Goal: Task Accomplishment & Management: Complete application form

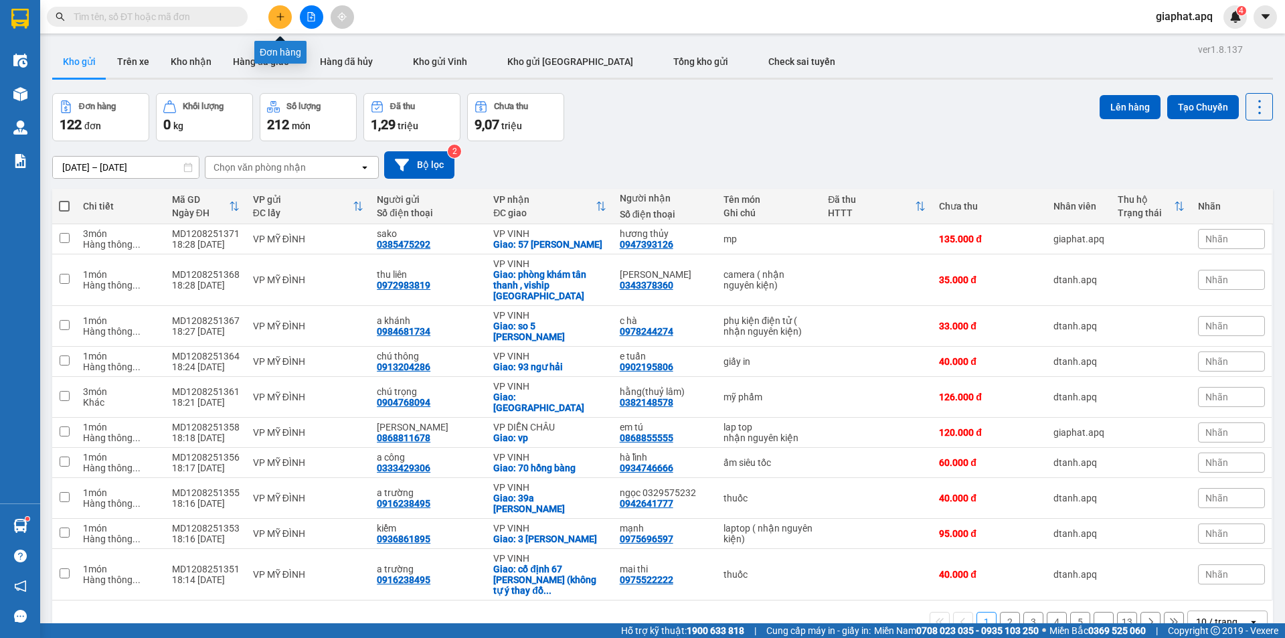
click at [269, 12] on button at bounding box center [279, 16] width 23 height 23
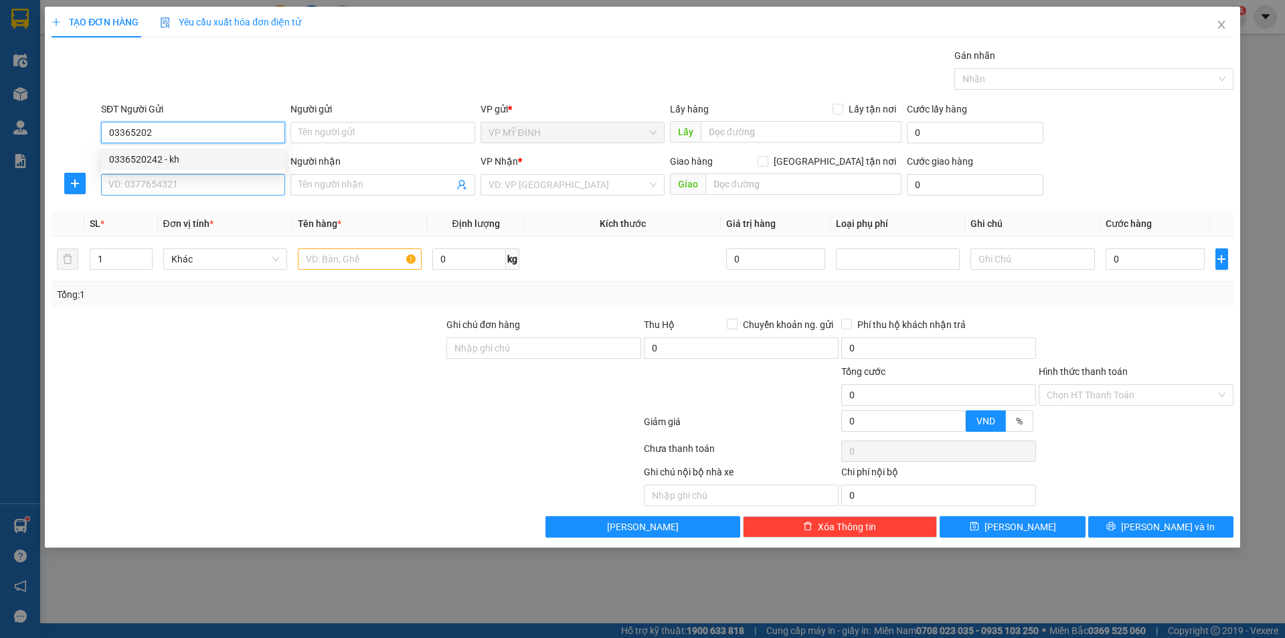
click at [145, 162] on div "0336520242 - kh" at bounding box center [193, 159] width 168 height 15
type input "0336520242"
type input "kh"
checkbox input "true"
type input "mỹ đình0983925960"
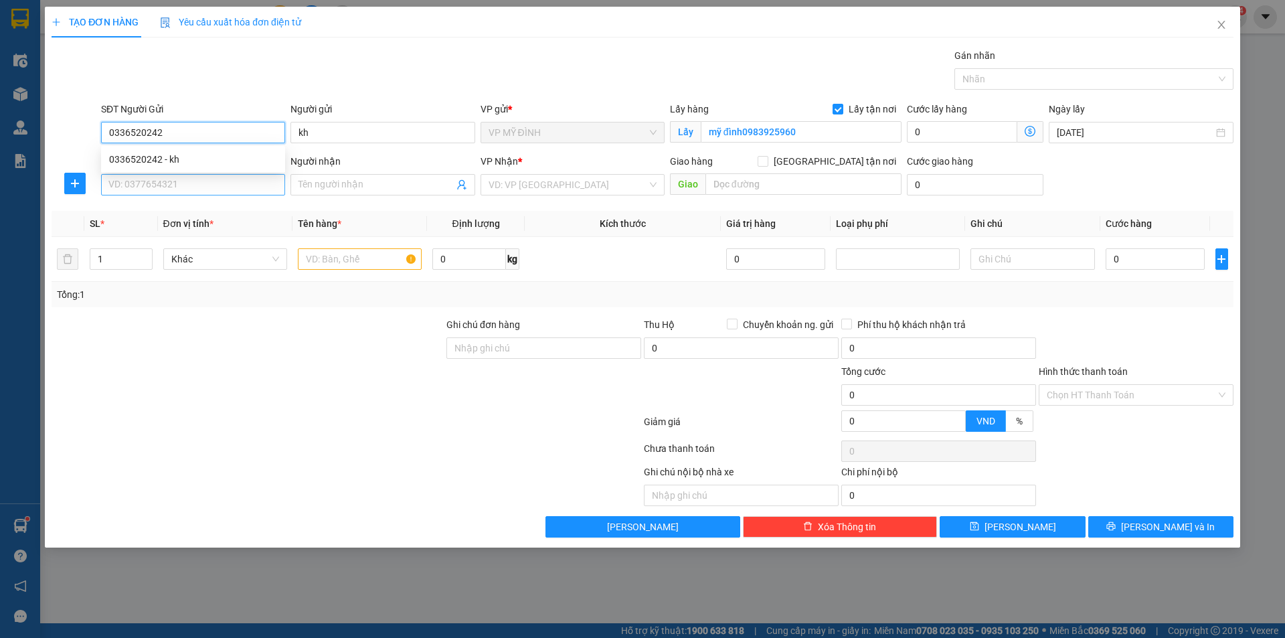
type input "0336520242"
click at [157, 191] on input "SĐT Người Nhận" at bounding box center [193, 184] width 184 height 21
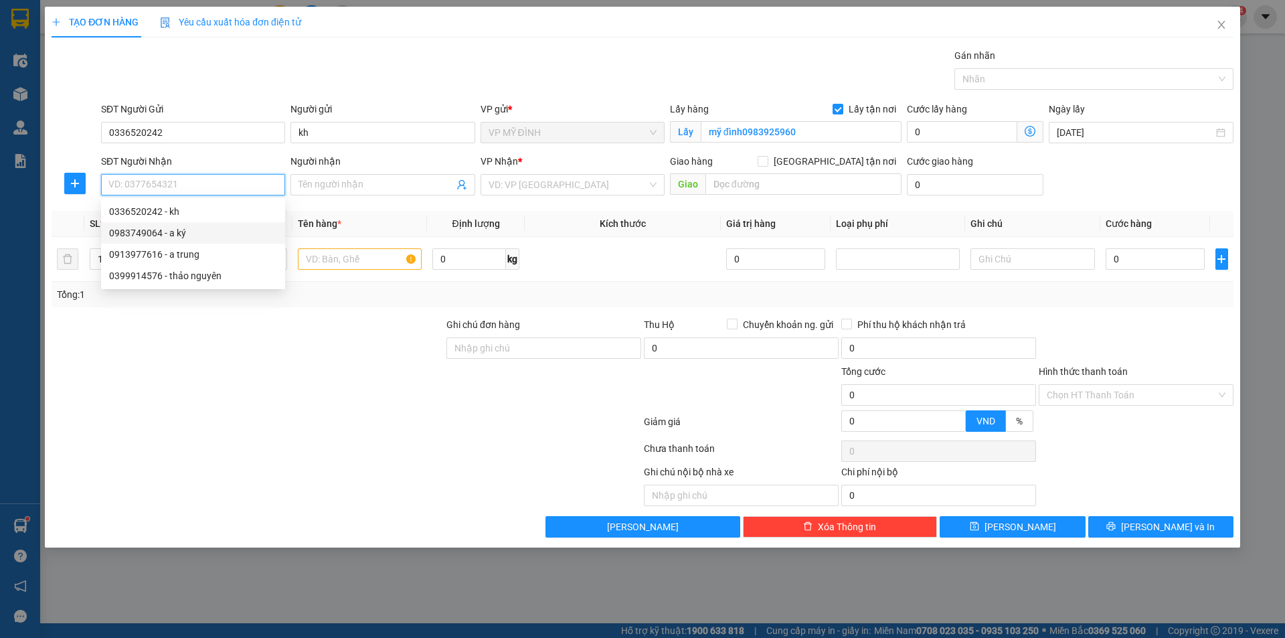
click at [147, 235] on div "0983749064 - a ký" at bounding box center [193, 233] width 168 height 15
type input "0983749064"
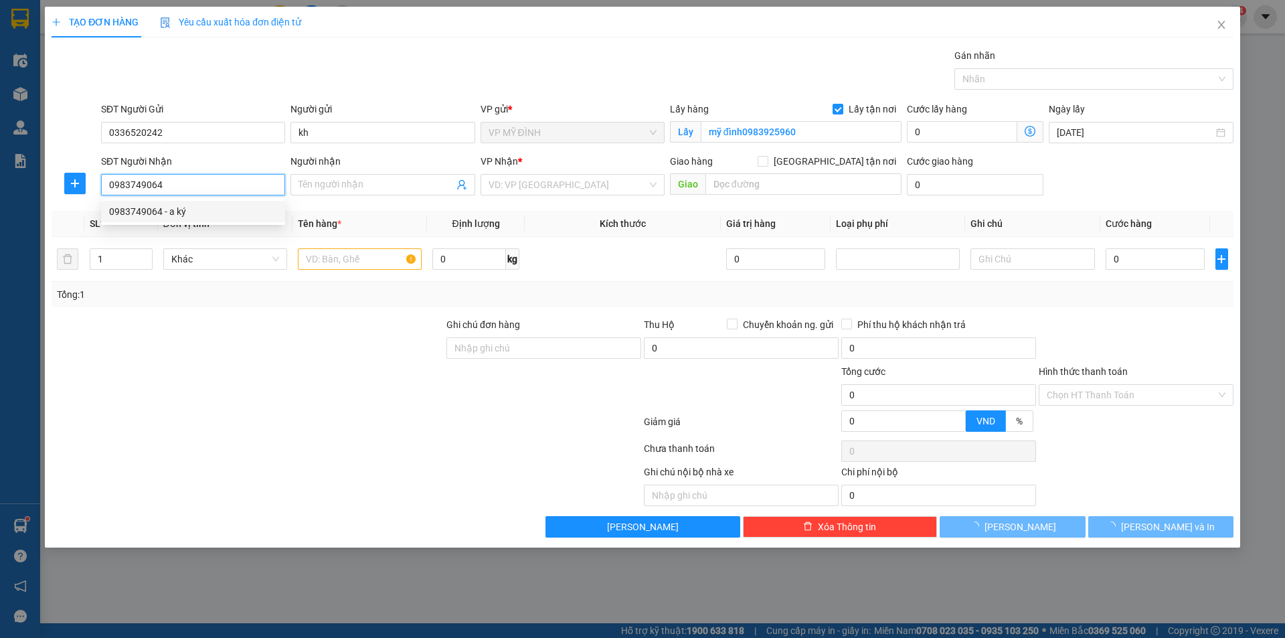
type input "a ký"
checkbox input "true"
type input "vp vinh"
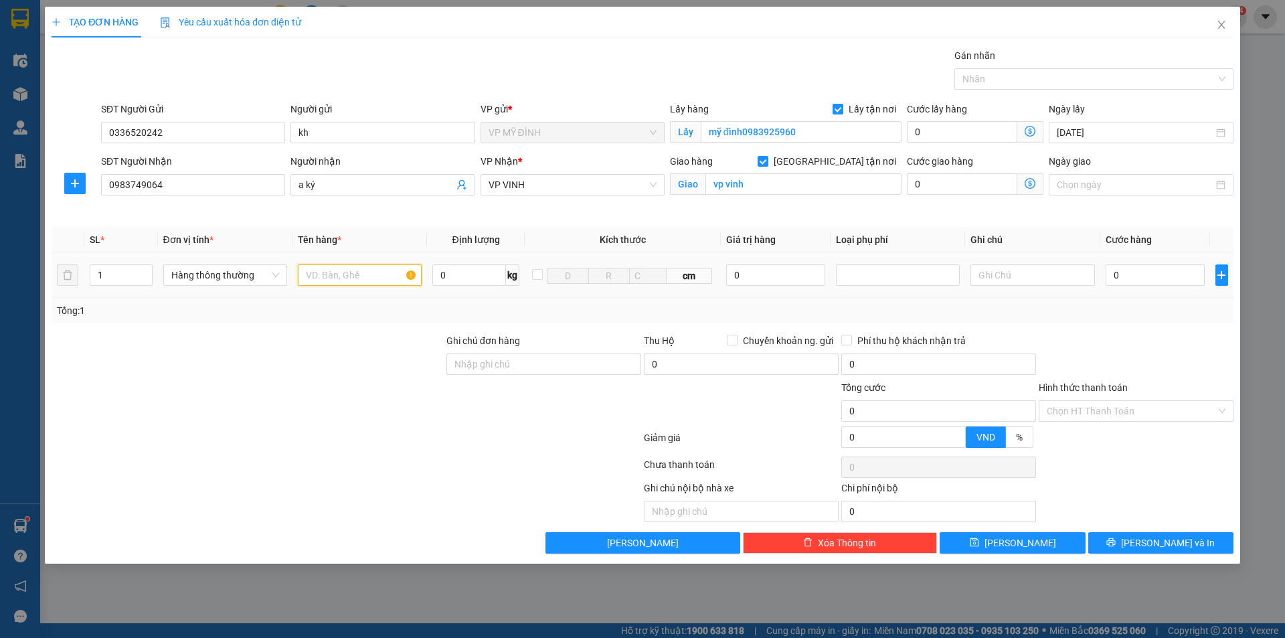
click at [337, 274] on input "text" at bounding box center [360, 274] width 124 height 21
type input "cây"
drag, startPoint x: 1149, startPoint y: 286, endPoint x: 1143, endPoint y: 276, distance: 11.7
click at [1148, 284] on div "0" at bounding box center [1155, 275] width 100 height 27
click at [1142, 274] on input "0" at bounding box center [1155, 274] width 100 height 21
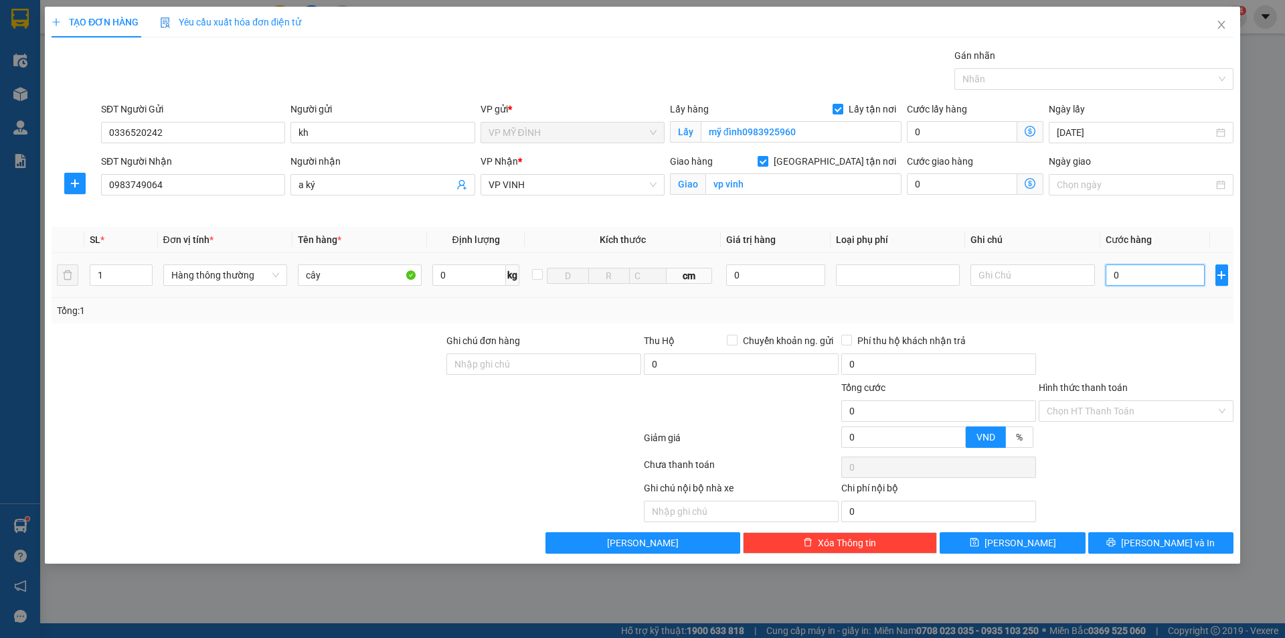
type input "4"
type input "40"
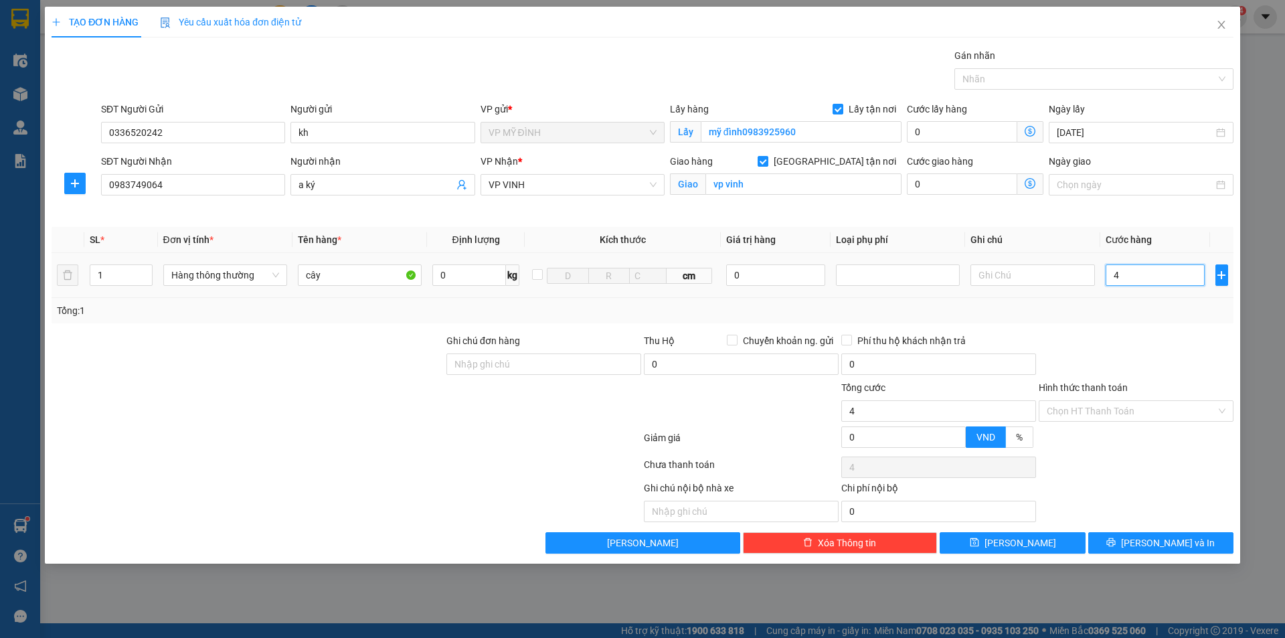
type input "40"
type input "40.000"
drag, startPoint x: 1126, startPoint y: 308, endPoint x: 1162, endPoint y: 396, distance: 95.4
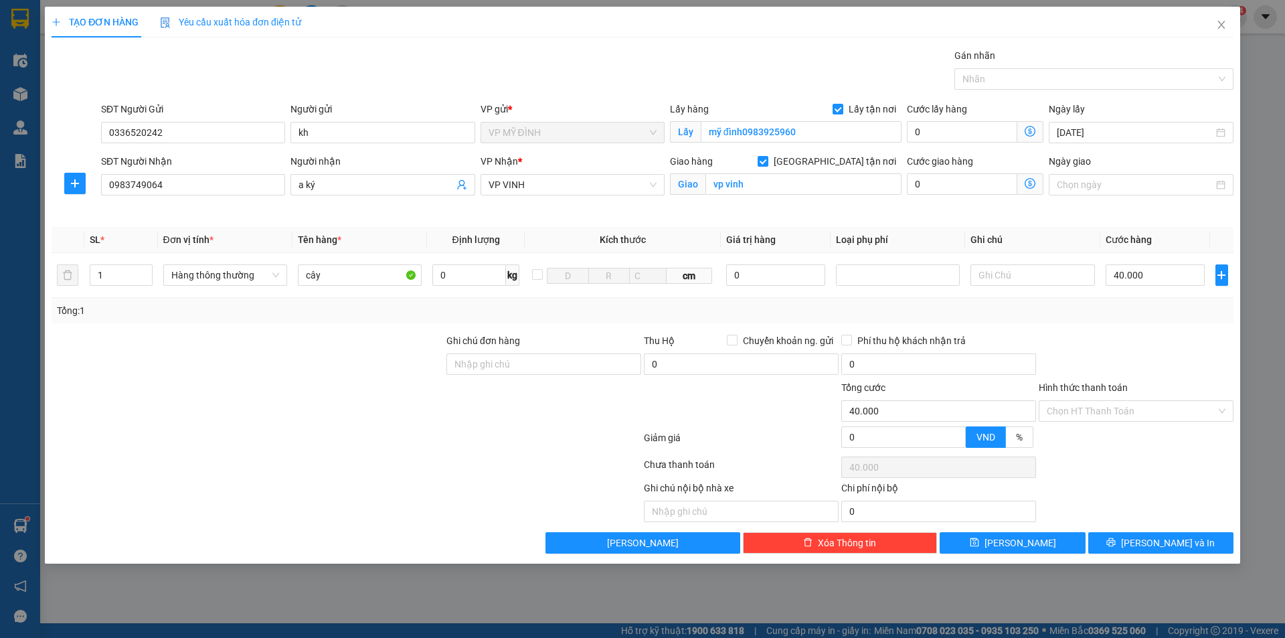
click at [1127, 313] on div "Tổng: 1" at bounding box center [642, 310] width 1171 height 15
click at [1184, 546] on span "[PERSON_NAME] và In" at bounding box center [1168, 542] width 94 height 15
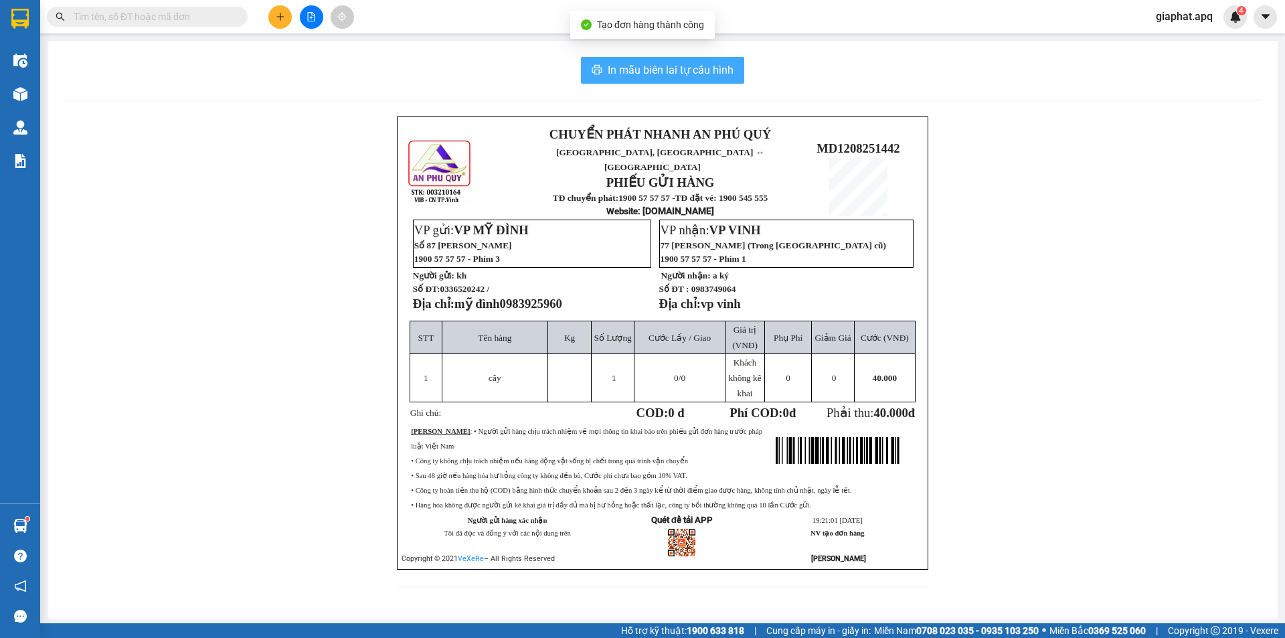
click at [708, 66] on span "In mẫu biên lai tự cấu hình" at bounding box center [671, 70] width 126 height 17
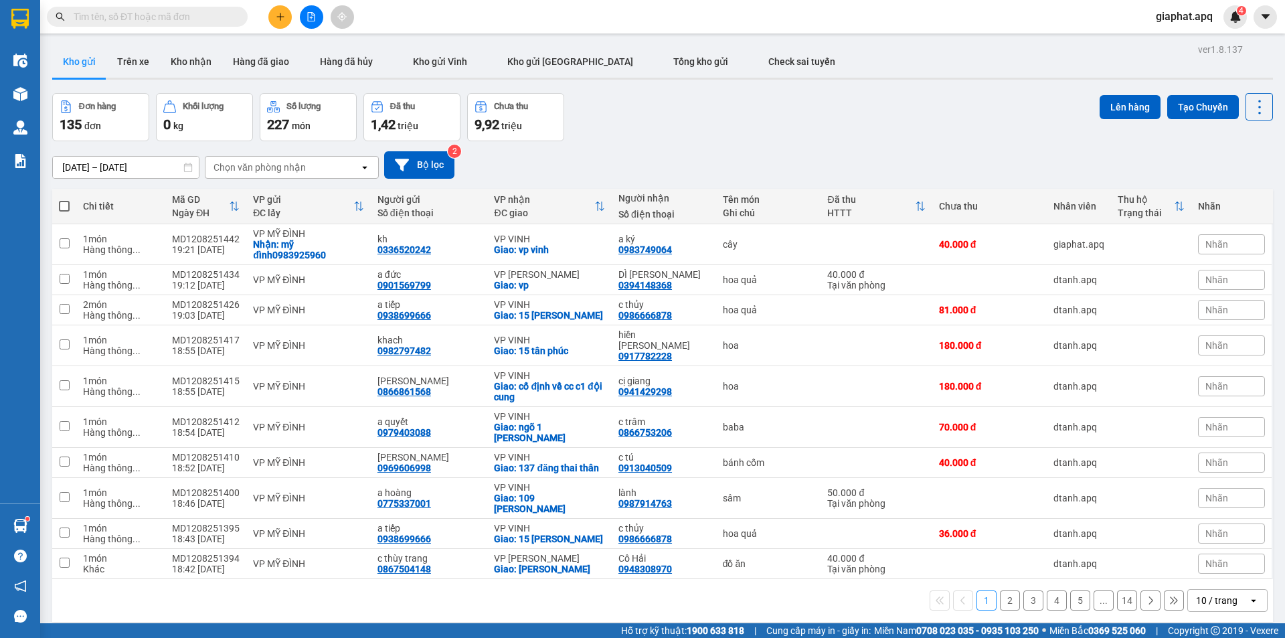
click at [279, 21] on button at bounding box center [279, 16] width 23 height 23
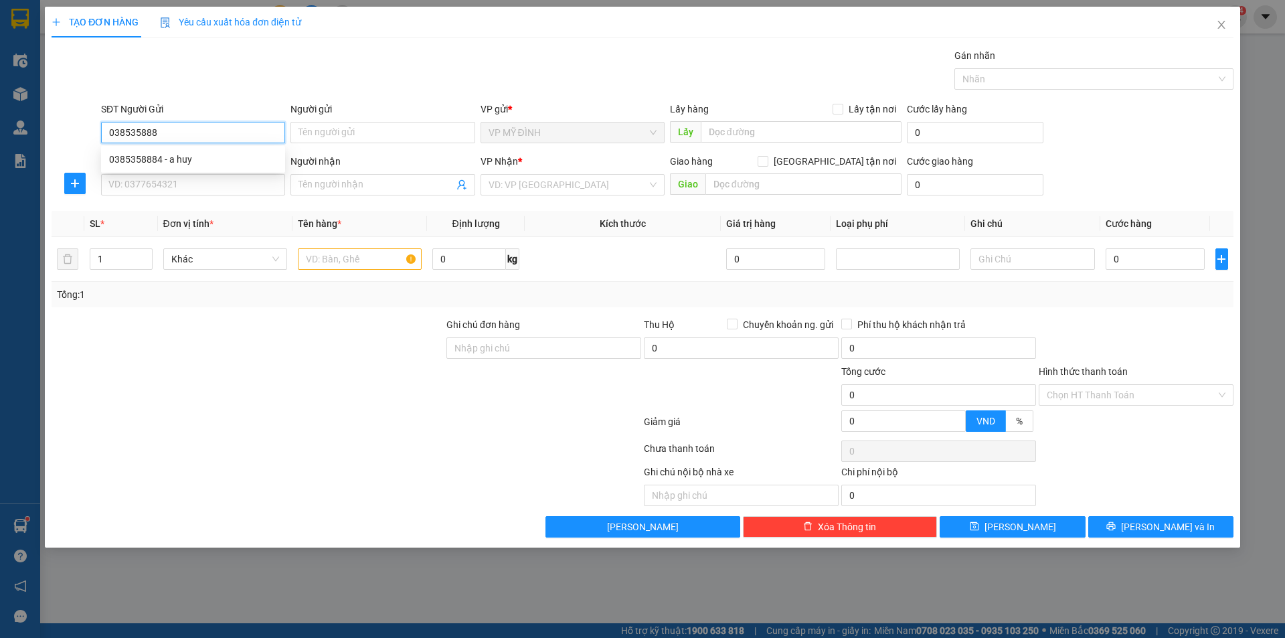
type input "0385358884"
click at [138, 157] on div "0385358884 - a huy" at bounding box center [193, 159] width 168 height 15
type input "a huy"
type input "0385358884"
click at [151, 181] on input "SĐT Người Nhận" at bounding box center [193, 184] width 184 height 21
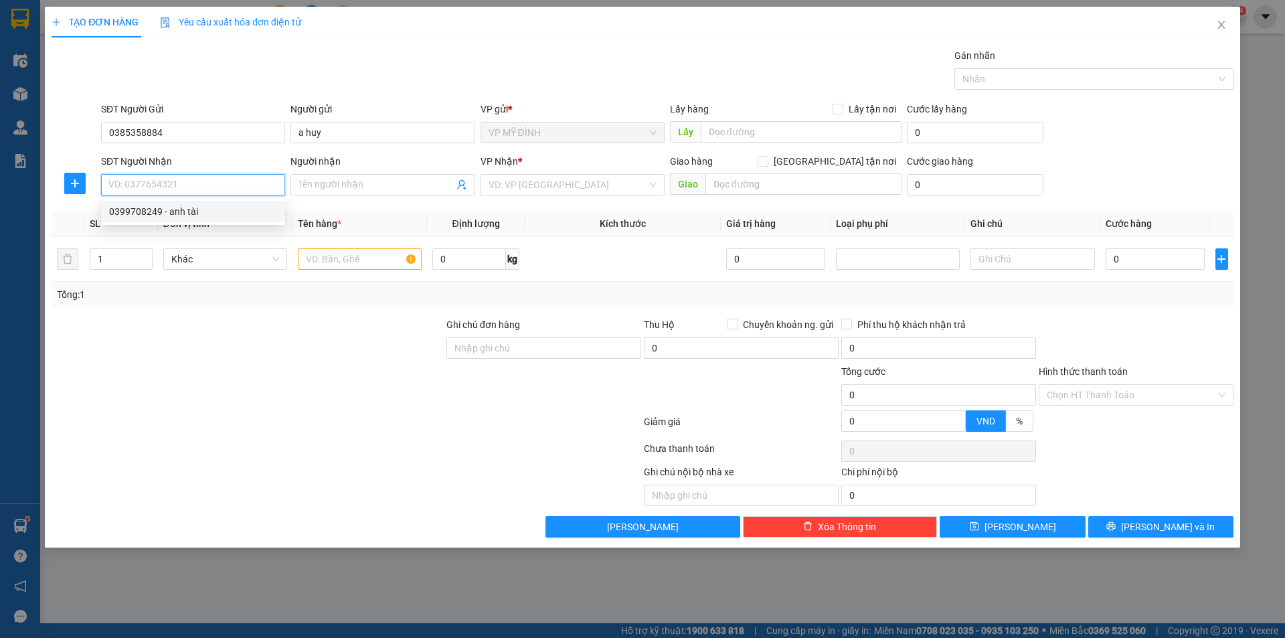
click at [167, 209] on div "0399708249 - anh tài" at bounding box center [193, 211] width 168 height 15
type input "0399708249"
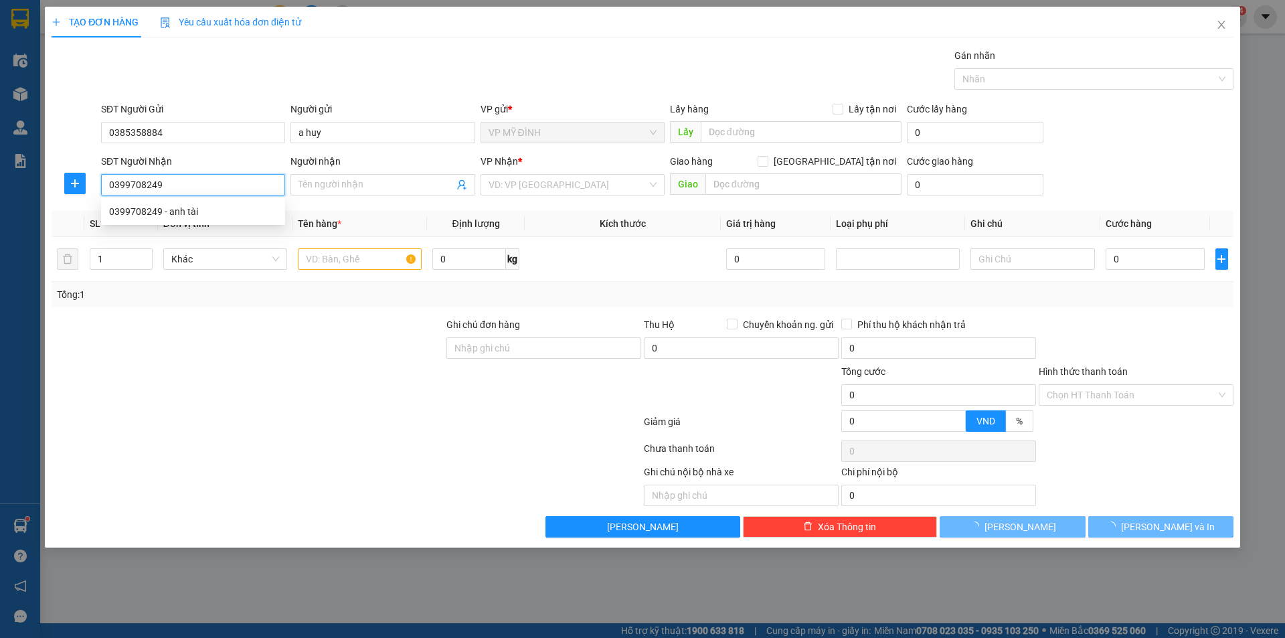
type input "anh tài"
checkbox input "true"
type input "chợ vinh"
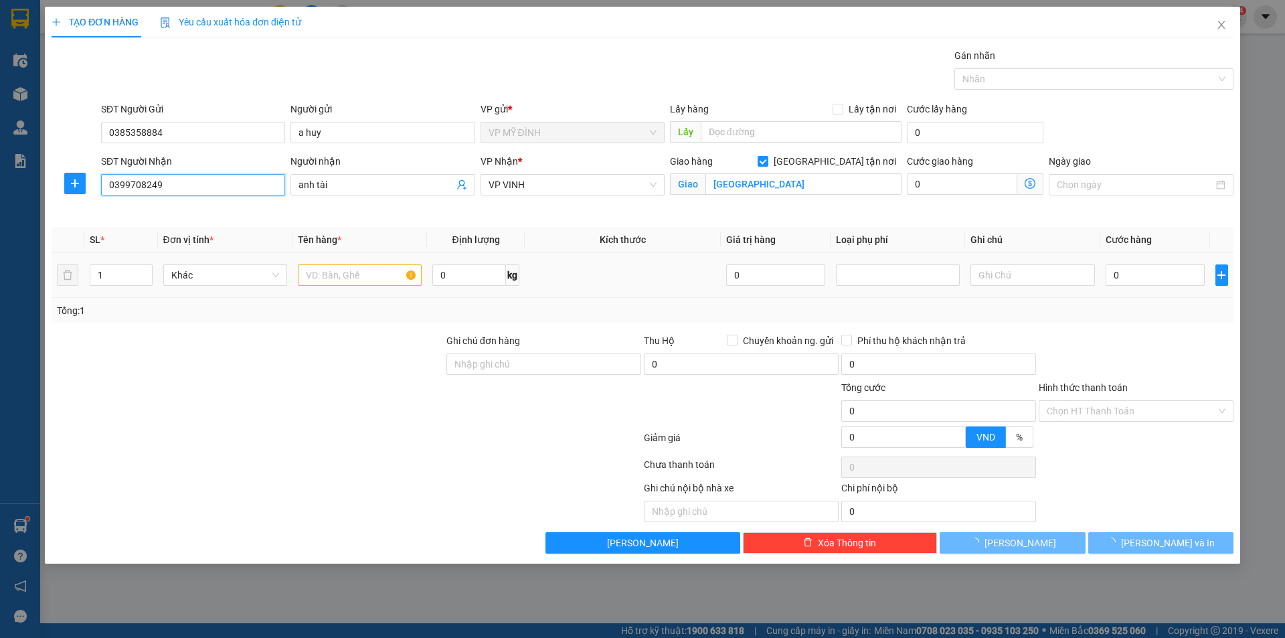
type input "10"
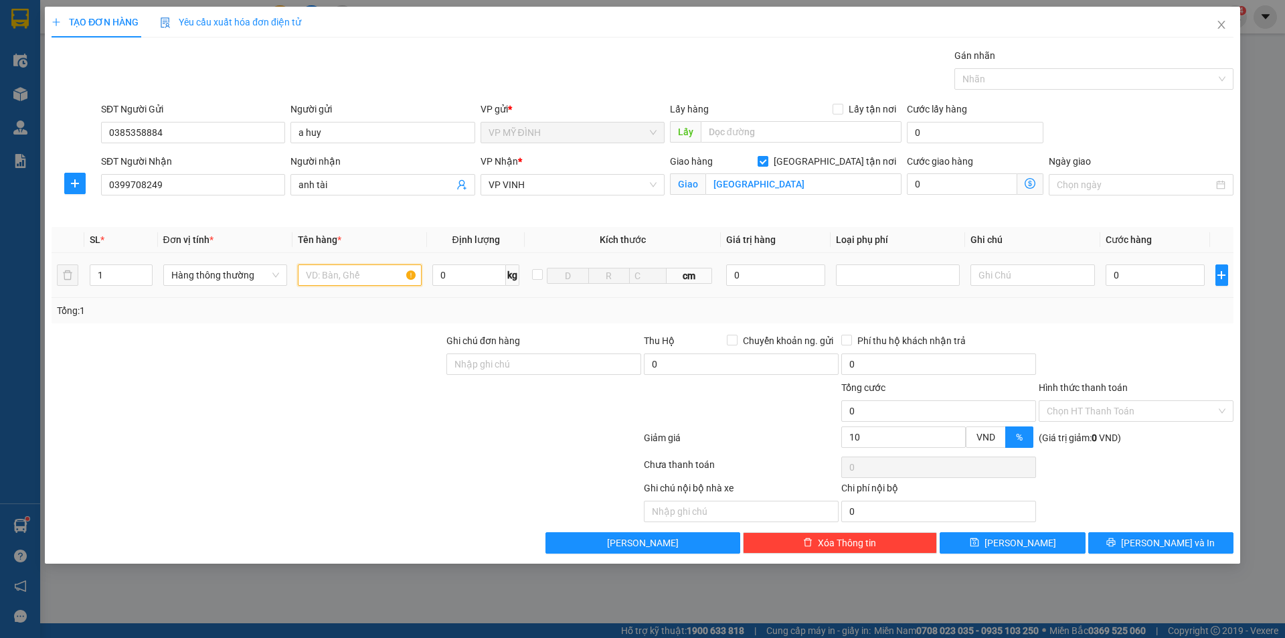
click at [326, 276] on input "text" at bounding box center [360, 274] width 124 height 21
type input "dl"
click at [1135, 263] on div "0" at bounding box center [1155, 275] width 100 height 27
click at [1133, 274] on input "0" at bounding box center [1155, 274] width 100 height 21
type input "9"
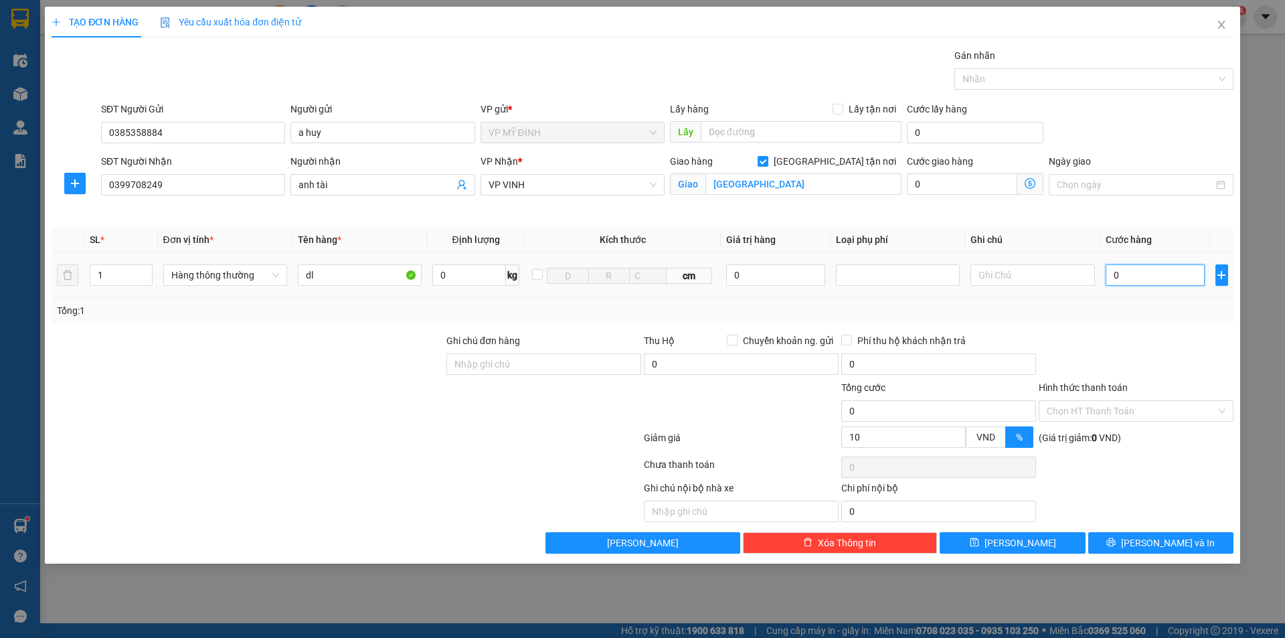
type input "9"
type input "0"
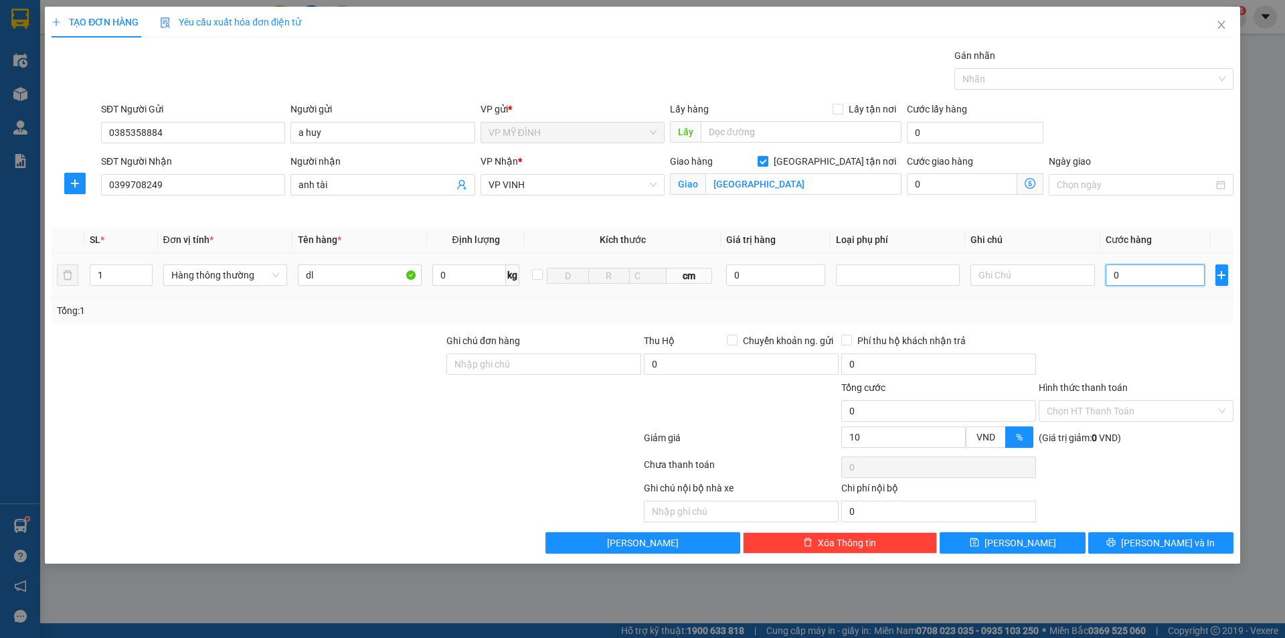
click at [1125, 276] on input "0" at bounding box center [1155, 274] width 100 height 21
type input "08"
type input "8"
type input "080"
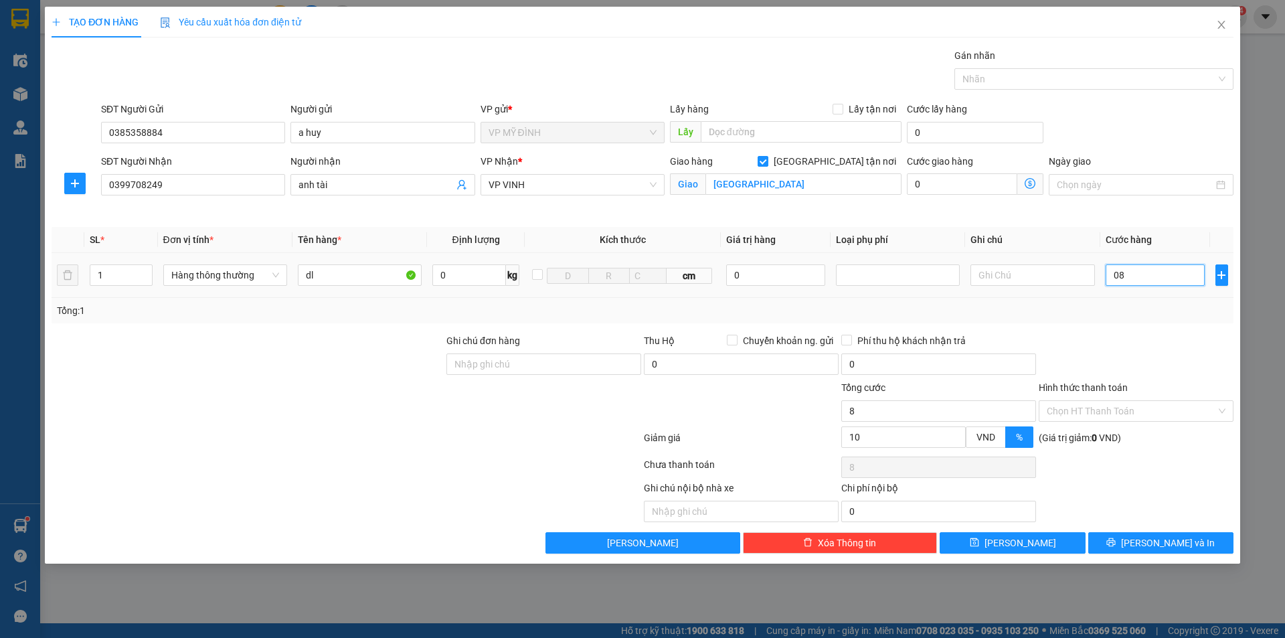
type input "80"
type input "80.000"
type input "72.000"
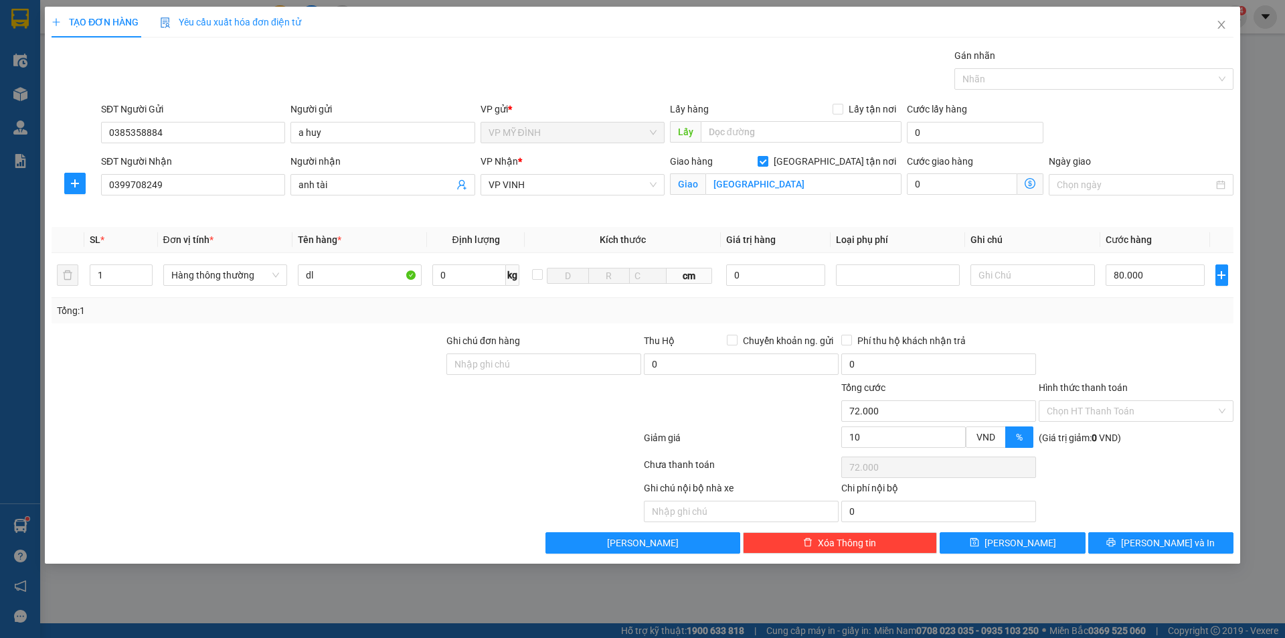
click at [1117, 323] on div "Transit Pickup Surcharge Ids Transit Deliver Surcharge Ids Transit Deliver Surc…" at bounding box center [643, 300] width 1182 height 505
drag, startPoint x: 1165, startPoint y: 343, endPoint x: 1196, endPoint y: 585, distance: 243.5
click at [1164, 343] on div at bounding box center [1135, 356] width 197 height 47
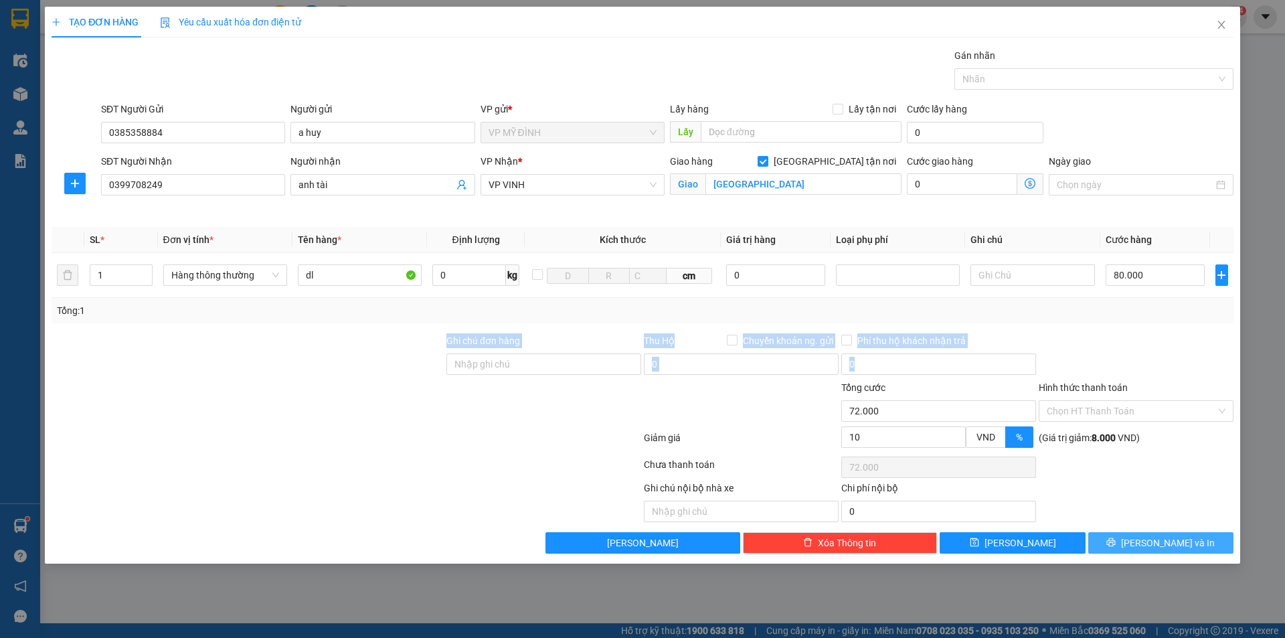
click at [1152, 548] on span "[PERSON_NAME] và In" at bounding box center [1168, 542] width 94 height 15
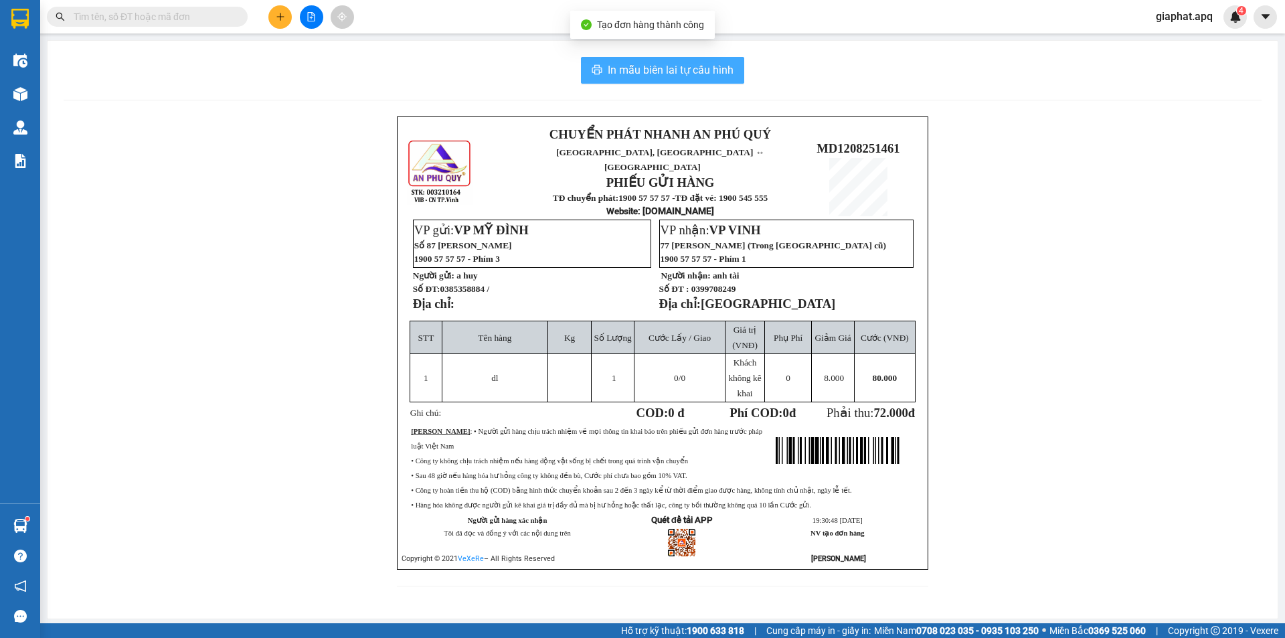
click at [689, 59] on button "In mẫu biên lai tự cấu hình" at bounding box center [662, 70] width 163 height 27
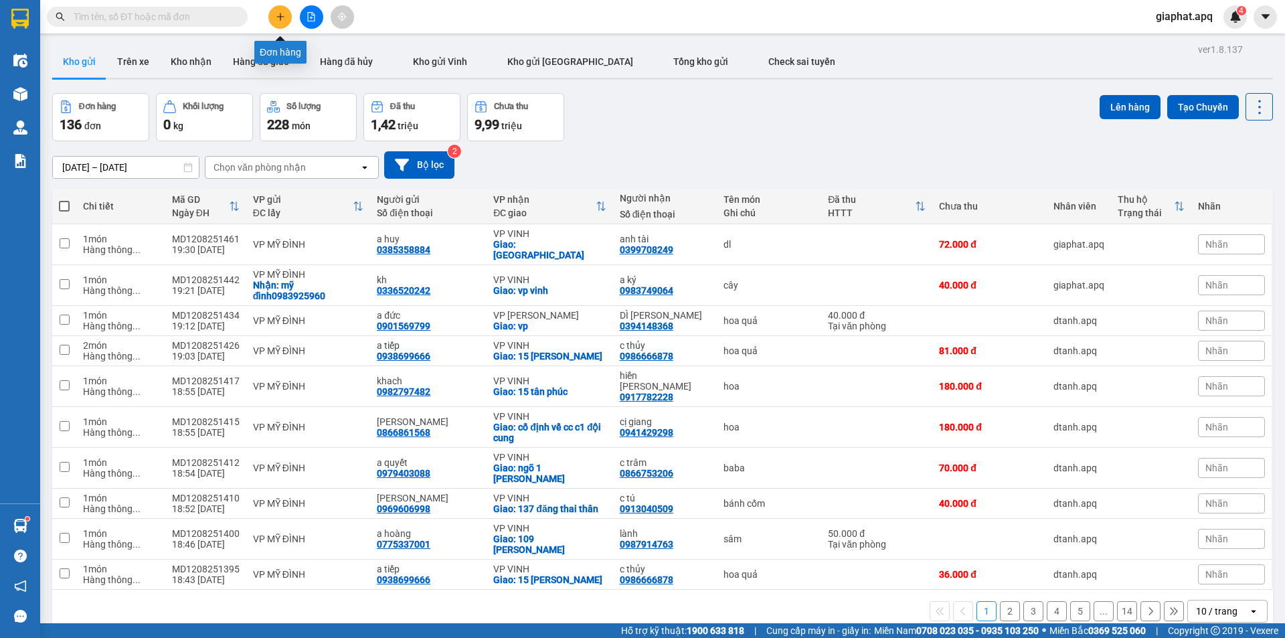
click at [280, 20] on icon "plus" at bounding box center [280, 16] width 9 height 9
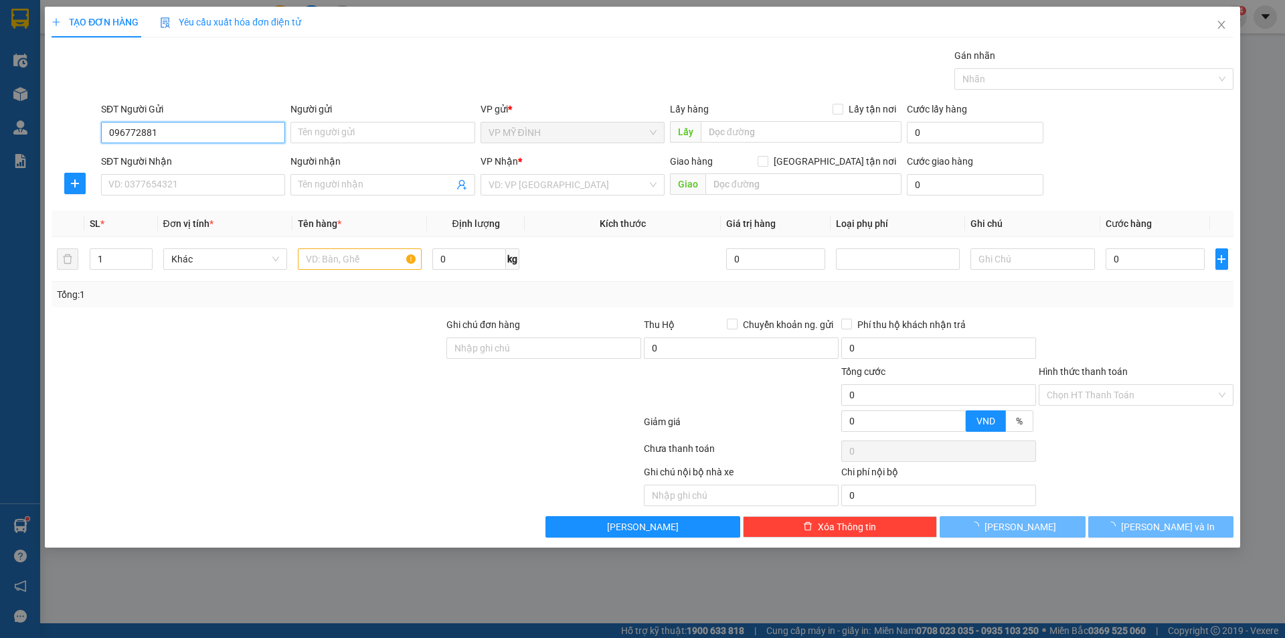
type input "0967728813"
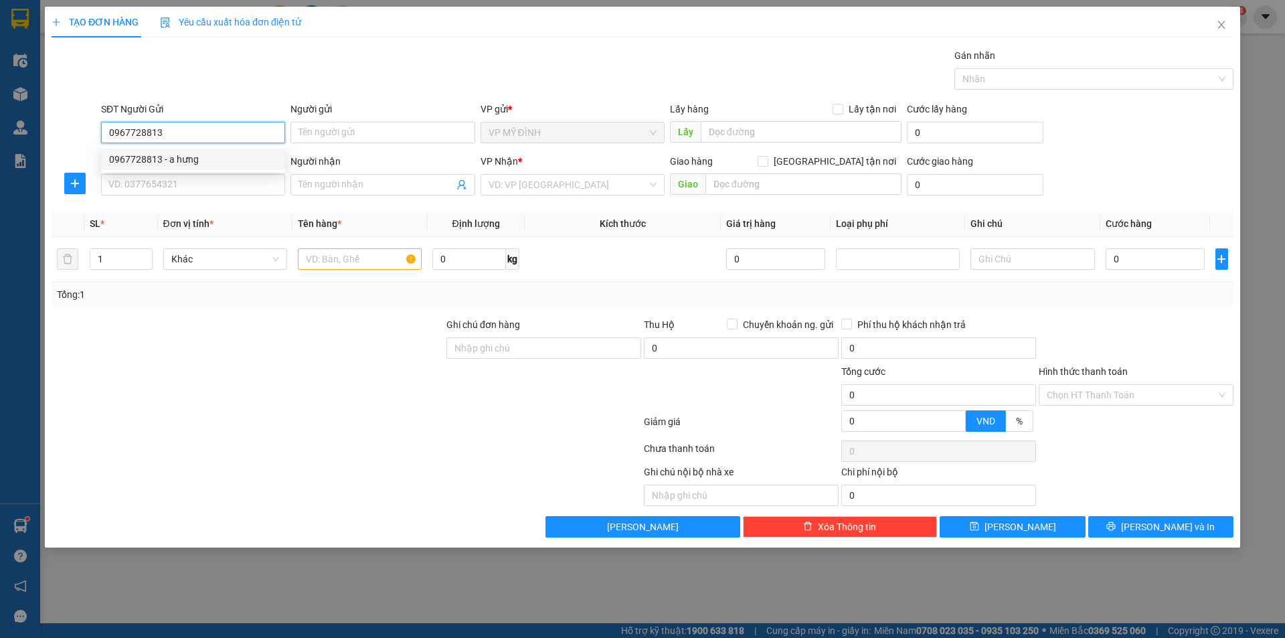
click at [169, 157] on div "0967728813 - a hưng" at bounding box center [193, 159] width 168 height 15
type input "a hưng"
type input "0967728813"
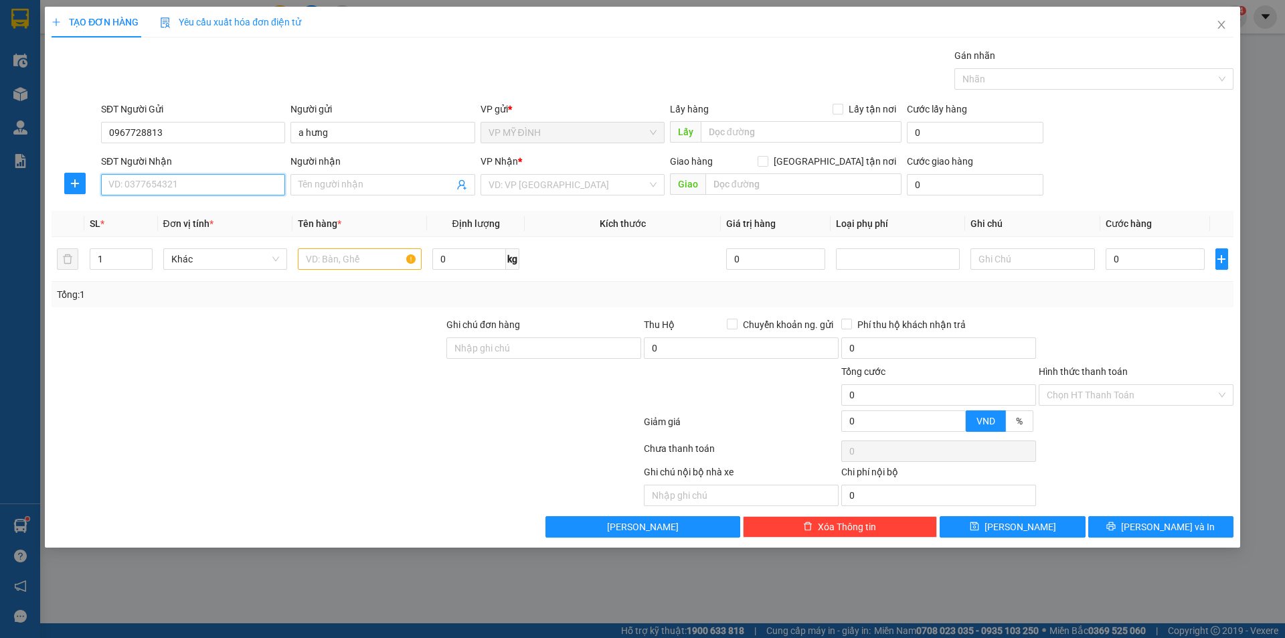
click at [169, 186] on input "SĐT Người Nhận" at bounding box center [193, 184] width 184 height 21
click at [190, 207] on div "0988529035 - chi phương" at bounding box center [193, 211] width 168 height 15
type input "0988529035"
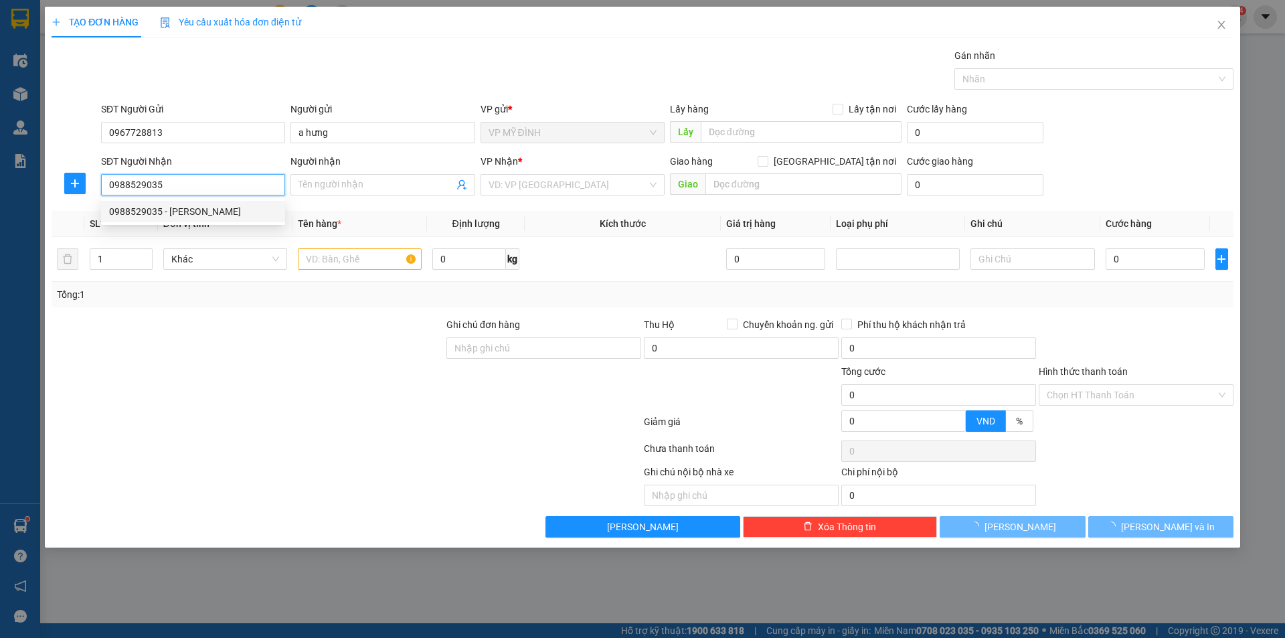
type input "[PERSON_NAME]"
checkbox input "true"
type input "109 hà huy tập"
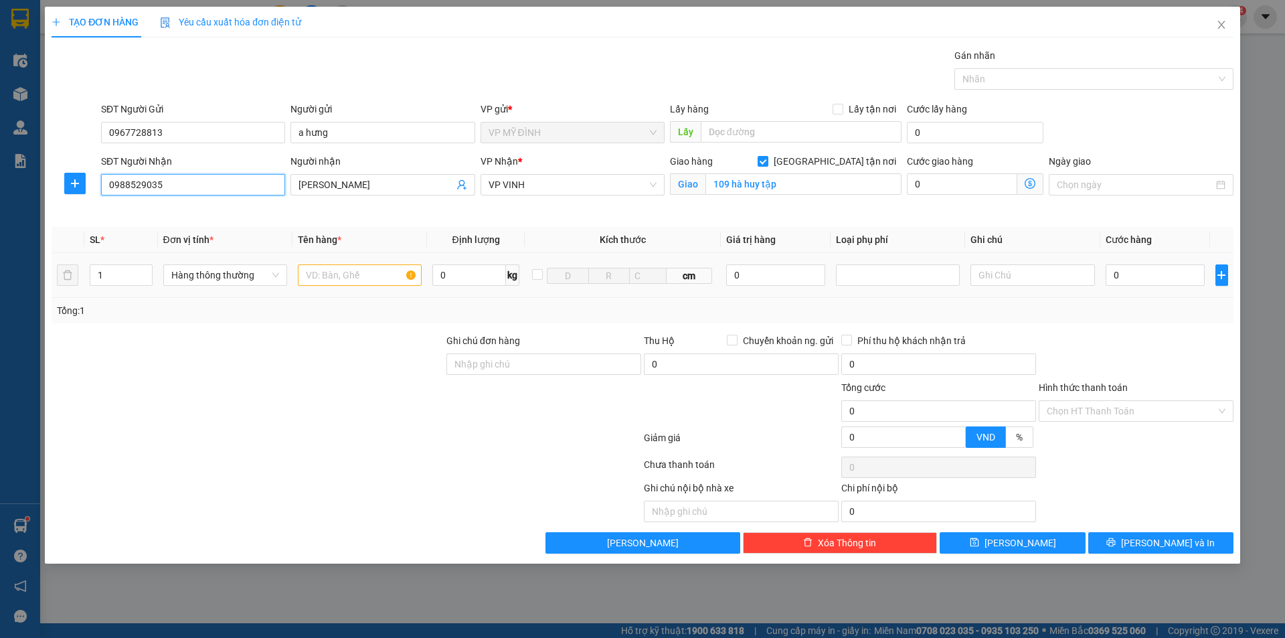
drag, startPoint x: 284, startPoint y: 284, endPoint x: 317, endPoint y: 276, distance: 33.6
click at [312, 279] on tr "1 Hàng thông thường 0 kg cm 0 0" at bounding box center [643, 275] width 1182 height 45
click at [317, 276] on input "text" at bounding box center [360, 274] width 124 height 21
type input "hoa"
click at [1132, 271] on input "0" at bounding box center [1155, 274] width 100 height 21
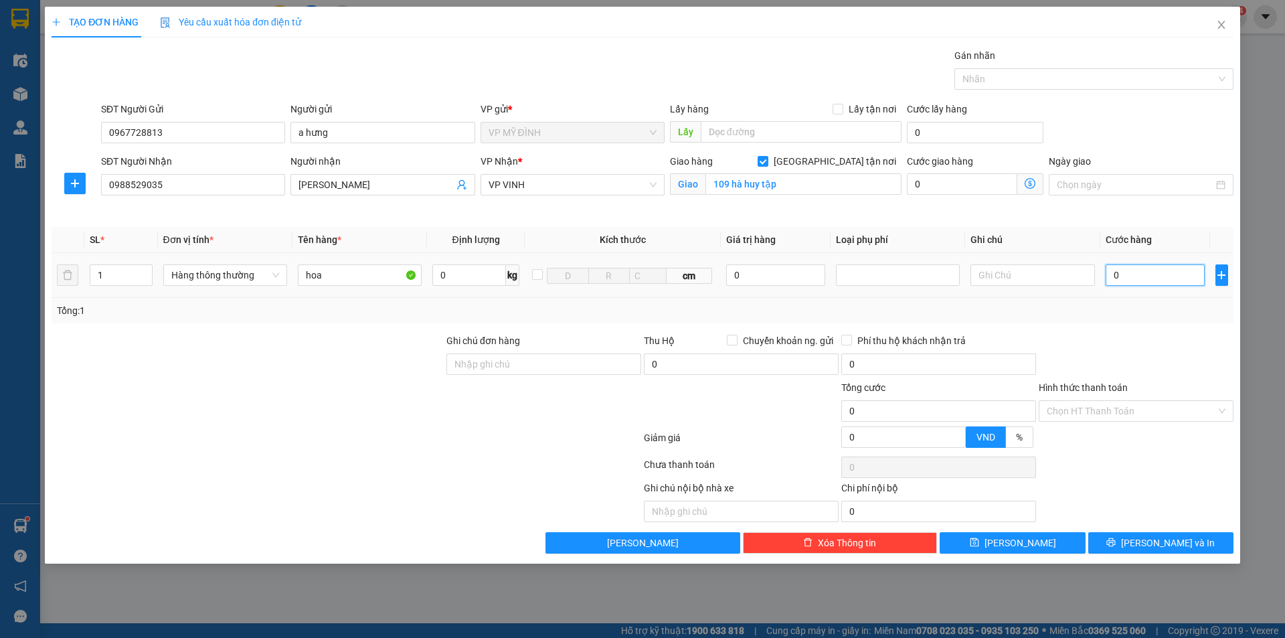
type input "7"
type input "70"
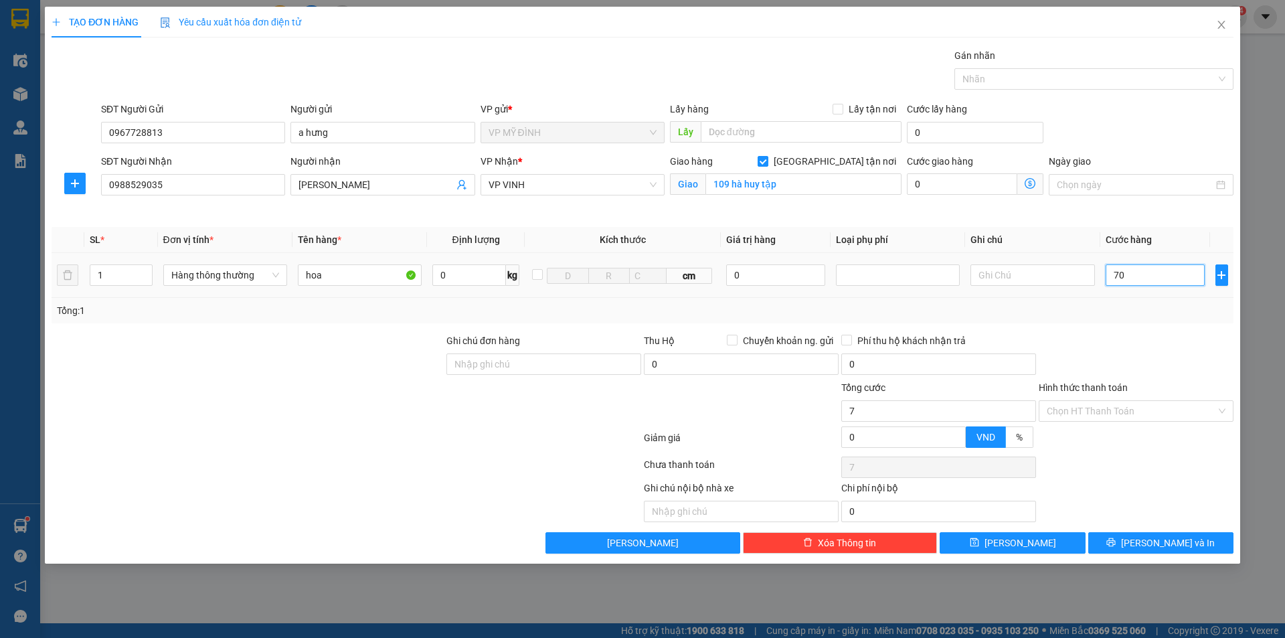
type input "70"
type input "70.000"
click at [1213, 357] on div at bounding box center [1135, 356] width 197 height 47
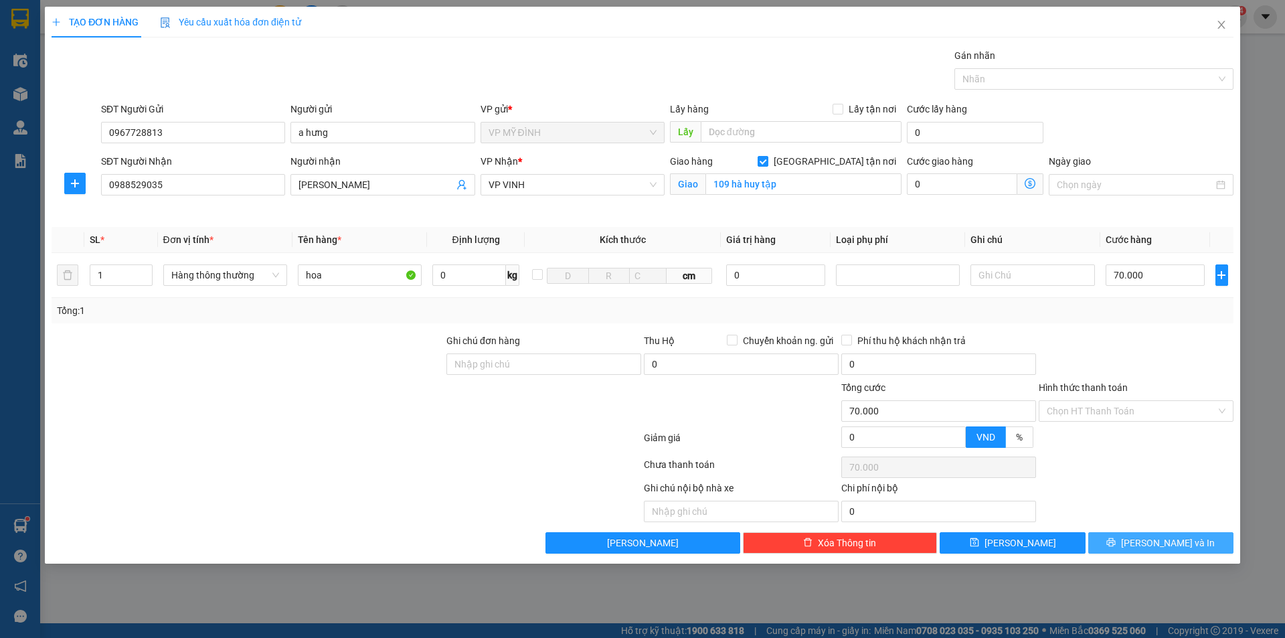
click at [1128, 537] on button "[PERSON_NAME] và In" at bounding box center [1160, 542] width 145 height 21
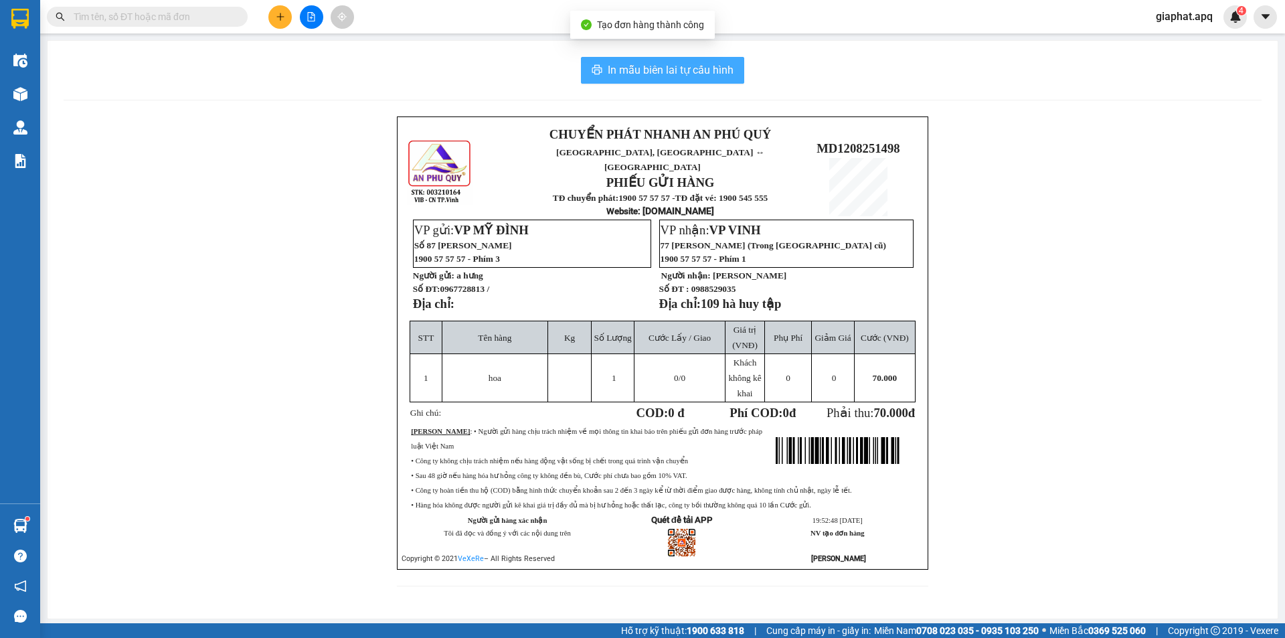
click at [687, 69] on span "In mẫu biên lai tự cấu hình" at bounding box center [671, 70] width 126 height 17
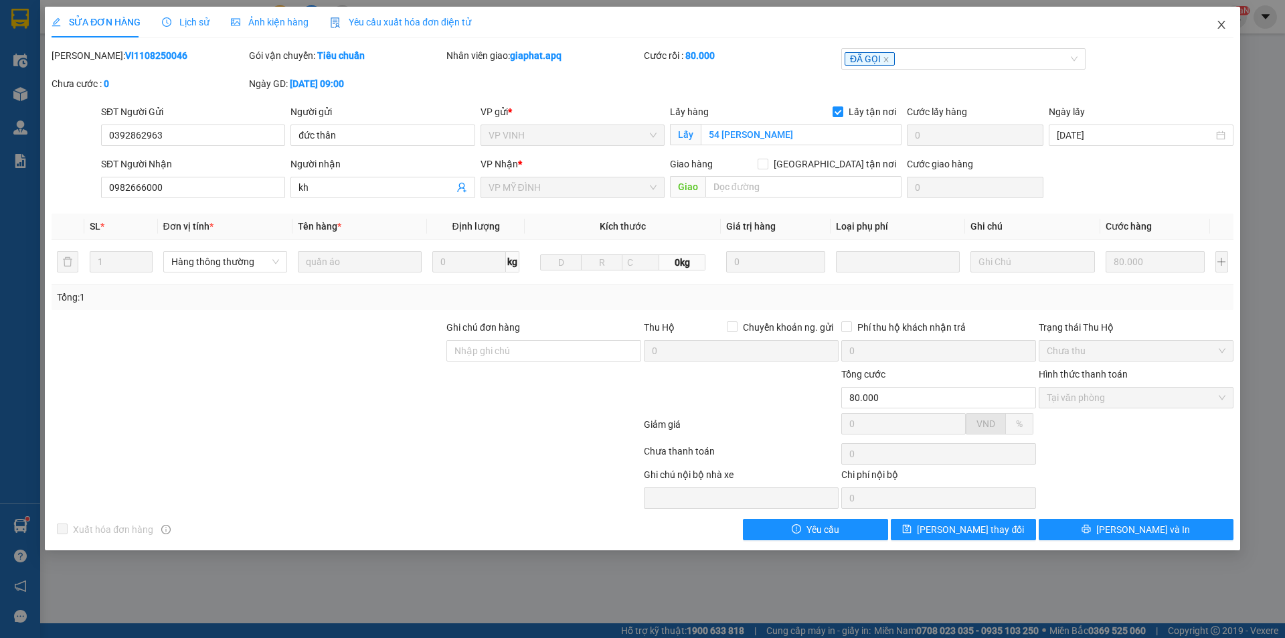
click at [1218, 28] on icon "close" at bounding box center [1221, 24] width 11 height 11
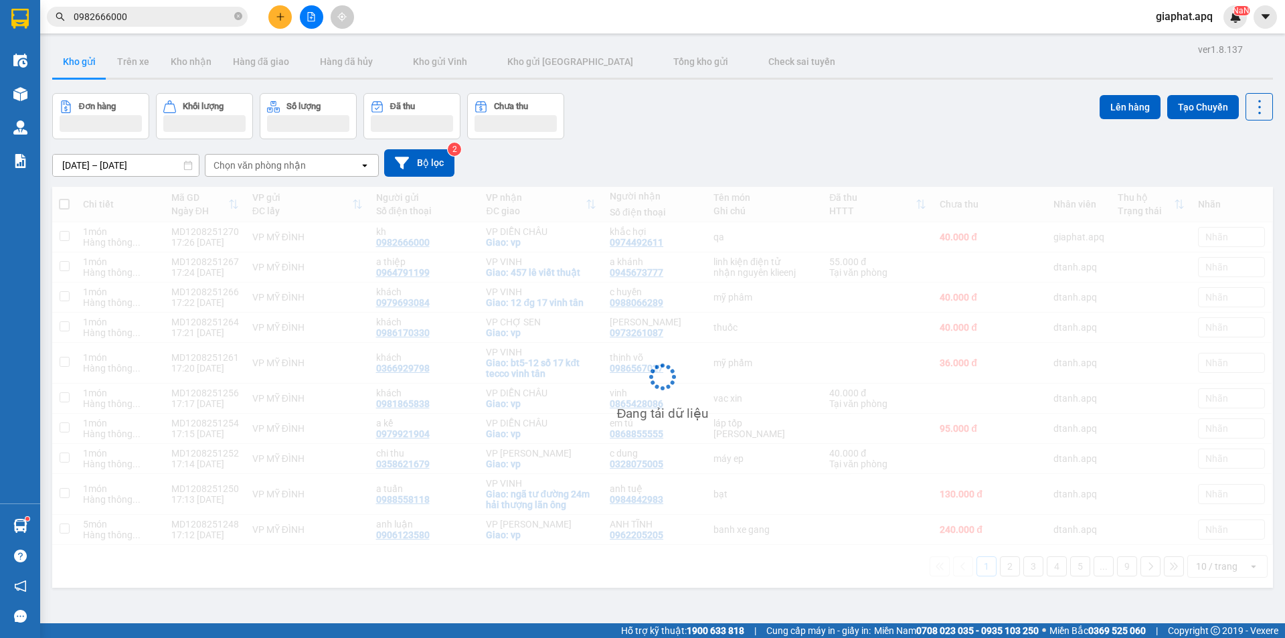
click at [278, 18] on icon "plus" at bounding box center [280, 16] width 9 height 9
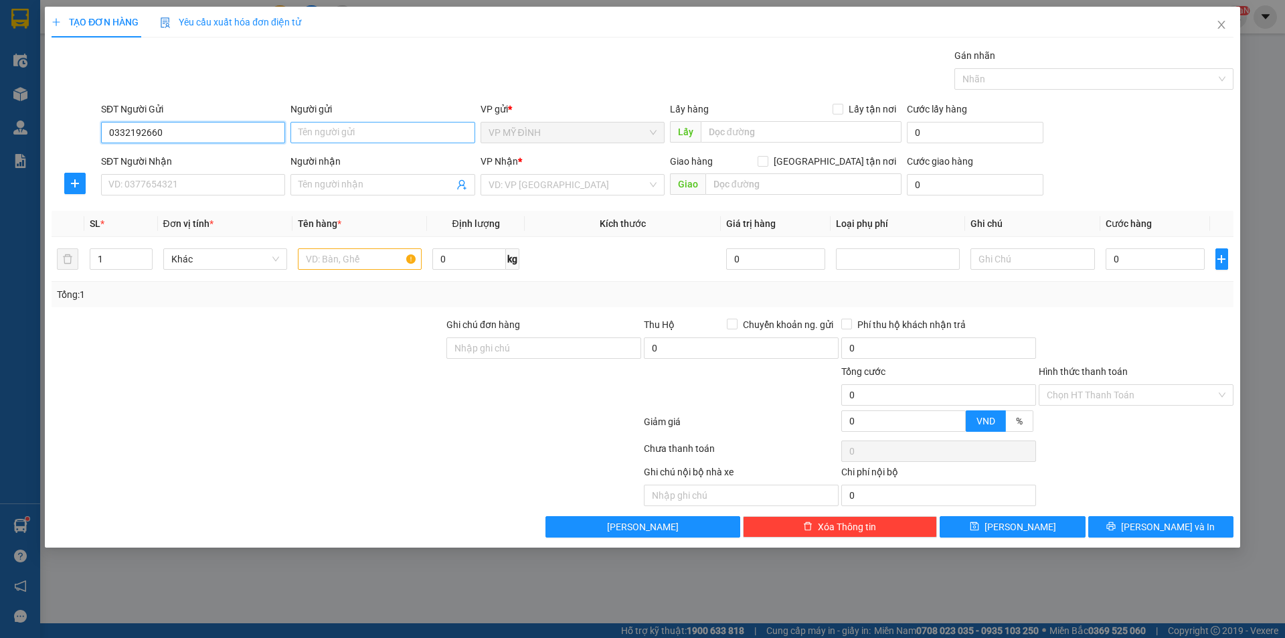
type input "0332192660"
click at [338, 135] on input "Người gửi" at bounding box center [382, 132] width 184 height 21
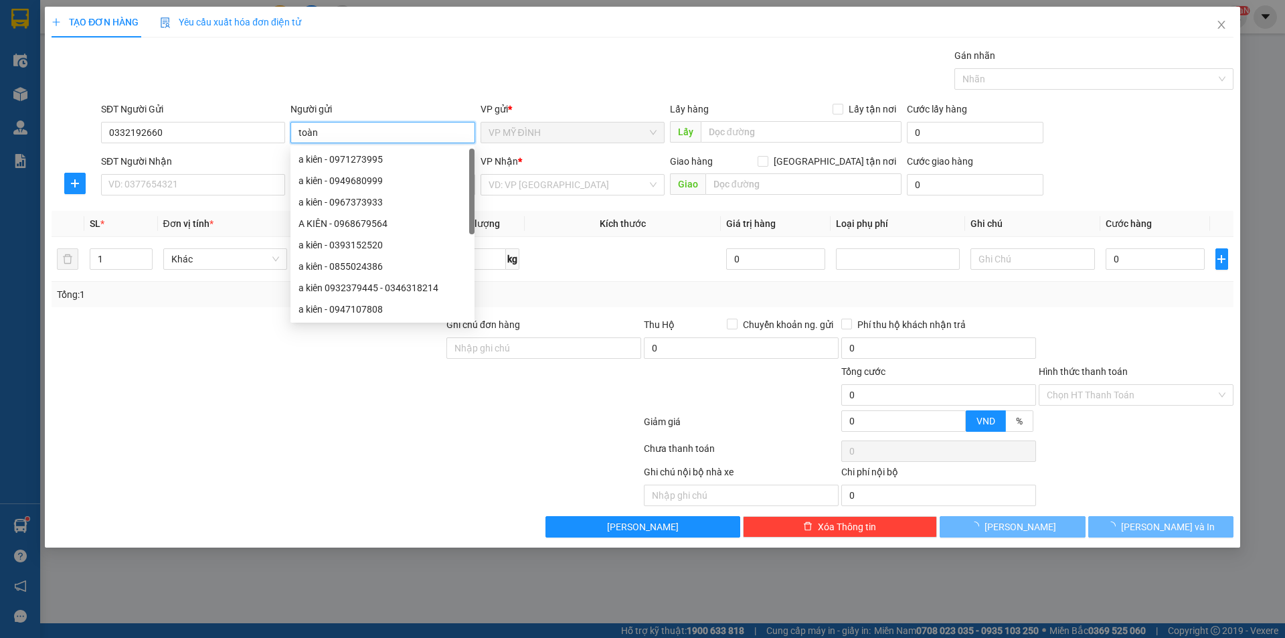
type input "toàn"
drag, startPoint x: 197, startPoint y: 400, endPoint x: 160, endPoint y: 258, distance: 147.2
click at [193, 371] on div at bounding box center [247, 387] width 395 height 47
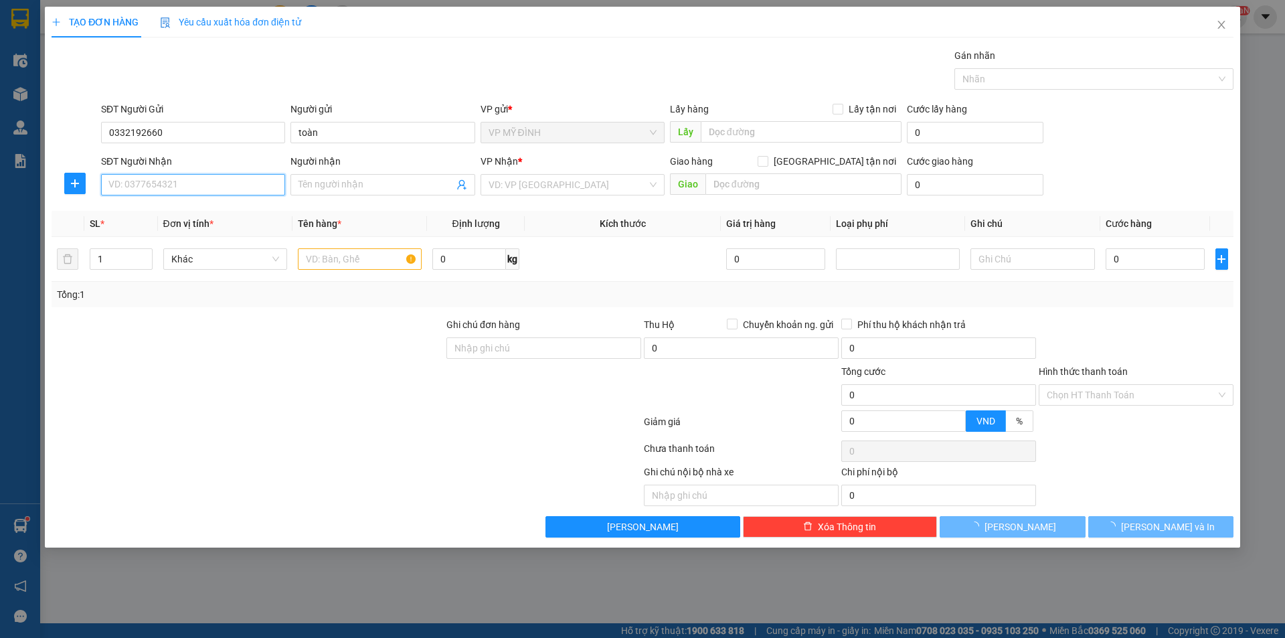
click at [191, 176] on input "SĐT Người Nhận" at bounding box center [193, 184] width 184 height 21
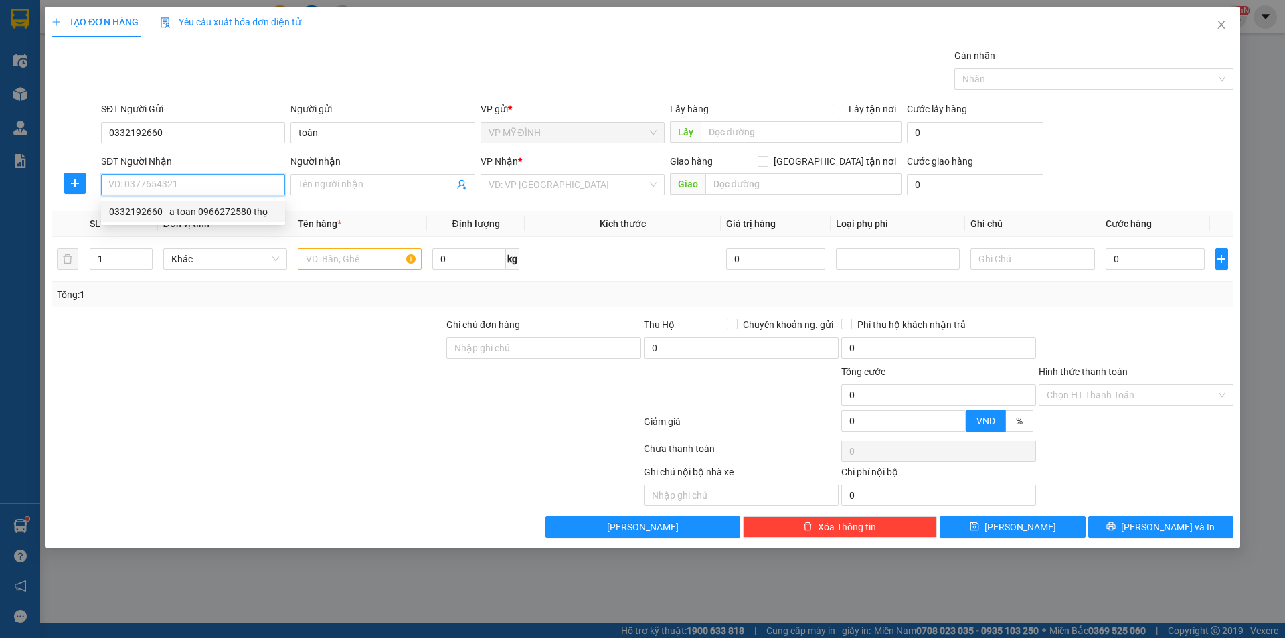
click at [167, 215] on div "0332192660 - a toan 0966272580 thọ" at bounding box center [193, 211] width 168 height 15
type input "0332192660"
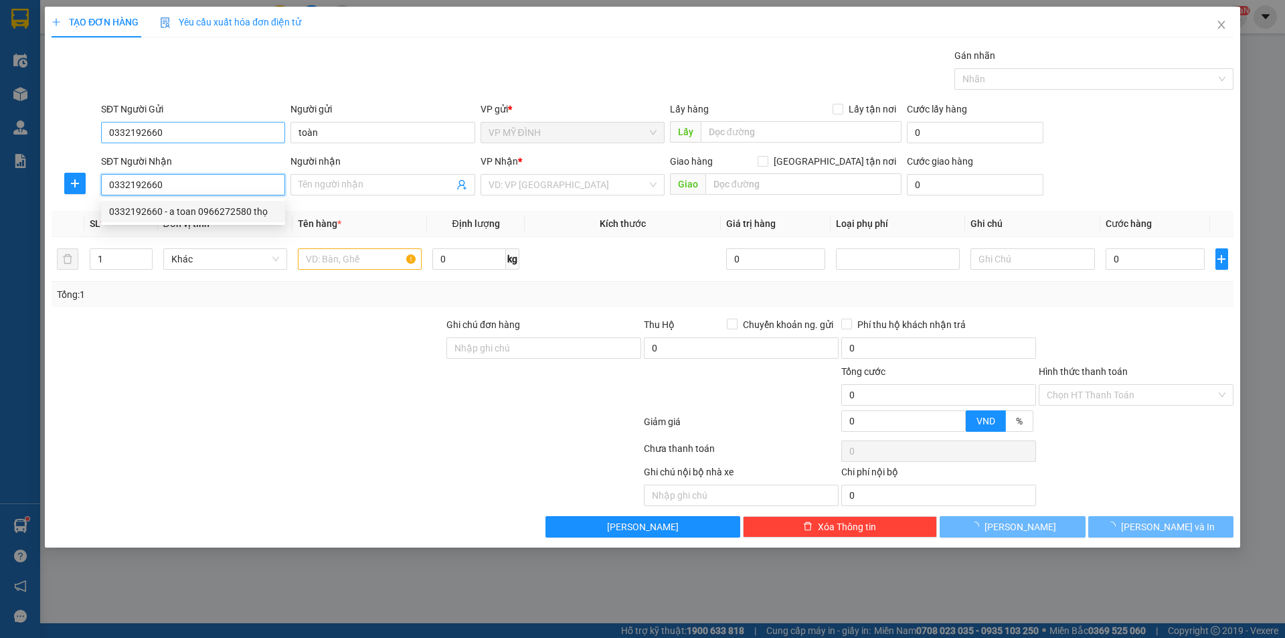
type input "a toan 0966272580 thọ"
checkbox input "true"
type input "vp"
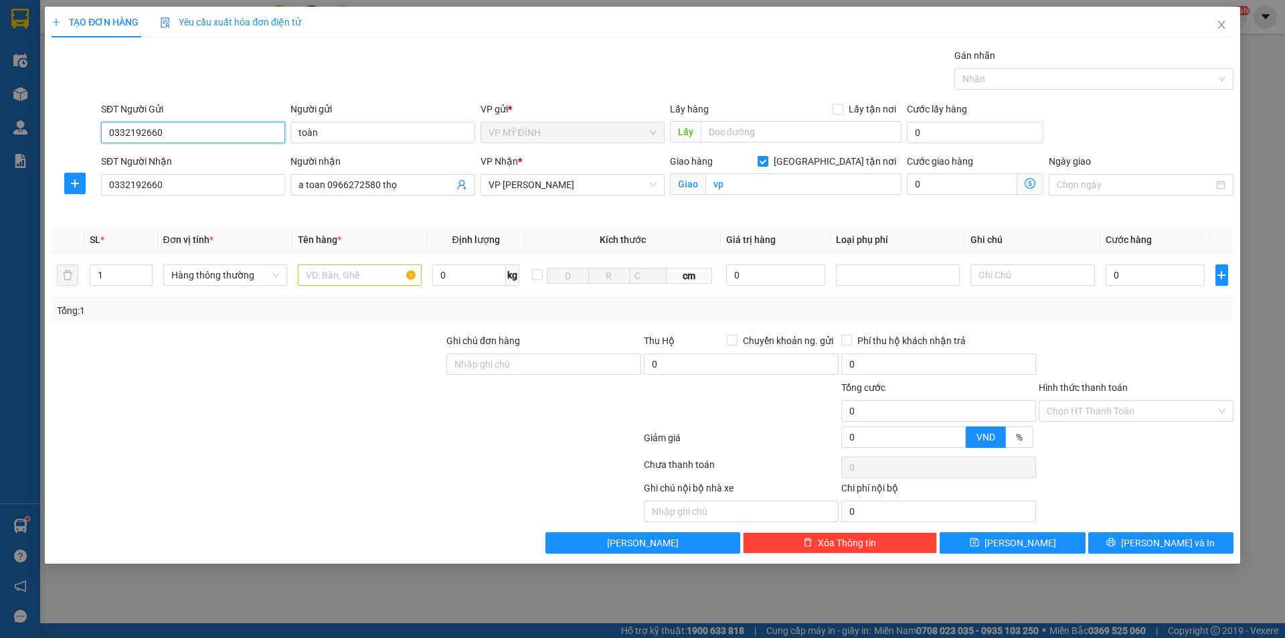
click at [192, 132] on input "0332192660" at bounding box center [193, 132] width 184 height 21
drag, startPoint x: 169, startPoint y: 159, endPoint x: 468, endPoint y: 260, distance: 316.4
click at [169, 159] on div "0326697003 - a cường" at bounding box center [193, 159] width 168 height 15
type input "0326697003"
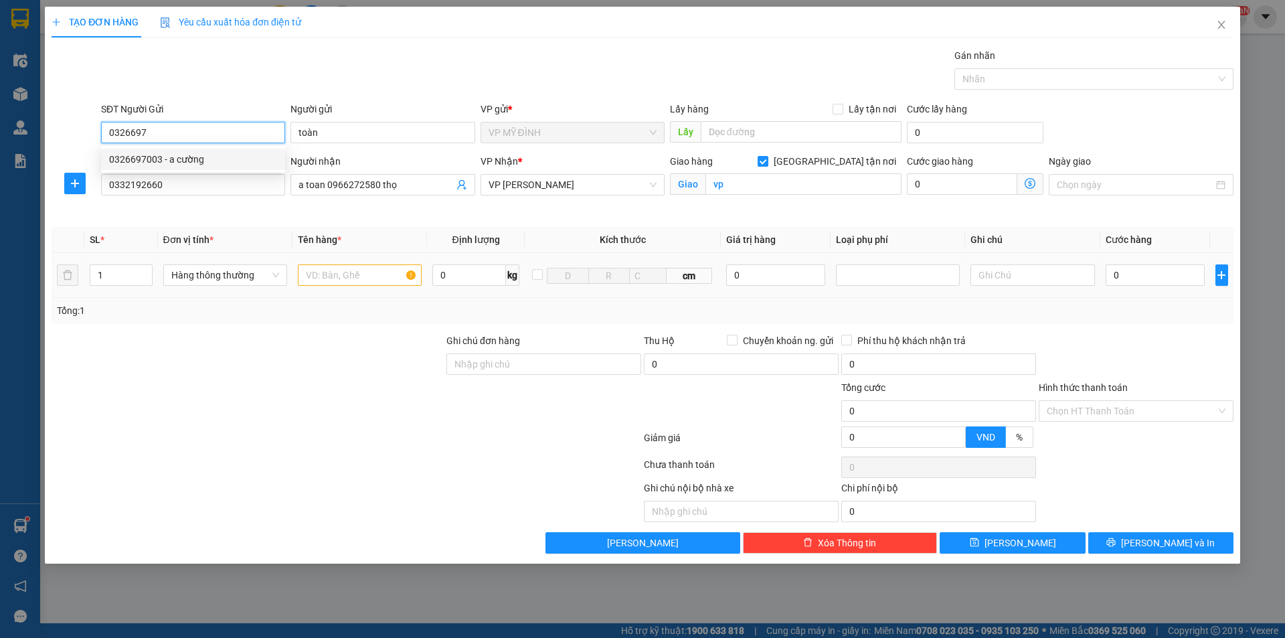
type input "a cường"
type input "0326697003"
click at [357, 284] on input "text" at bounding box center [360, 274] width 124 height 21
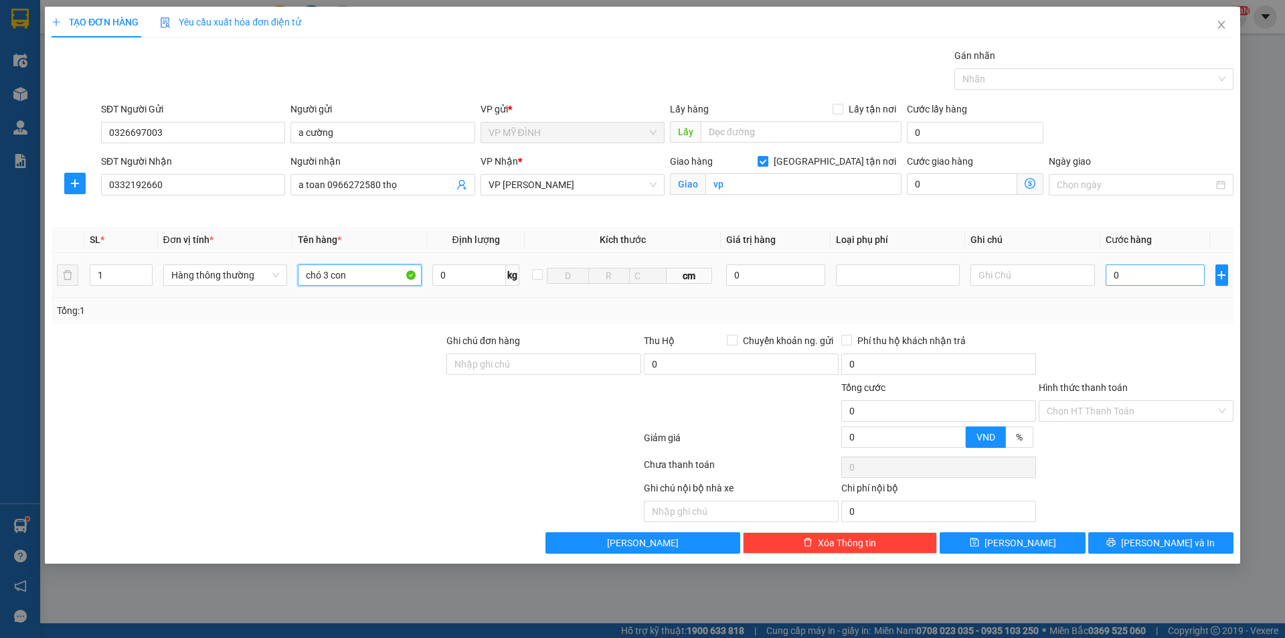
type input "chó 3 con"
click at [1129, 276] on input "0" at bounding box center [1155, 274] width 100 height 21
type input "1"
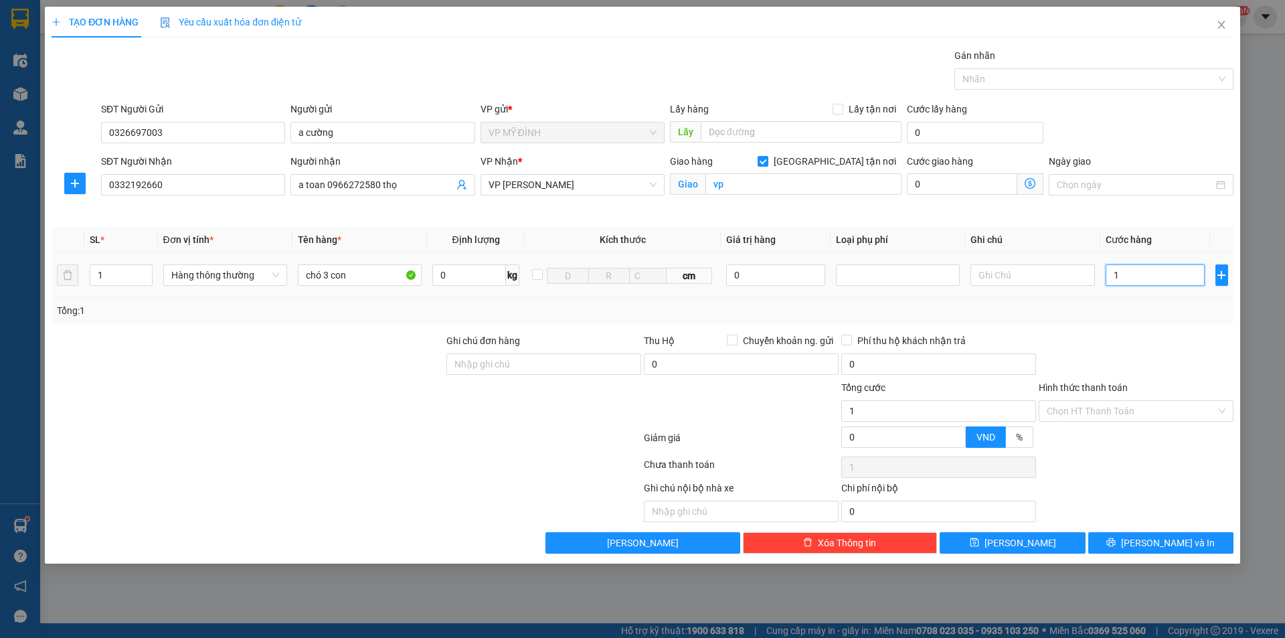
type input "13"
type input "130"
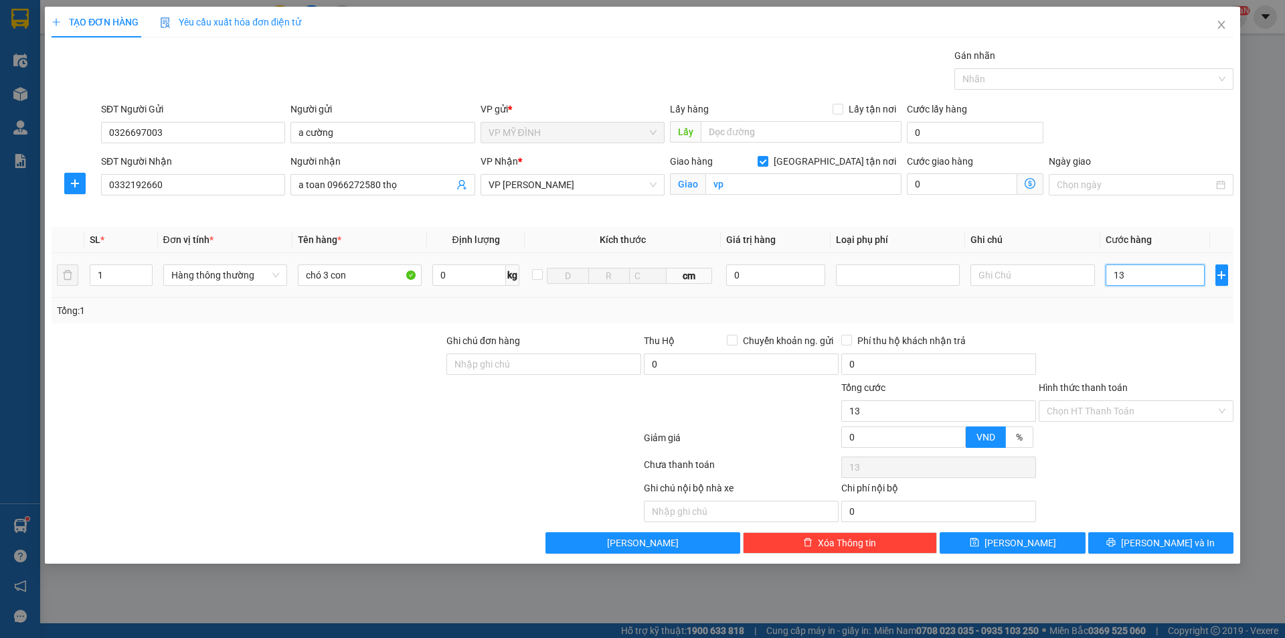
type input "130"
type input "130.000"
click at [1154, 341] on div at bounding box center [1135, 356] width 197 height 47
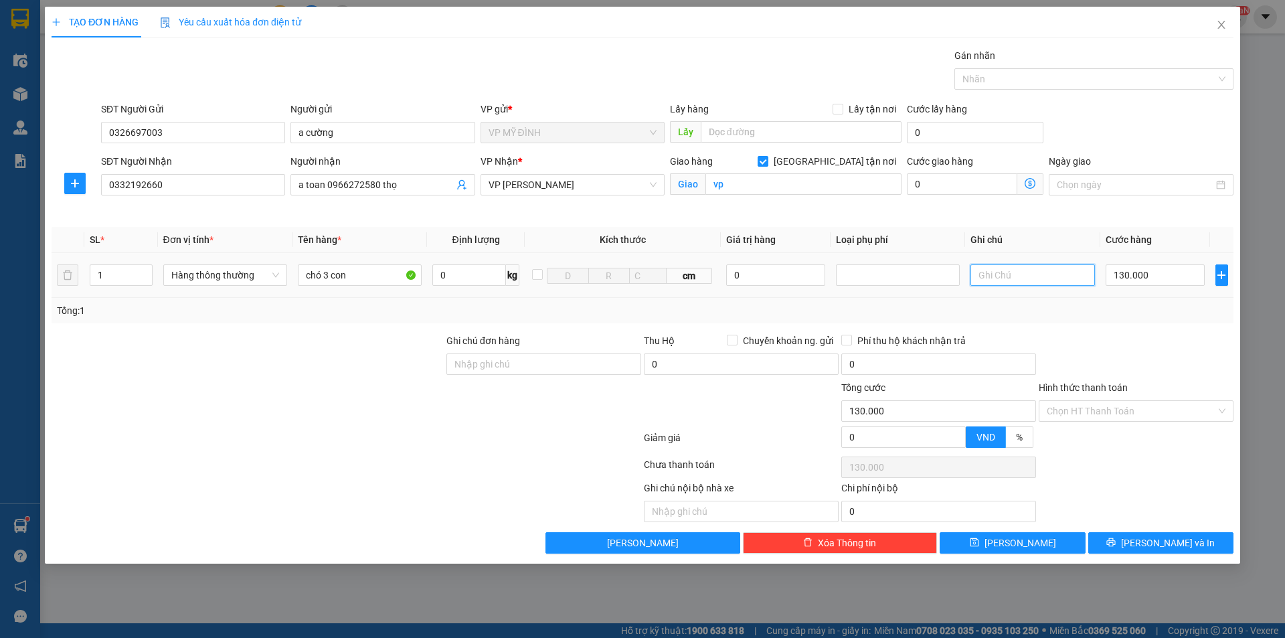
click at [997, 274] on input "text" at bounding box center [1032, 274] width 124 height 21
type input "chết nhà xe ko chịu trách nhiệm"
click at [1158, 554] on div "TẠO ĐƠN HÀNG Yêu cầu xuất hóa đơn điện tử Transit Pickup Surcharge Ids Transit …" at bounding box center [642, 285] width 1195 height 557
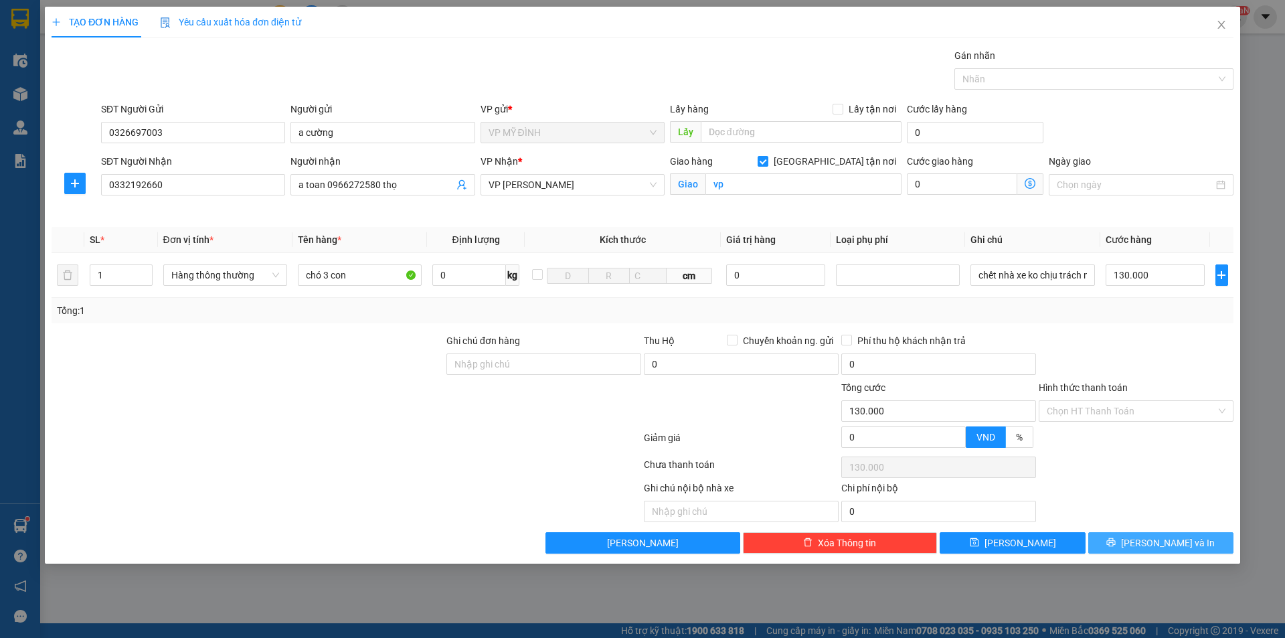
click at [1155, 544] on span "[PERSON_NAME] và In" at bounding box center [1168, 542] width 94 height 15
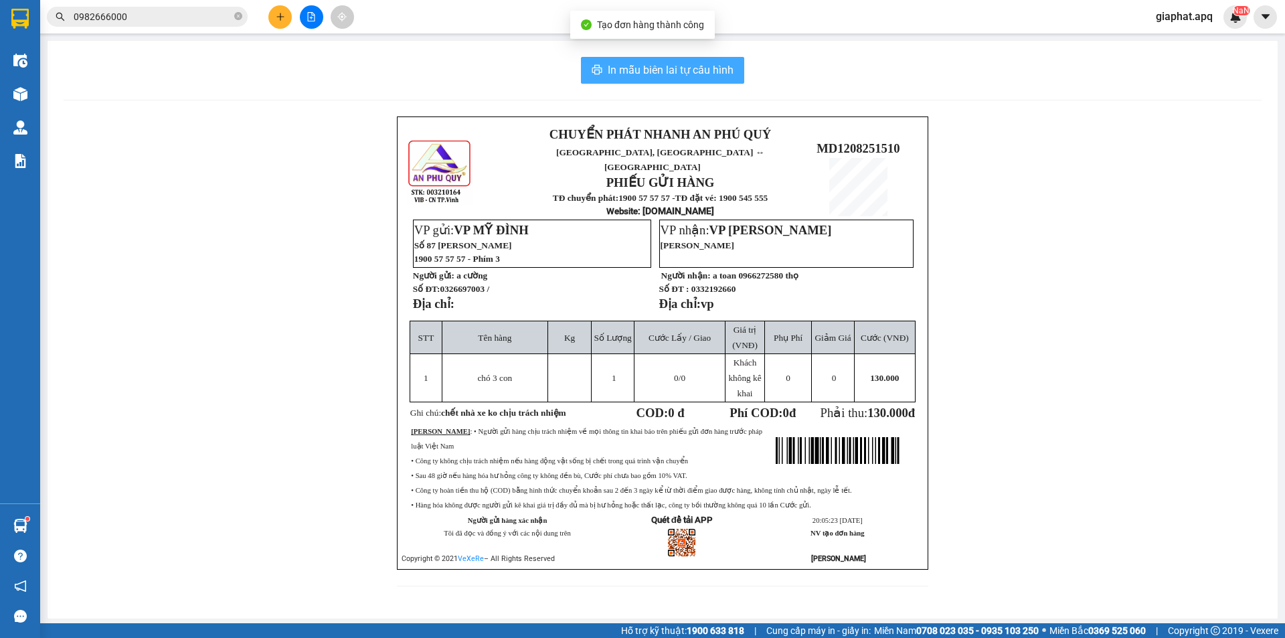
click at [717, 72] on span "In mẫu biên lai tự cấu hình" at bounding box center [671, 70] width 126 height 17
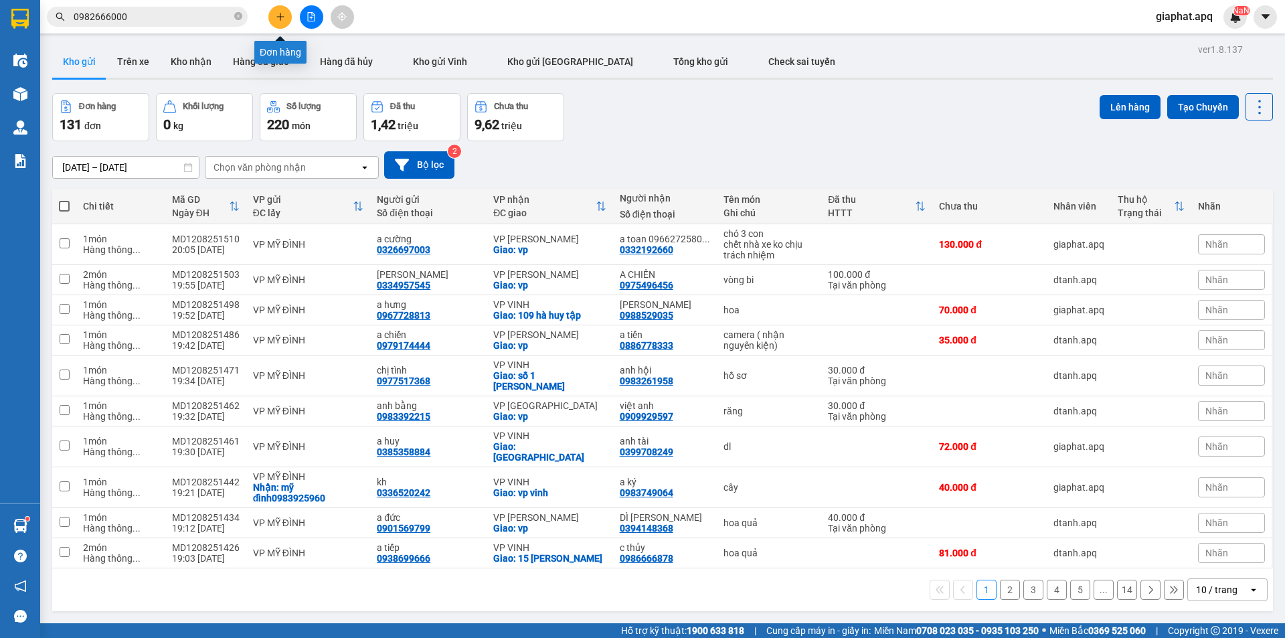
click at [290, 19] on button at bounding box center [279, 16] width 23 height 23
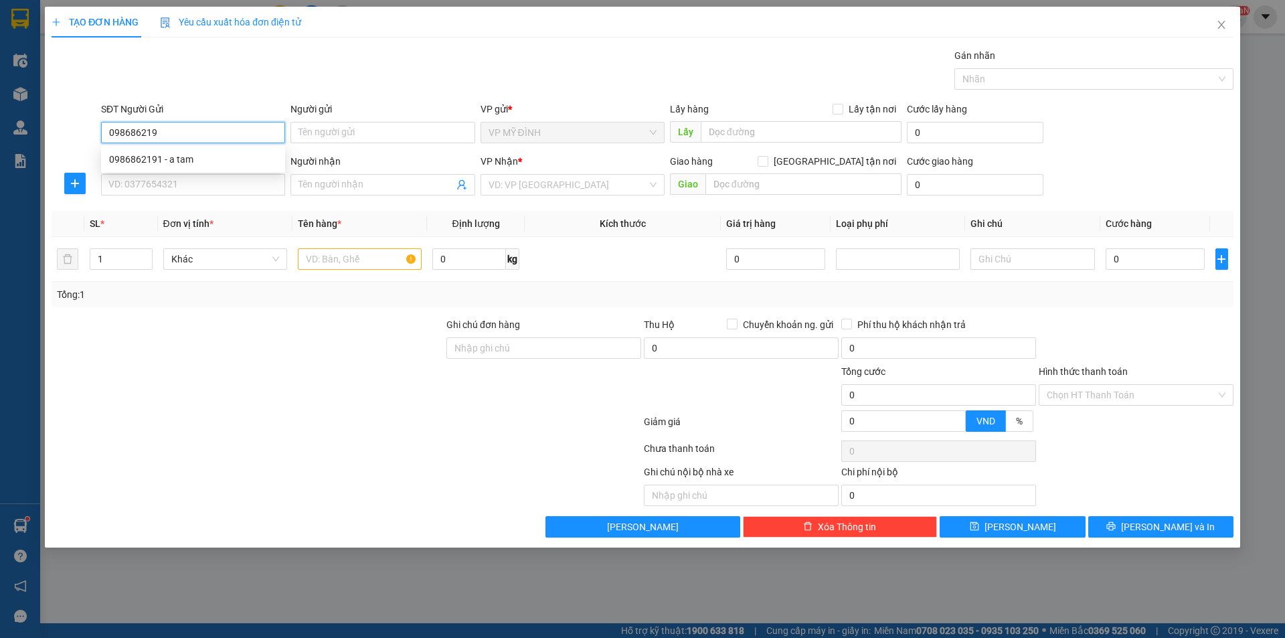
type input "0986862191"
click at [159, 159] on div "0986862191 - a tam" at bounding box center [193, 159] width 168 height 15
type input "a tam"
type input "0986862191"
click at [201, 190] on input "SĐT Người Nhận" at bounding box center [193, 184] width 184 height 21
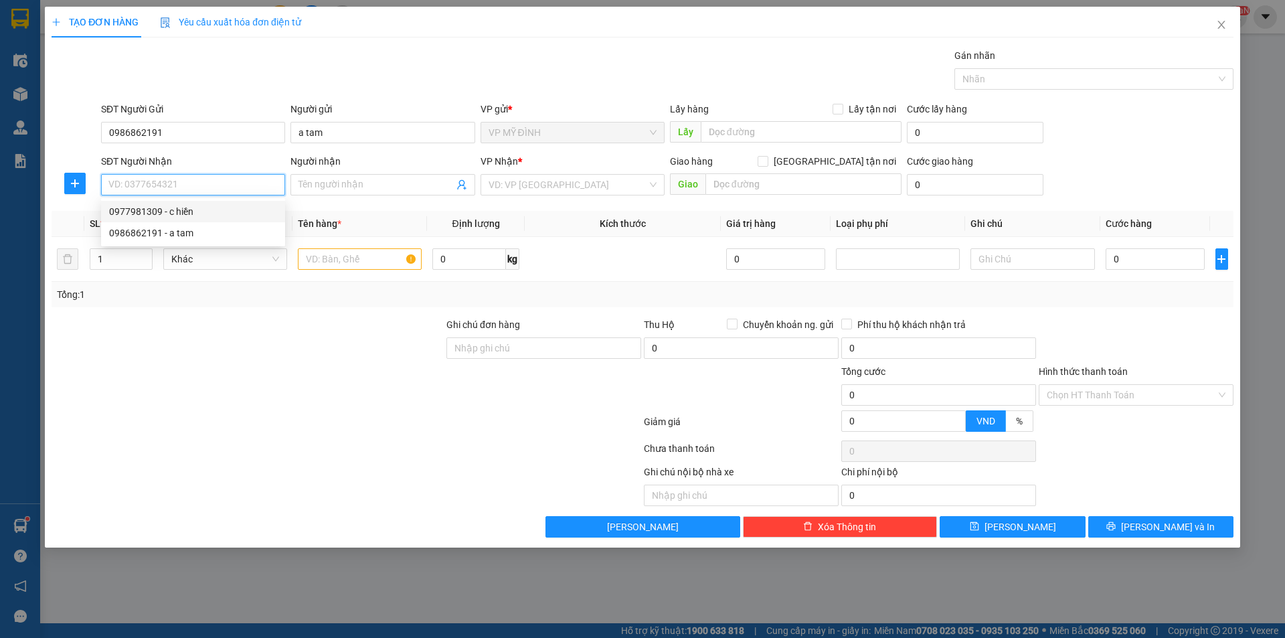
drag, startPoint x: 180, startPoint y: 206, endPoint x: 187, endPoint y: 213, distance: 9.9
click at [179, 205] on div "0977981309 - c hiền" at bounding box center [193, 211] width 168 height 15
type input "0977981309"
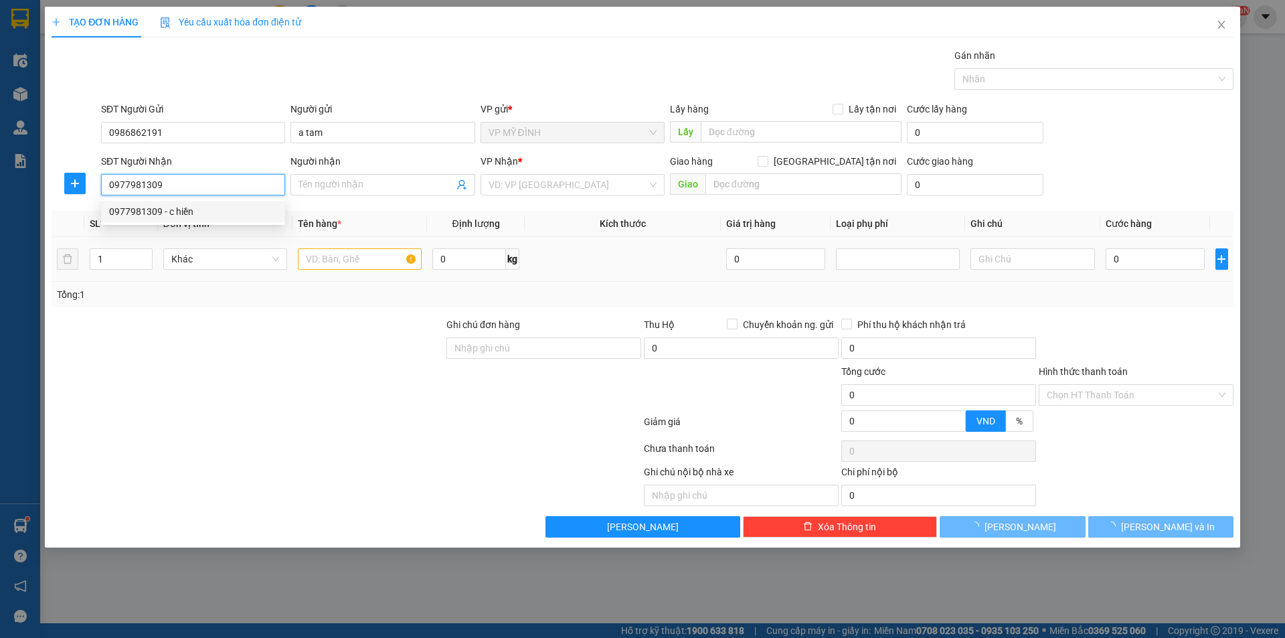
type input "c hiền"
checkbox input "true"
type input "21 thành thái"
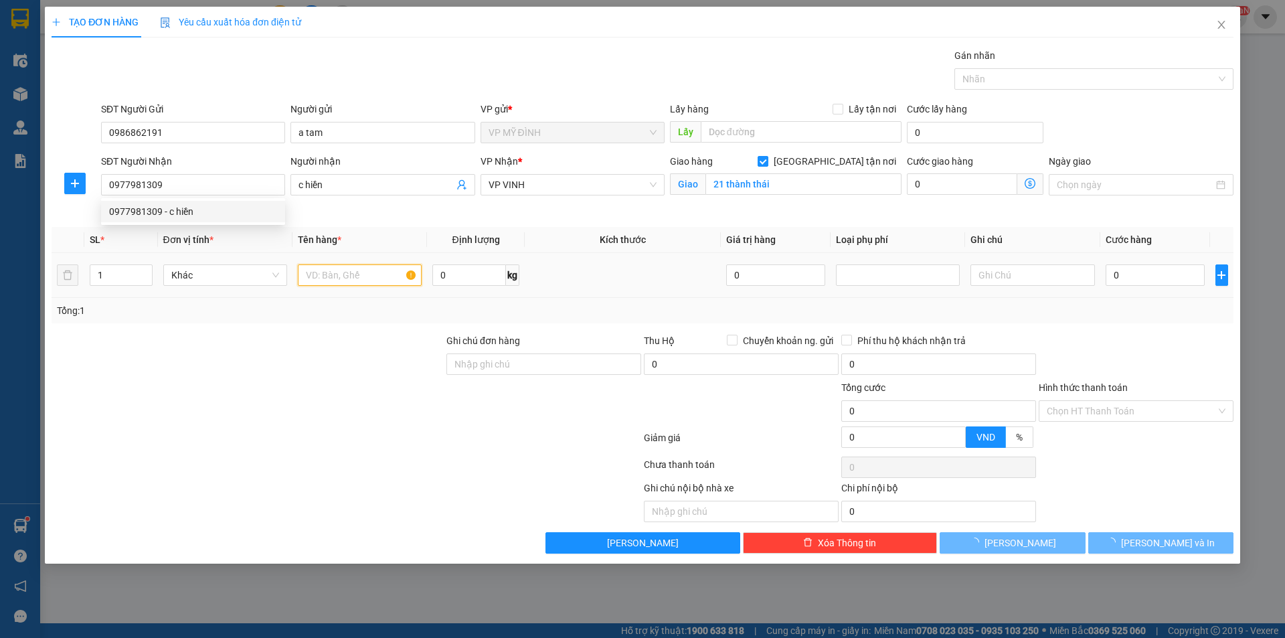
click at [328, 266] on input "text" at bounding box center [360, 274] width 124 height 21
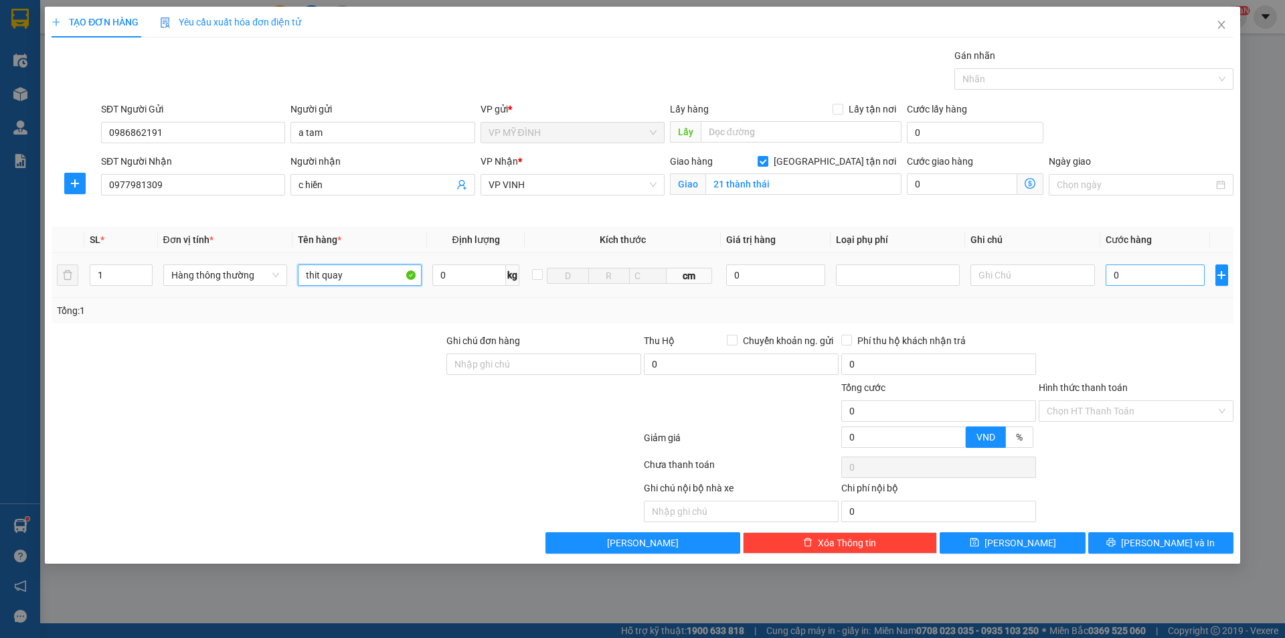
type input "thit quay"
click at [1144, 276] on input "0" at bounding box center [1155, 274] width 100 height 21
type input "1"
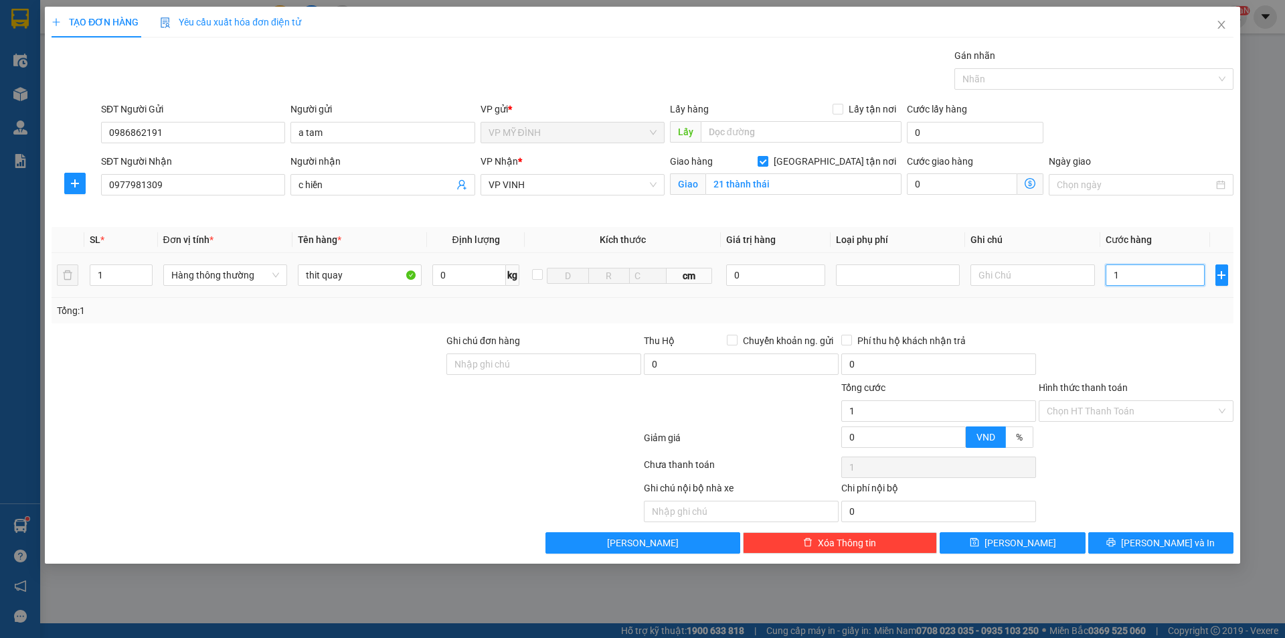
type input "10"
type input "100"
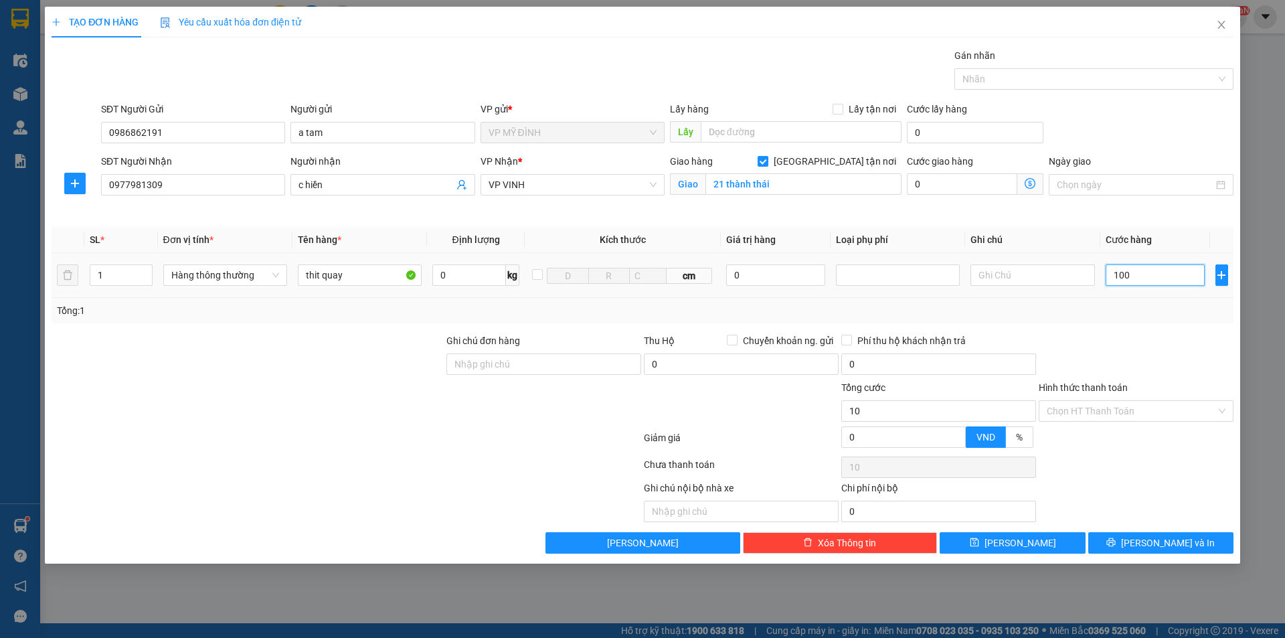
type input "100"
type input "100.000"
click at [1132, 310] on div "Tổng: 1" at bounding box center [642, 310] width 1171 height 15
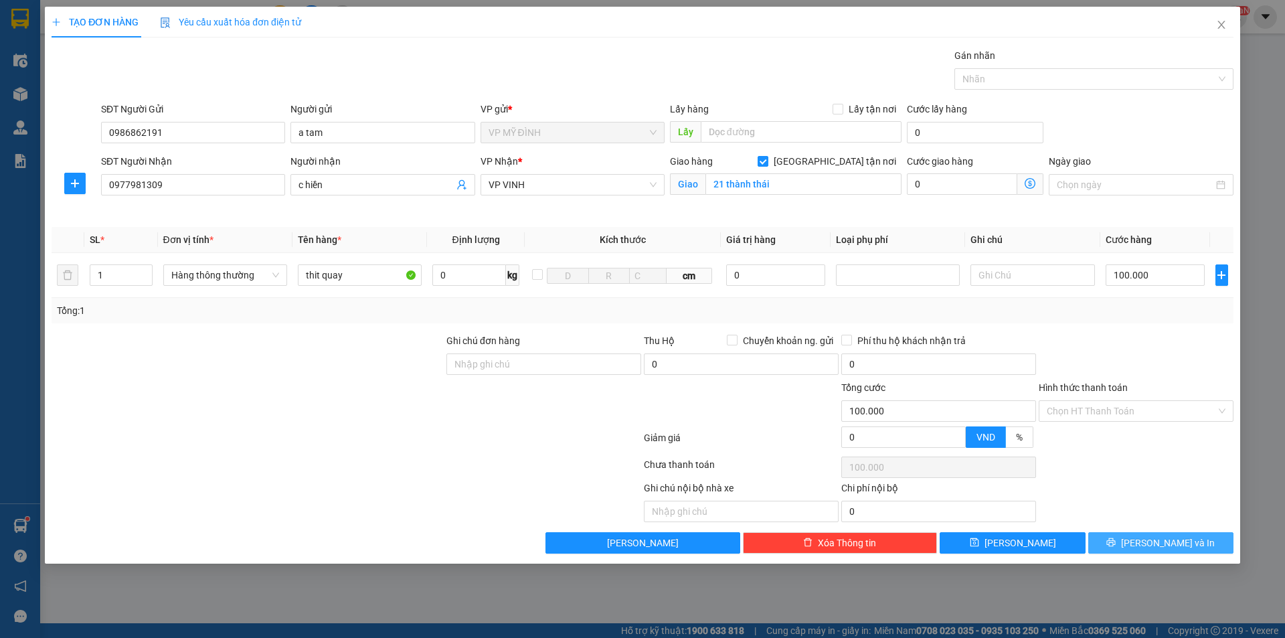
click at [1167, 536] on span "[PERSON_NAME] và In" at bounding box center [1168, 542] width 94 height 15
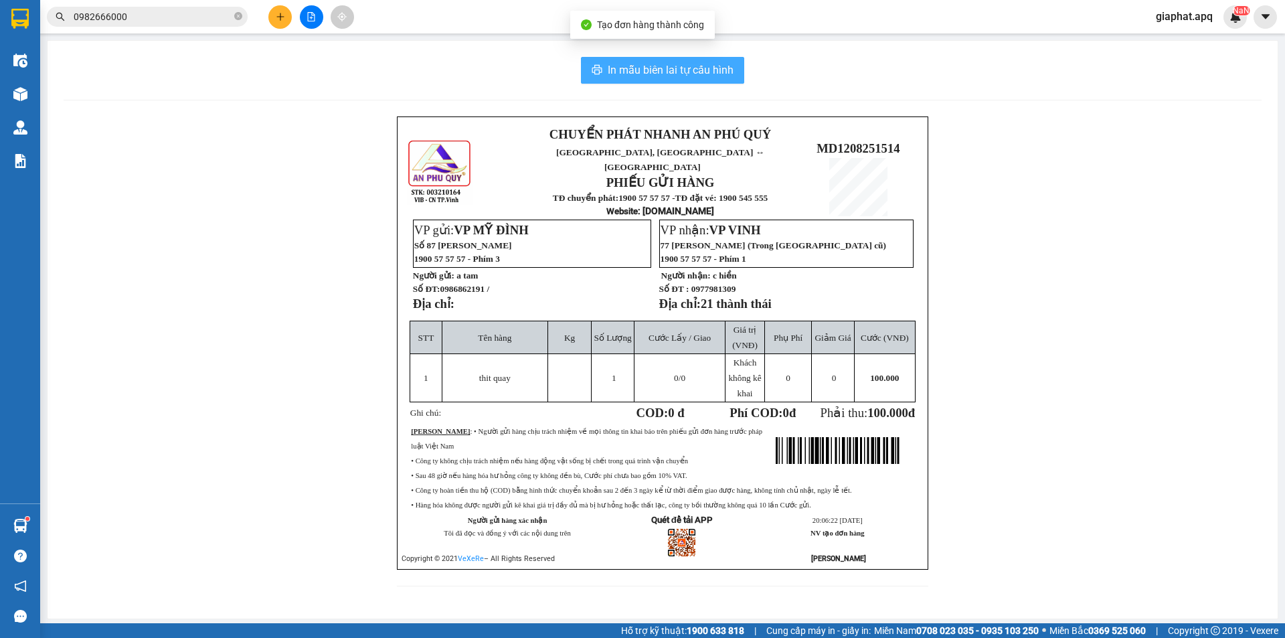
click at [688, 72] on span "In mẫu biên lai tự cấu hình" at bounding box center [671, 70] width 126 height 17
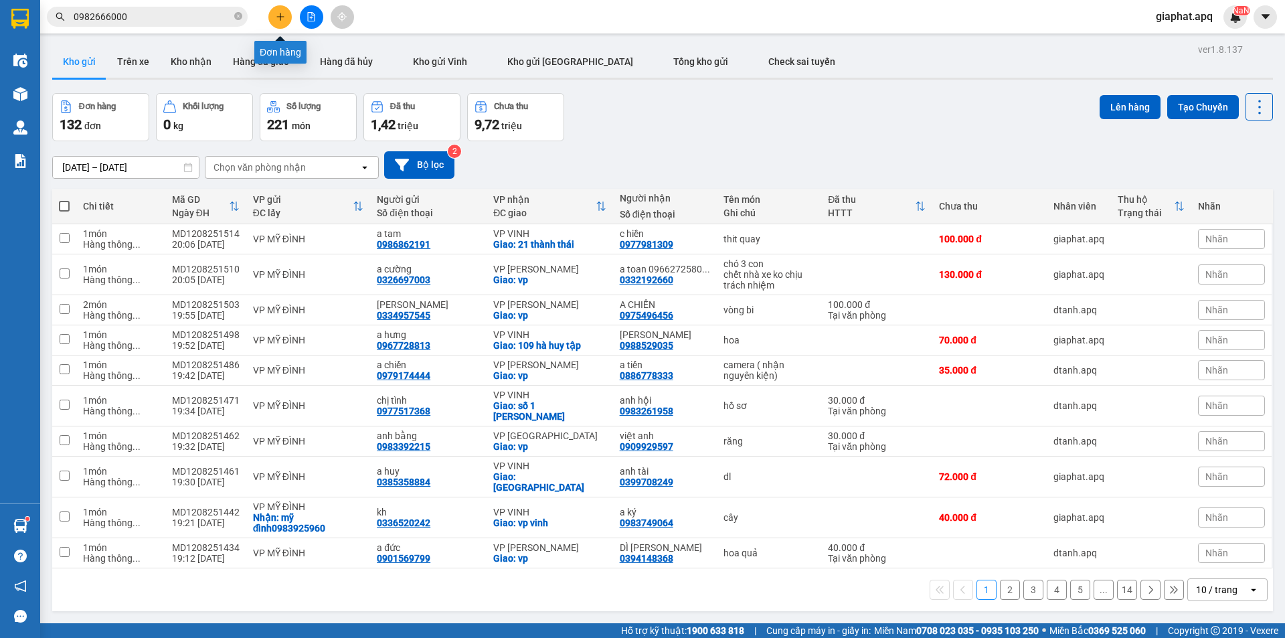
click at [282, 19] on icon "plus" at bounding box center [280, 16] width 9 height 9
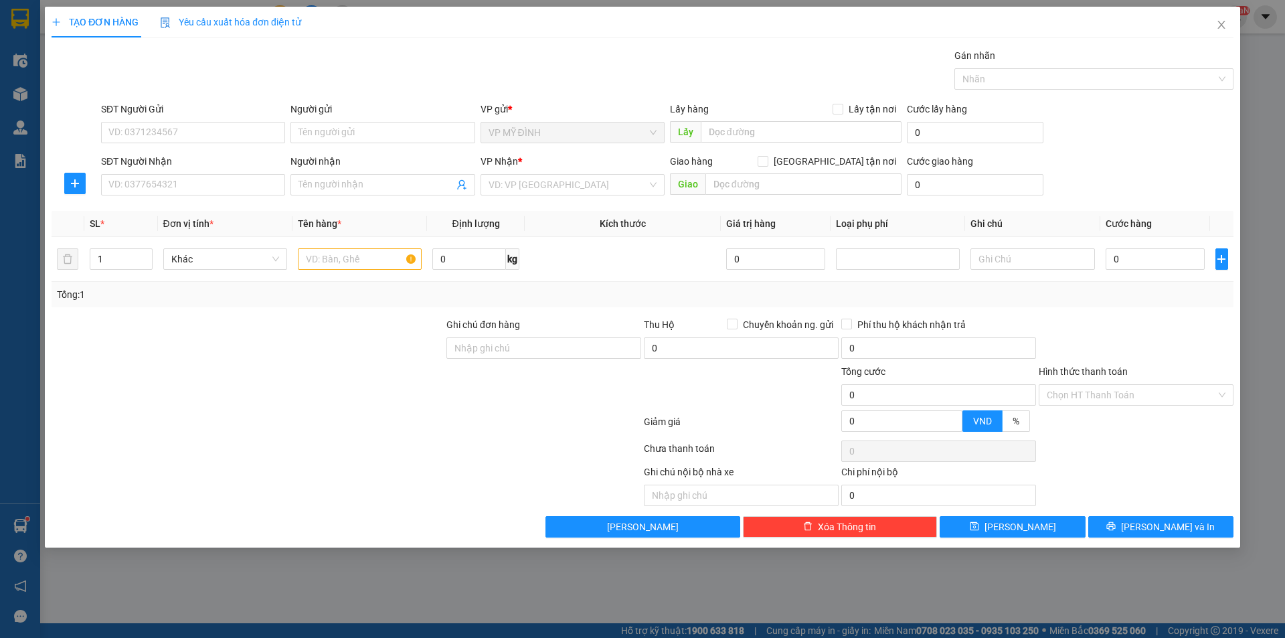
click at [294, 76] on div "Gói vận chuyển * Tiêu chuẩn Gán nhãn Nhãn" at bounding box center [667, 71] width 1138 height 47
click at [185, 139] on input "SĐT Người Gửi" at bounding box center [193, 132] width 184 height 21
type input "0962818347"
click at [339, 128] on input "Người gửi" at bounding box center [382, 132] width 184 height 21
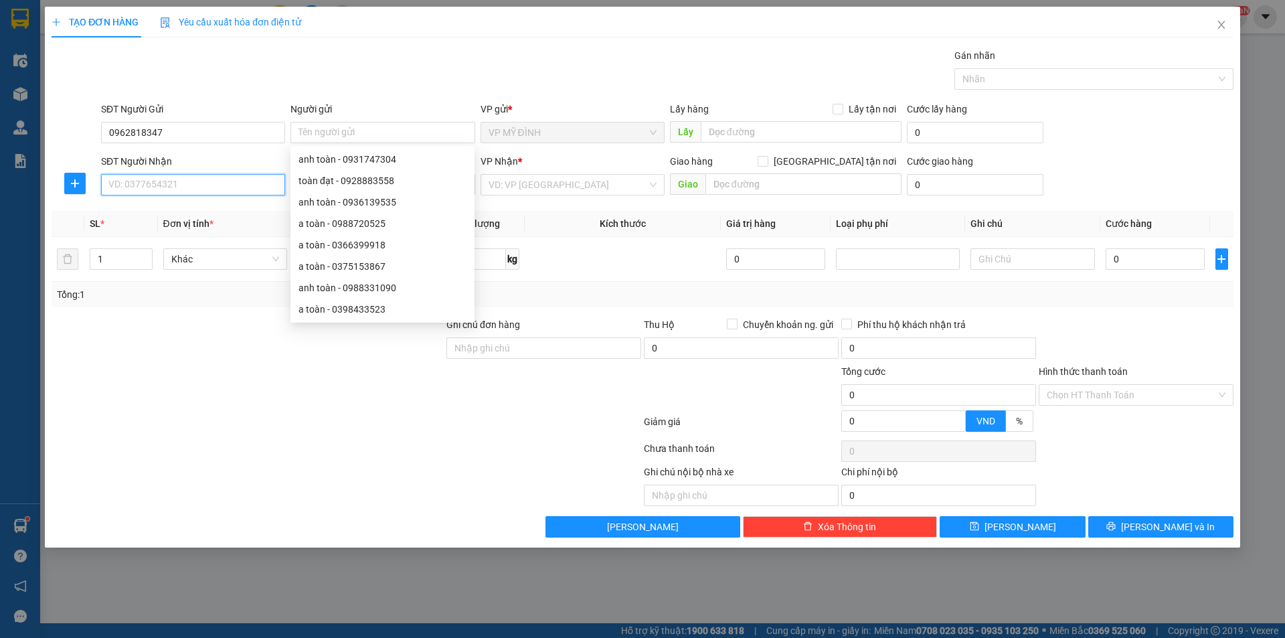
click at [197, 181] on input "SĐT Người Nhận" at bounding box center [193, 184] width 184 height 21
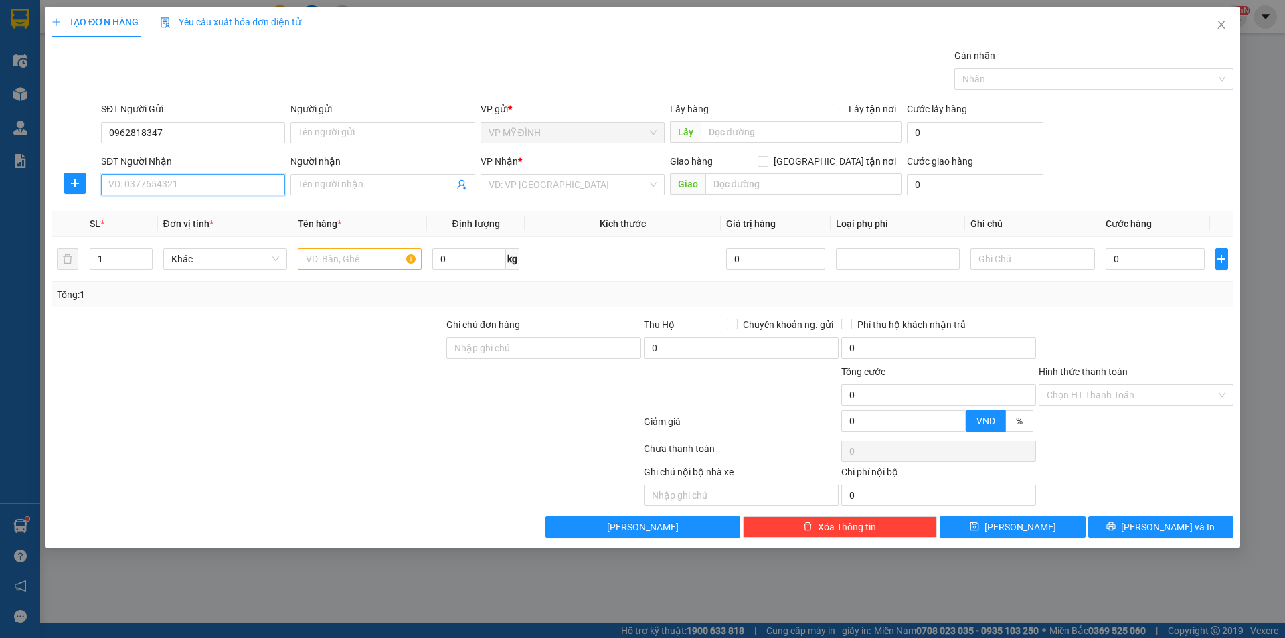
click at [177, 182] on input "SĐT Người Nhận" at bounding box center [193, 184] width 184 height 21
click at [845, 530] on span "Xóa Thông tin" at bounding box center [847, 526] width 58 height 15
click at [155, 131] on input "SĐT Người Gửi" at bounding box center [193, 132] width 184 height 21
click at [141, 124] on input "SĐT Người Gửi" at bounding box center [193, 132] width 184 height 21
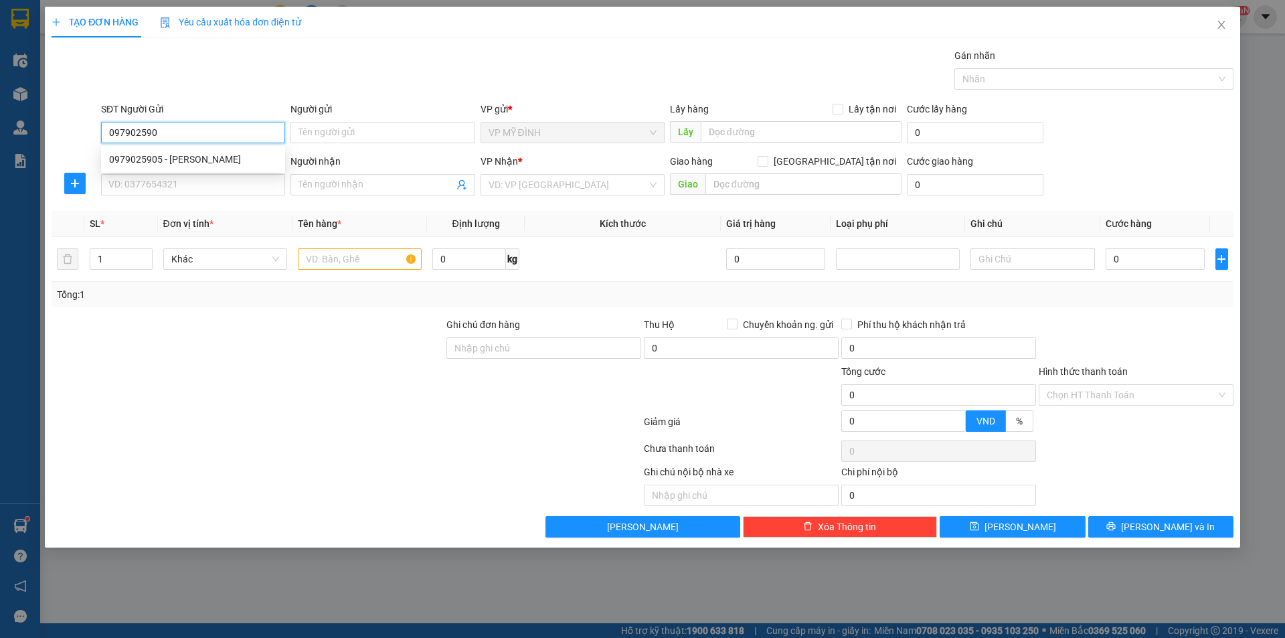
type input "0979025905"
drag, startPoint x: 202, startPoint y: 152, endPoint x: 185, endPoint y: 181, distance: 33.9
click at [201, 152] on div "0979025905 - c quỳnh" at bounding box center [193, 159] width 168 height 15
type input "c quỳnh"
type input "0979025905"
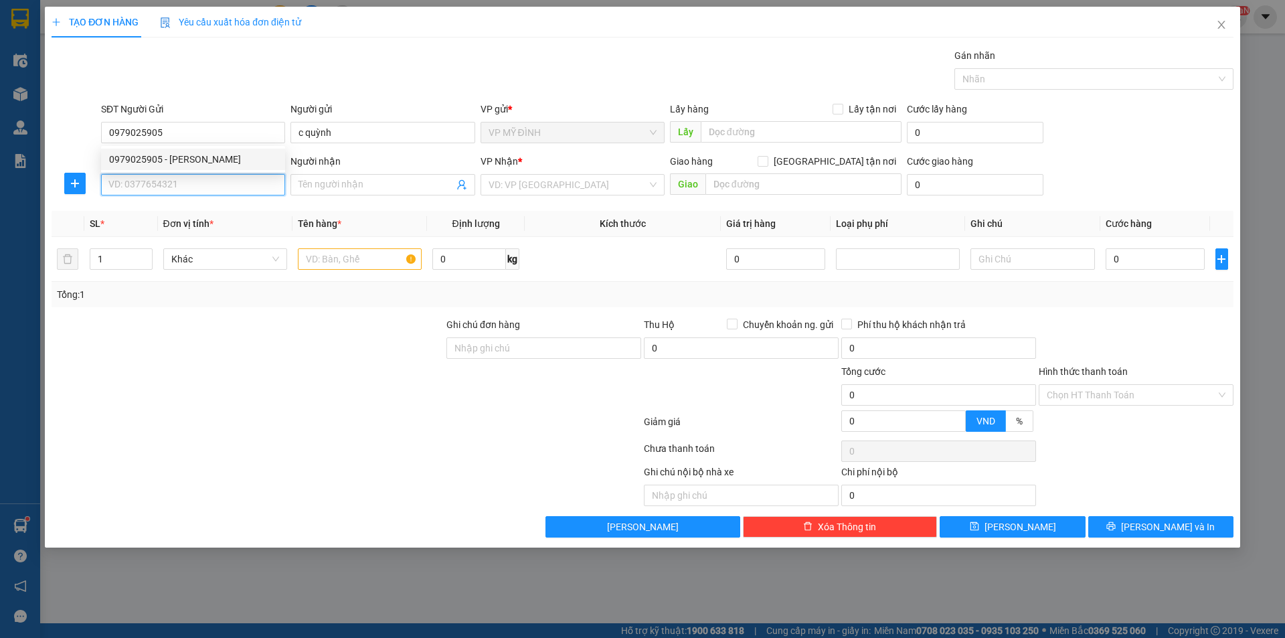
click at [185, 184] on input "SĐT Người Nhận" at bounding box center [193, 184] width 184 height 21
click at [146, 211] on div "0986098361 - a tiến" at bounding box center [193, 211] width 168 height 15
type input "0986098361"
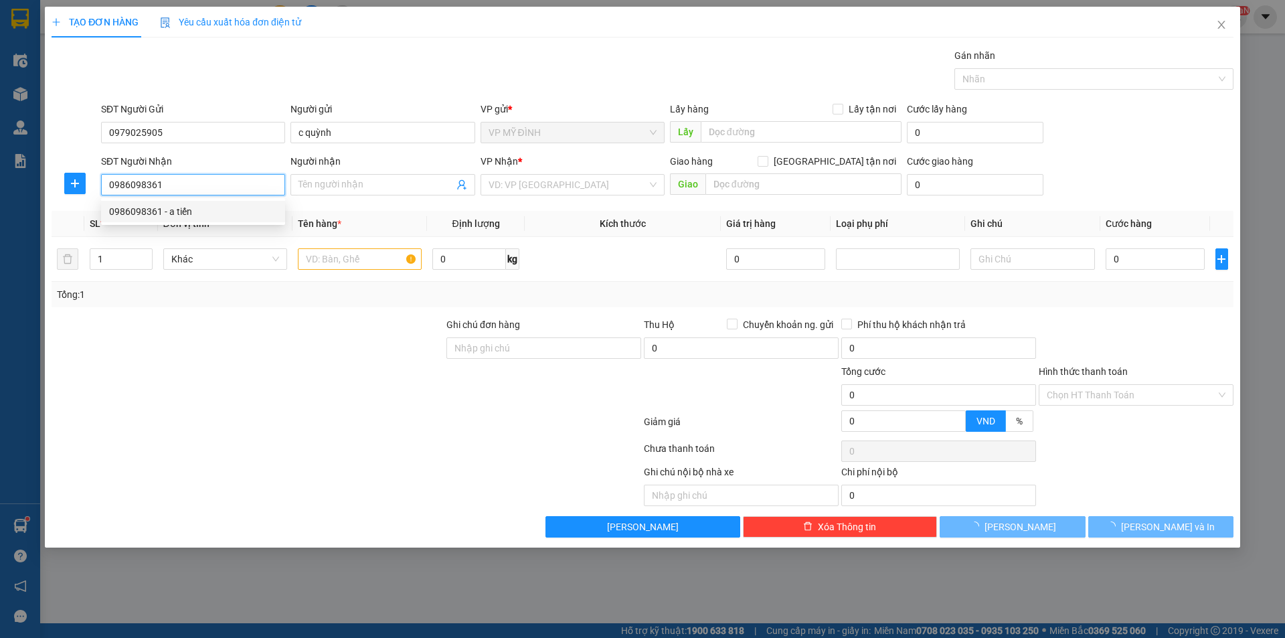
type input "a tiến"
checkbox input "true"
type input "44-hoàng thị loan"
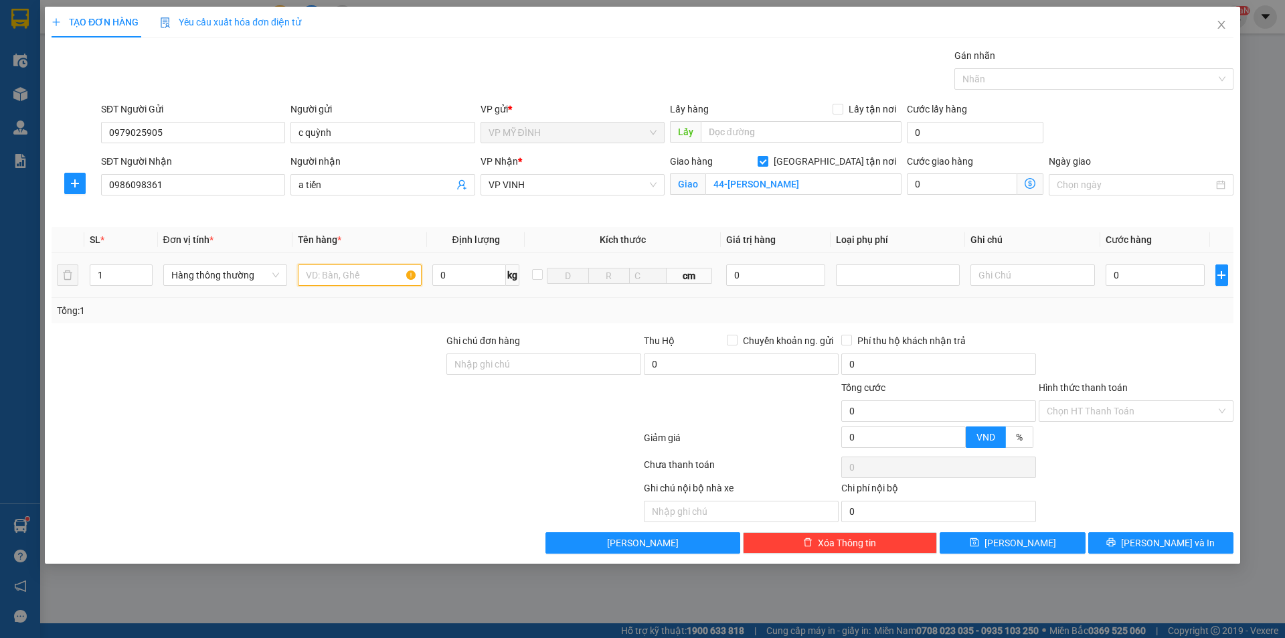
click at [331, 277] on input "text" at bounding box center [360, 274] width 124 height 21
click at [384, 279] on input "text" at bounding box center [360, 274] width 124 height 21
type input "nước hoa"
click at [1156, 278] on input "0" at bounding box center [1155, 274] width 100 height 21
type input "4"
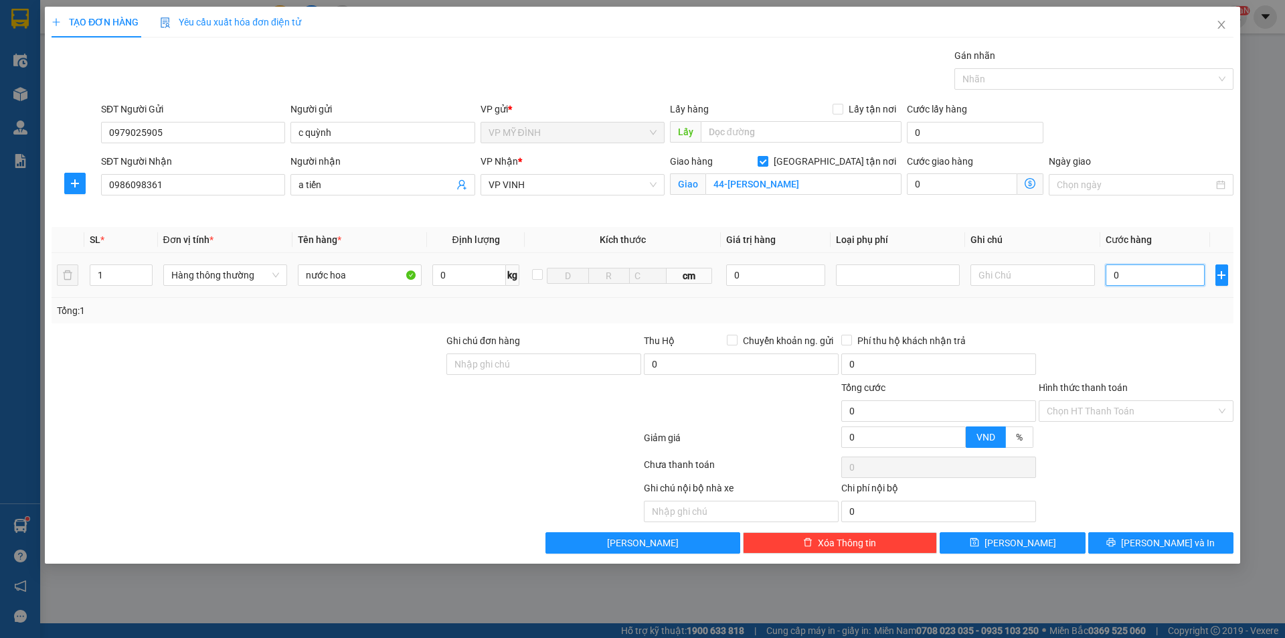
type input "4"
type input "40"
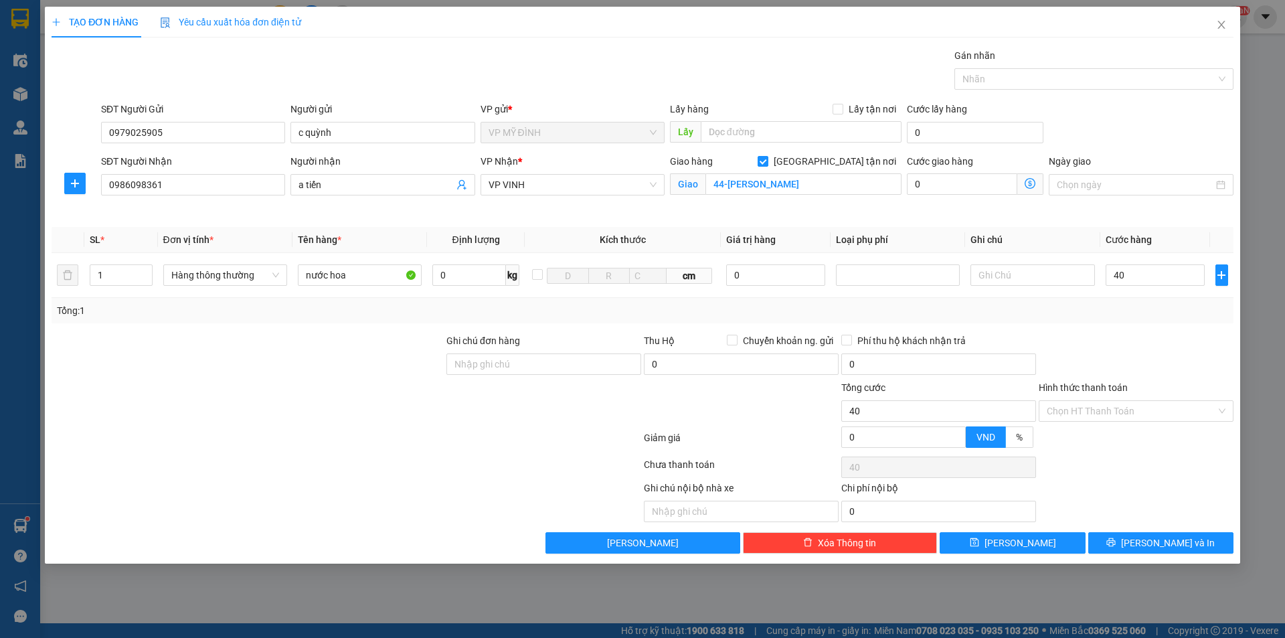
type input "40.000"
drag, startPoint x: 1123, startPoint y: 330, endPoint x: 1114, endPoint y: 347, distance: 19.2
click at [1118, 337] on div "Transit Pickup Surcharge Ids Transit Deliver Surcharge Ids Transit Deliver Surc…" at bounding box center [643, 300] width 1182 height 505
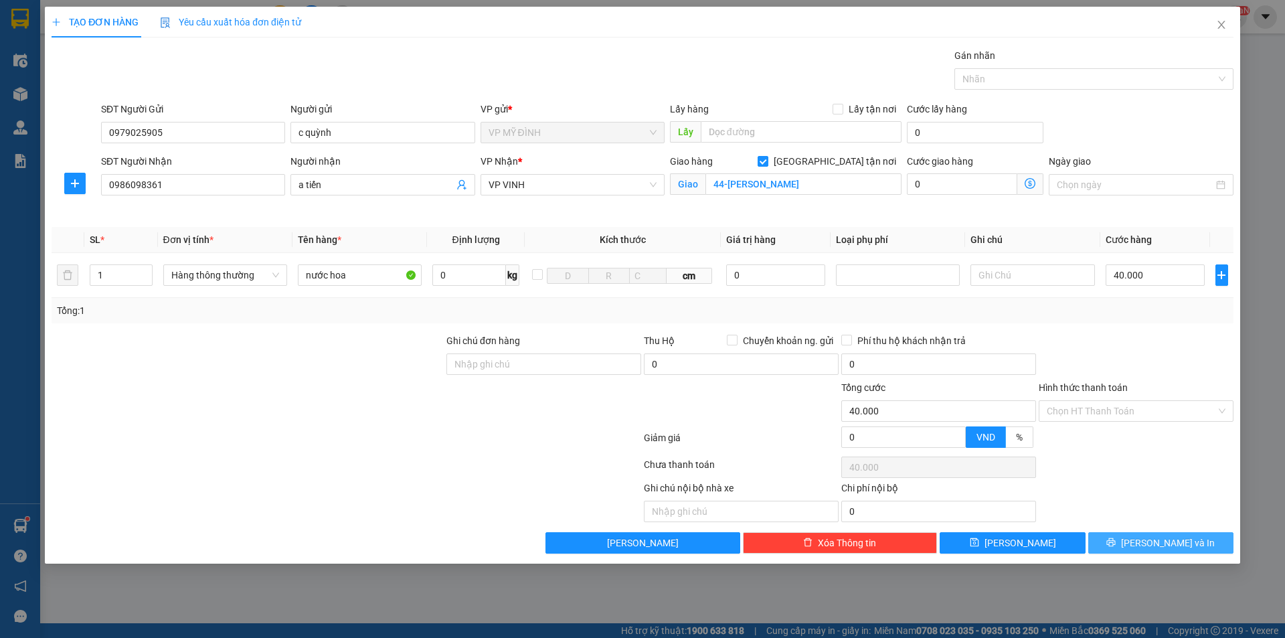
click at [1164, 543] on span "[PERSON_NAME] và In" at bounding box center [1168, 542] width 94 height 15
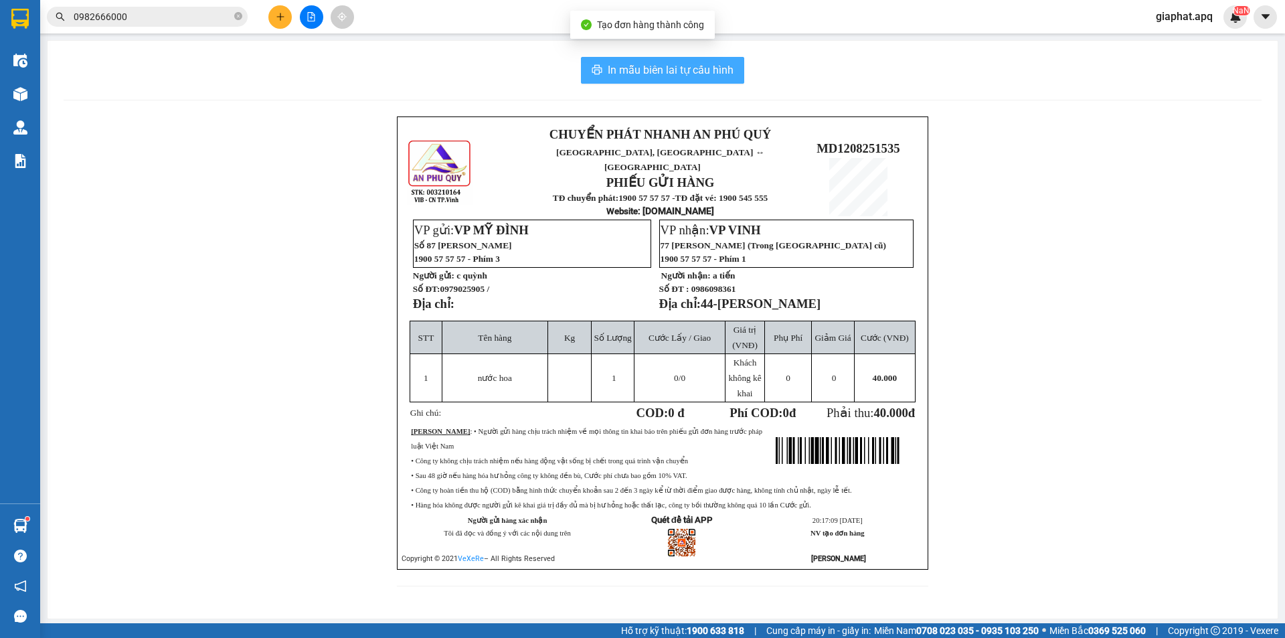
click at [630, 68] on span "In mẫu biên lai tự cấu hình" at bounding box center [671, 70] width 126 height 17
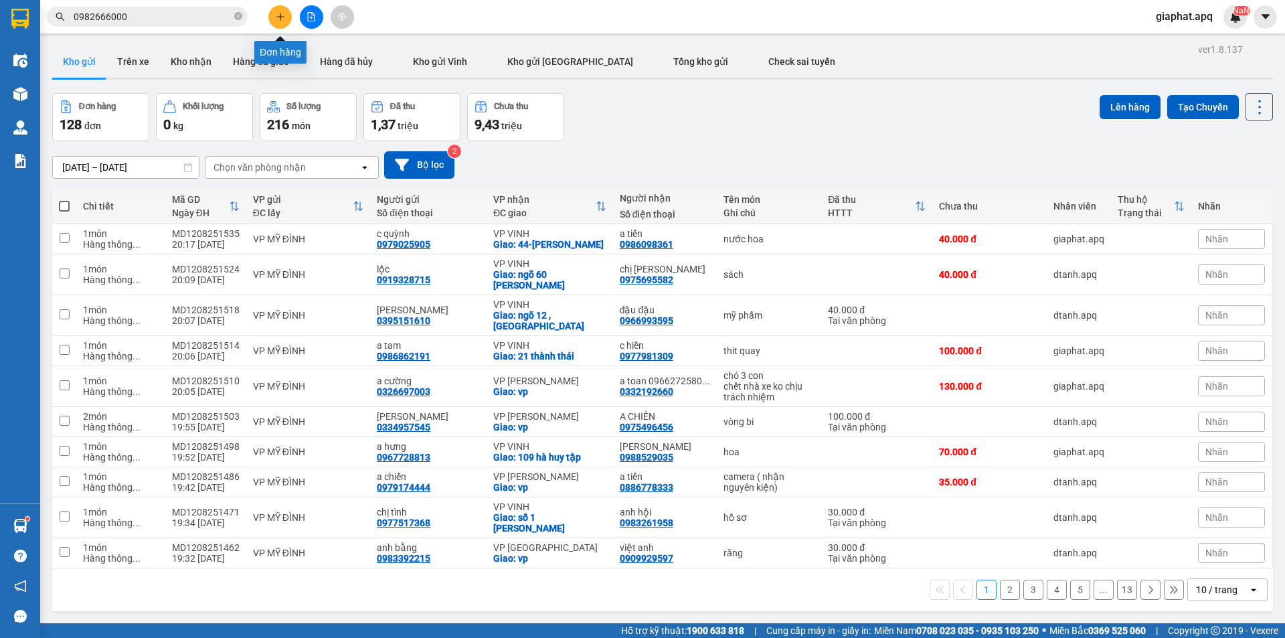
click at [287, 14] on button at bounding box center [279, 16] width 23 height 23
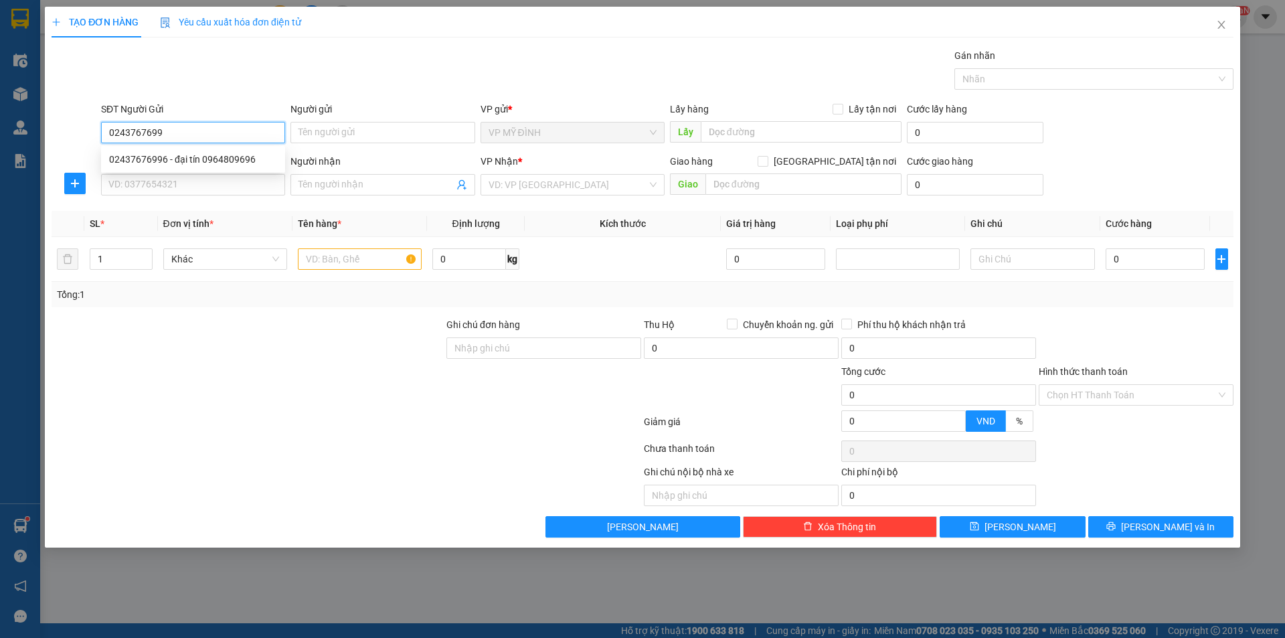
type input "02437676996"
click at [199, 160] on div "02437676996 - đại tín 0964809696" at bounding box center [193, 159] width 168 height 15
type input "đại tín 0964809696"
type input "02437676996"
click at [193, 178] on input "SĐT Người Nhận" at bounding box center [193, 184] width 184 height 21
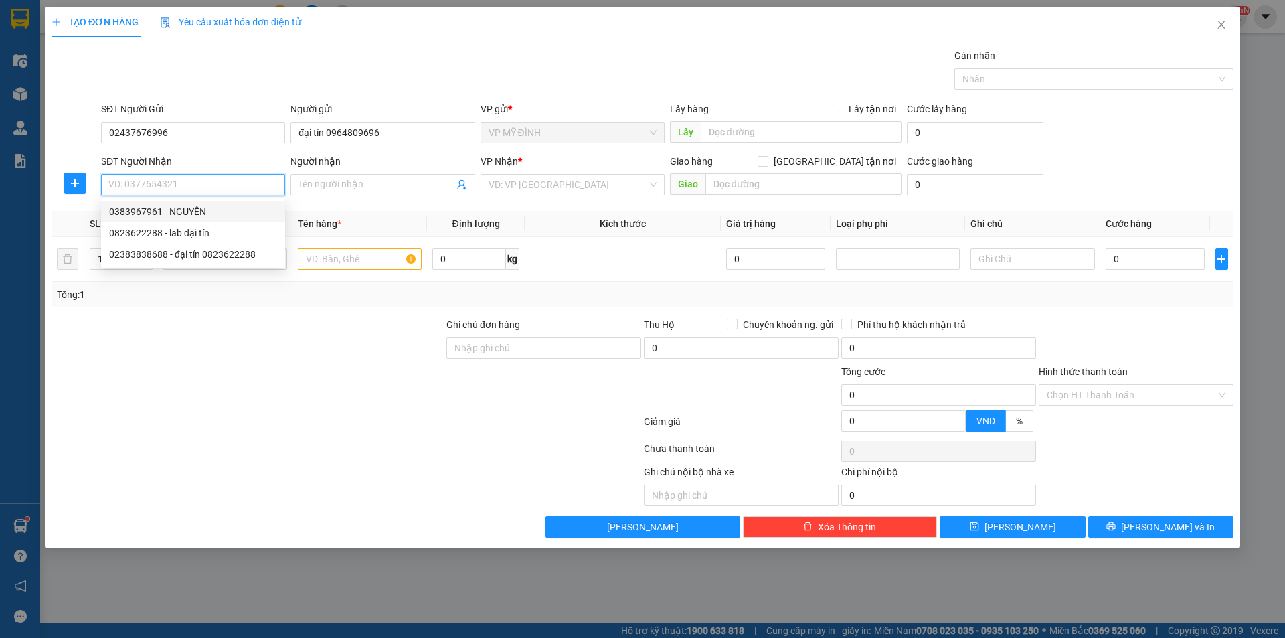
click at [198, 212] on div "0383967961 - NGUYÊN" at bounding box center [193, 211] width 168 height 15
type input "0383967961"
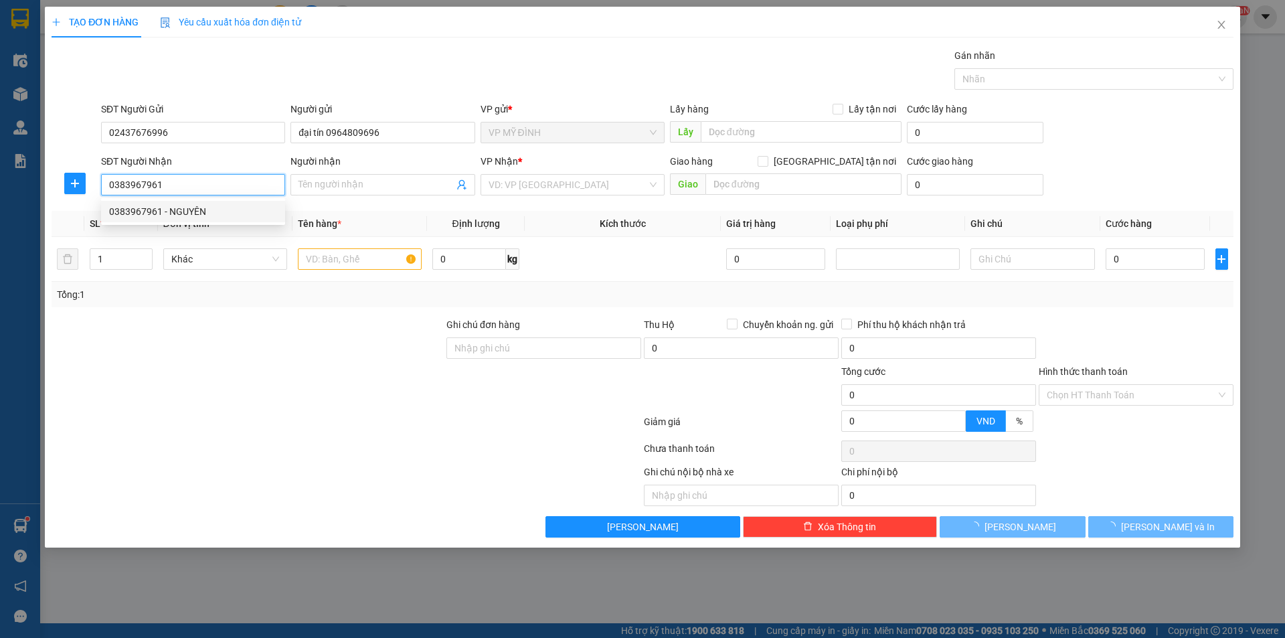
type input "NGUYÊN"
checkbox input "true"
type input "vp"
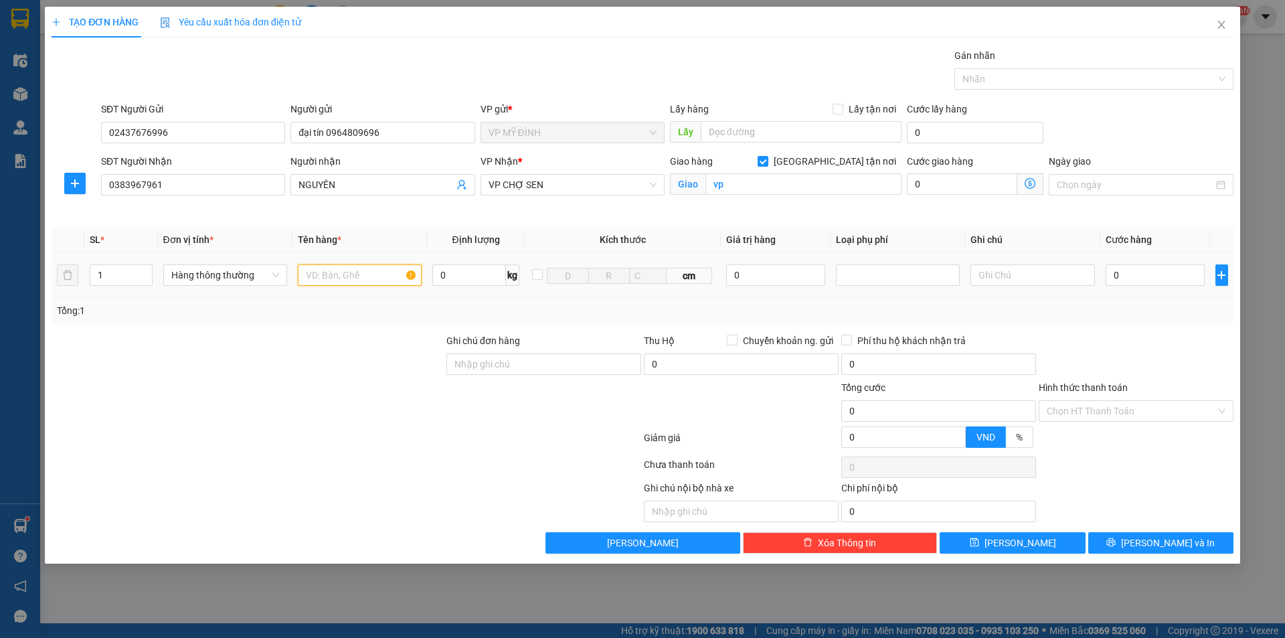
click at [314, 280] on input "text" at bounding box center [360, 274] width 124 height 21
type input "răng"
click at [1140, 266] on input "0" at bounding box center [1155, 274] width 100 height 21
type input "3"
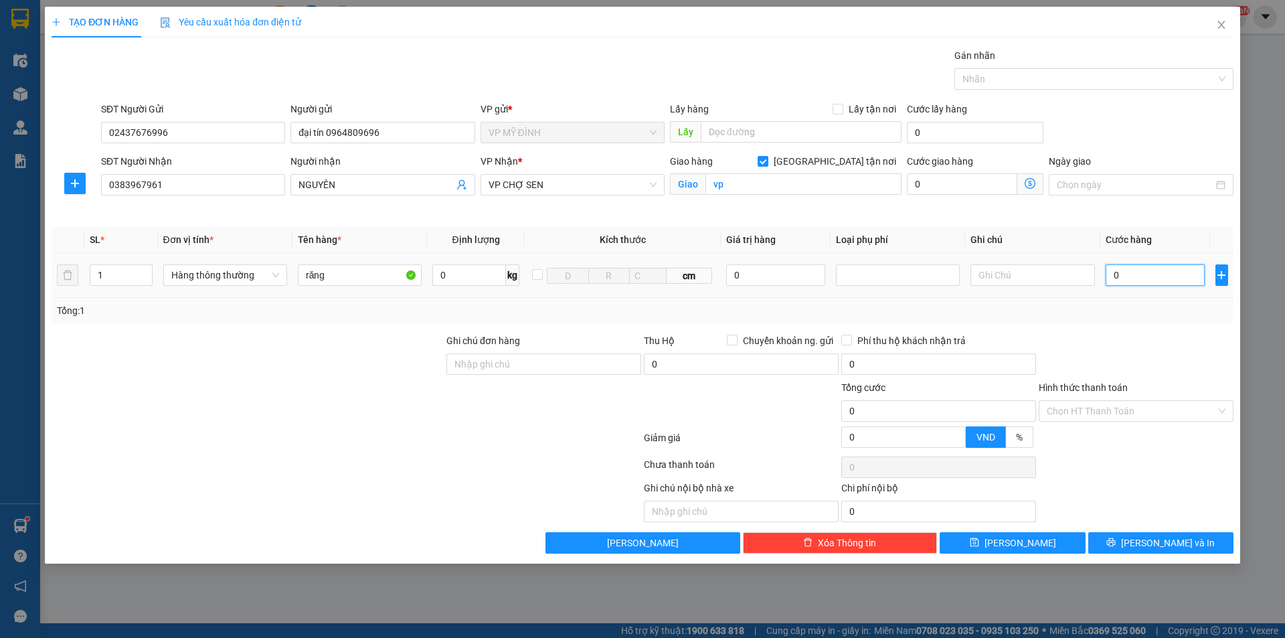
type input "3"
type input "30"
type input "30.000"
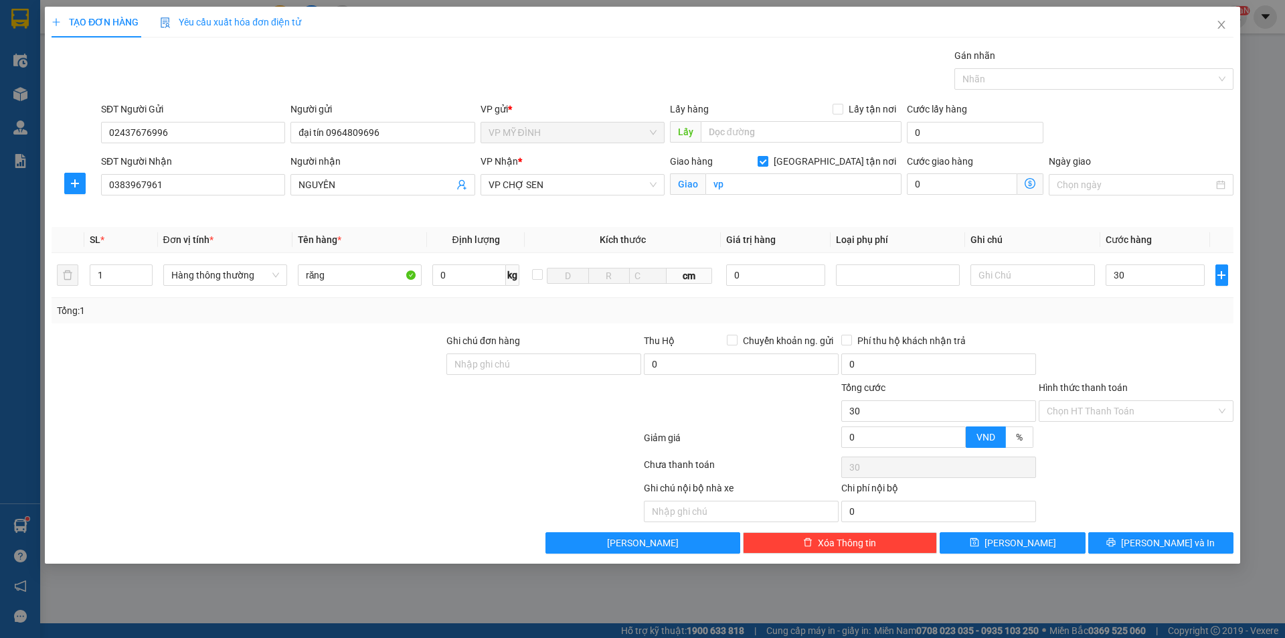
type input "30.000"
click at [1088, 343] on div at bounding box center [1135, 356] width 197 height 47
click at [1146, 404] on input "Hình thức thanh toán" at bounding box center [1131, 411] width 169 height 20
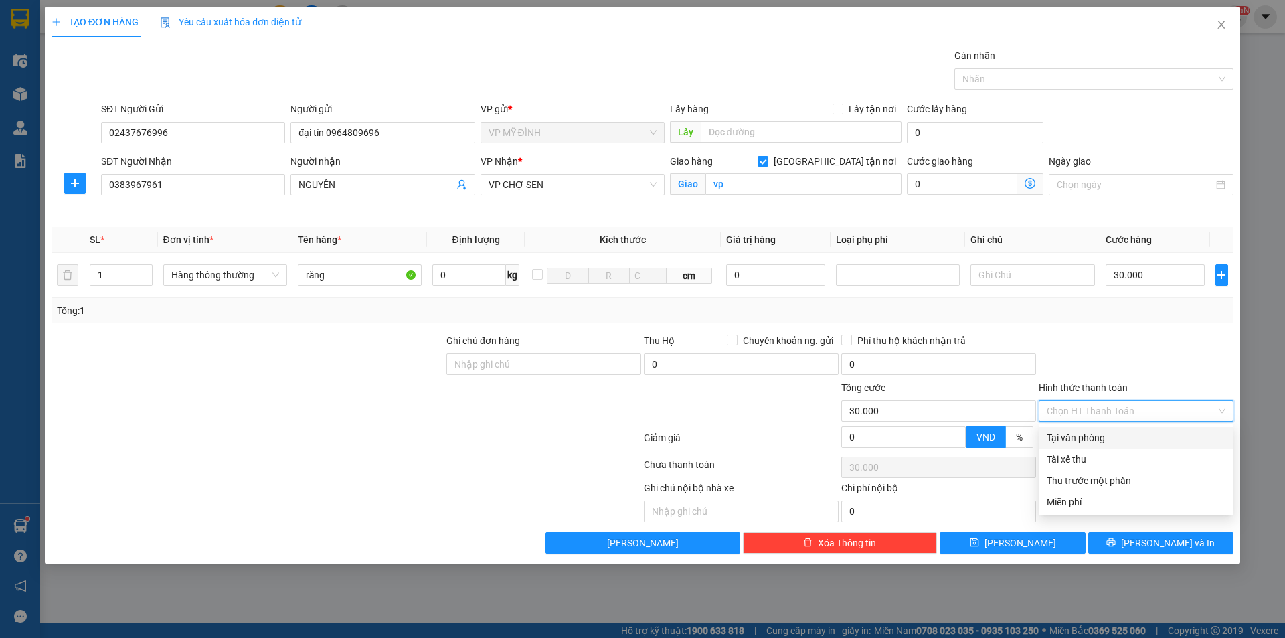
click at [1089, 426] on div "Transit Pickup Surcharge Ids Transit Deliver Surcharge Ids Transit Deliver Surc…" at bounding box center [643, 300] width 1182 height 505
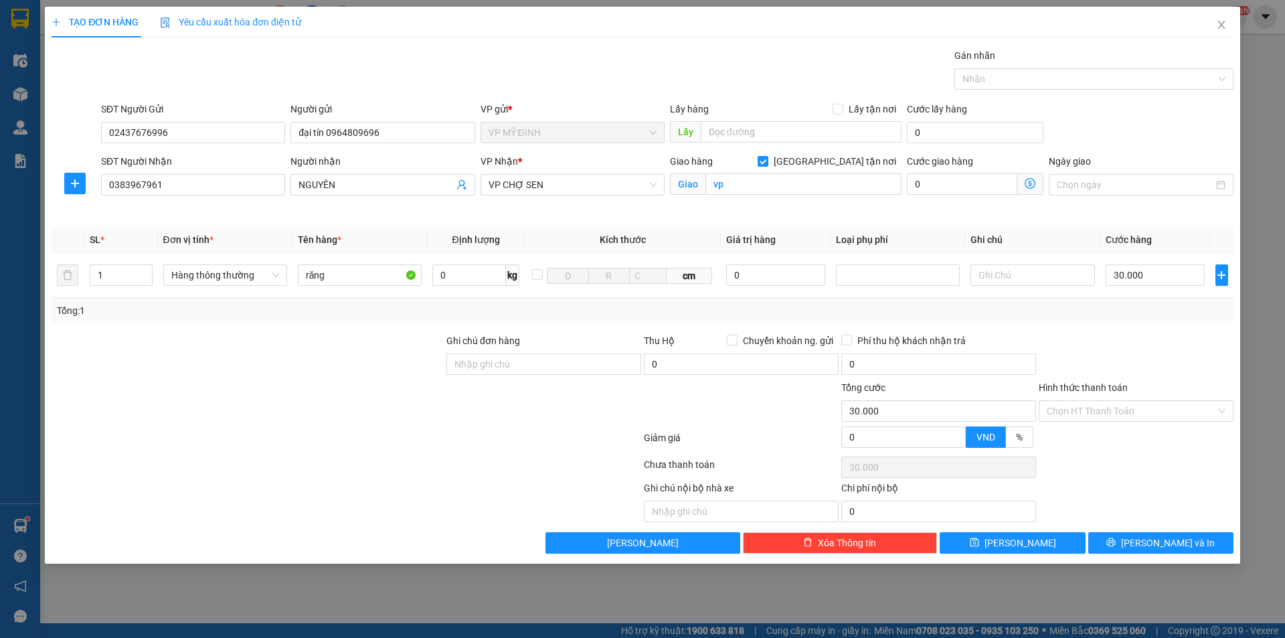
click at [1117, 424] on div "Hình thức thanh toán Chọn HT Thanh Toán" at bounding box center [1136, 403] width 195 height 47
drag, startPoint x: 1114, startPoint y: 417, endPoint x: 1098, endPoint y: 434, distance: 23.2
click at [1113, 418] on input "Hình thức thanh toán" at bounding box center [1131, 411] width 169 height 20
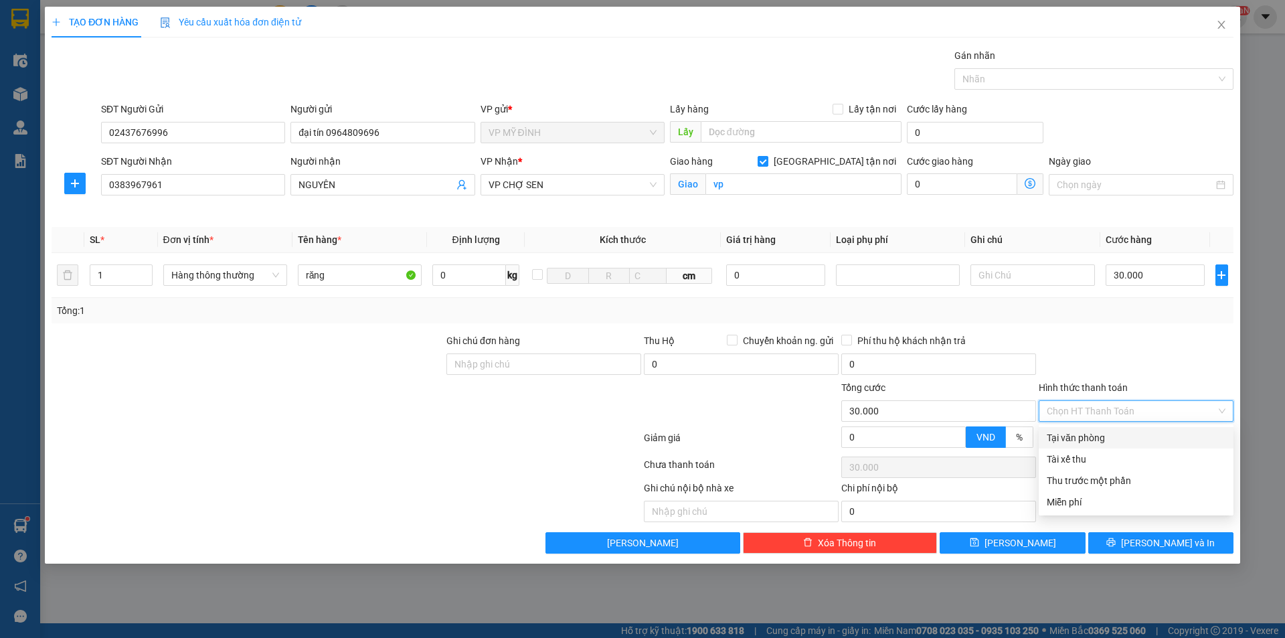
drag, startPoint x: 1096, startPoint y: 436, endPoint x: 1182, endPoint y: 574, distance: 162.3
click at [1097, 439] on div "Tại văn phòng" at bounding box center [1136, 437] width 179 height 15
type input "0"
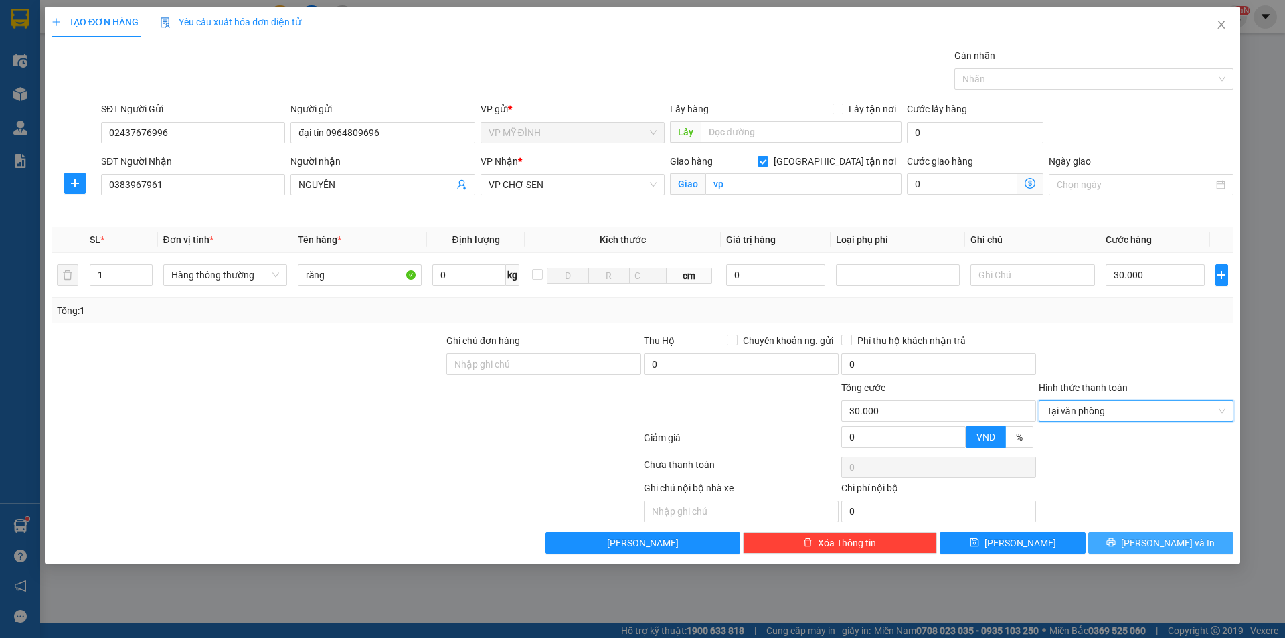
click at [1164, 538] on span "[PERSON_NAME] và In" at bounding box center [1168, 542] width 94 height 15
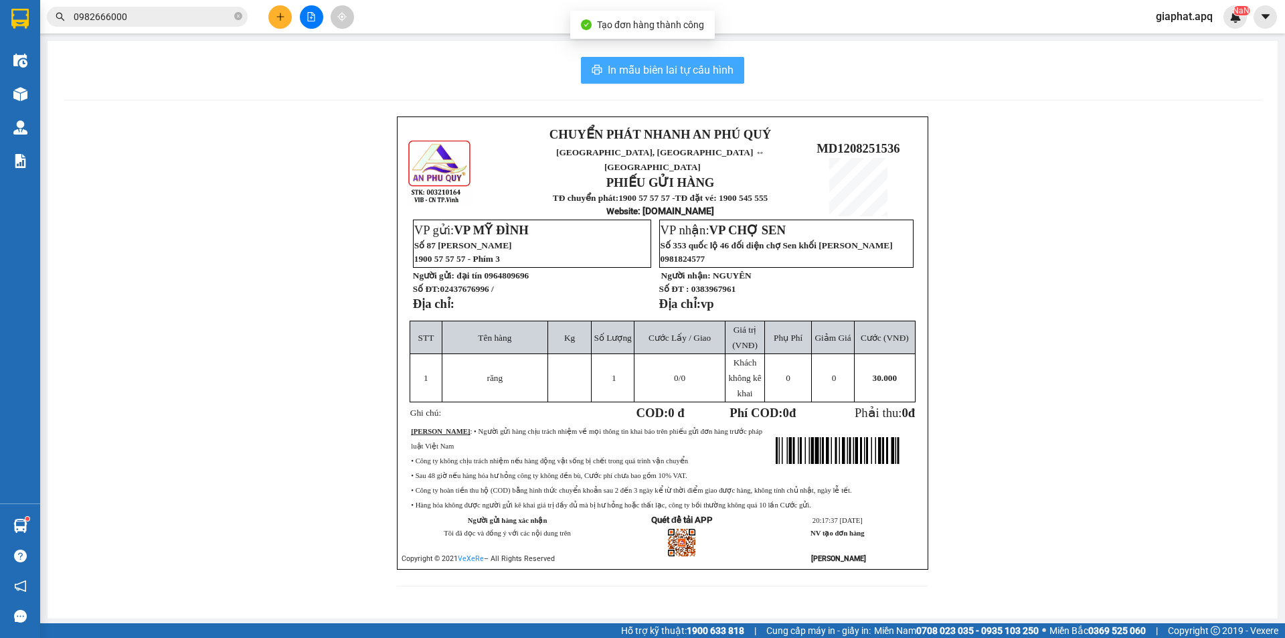
click at [684, 77] on span "In mẫu biên lai tự cấu hình" at bounding box center [671, 70] width 126 height 17
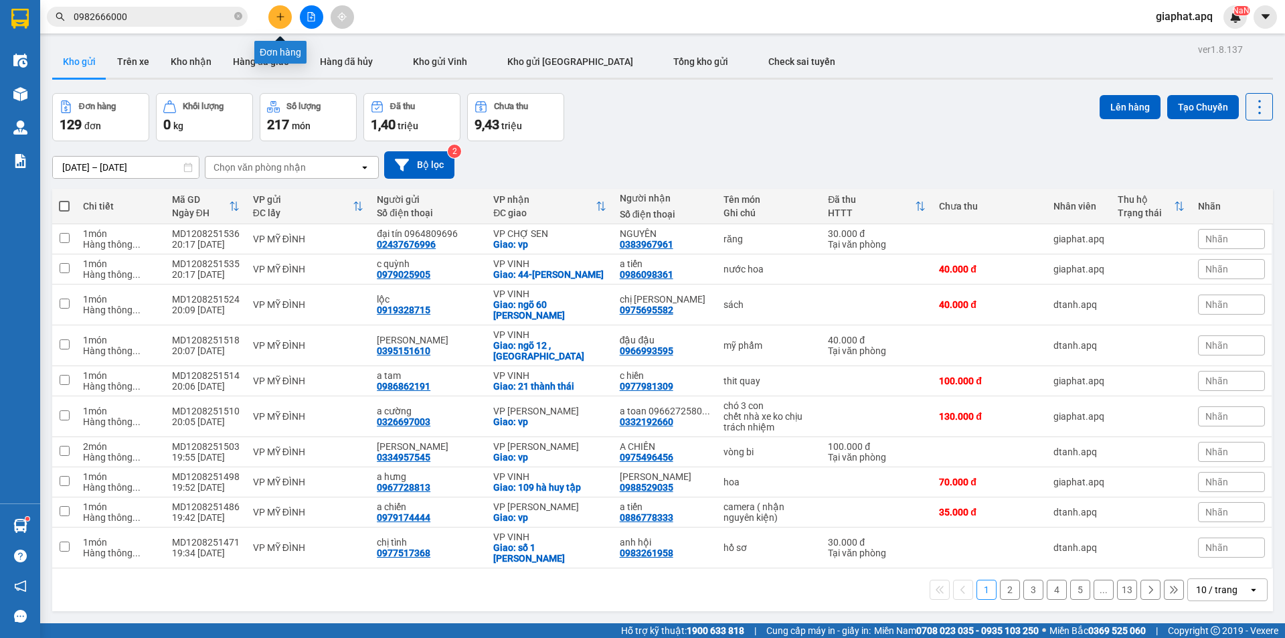
click at [284, 12] on button at bounding box center [279, 16] width 23 height 23
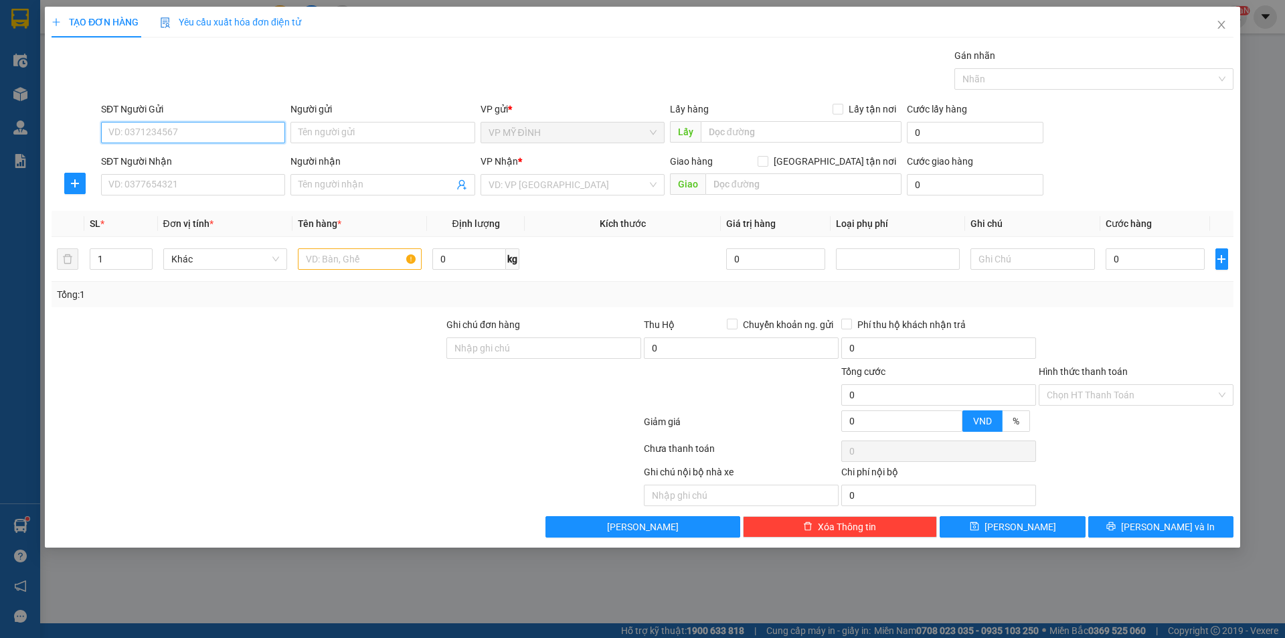
click at [171, 134] on input "SĐT Người Gửi" at bounding box center [193, 132] width 184 height 21
type input "0987277183"
drag, startPoint x: 155, startPoint y: 159, endPoint x: 177, endPoint y: 185, distance: 34.2
click at [156, 159] on div "0987277183 - a tùng" at bounding box center [193, 159] width 168 height 15
type input "a tùng"
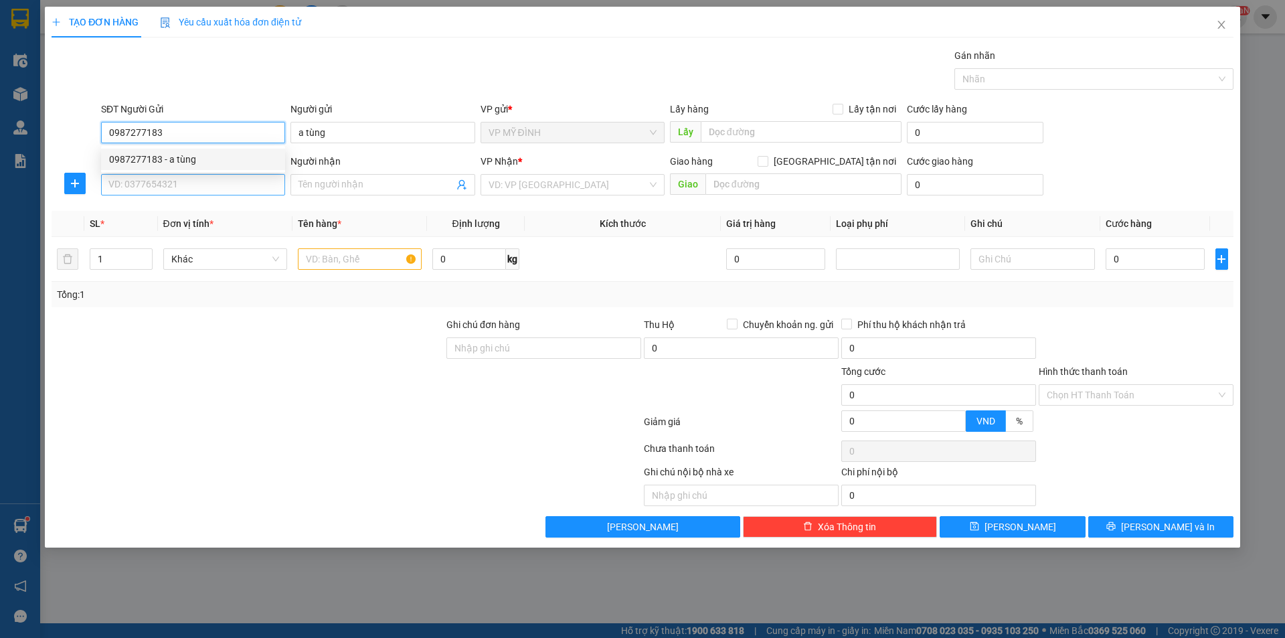
type input "0987277183"
click at [176, 185] on input "SĐT Người Nhận" at bounding box center [193, 184] width 184 height 21
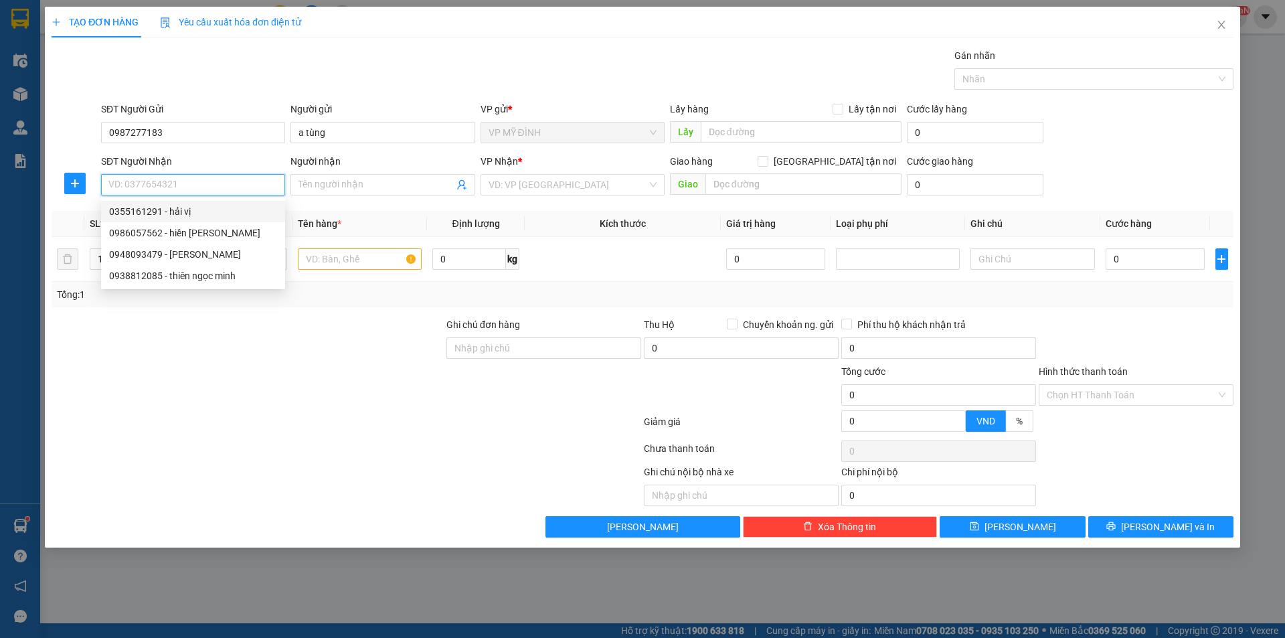
click at [160, 212] on div "0355161291 - hải vị" at bounding box center [193, 211] width 168 height 15
type input "0355161291"
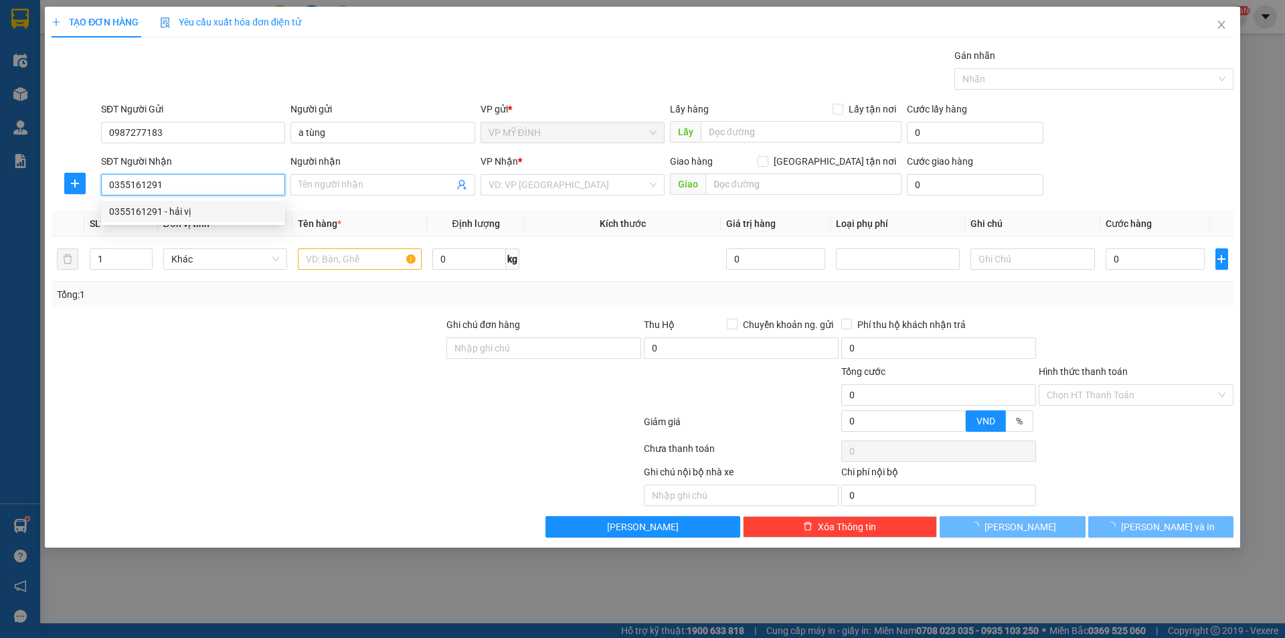
type input "hải vị"
checkbox input "true"
type input "hadico vinh tân"
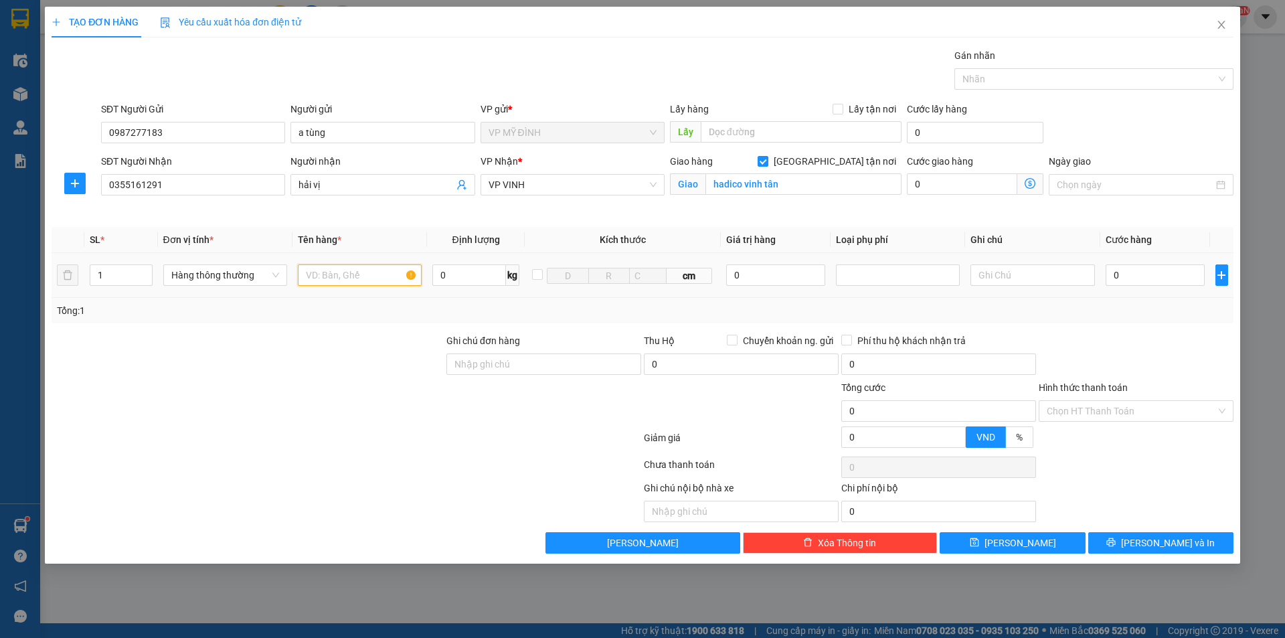
click at [341, 278] on input "text" at bounding box center [360, 274] width 124 height 21
type input "bb"
click at [320, 324] on div "Transit Pickup Surcharge Ids Transit Deliver Surcharge Ids Transit Deliver Surc…" at bounding box center [643, 300] width 1182 height 505
click at [1123, 276] on input "0" at bounding box center [1155, 274] width 100 height 21
type input "7"
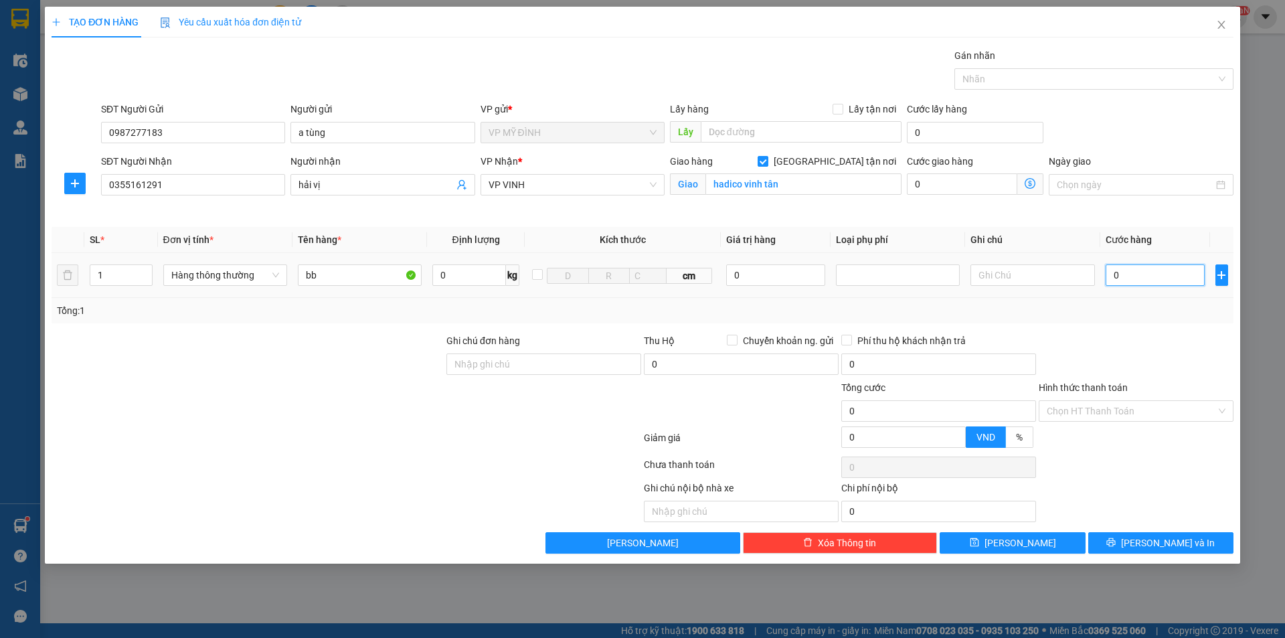
type input "7"
type input "70"
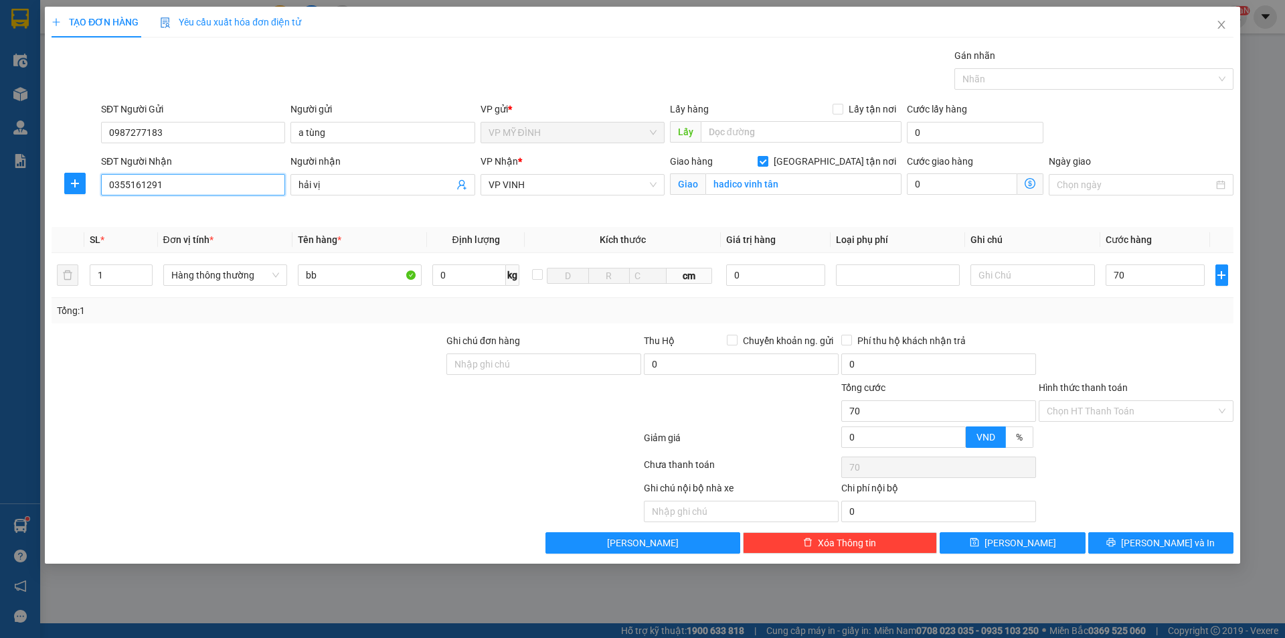
type input "70.000"
click at [223, 190] on input "0355161291" at bounding box center [193, 184] width 184 height 21
click at [223, 189] on input "0355161291" at bounding box center [193, 184] width 184 height 21
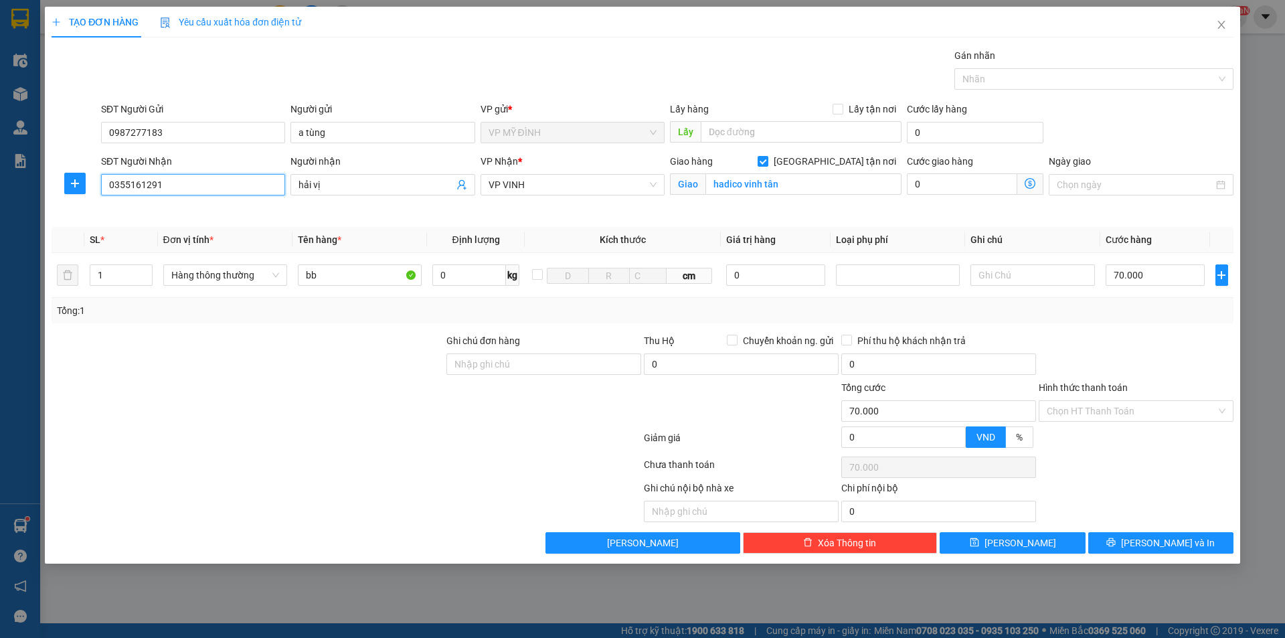
click at [223, 189] on input "0355161291" at bounding box center [193, 184] width 184 height 21
click at [187, 204] on div "0938812085 - thiên ngọc minh" at bounding box center [193, 211] width 168 height 15
type input "0938812085"
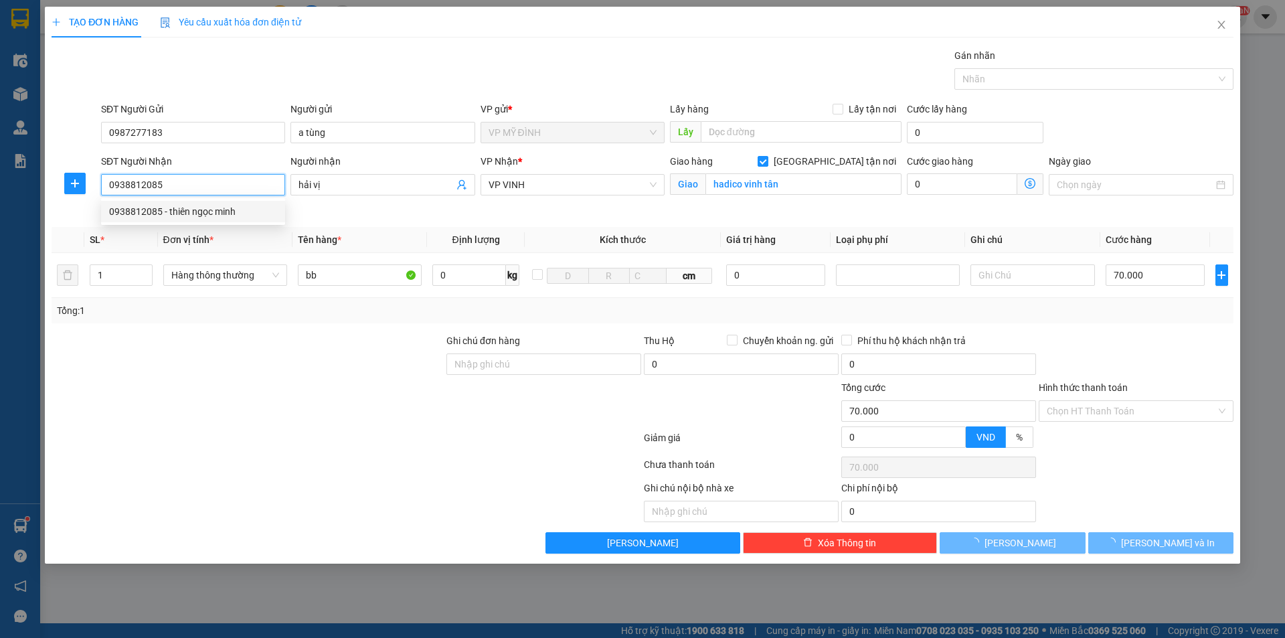
type input "thiên ngọc minh"
type input "93-95 lê hoàn"
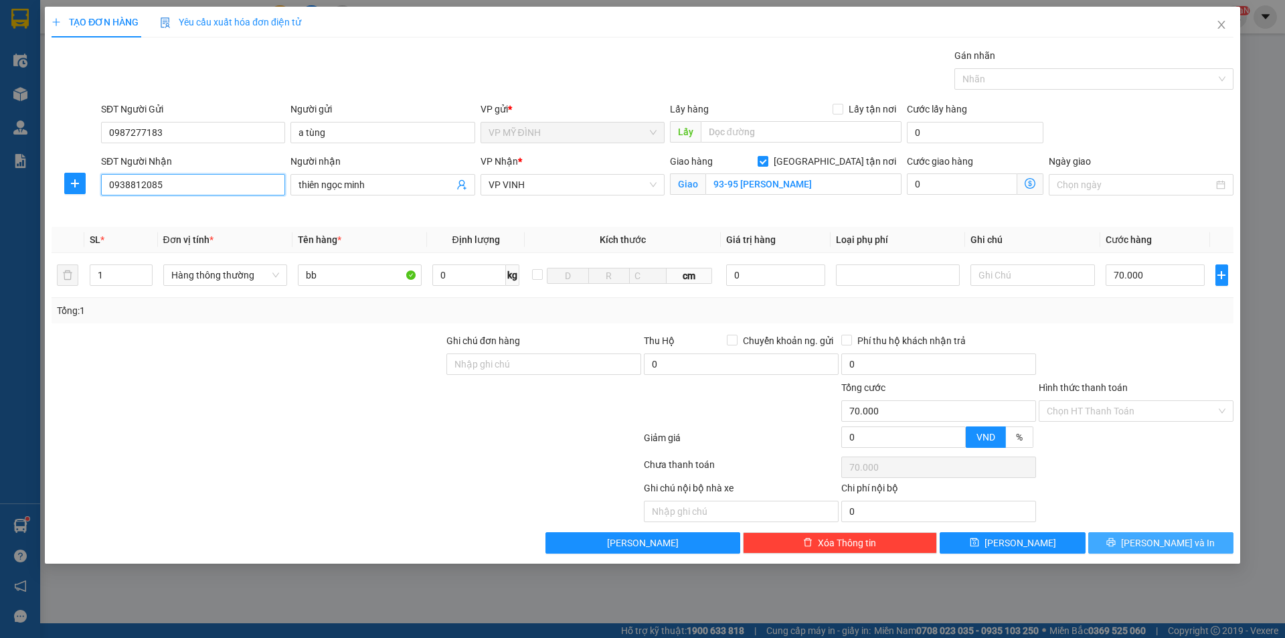
type input "0938812085"
click at [1148, 545] on button "[PERSON_NAME] và In" at bounding box center [1160, 542] width 145 height 21
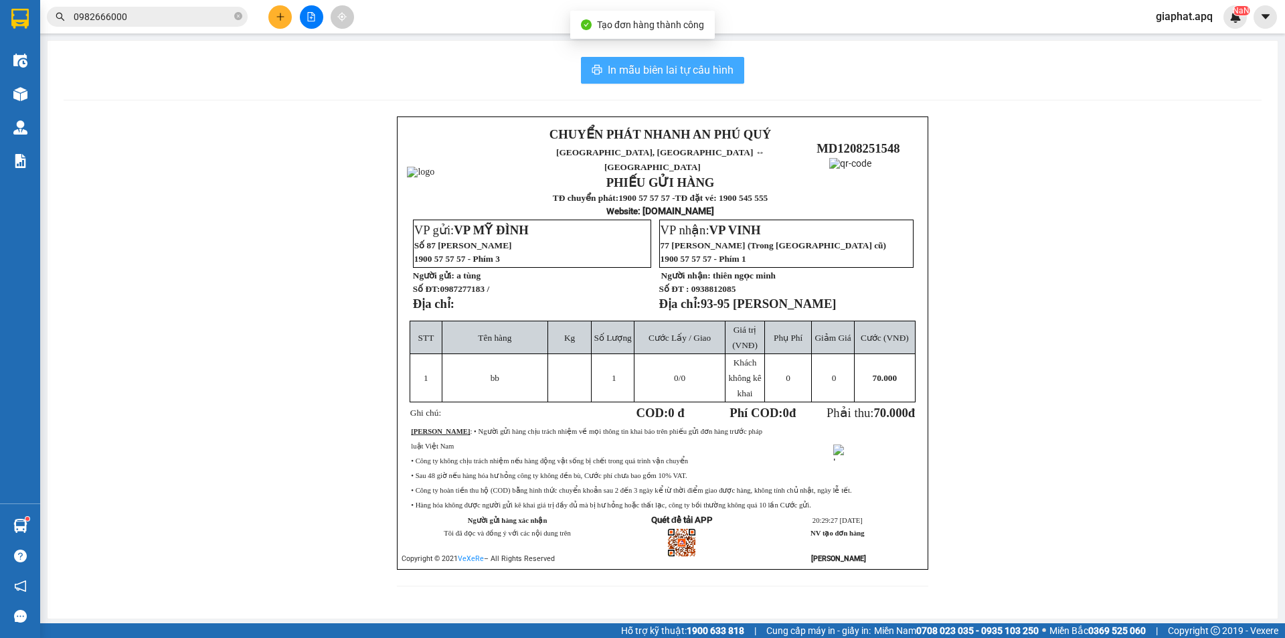
click at [626, 68] on span "In mẫu biên lai tự cấu hình" at bounding box center [671, 70] width 126 height 17
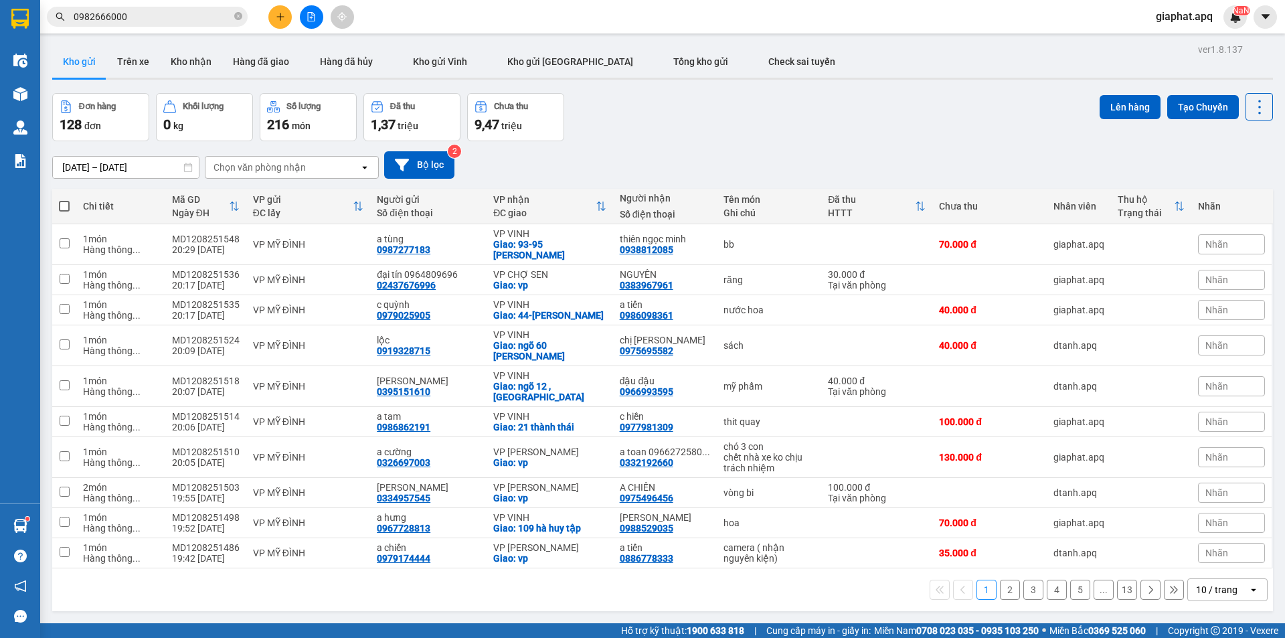
click at [282, 21] on button at bounding box center [279, 16] width 23 height 23
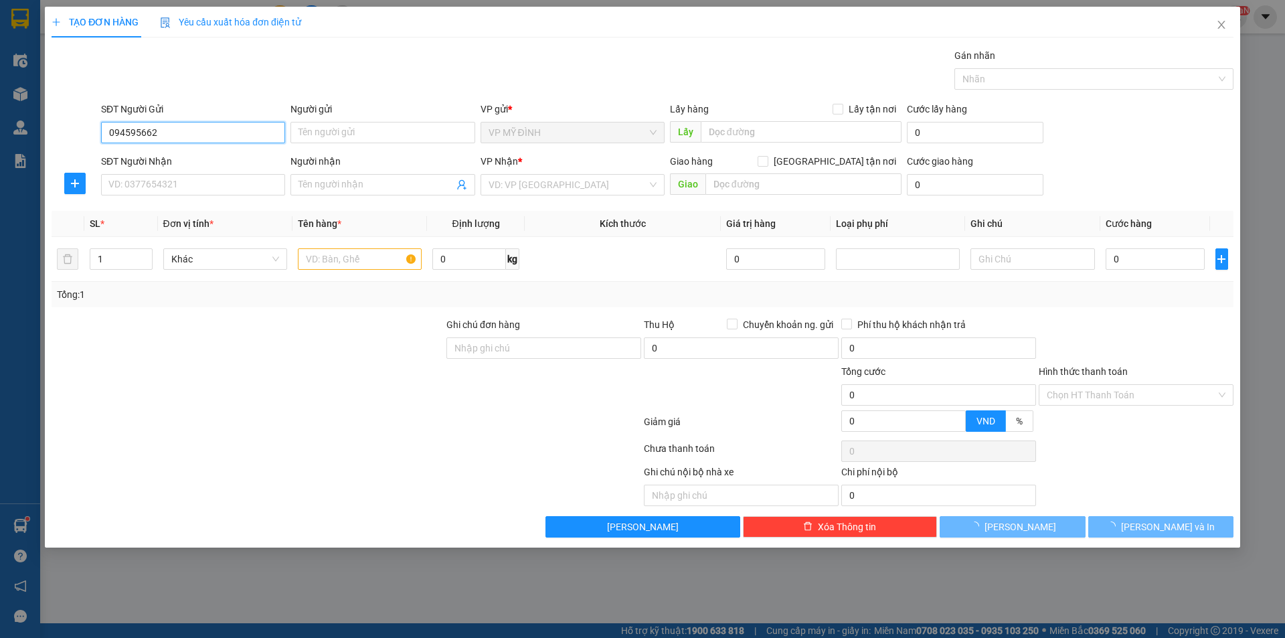
type input "0945956626"
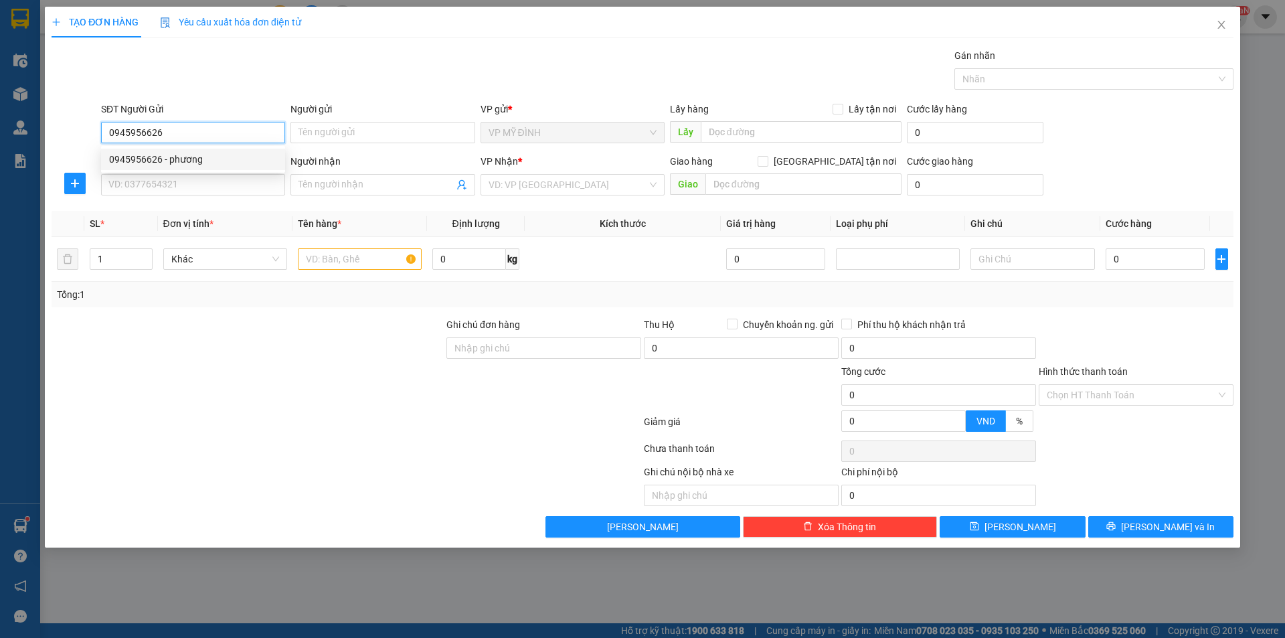
click at [143, 156] on div "0945956626 - phương" at bounding box center [193, 159] width 168 height 15
type input "phương"
type input "0945956626"
click at [155, 180] on input "SĐT Người Nhận" at bounding box center [193, 184] width 184 height 21
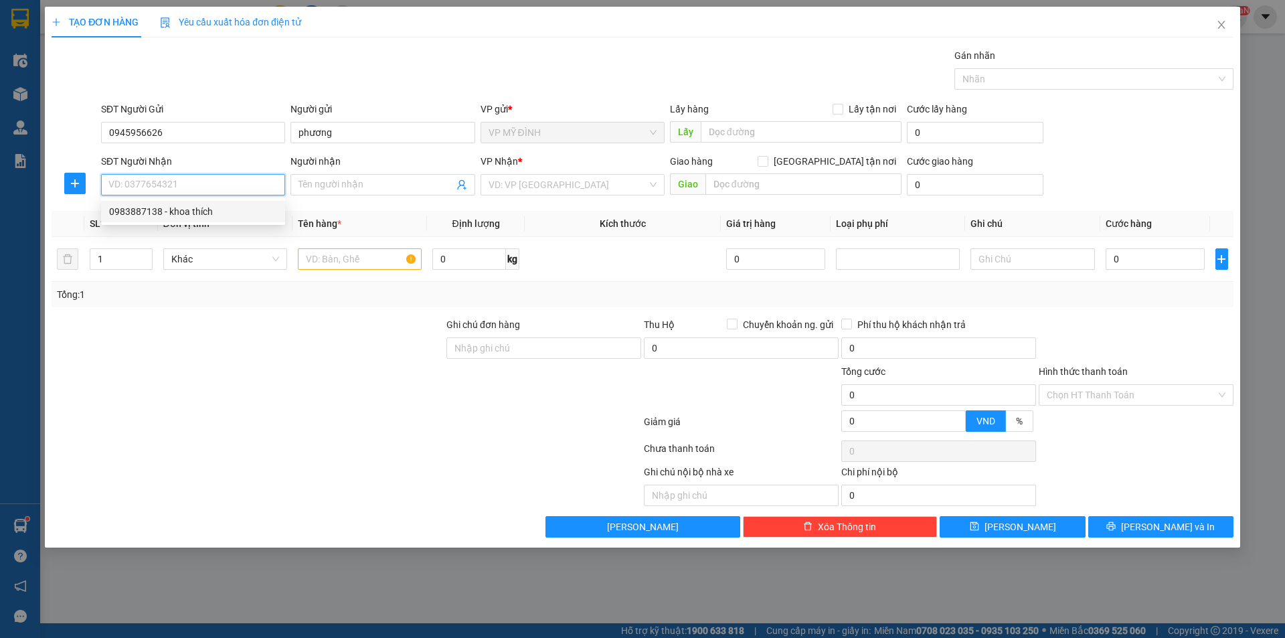
click at [168, 207] on div "0983887138 - khoa thích" at bounding box center [193, 211] width 168 height 15
type input "0983887138"
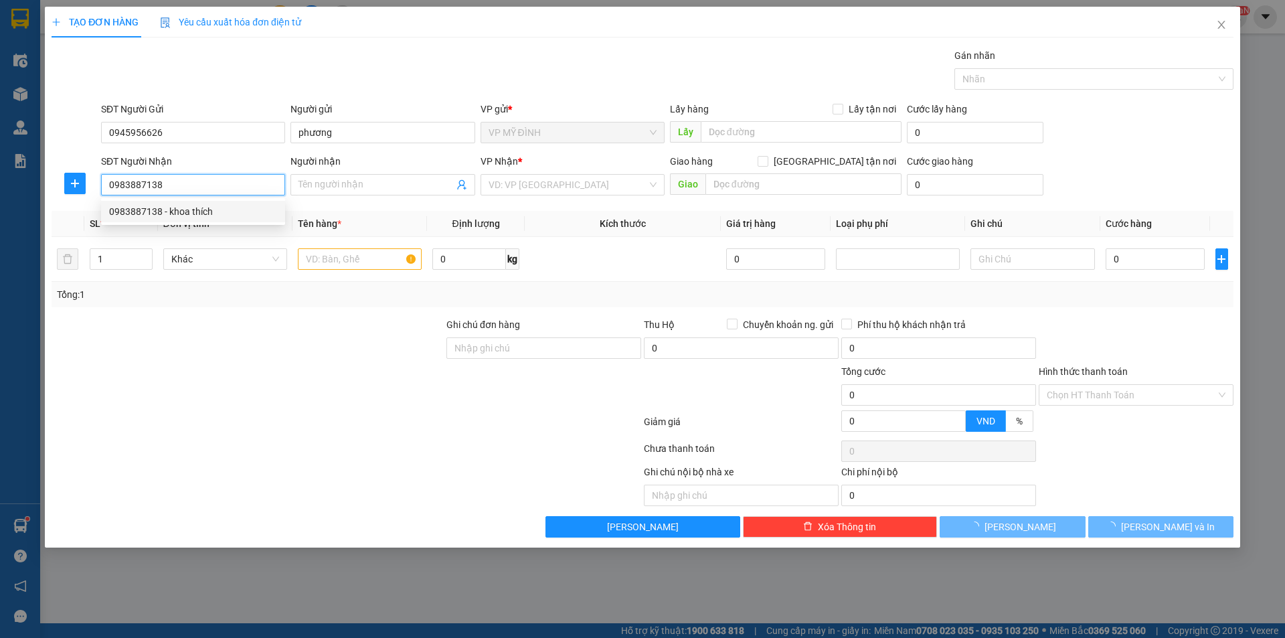
type input "khoa thích"
checkbox input "true"
type input "vp"
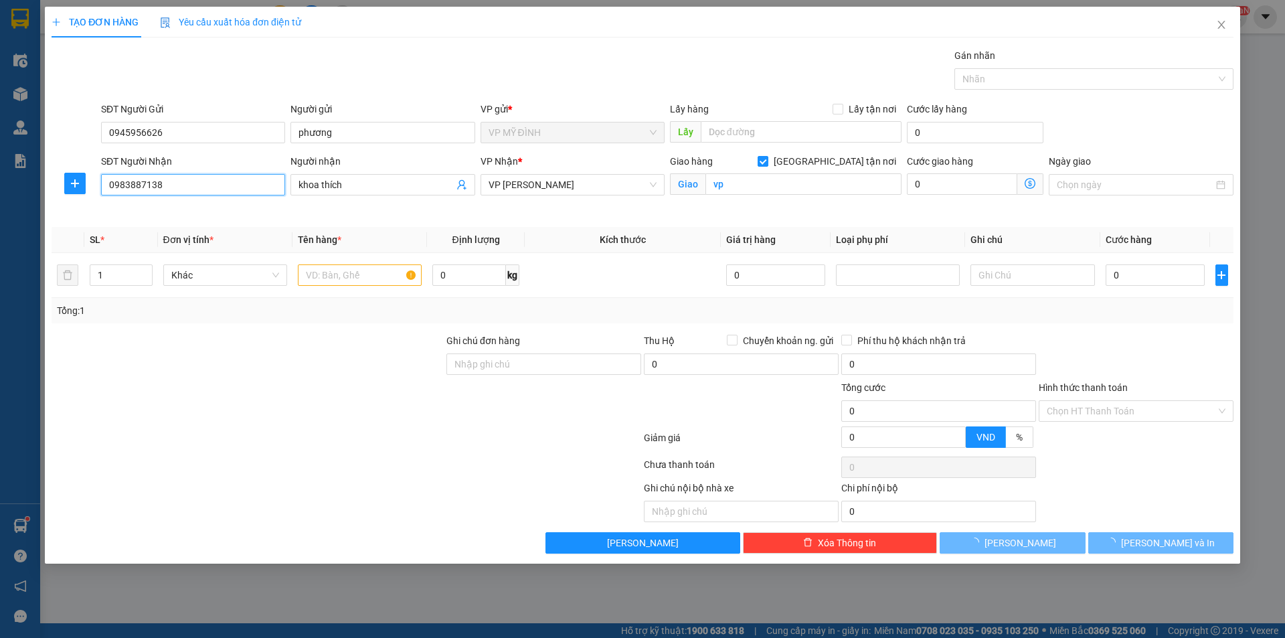
type input "10"
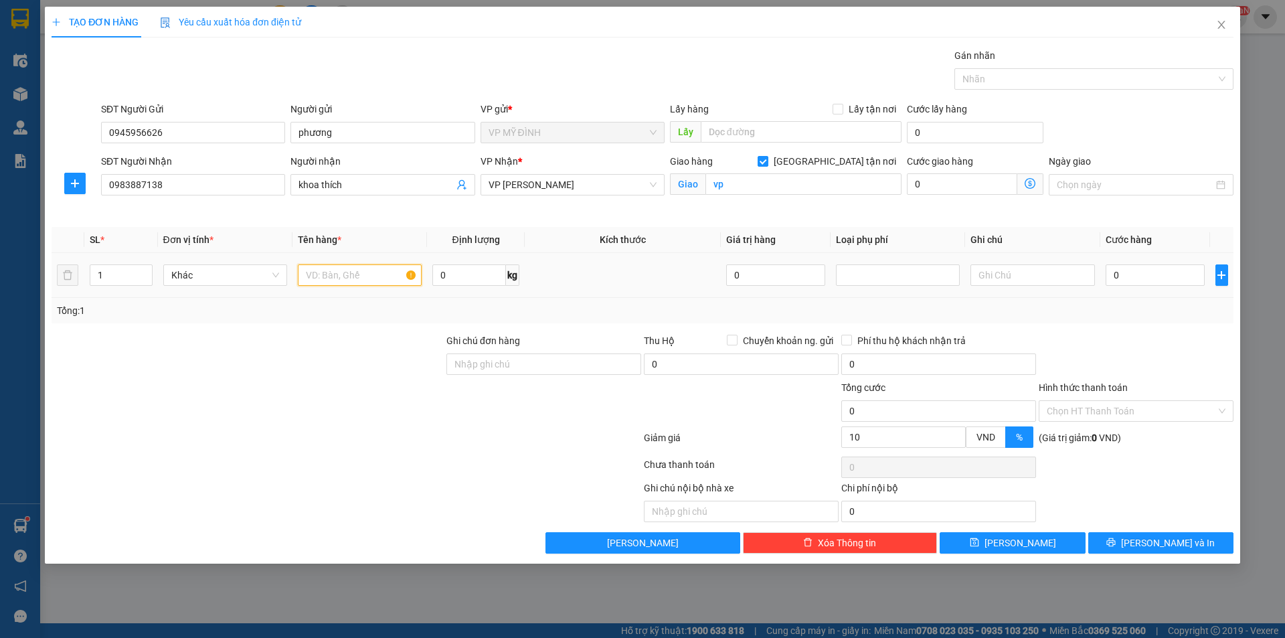
click at [345, 276] on input "text" at bounding box center [360, 274] width 124 height 21
type input "mp"
drag, startPoint x: 304, startPoint y: 421, endPoint x: 1038, endPoint y: 244, distance: 755.2
click at [330, 410] on div at bounding box center [247, 403] width 395 height 47
click at [1154, 280] on input "0" at bounding box center [1155, 274] width 100 height 21
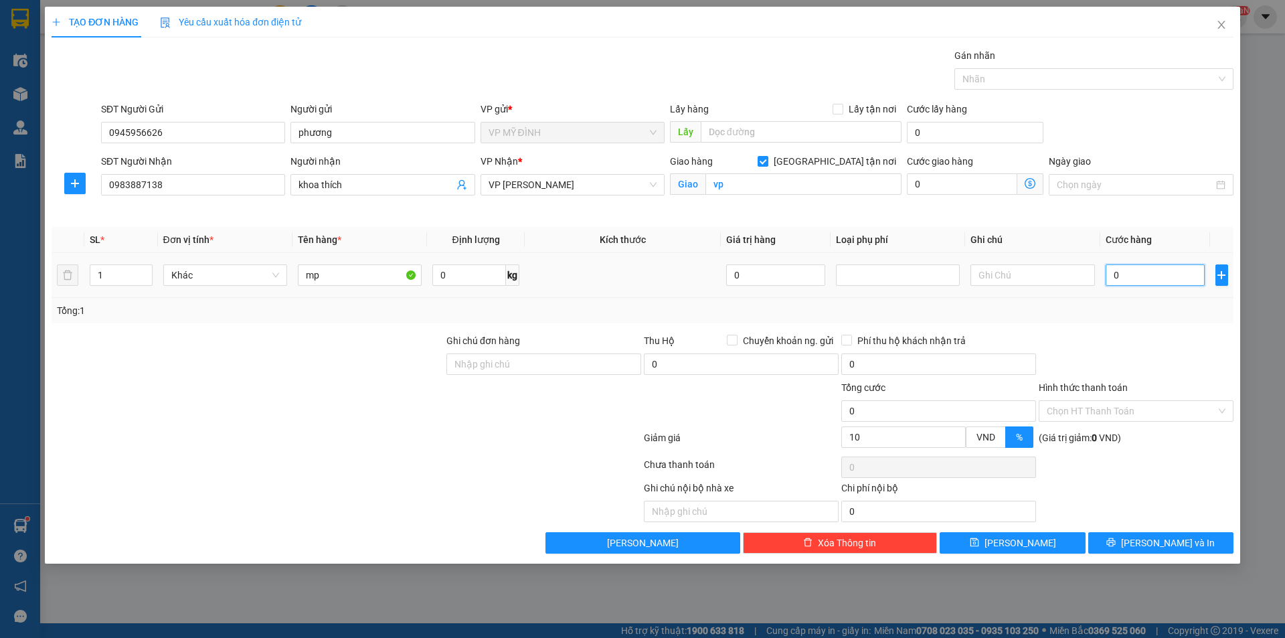
type input "5"
type input "50"
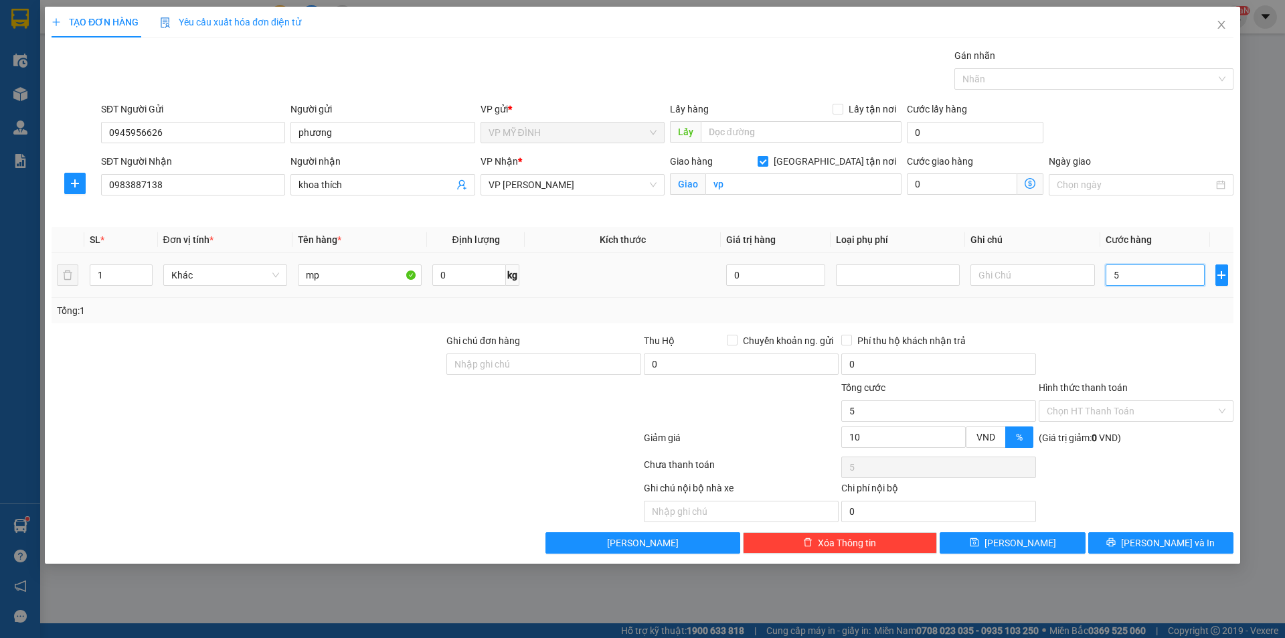
type input "50"
type input "50.000"
type input "45.000"
click at [1160, 479] on div "Chọn HT Thanh Toán" at bounding box center [1135, 467] width 197 height 27
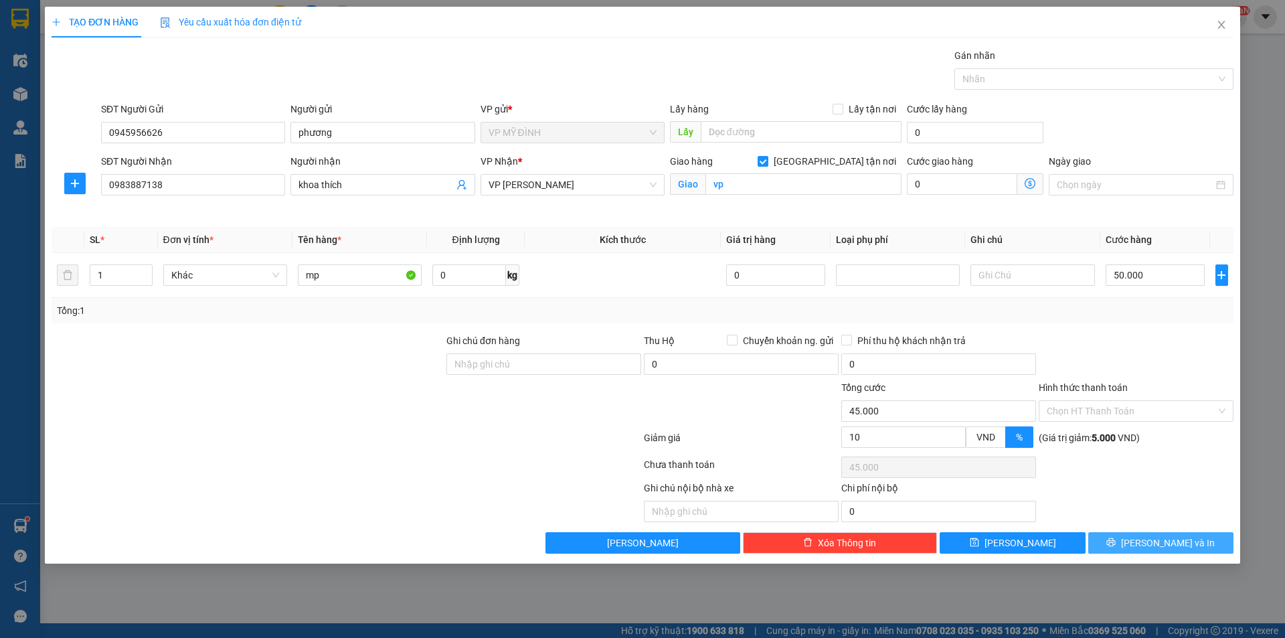
click at [1150, 549] on span "[PERSON_NAME] và In" at bounding box center [1168, 542] width 94 height 15
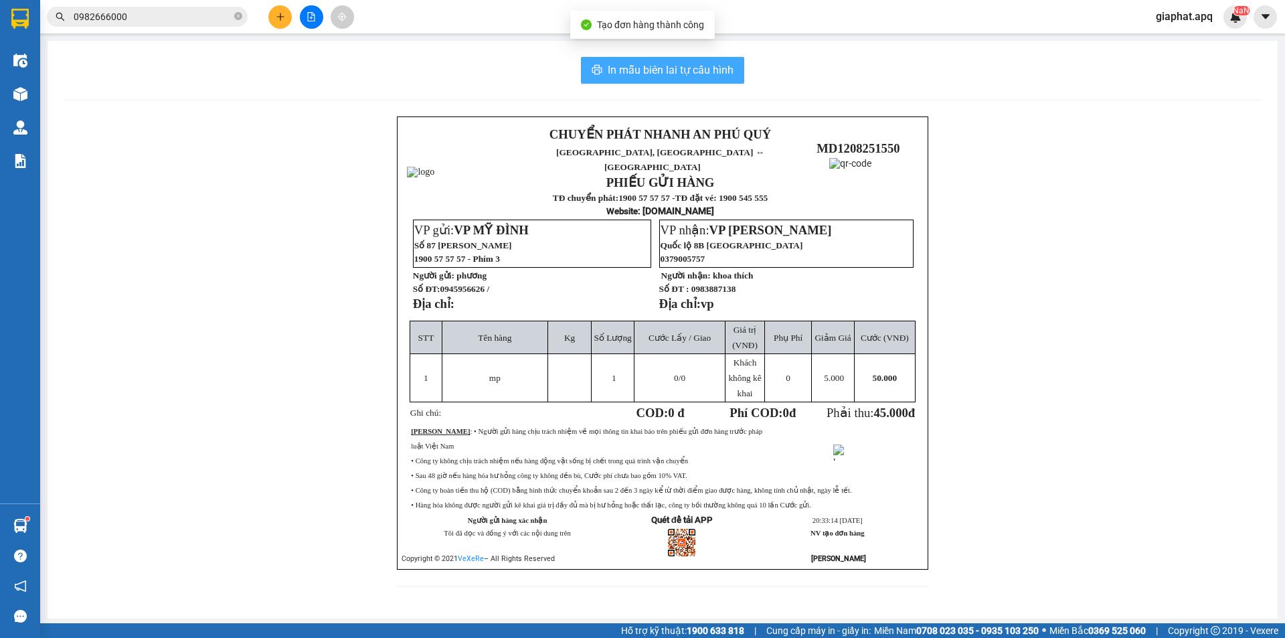
click at [644, 60] on button "In mẫu biên lai tự cấu hình" at bounding box center [662, 70] width 163 height 27
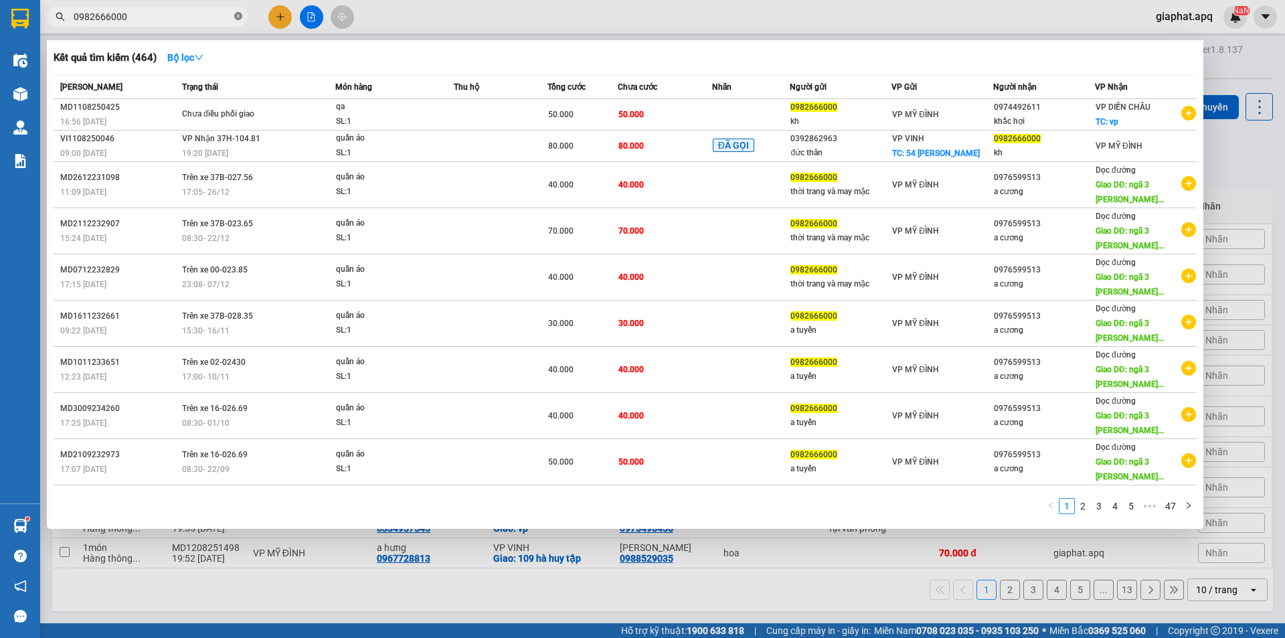
click at [236, 14] on icon "close-circle" at bounding box center [238, 16] width 8 height 8
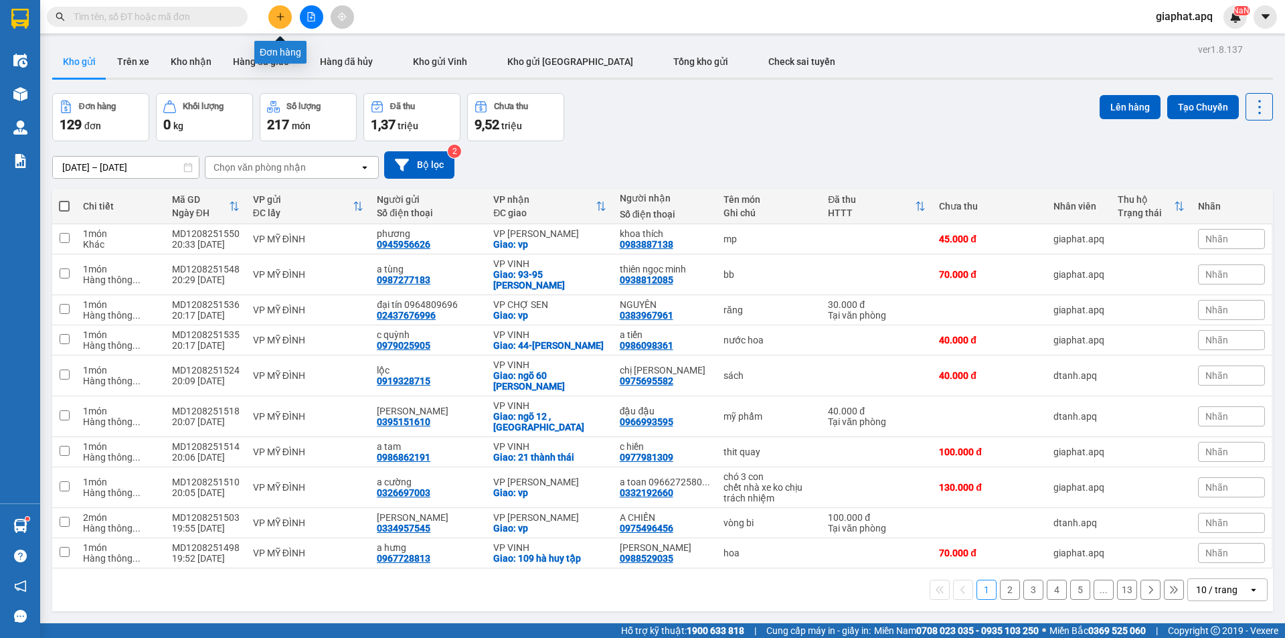
click at [278, 15] on icon "plus" at bounding box center [280, 16] width 9 height 9
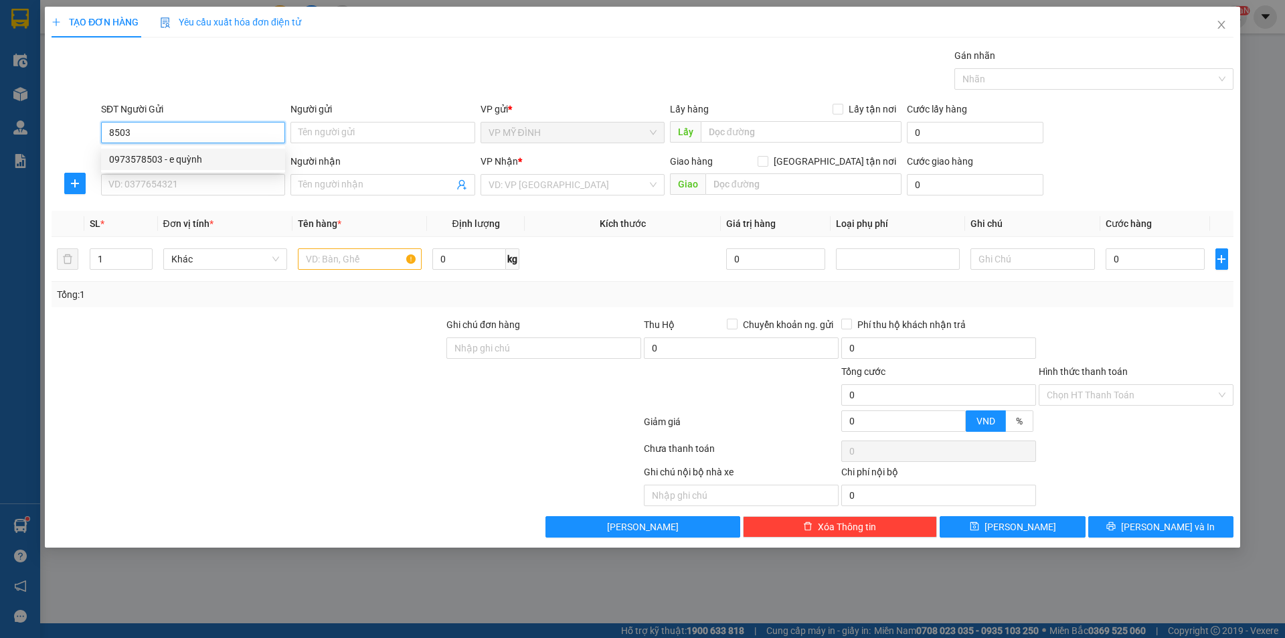
click at [176, 151] on div "0973578503 - e quỳnh" at bounding box center [193, 159] width 184 height 21
type input "0973578503"
type input "e quỳnh"
type input "0973578503"
click at [174, 187] on input "SĐT Người Nhận" at bounding box center [193, 184] width 184 height 21
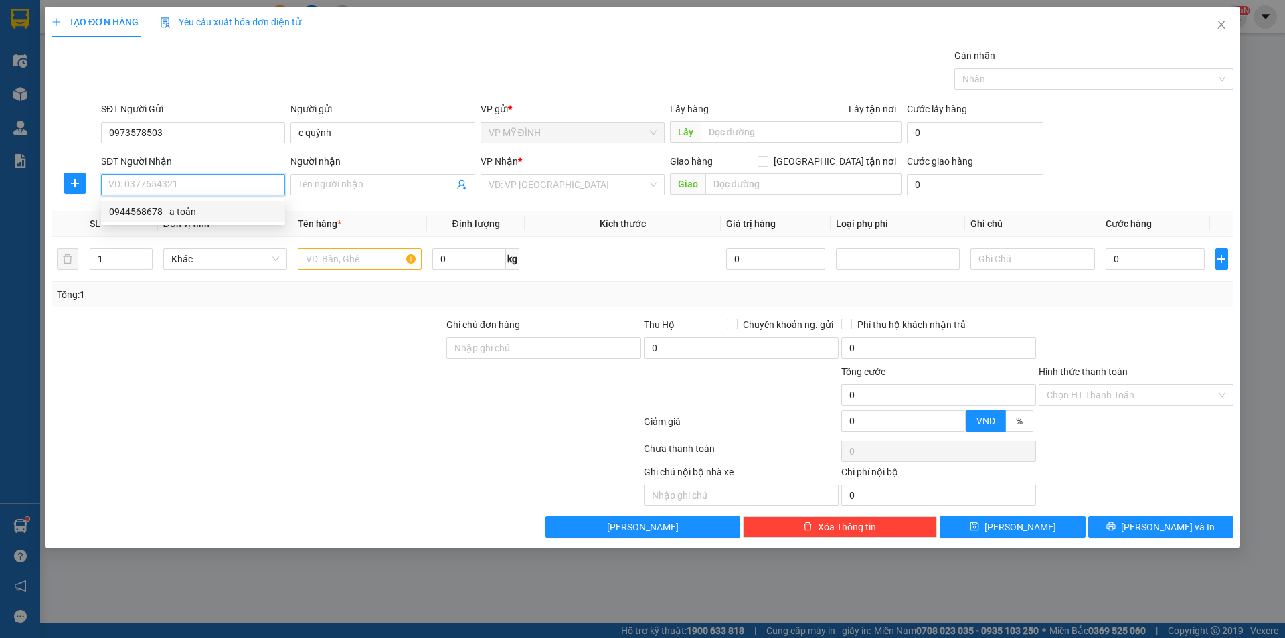
click at [177, 211] on div "0944568678 - a toản" at bounding box center [193, 211] width 168 height 15
type input "0944568678"
type input "a toản"
checkbox input "true"
type input "55 ngô gia tự"
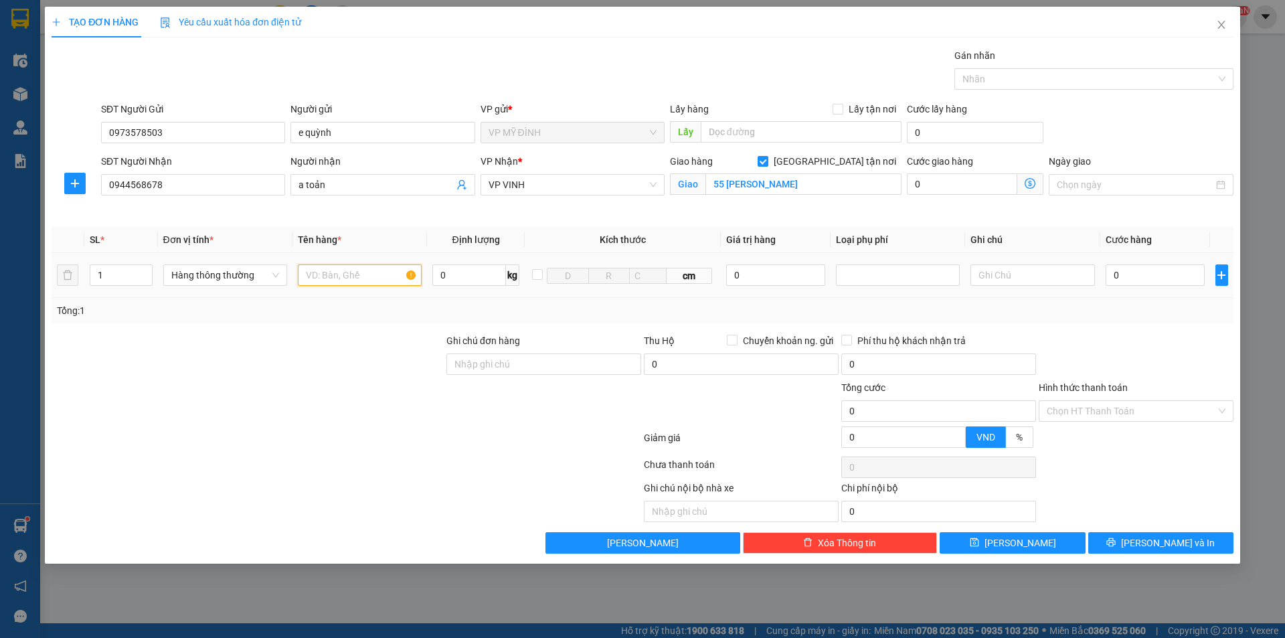
drag, startPoint x: 333, startPoint y: 276, endPoint x: 341, endPoint y: 279, distance: 7.8
click at [334, 276] on input "text" at bounding box center [360, 274] width 124 height 21
type input "răng"
drag, startPoint x: 1140, startPoint y: 269, endPoint x: 1146, endPoint y: 266, distance: 6.9
click at [1140, 268] on input "0" at bounding box center [1155, 274] width 100 height 21
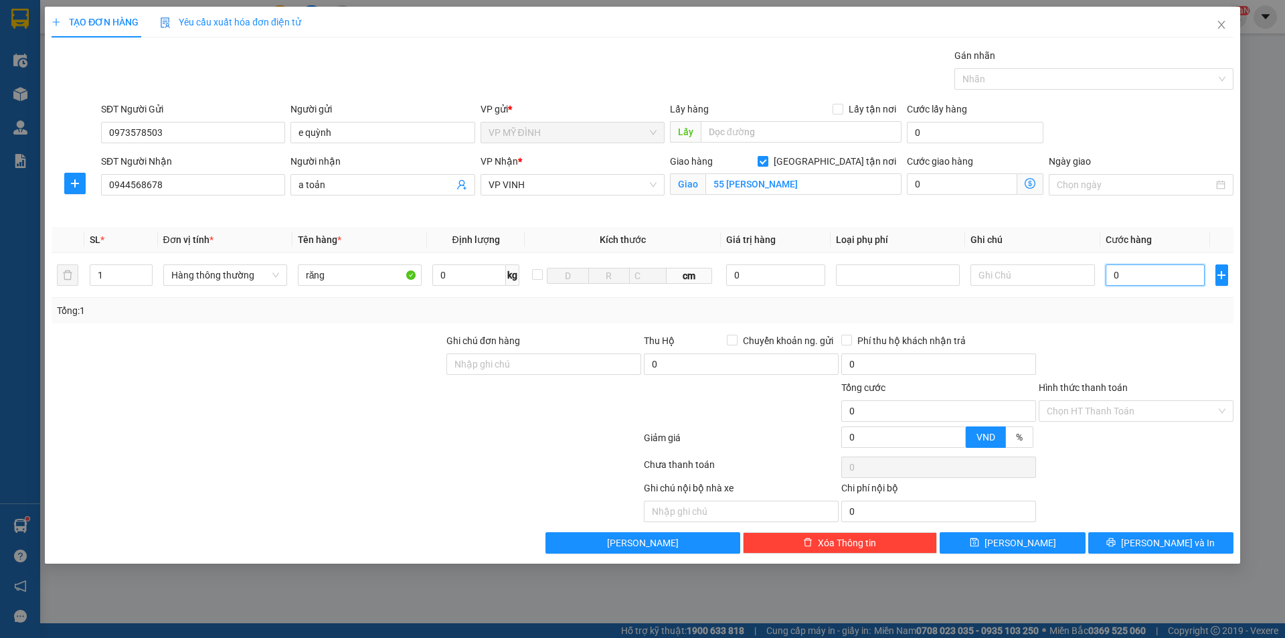
type input "3"
type input "30"
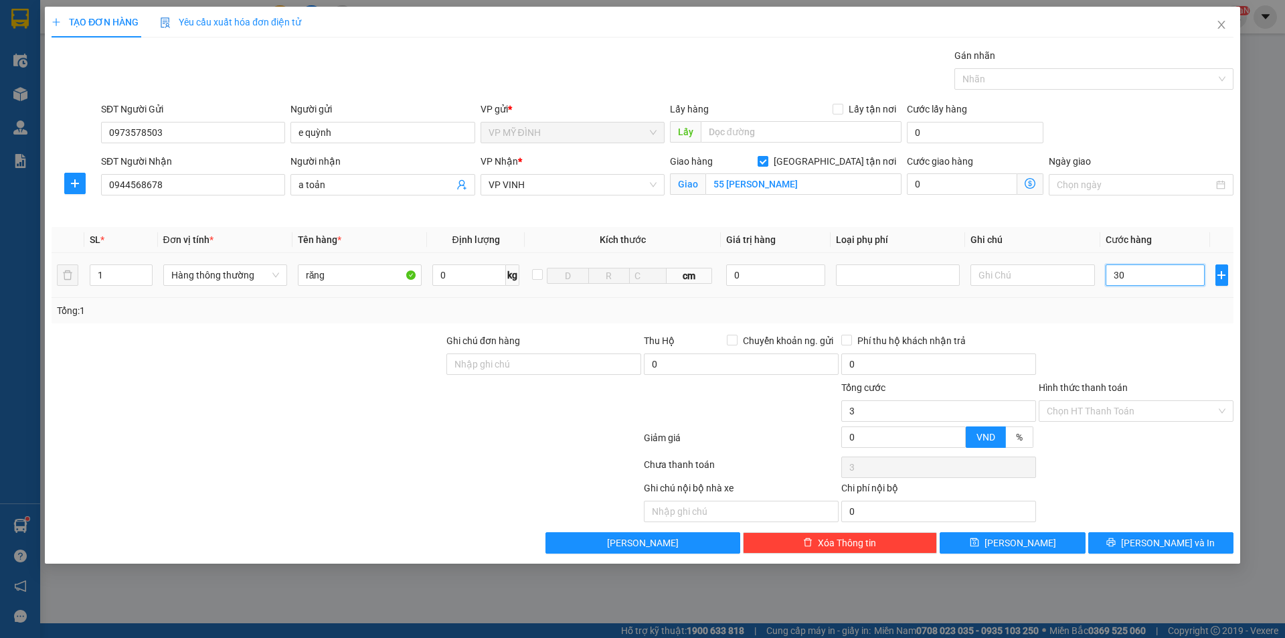
type input "30"
type input "30.000"
drag, startPoint x: 1154, startPoint y: 343, endPoint x: 1175, endPoint y: 344, distance: 20.8
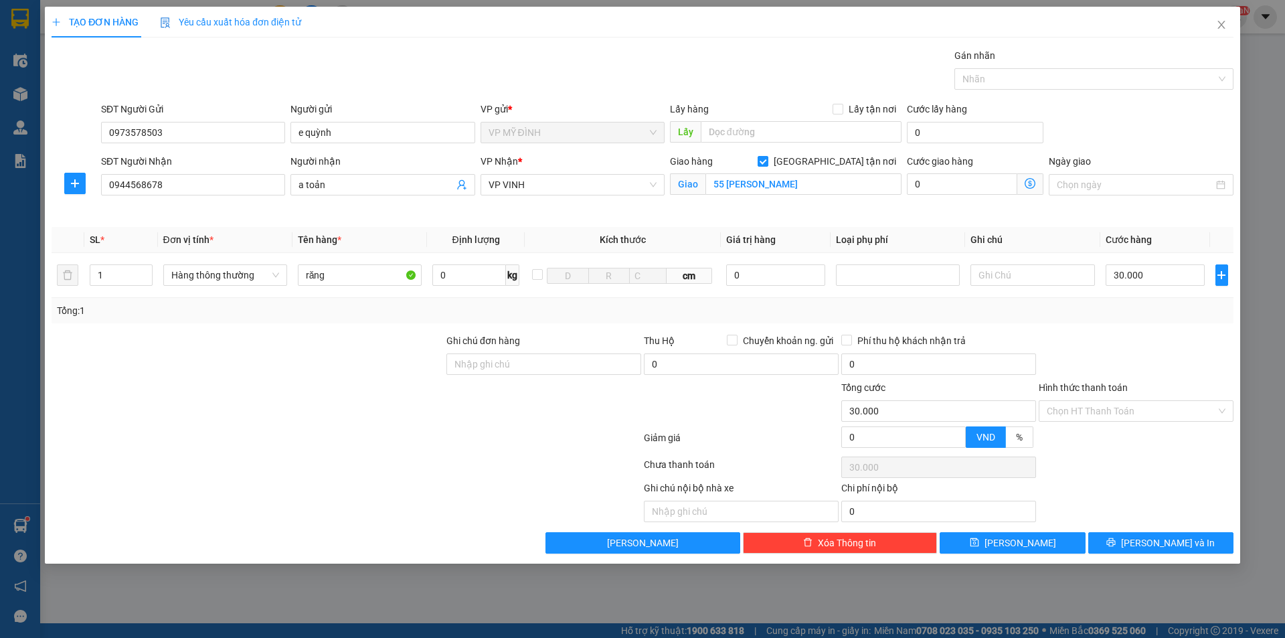
click at [1154, 344] on div at bounding box center [1135, 356] width 197 height 47
click at [1181, 544] on span "[PERSON_NAME] và In" at bounding box center [1168, 542] width 94 height 15
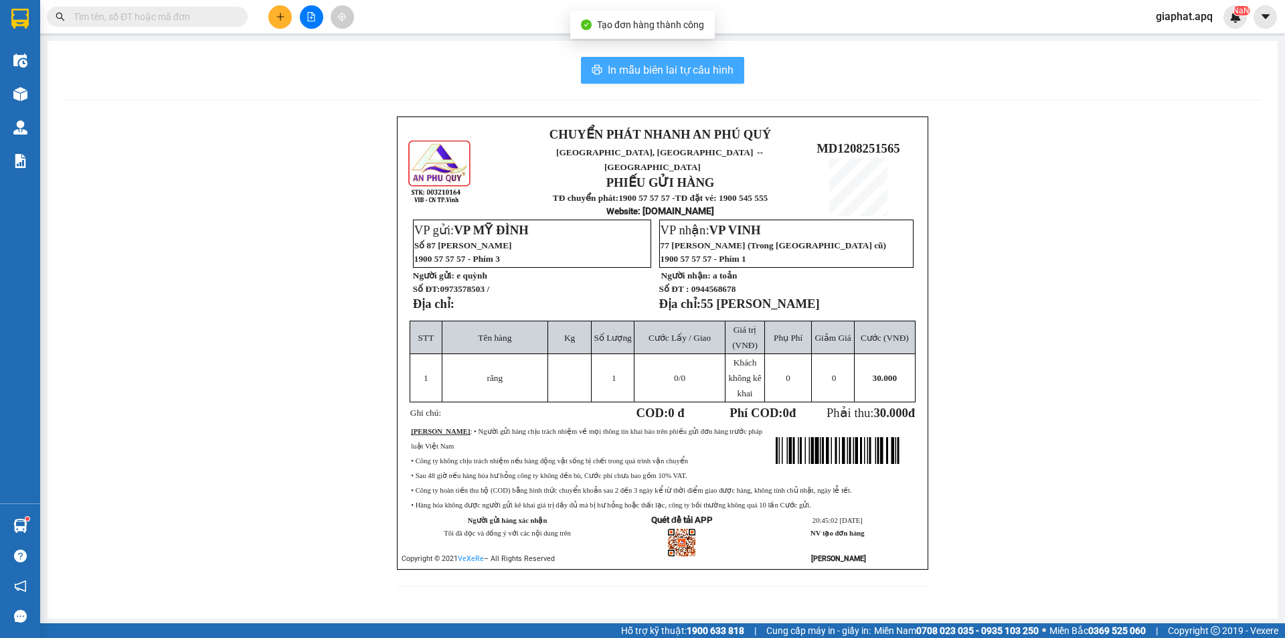
click at [627, 73] on span "In mẫu biên lai tự cấu hình" at bounding box center [671, 70] width 126 height 17
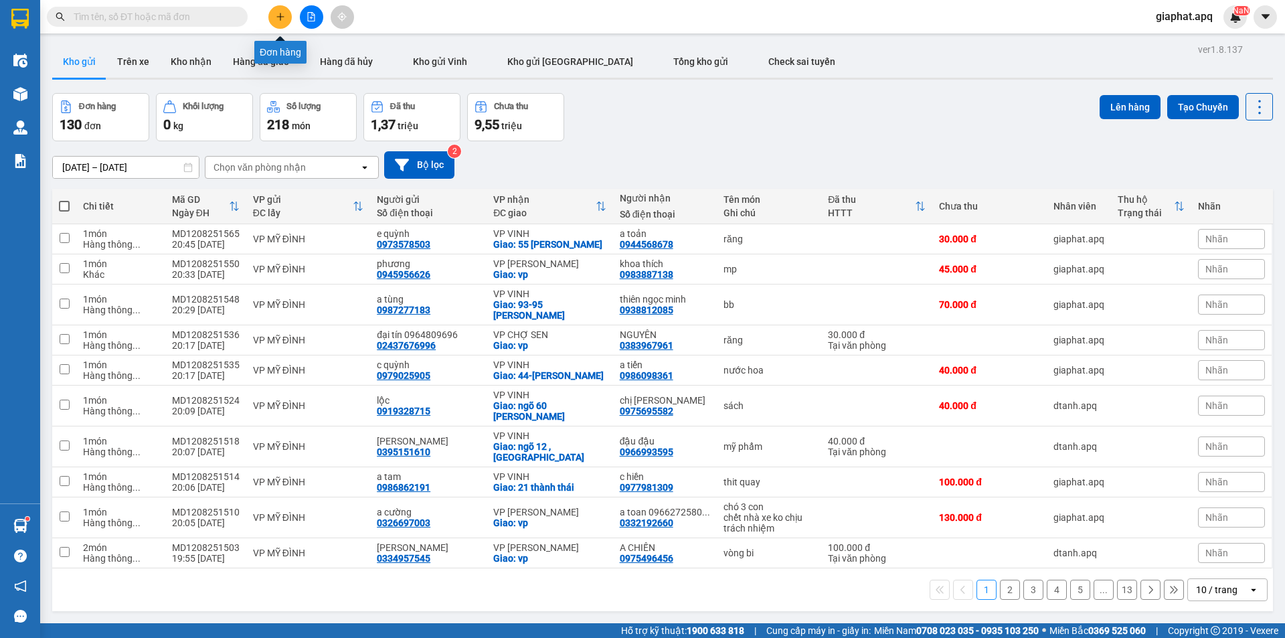
click at [280, 9] on button at bounding box center [279, 16] width 23 height 23
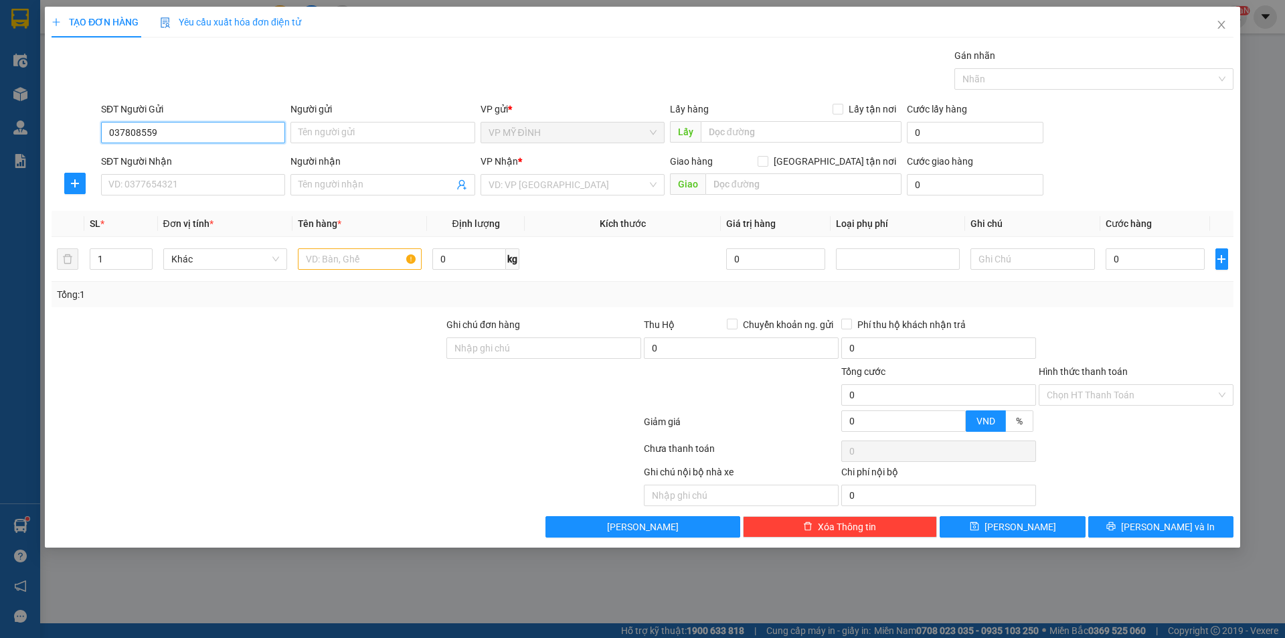
type input "0378085599"
click at [171, 156] on div "0378085599 - lan chi" at bounding box center [193, 159] width 168 height 15
type input "lan chi"
type input "0378085599"
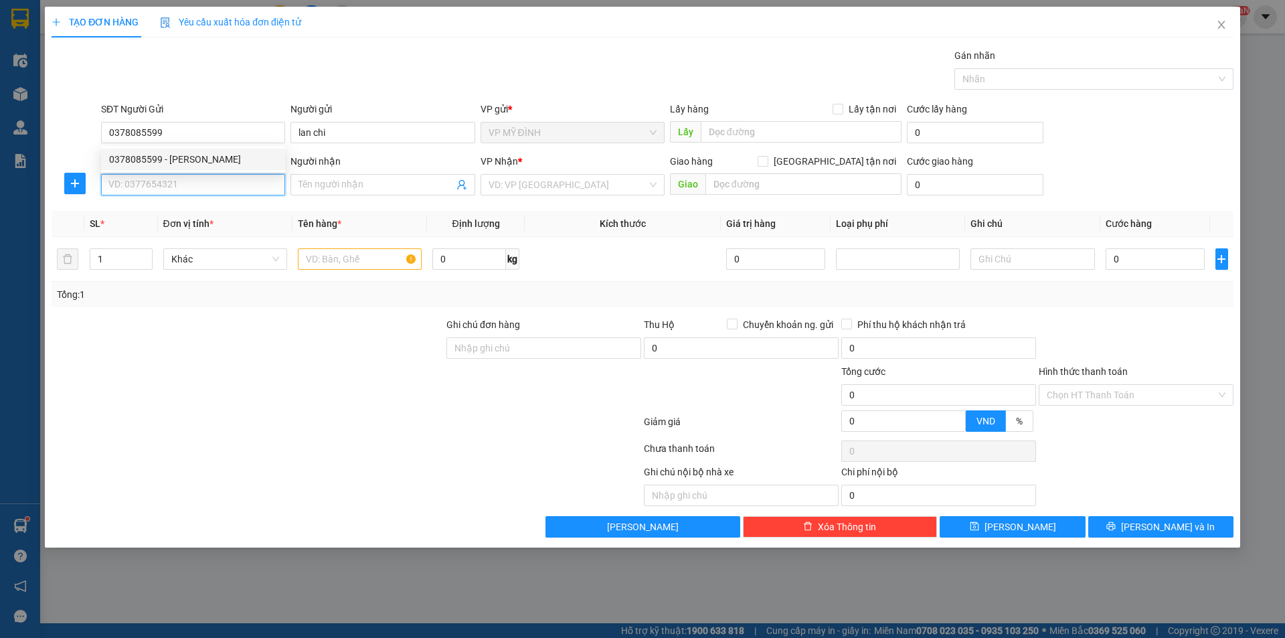
click at [173, 176] on input "SĐT Người Nhận" at bounding box center [193, 184] width 184 height 21
click at [155, 210] on div "0944440456 - c hạnh" at bounding box center [193, 211] width 168 height 15
type input "0944440456"
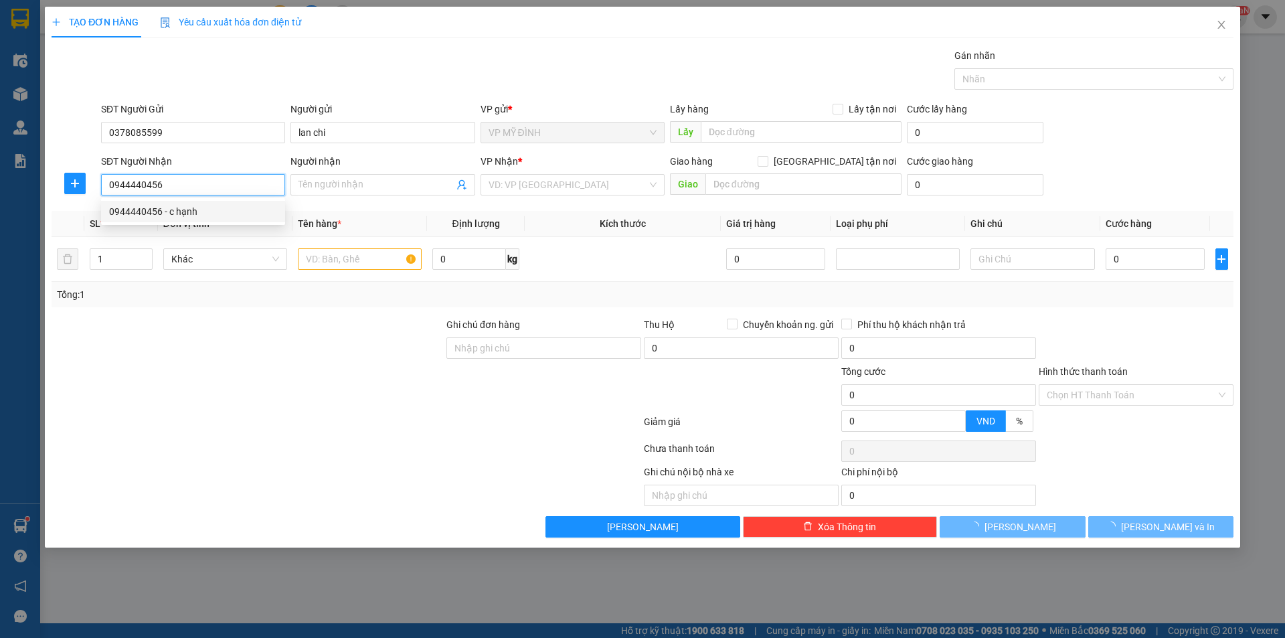
type input "c hạnh"
checkbox input "true"
type input "32f ngô đức kế"
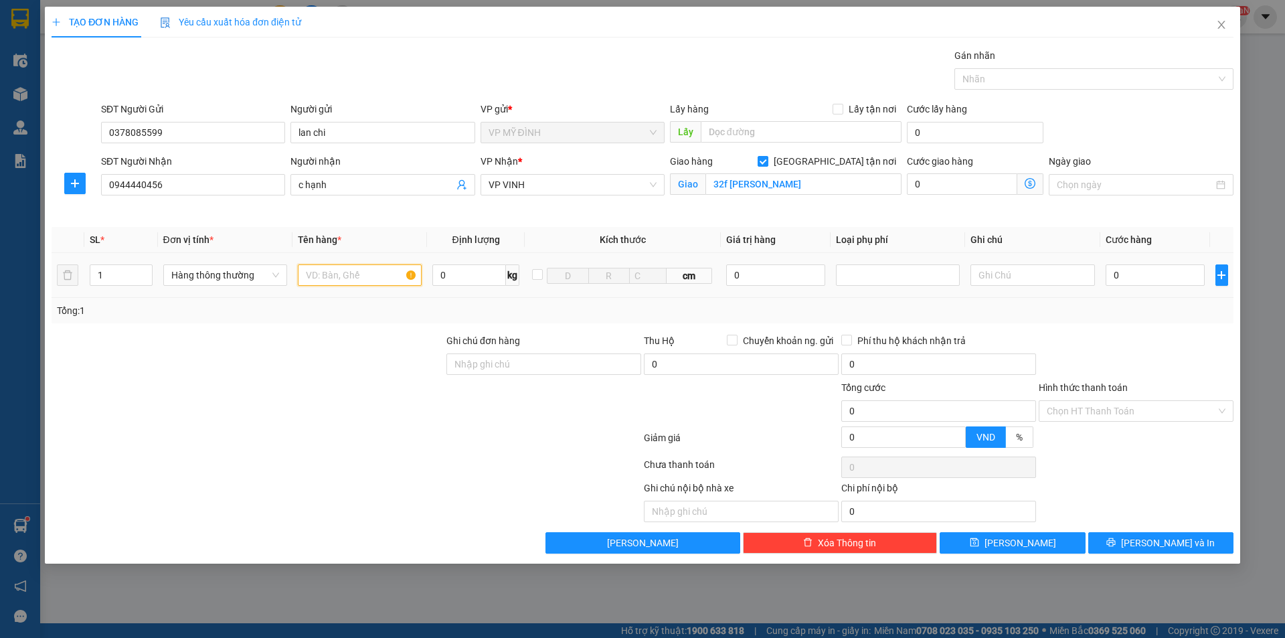
click at [373, 276] on input "text" at bounding box center [360, 274] width 124 height 21
type input "ho so"
click at [1122, 278] on input "0" at bounding box center [1155, 274] width 100 height 21
type input "3"
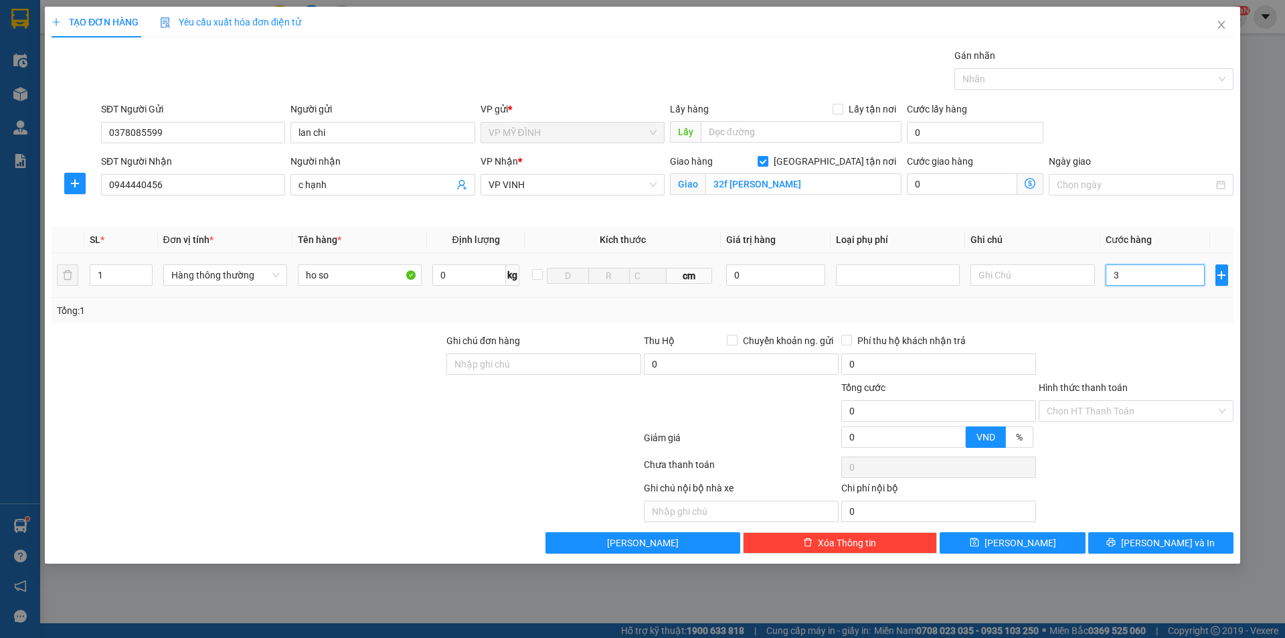
type input "3"
type input "30"
type input "30.000"
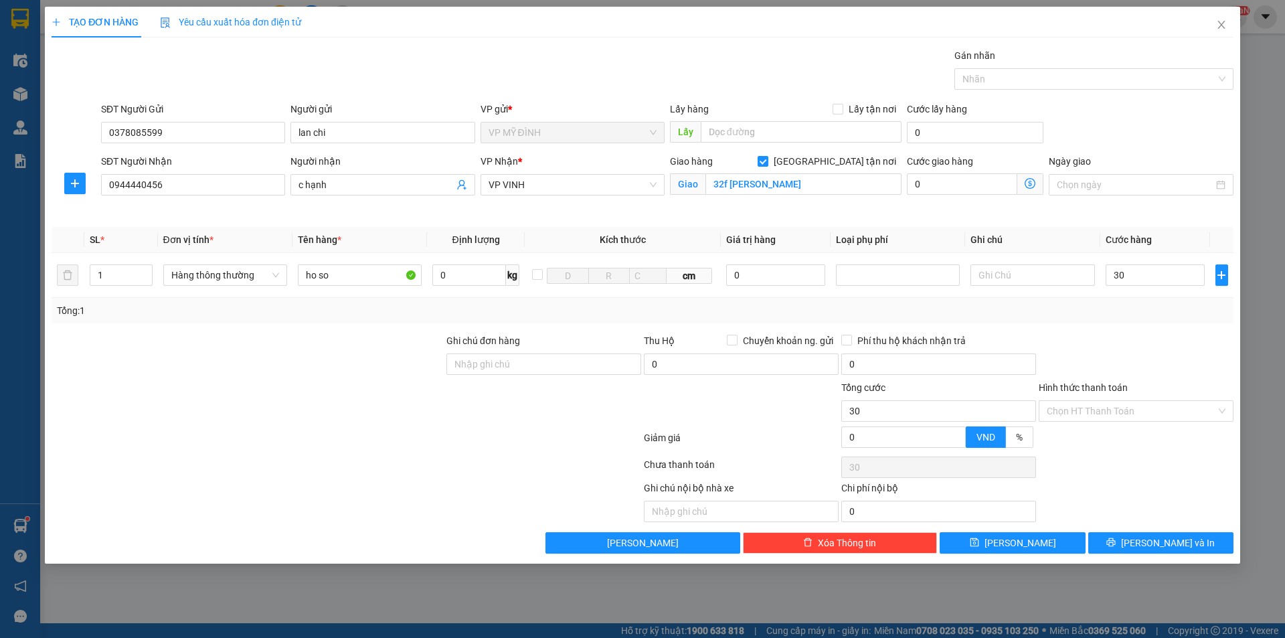
type input "30.000"
drag, startPoint x: 1119, startPoint y: 331, endPoint x: 1134, endPoint y: 385, distance: 56.2
click at [1119, 332] on div "Transit Pickup Surcharge Ids Transit Deliver Surcharge Ids Transit Deliver Surc…" at bounding box center [643, 300] width 1182 height 505
click at [1125, 414] on input "Hình thức thanh toán" at bounding box center [1131, 411] width 169 height 20
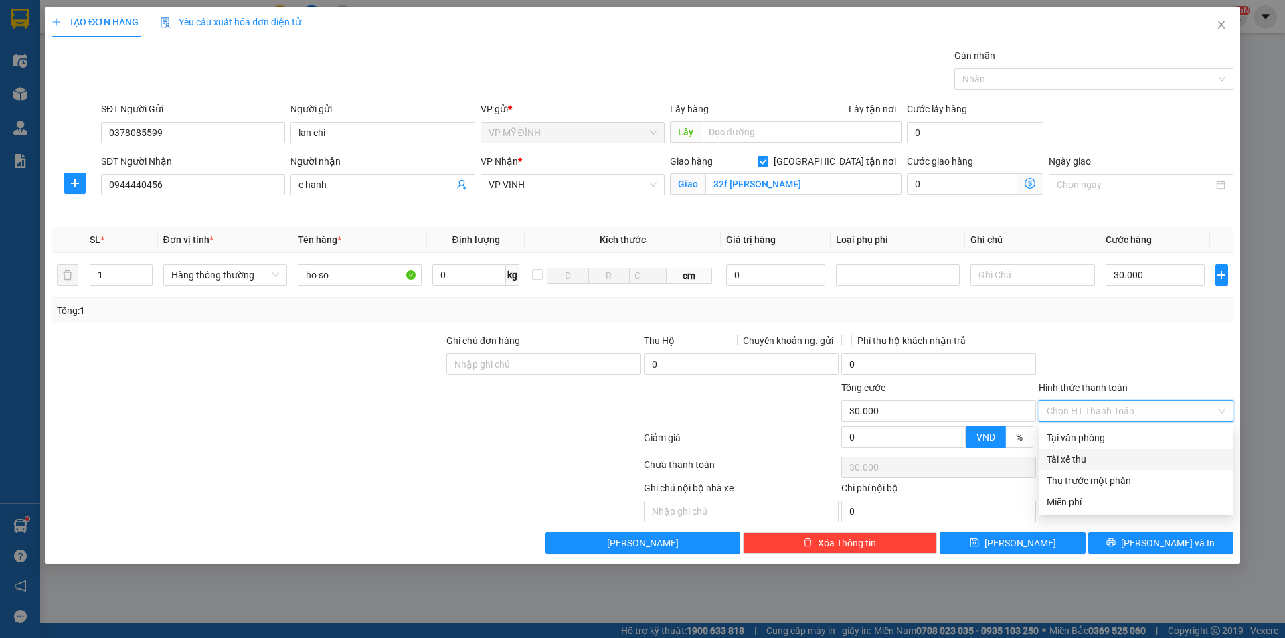
click at [1091, 450] on div "Tài xế thu" at bounding box center [1136, 458] width 195 height 21
type input "0"
click at [1087, 418] on span "Tài xế thu" at bounding box center [1136, 411] width 179 height 20
click at [1073, 433] on div "Tại văn phòng" at bounding box center [1136, 437] width 179 height 15
click at [1139, 525] on div "Transit Pickup Surcharge Ids Transit Deliver Surcharge Ids Transit Deliver Surc…" at bounding box center [643, 300] width 1182 height 505
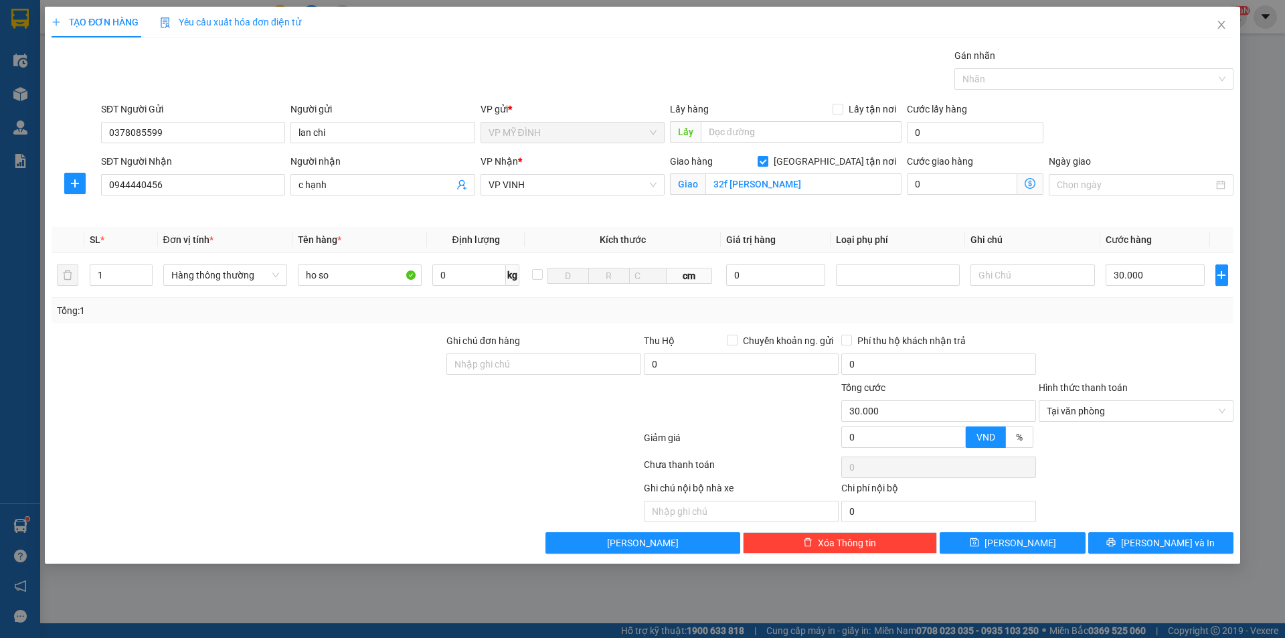
click at [1142, 531] on div "Transit Pickup Surcharge Ids Transit Deliver Surcharge Ids Transit Deliver Surc…" at bounding box center [643, 300] width 1182 height 505
drag, startPoint x: 1199, startPoint y: 523, endPoint x: 1184, endPoint y: 543, distance: 24.4
click at [1192, 535] on div "Transit Pickup Surcharge Ids Transit Deliver Surcharge Ids Transit Deliver Surc…" at bounding box center [643, 300] width 1182 height 505
click at [1184, 543] on span "[PERSON_NAME] và In" at bounding box center [1168, 542] width 94 height 15
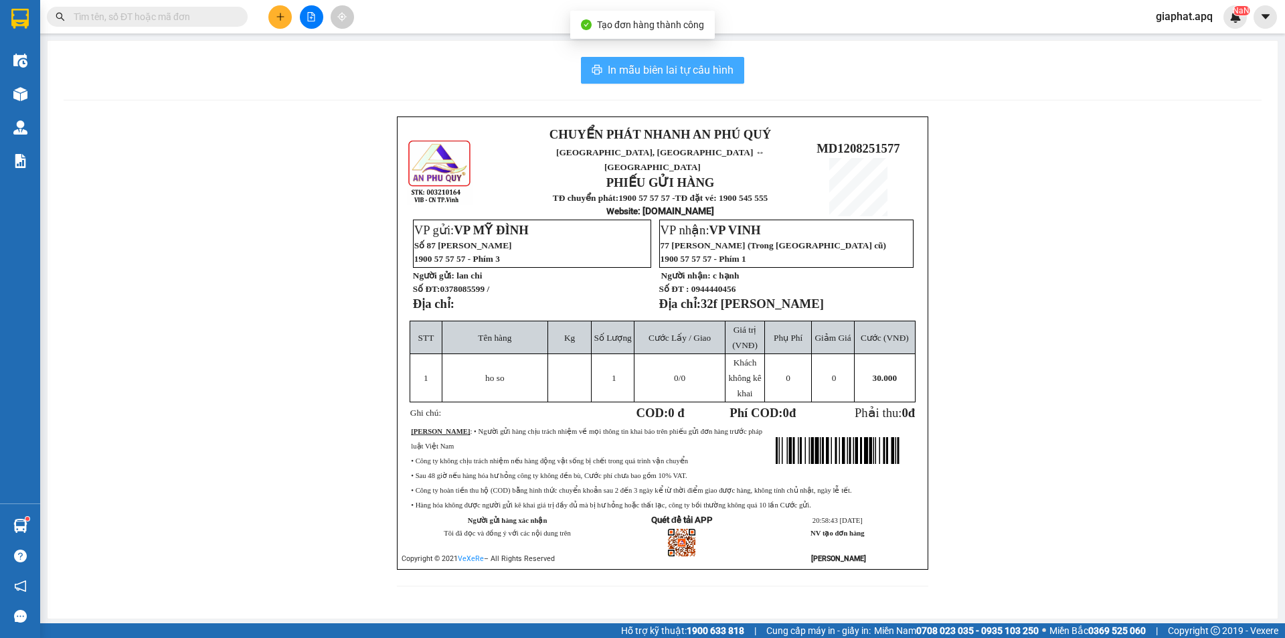
click at [674, 79] on button "In mẫu biên lai tự cấu hình" at bounding box center [662, 70] width 163 height 27
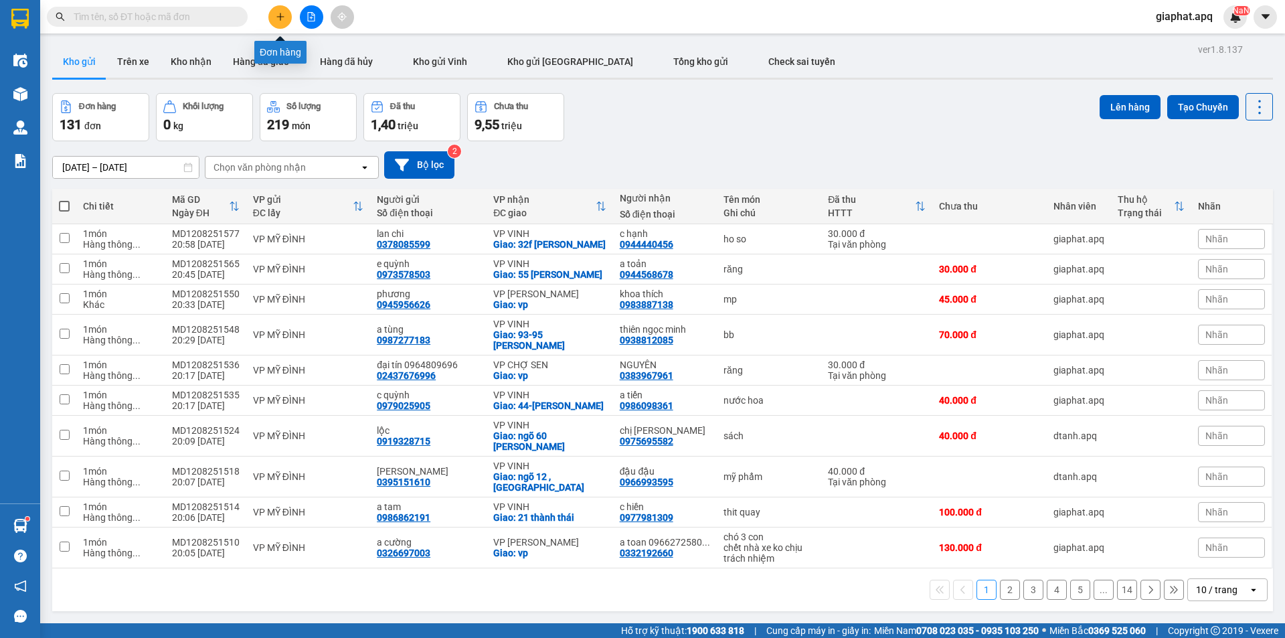
click at [278, 19] on icon "plus" at bounding box center [280, 16] width 9 height 9
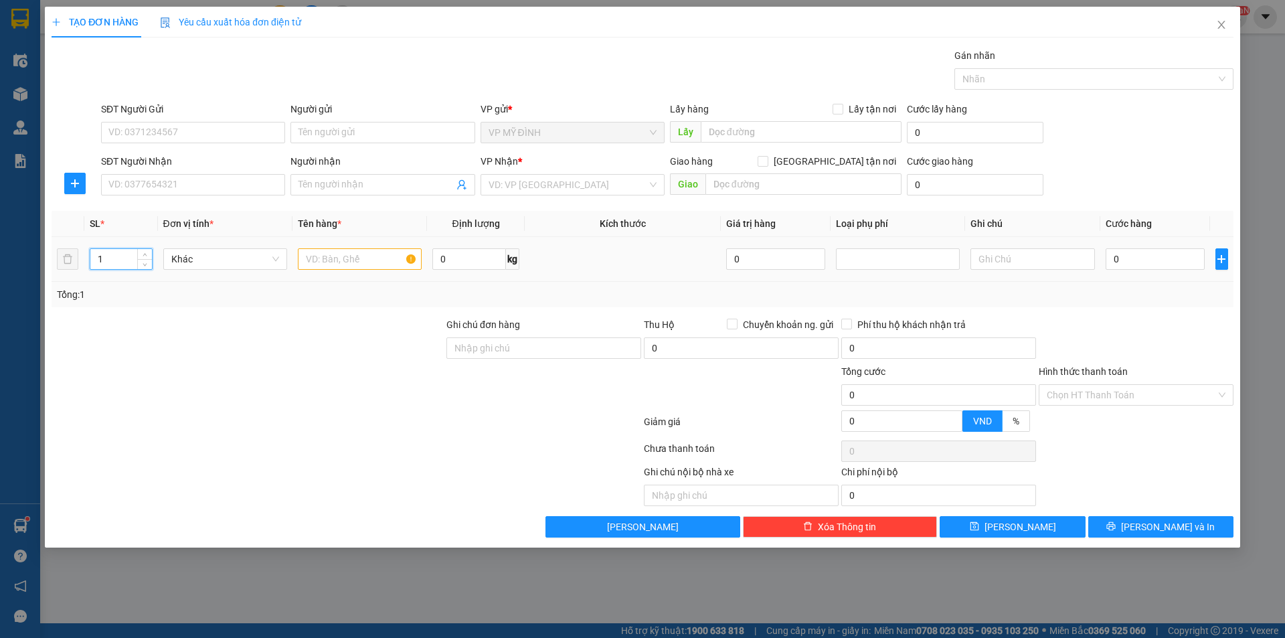
click at [130, 258] on input "1" at bounding box center [121, 259] width 62 height 20
type input "2"
click at [321, 257] on input "text" at bounding box center [360, 258] width 124 height 21
type input "vải"
click at [1156, 259] on input "0" at bounding box center [1155, 258] width 100 height 21
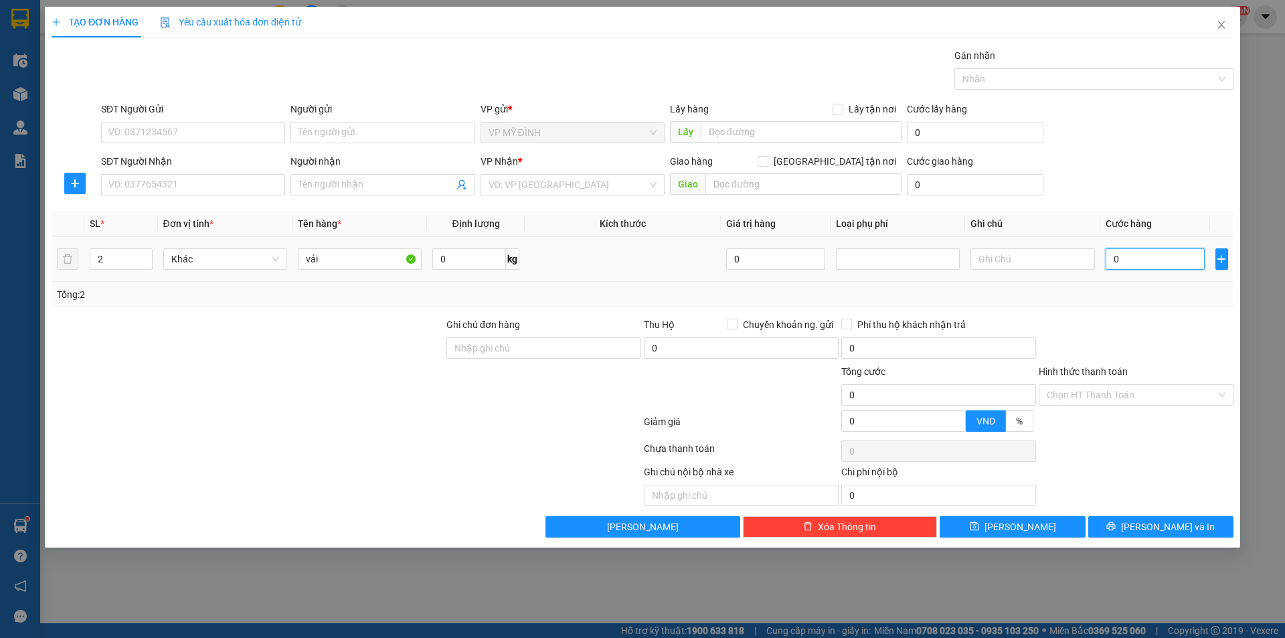
type input "1"
type input "10"
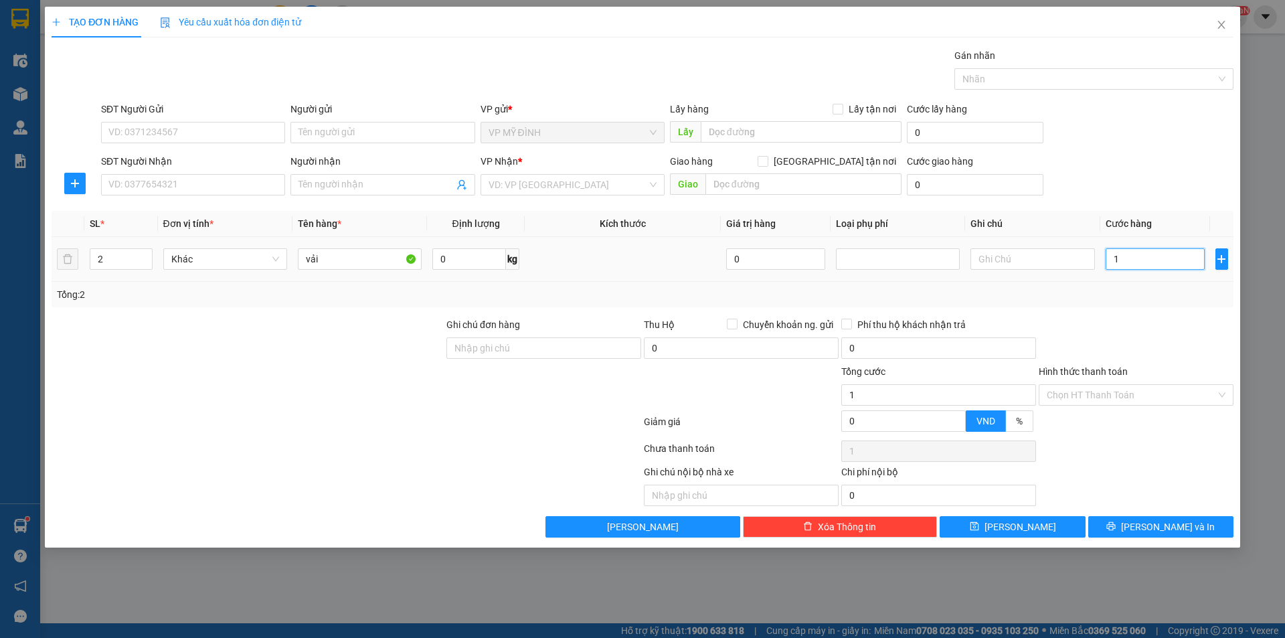
type input "10"
type input "100"
type input "100.000"
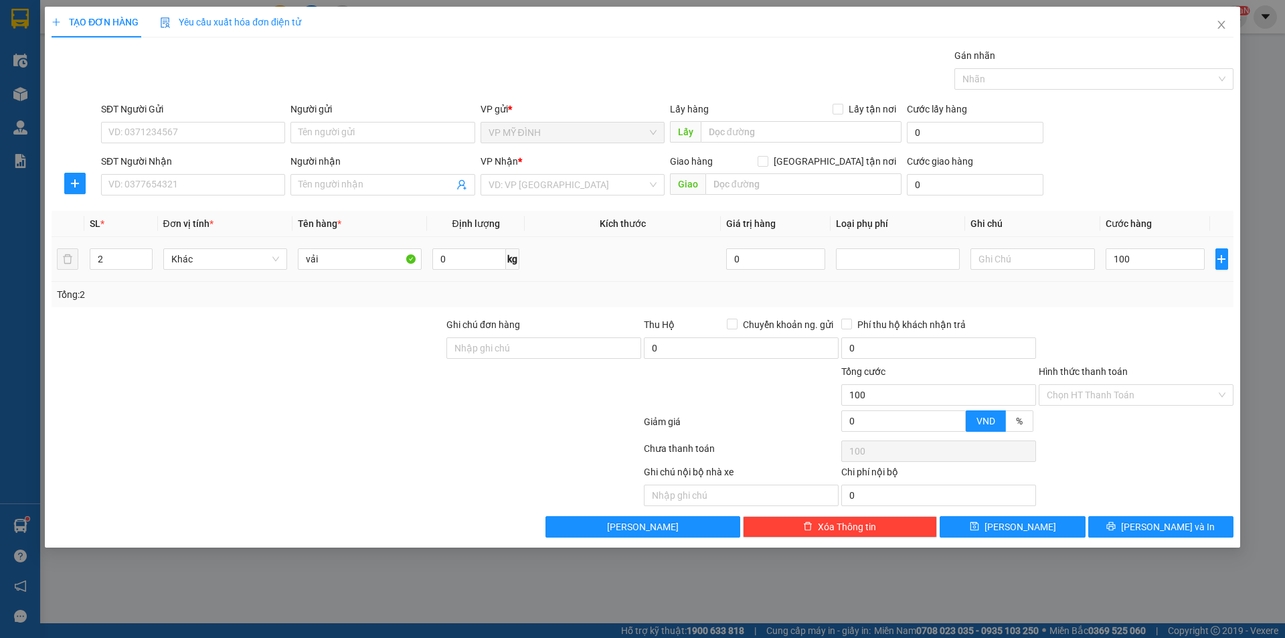
type input "100.000"
click at [1149, 322] on div at bounding box center [1135, 340] width 197 height 47
drag, startPoint x: 176, startPoint y: 391, endPoint x: 173, endPoint y: 379, distance: 12.3
click at [176, 386] on div at bounding box center [247, 387] width 395 height 47
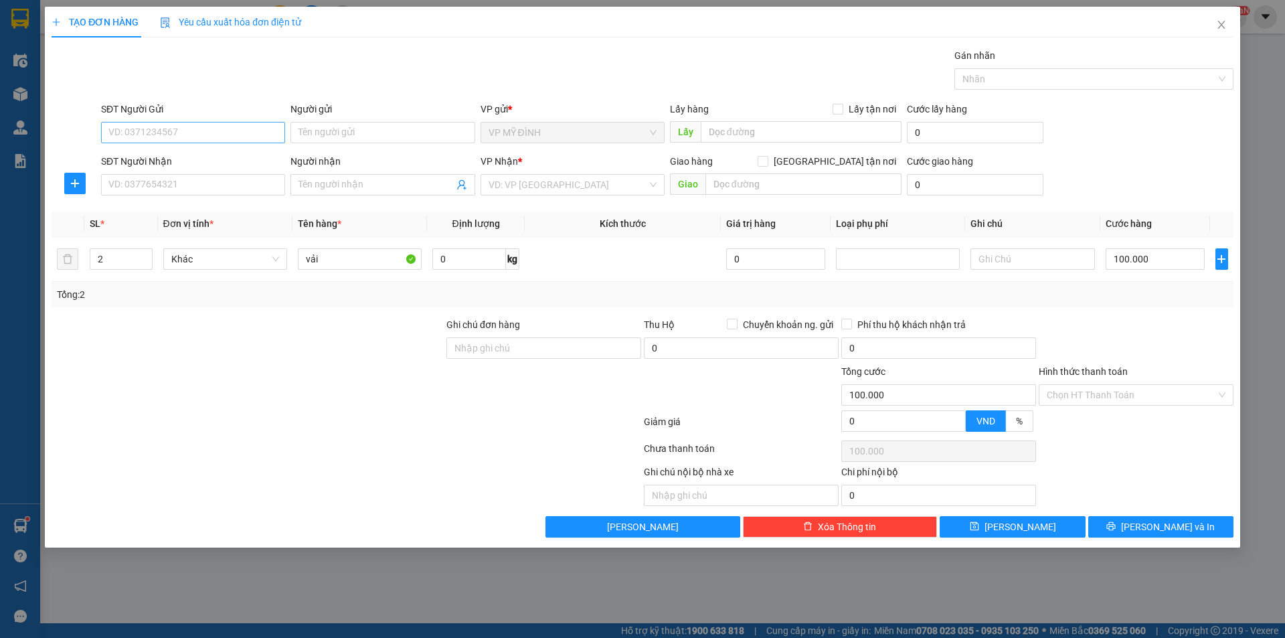
drag, startPoint x: 163, startPoint y: 106, endPoint x: 161, endPoint y: 139, distance: 32.9
click at [163, 134] on div "SĐT Người Gửi VD: 0371234567" at bounding box center [193, 125] width 184 height 47
click at [161, 143] on input "SĐT Người Gửi" at bounding box center [193, 132] width 184 height 21
click at [167, 166] on div "SĐT Người Nhận" at bounding box center [193, 161] width 184 height 15
click at [167, 174] on input "SĐT Người Nhận" at bounding box center [193, 184] width 184 height 21
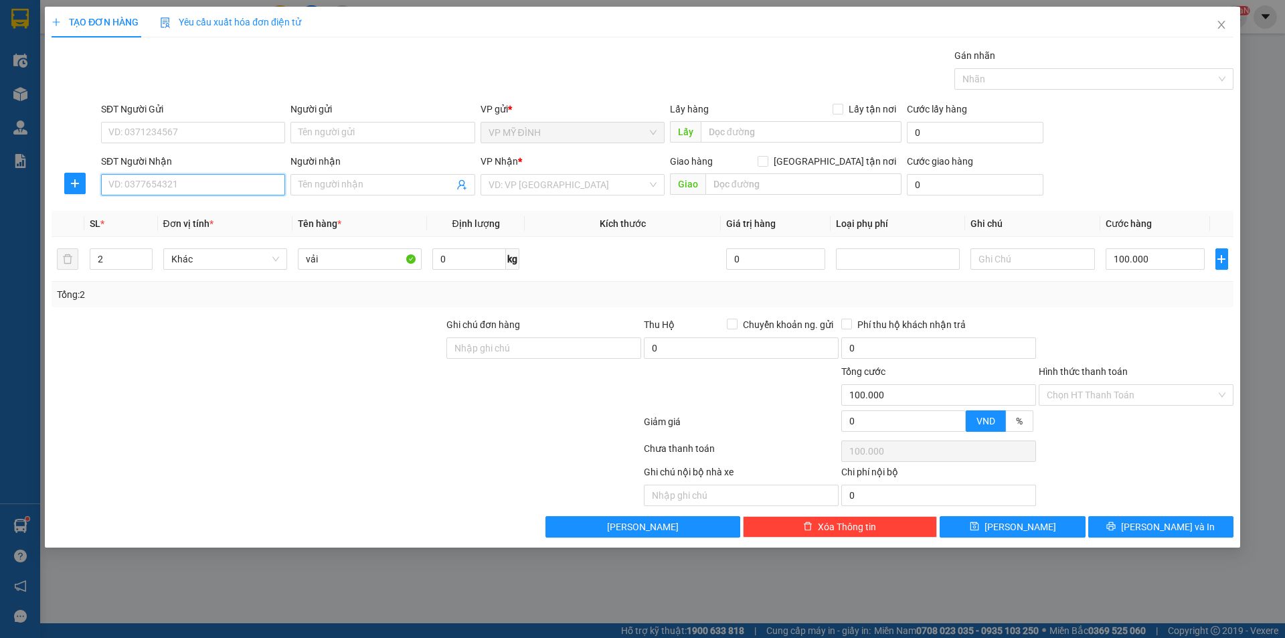
click at [169, 177] on input "SĐT Người Nhận" at bounding box center [193, 184] width 184 height 21
click at [192, 117] on div "SĐT Người Gửi" at bounding box center [193, 112] width 184 height 20
click at [186, 123] on input "SĐT Người Gửi" at bounding box center [193, 132] width 184 height 21
click at [175, 143] on div "SĐT Người Gửi VD: 0371234567" at bounding box center [193, 125] width 184 height 47
click at [175, 142] on input "SĐT Người Gửi" at bounding box center [193, 132] width 184 height 21
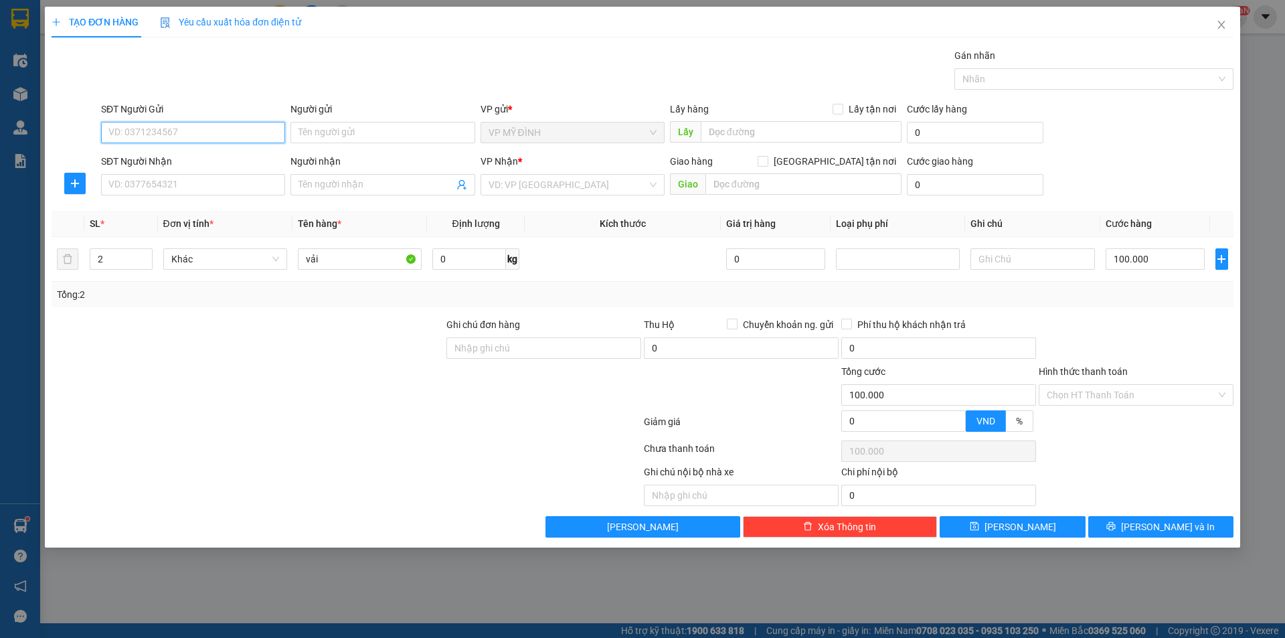
click at [188, 137] on input "SĐT Người Gửi" at bounding box center [193, 132] width 184 height 21
type input "0964493134"
click at [186, 158] on div "0964493134 - c hương 0946560364" at bounding box center [193, 159] width 168 height 15
type input "c hương 0946560364"
type input "0964493134"
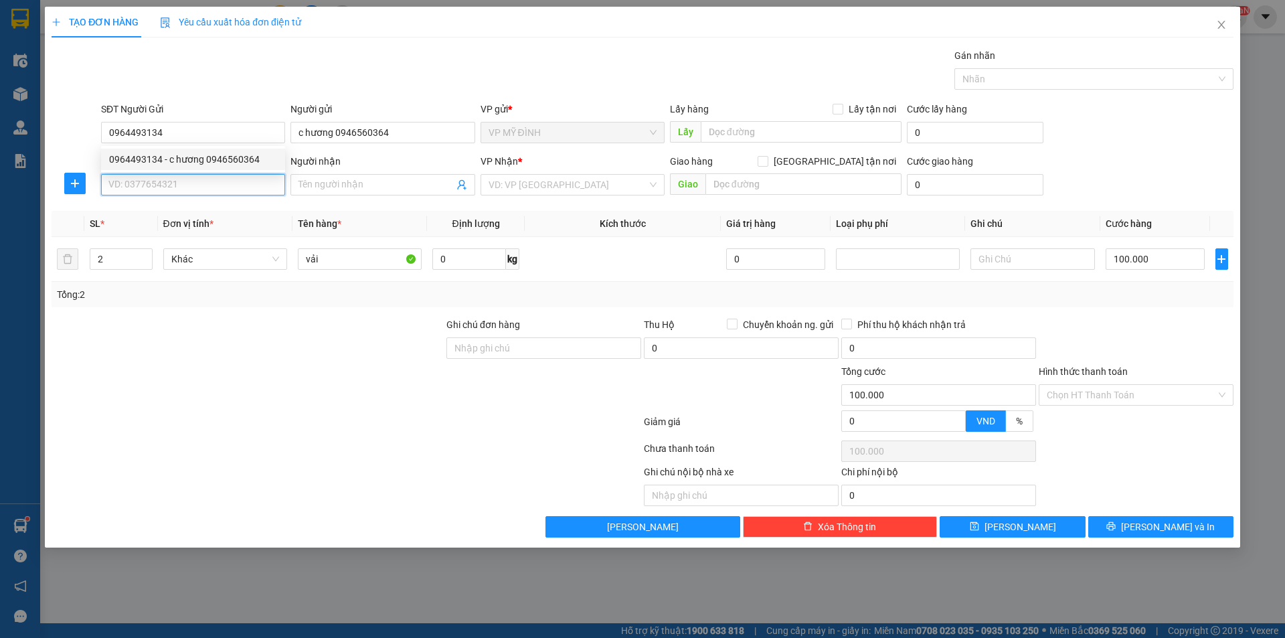
click at [195, 184] on input "SĐT Người Nhận" at bounding box center [193, 184] width 184 height 21
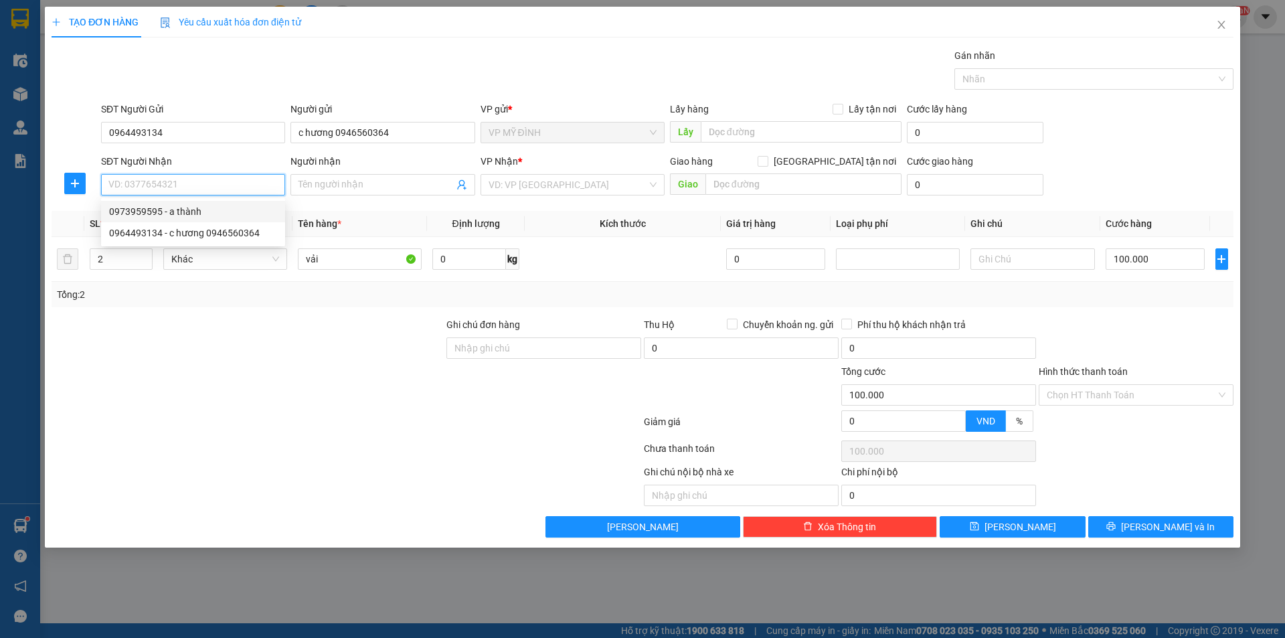
click at [190, 209] on div "0973959595 - a thành" at bounding box center [193, 211] width 168 height 15
type input "0973959595"
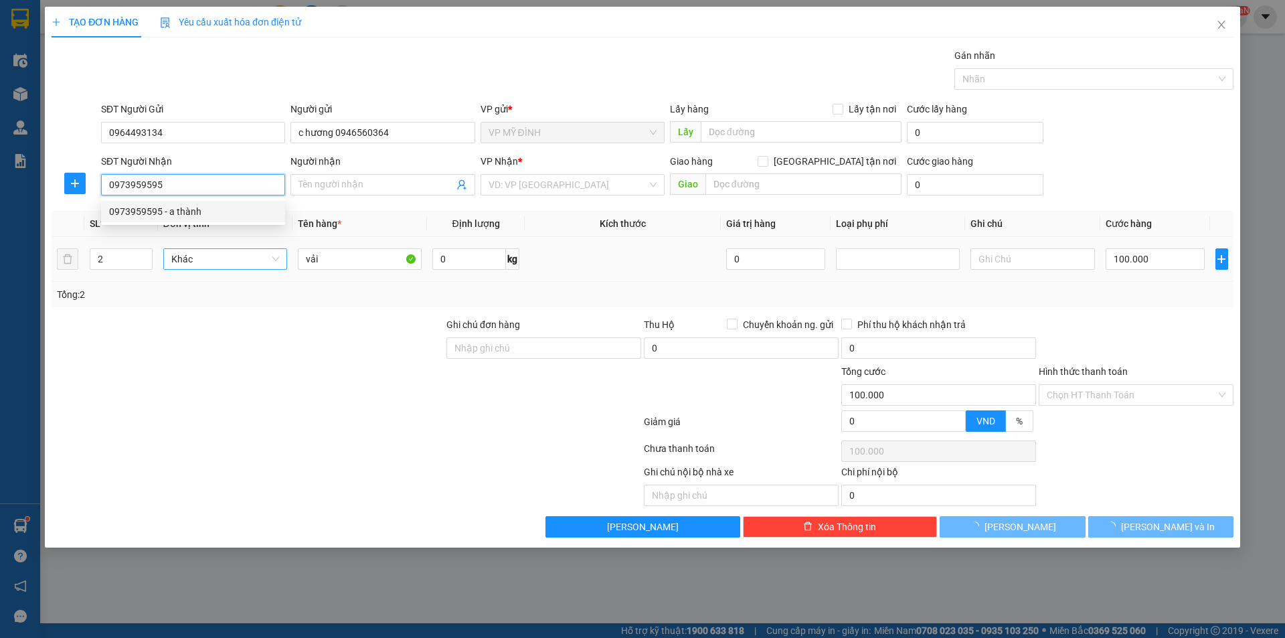
type input "a thành"
checkbox input "true"
type input "95 phạm hồng thái"
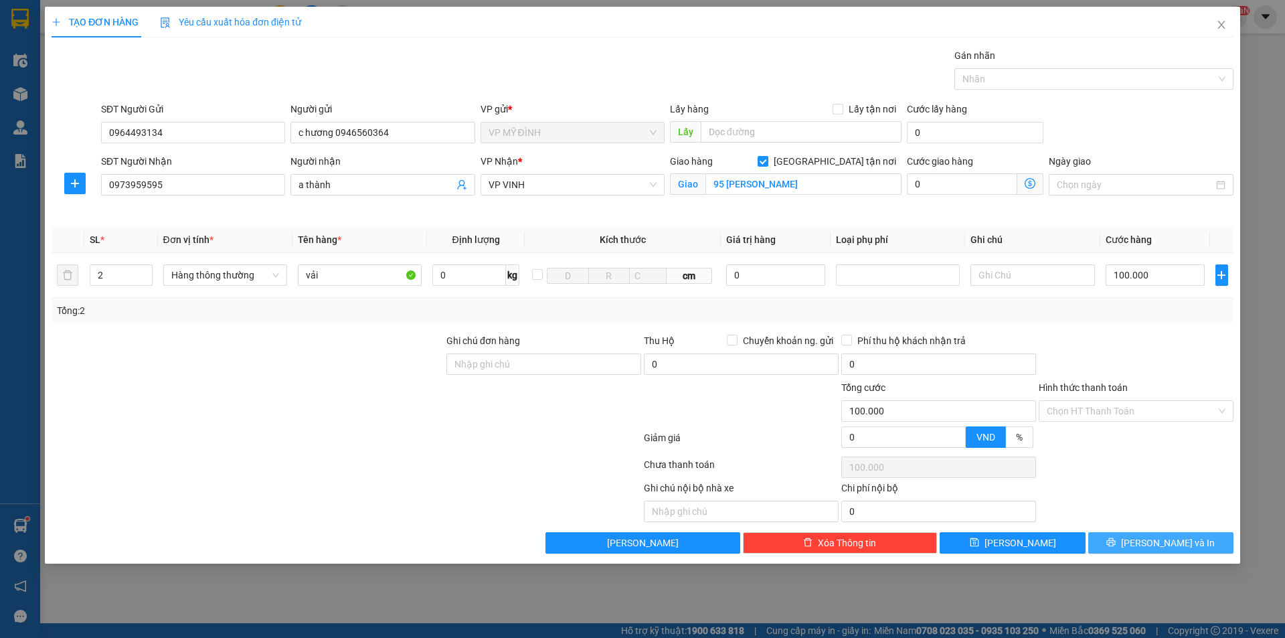
click at [1174, 536] on span "[PERSON_NAME] và In" at bounding box center [1168, 542] width 94 height 15
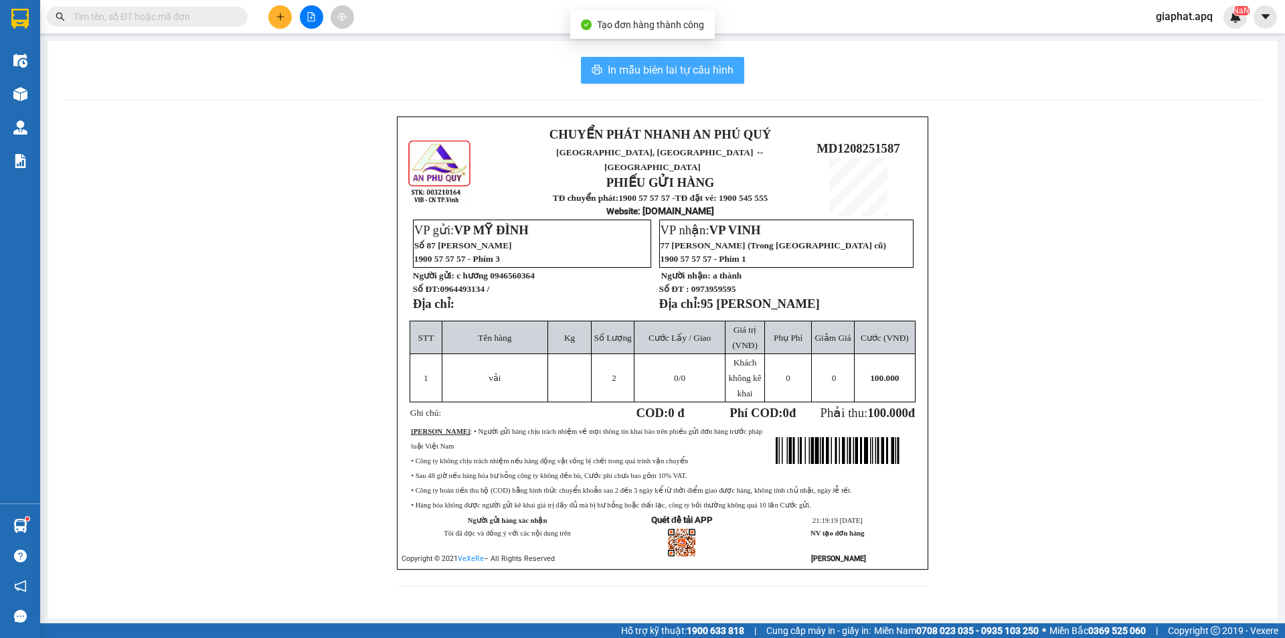
click at [631, 66] on span "In mẫu biên lai tự cấu hình" at bounding box center [671, 70] width 126 height 17
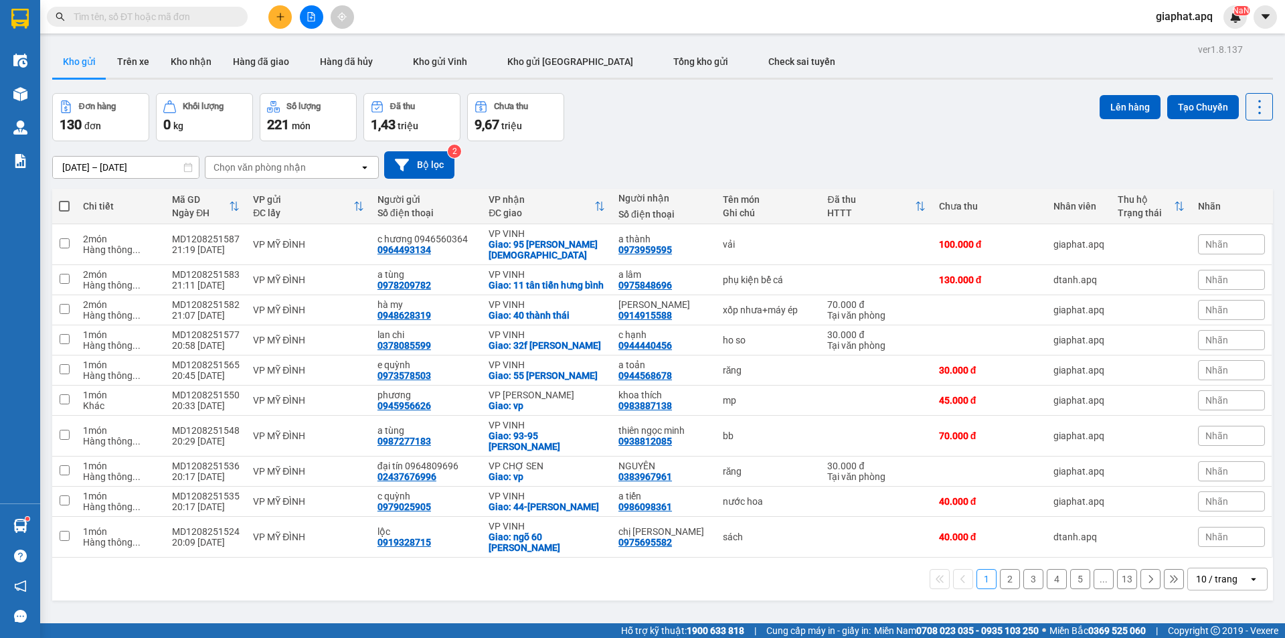
click at [189, 22] on input "text" at bounding box center [153, 16] width 158 height 15
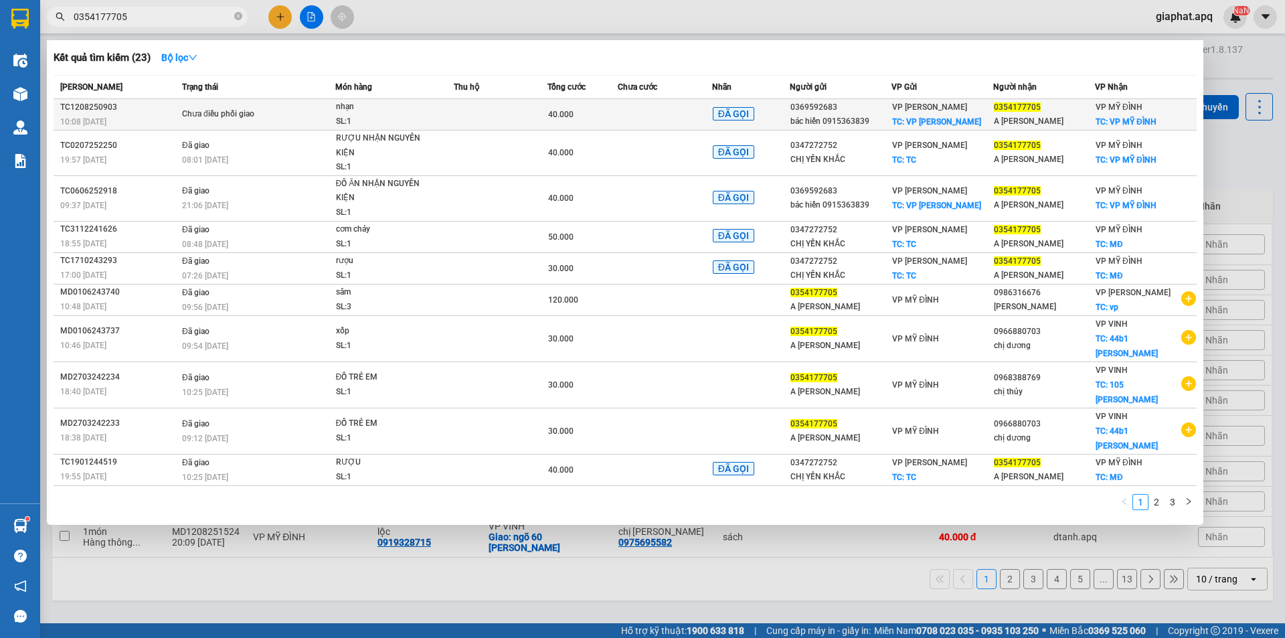
type input "0354177705"
click at [952, 114] on div "VP THANH CHƯƠNG TC: VP Thanh Chương" at bounding box center [942, 114] width 100 height 29
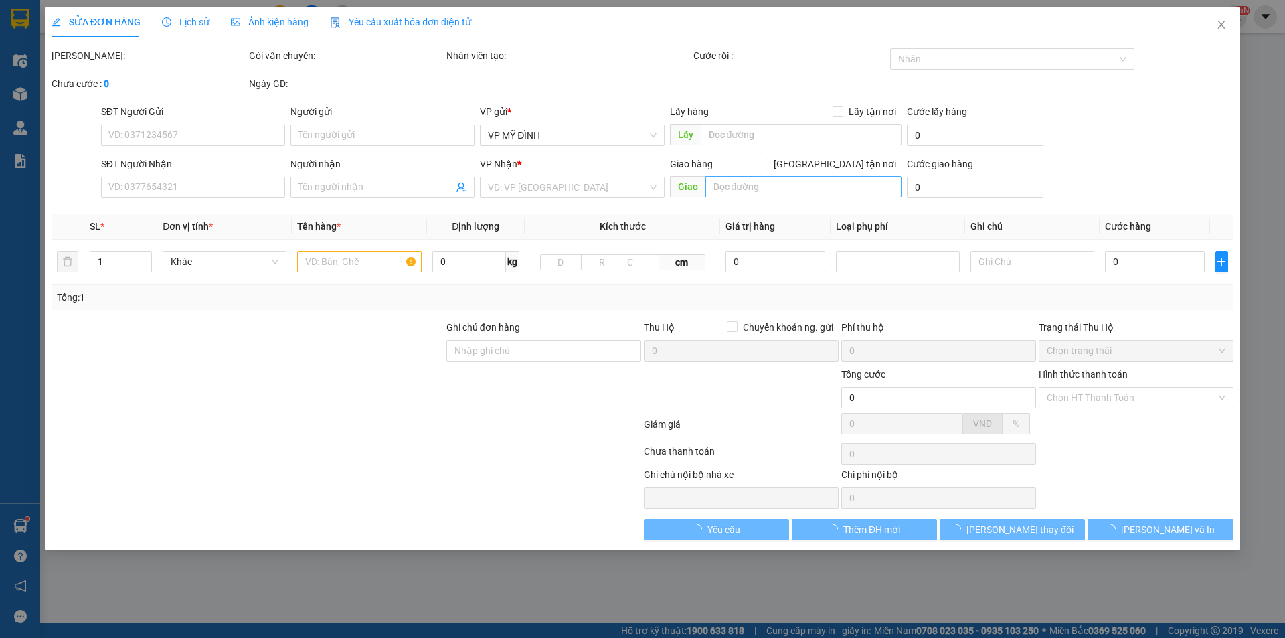
type input "0369592683"
type input "bác hiến 0915363839"
checkbox input "true"
type input "VP [PERSON_NAME]"
type input "0354177705"
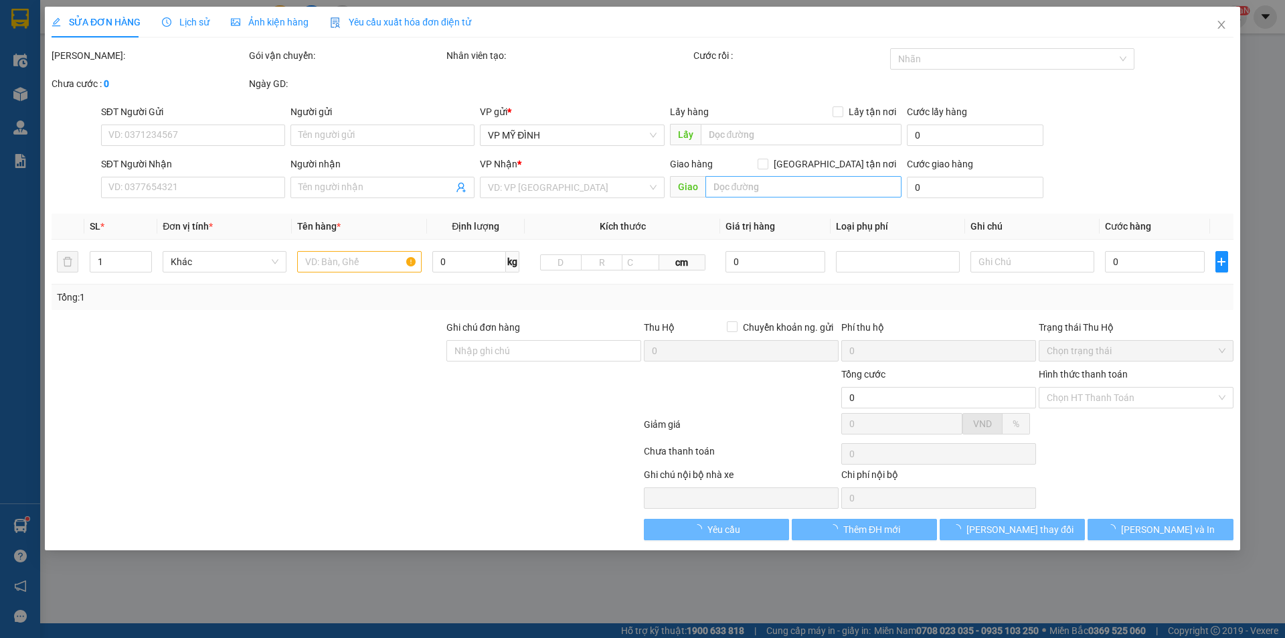
type input "A LÊ VĂN HIẾU"
checkbox input "true"
type input "VP MỸ ĐÌNH"
type input "40.000"
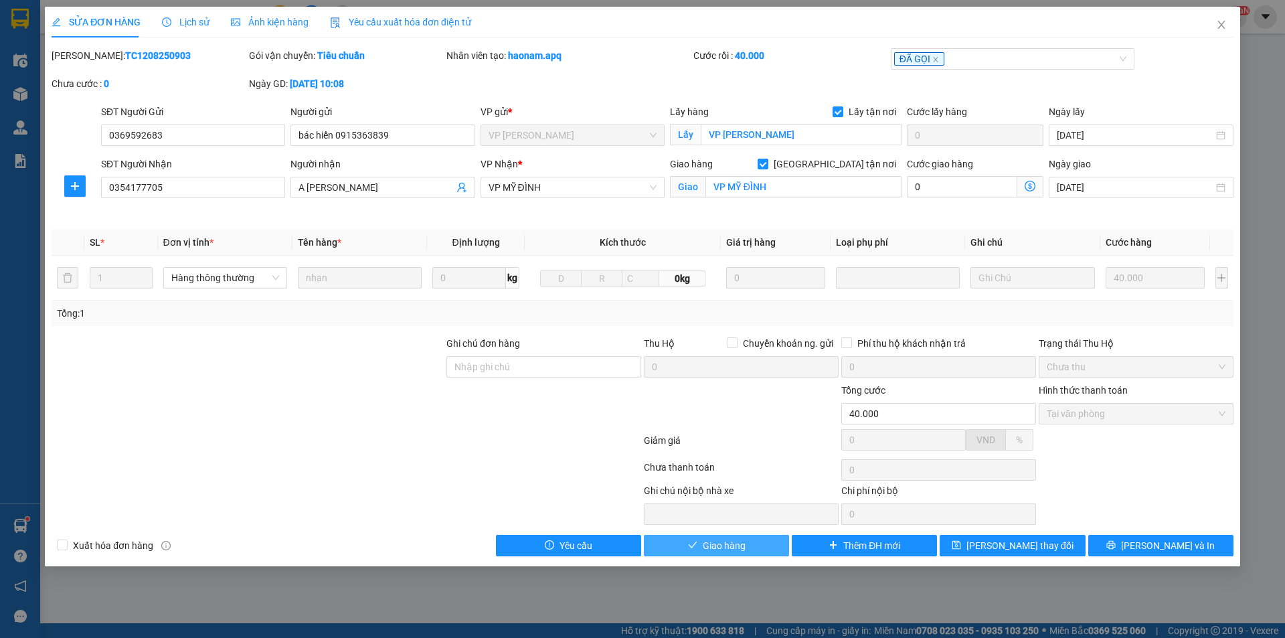
click at [717, 539] on span "Giao hàng" at bounding box center [724, 545] width 43 height 15
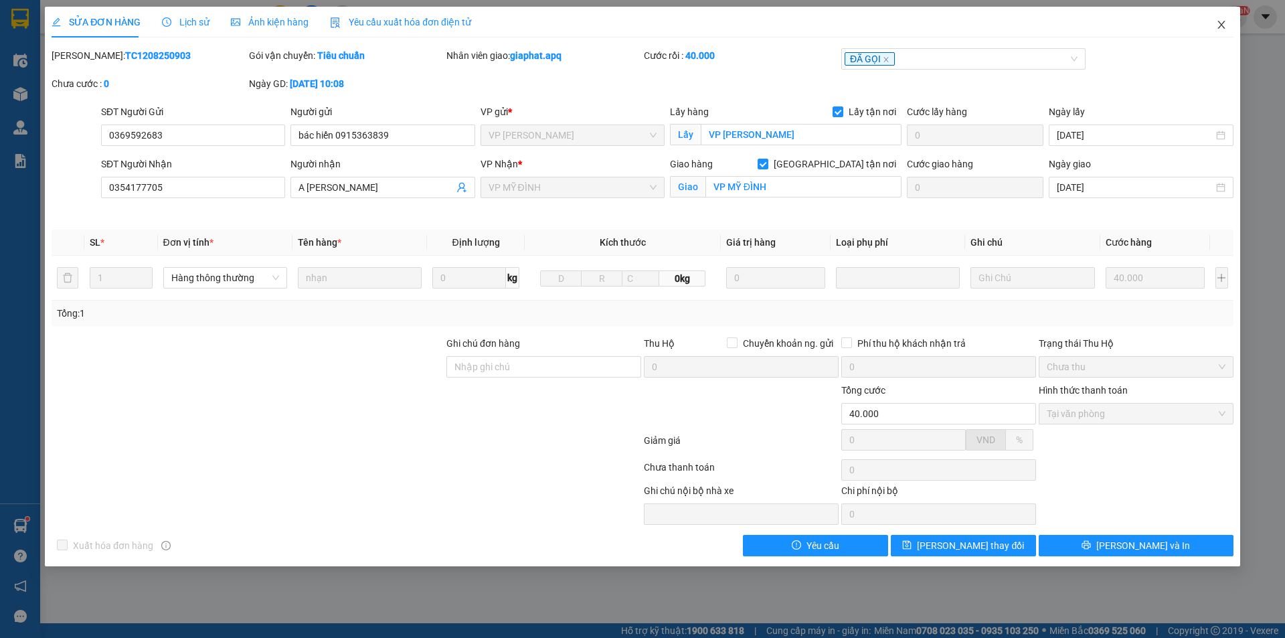
click at [1216, 27] on icon "close" at bounding box center [1221, 24] width 11 height 11
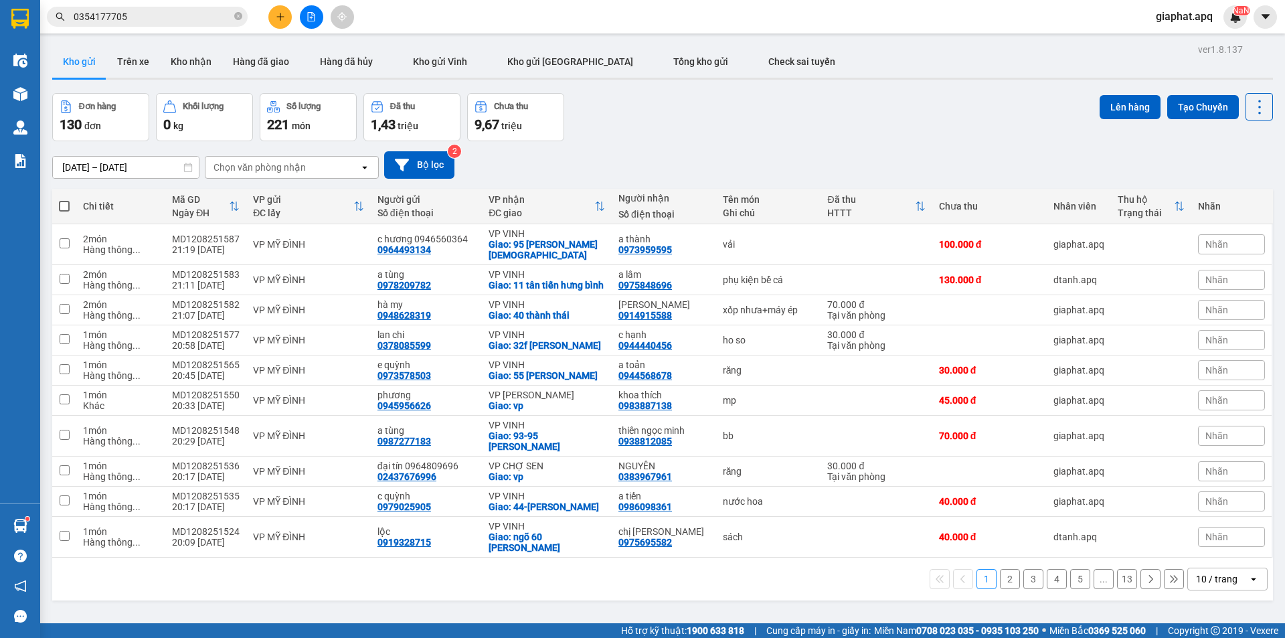
click at [243, 20] on span "0354177705" at bounding box center [147, 17] width 201 height 20
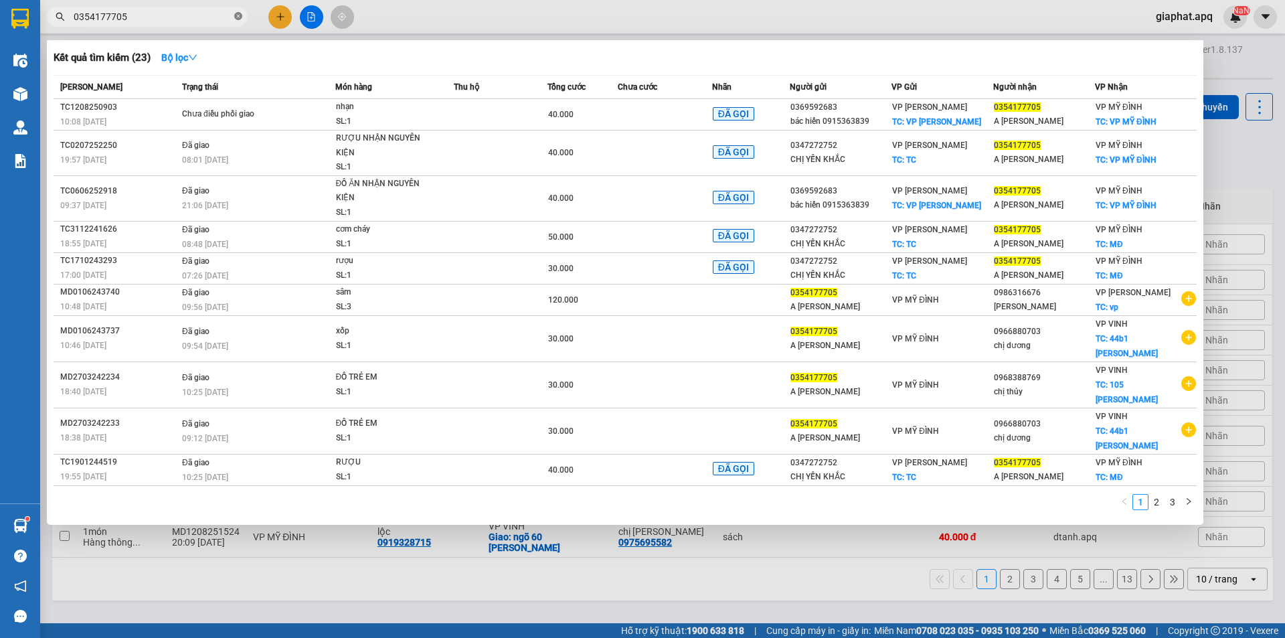
click at [240, 11] on span at bounding box center [238, 17] width 8 height 13
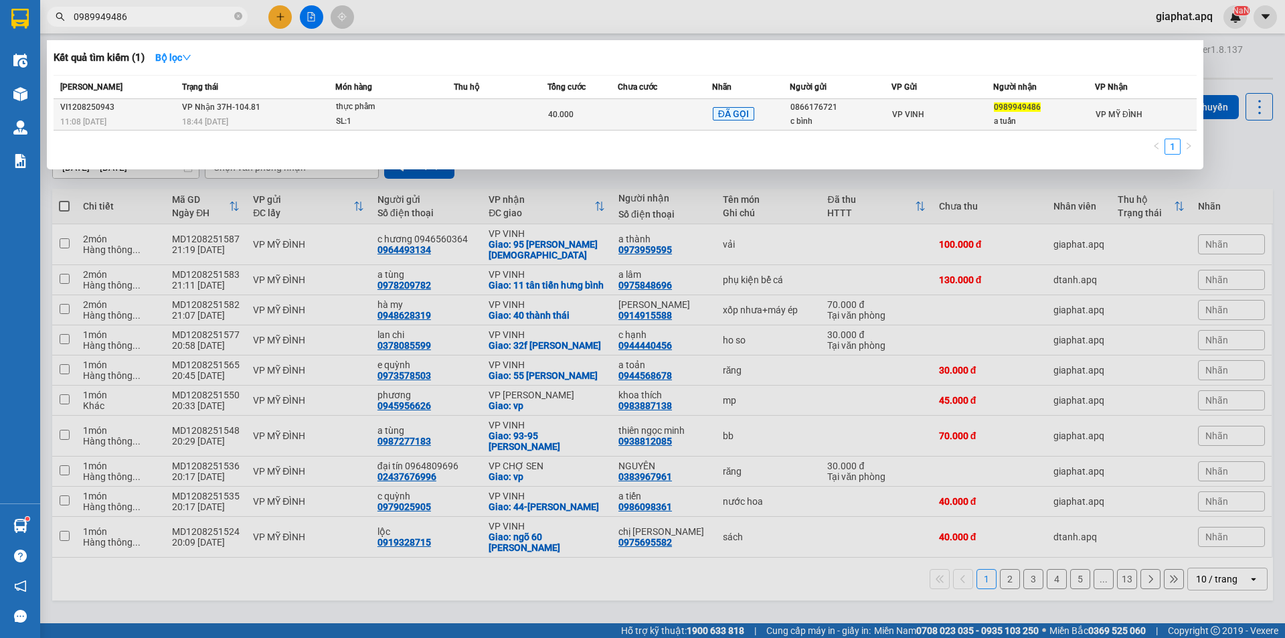
type input "0989949486"
click at [930, 114] on div "VP VINH" at bounding box center [942, 114] width 100 height 15
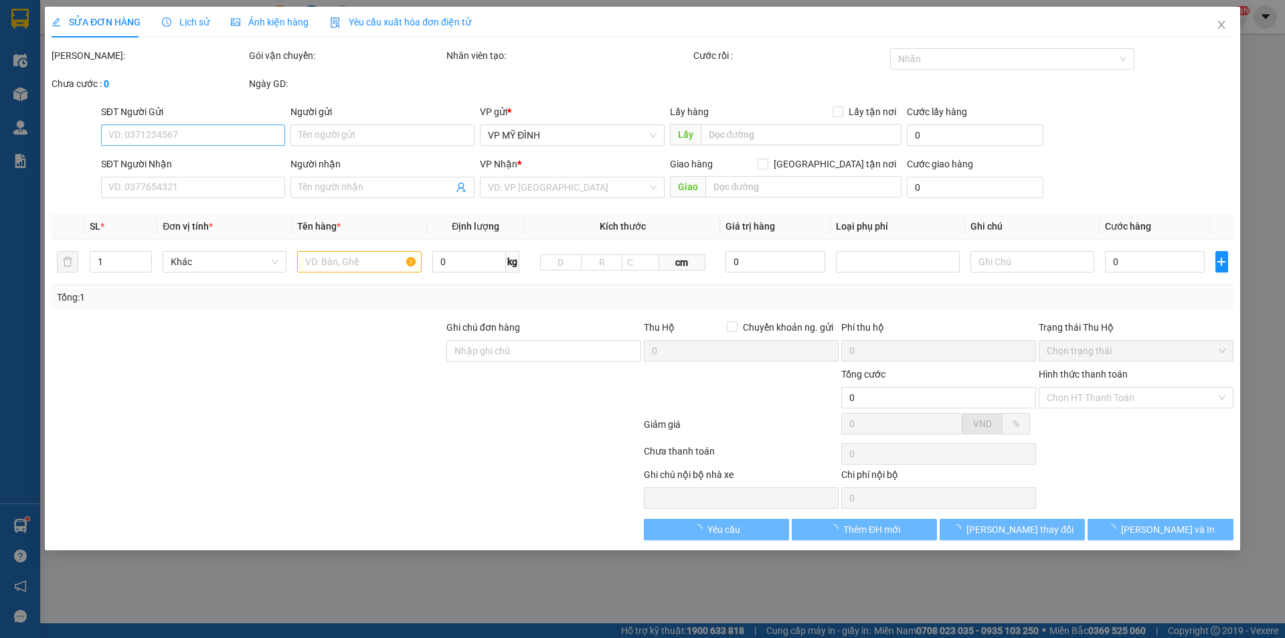
type input "0866176721"
type input "c bình"
type input "0989949486"
type input "a tuấn"
type input "40.000"
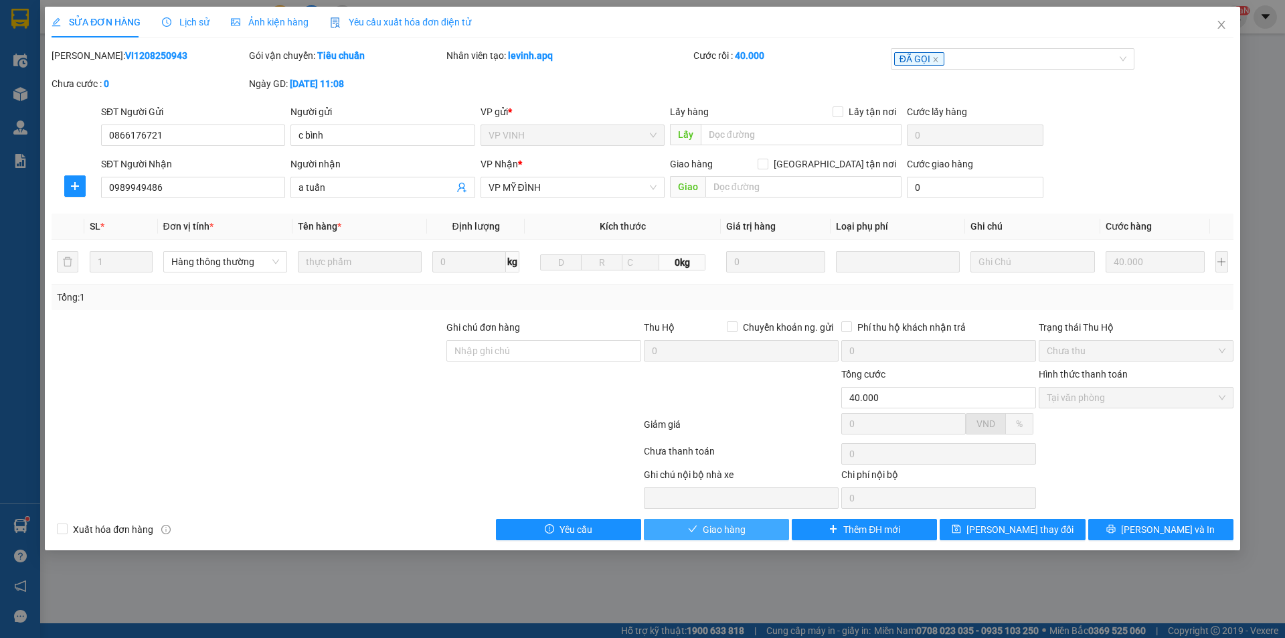
drag, startPoint x: 730, startPoint y: 527, endPoint x: 731, endPoint y: 515, distance: 12.1
click at [731, 517] on div "Total Paid Fee 40.000 Total UnPaid Fee 0 Cash Collection Total Fee Mã ĐH: VI120…" at bounding box center [643, 294] width 1182 height 492
click at [694, 535] on span "check" at bounding box center [692, 529] width 9 height 11
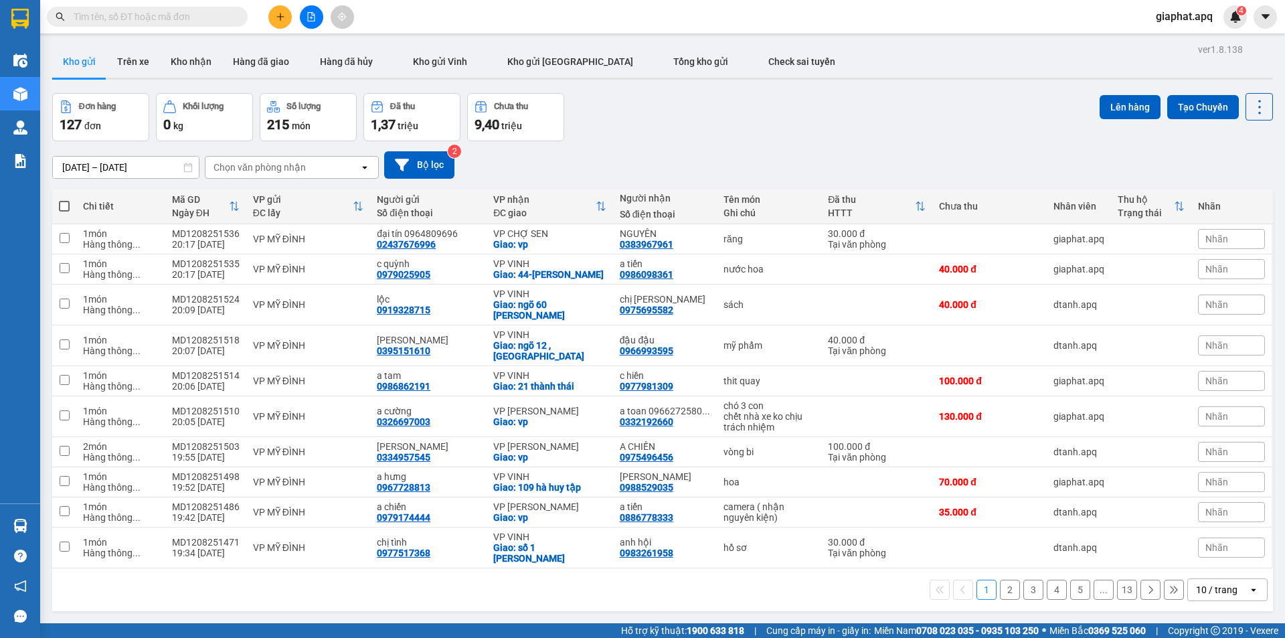
click at [806, 159] on div "10/08/2025 – 12/08/2025 Press the down arrow key to interact with the calendar …" at bounding box center [662, 164] width 1221 height 27
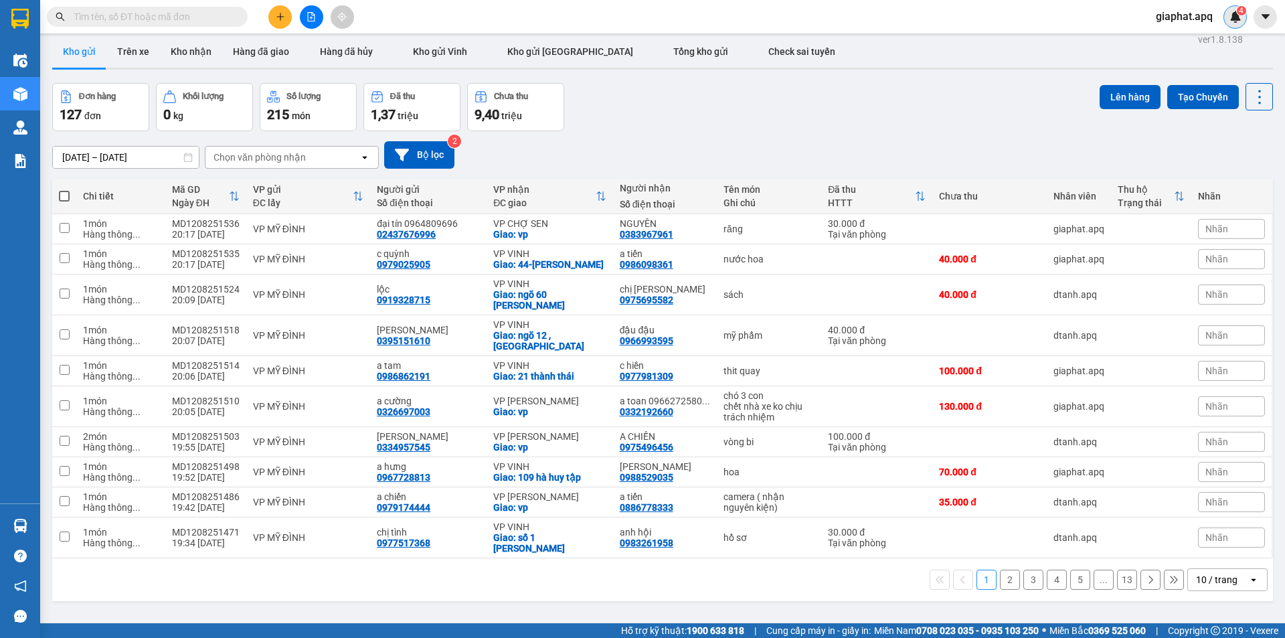
click at [1240, 16] on img at bounding box center [1235, 17] width 12 height 12
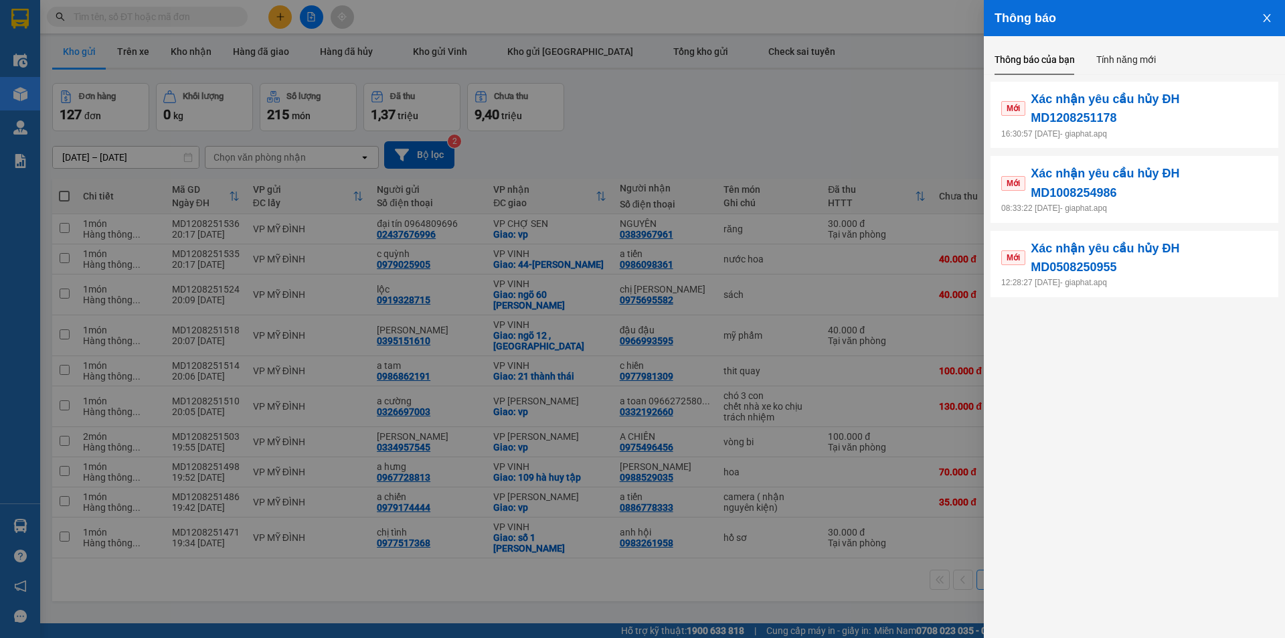
click at [704, 105] on div at bounding box center [642, 319] width 1285 height 638
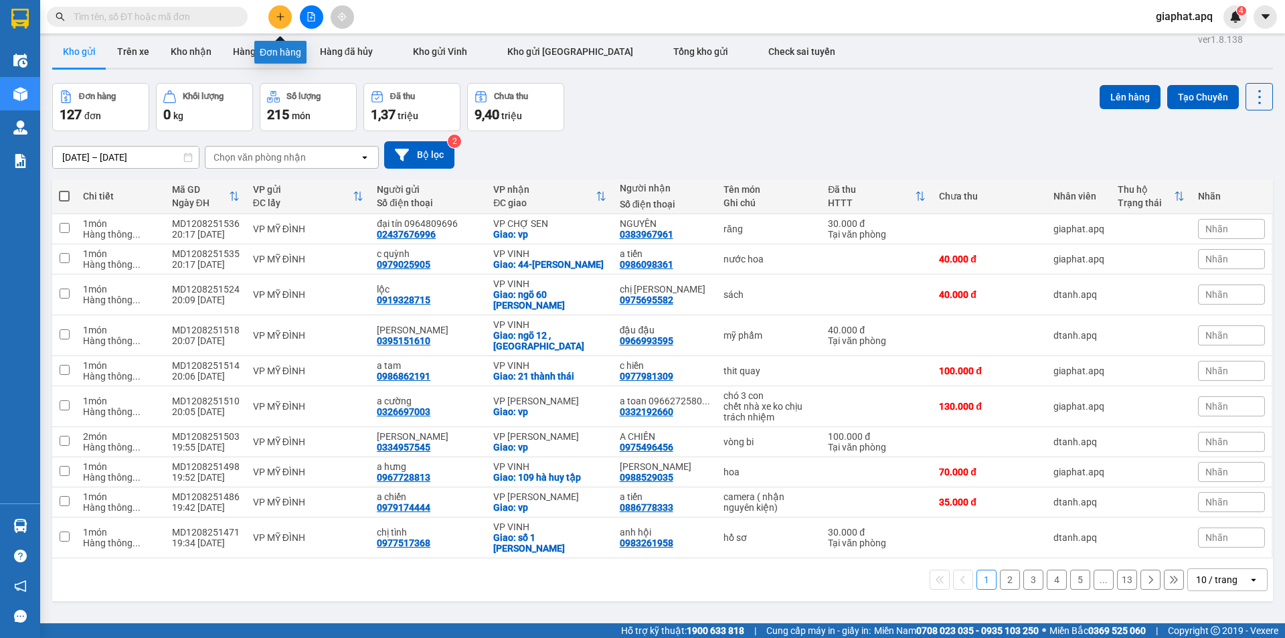
click at [277, 24] on button at bounding box center [279, 16] width 23 height 23
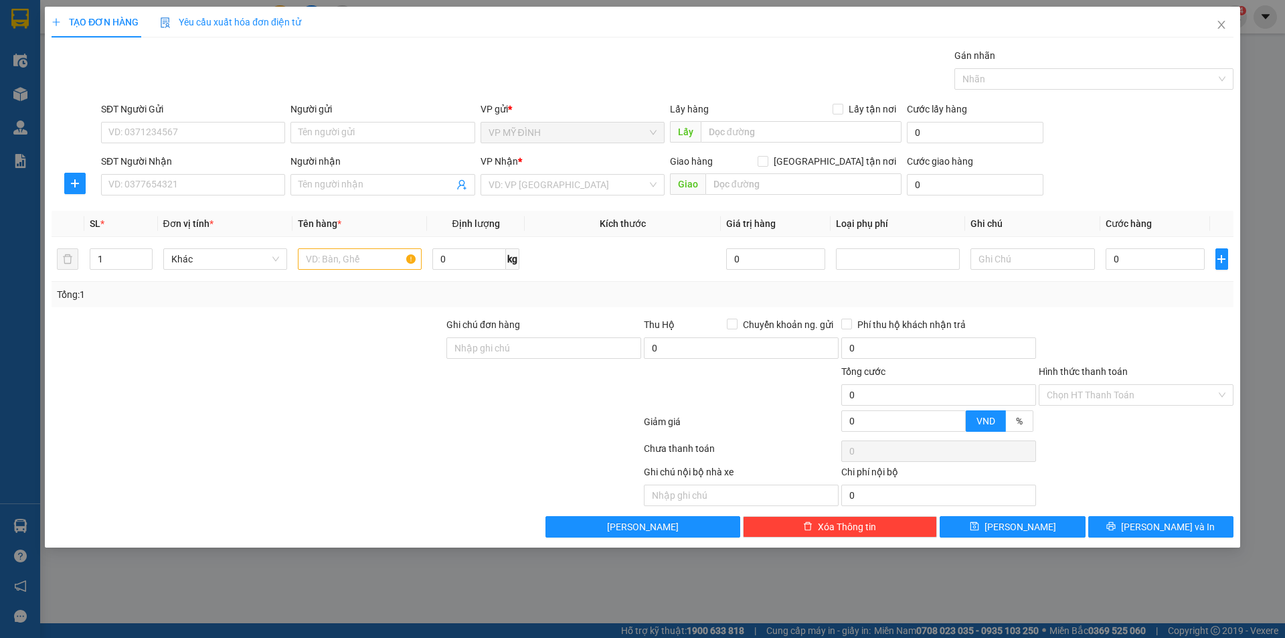
click at [534, 614] on div "TẠO ĐƠN HÀNG Yêu cầu xuất hóa đơn điện tử Transit Pickup Surcharge Ids Transit …" at bounding box center [642, 319] width 1285 height 638
click at [936, 593] on div "TẠO ĐƠN HÀNG Yêu cầu xuất hóa đơn điện tử Transit Pickup Surcharge Ids Transit …" at bounding box center [642, 319] width 1285 height 638
click at [208, 125] on input "SĐT Người Gửi" at bounding box center [193, 132] width 184 height 21
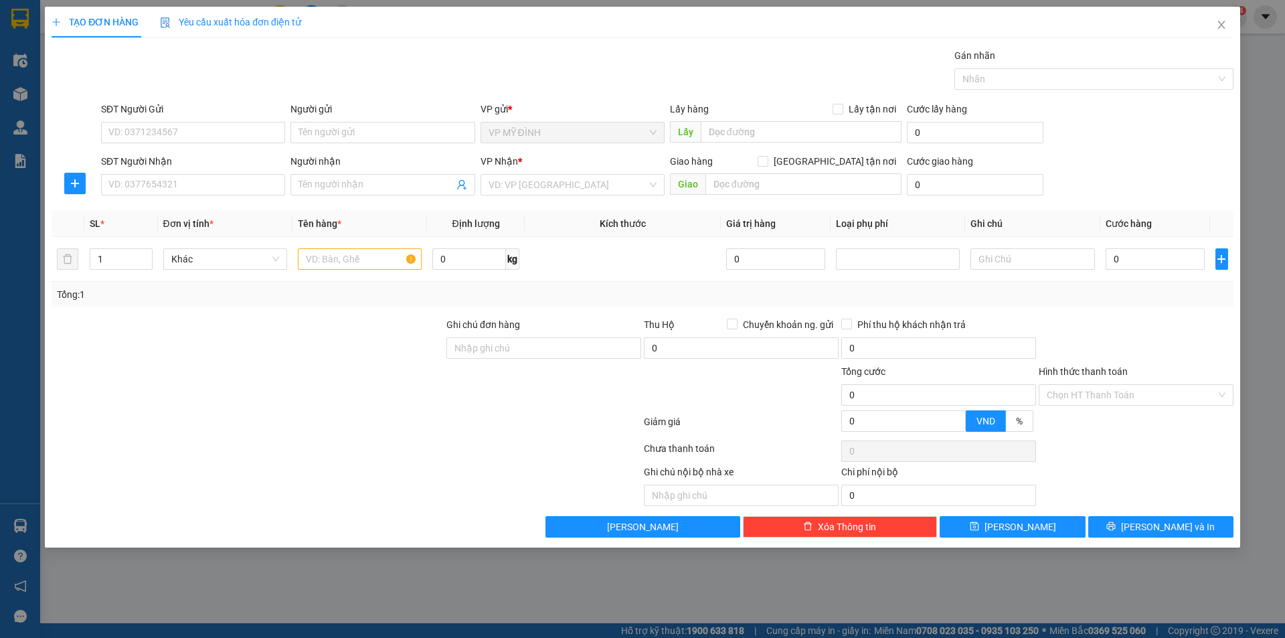
click at [397, 426] on div at bounding box center [346, 424] width 592 height 27
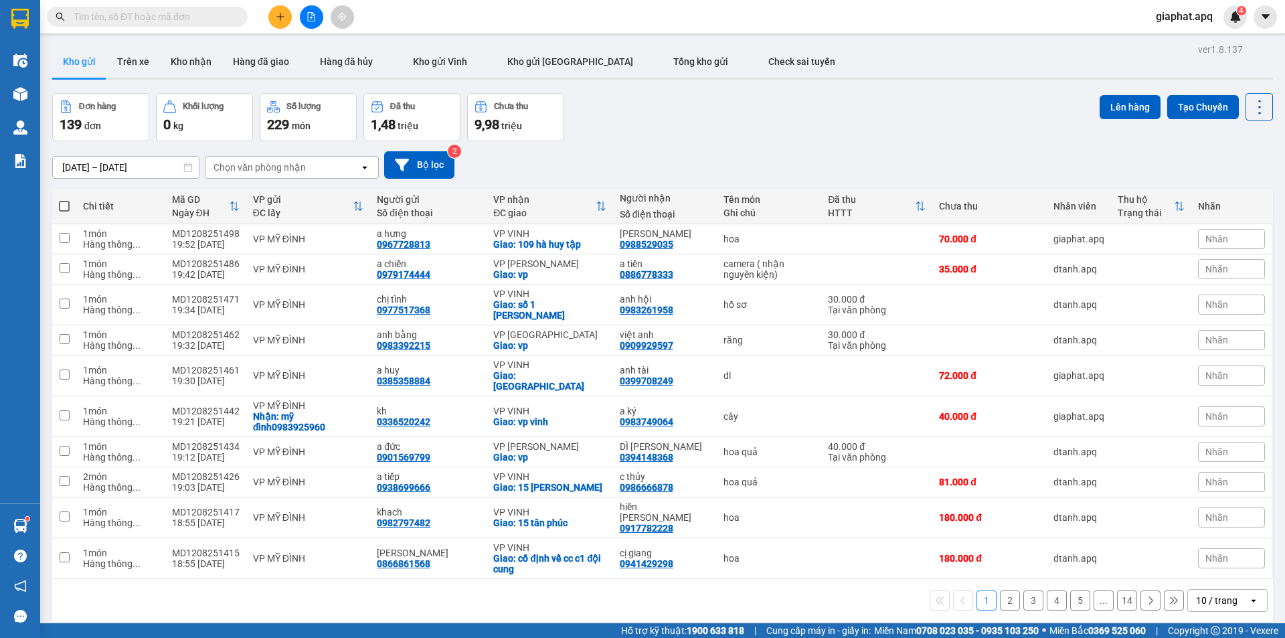
click at [284, 17] on icon "plus" at bounding box center [279, 16] width 7 height 1
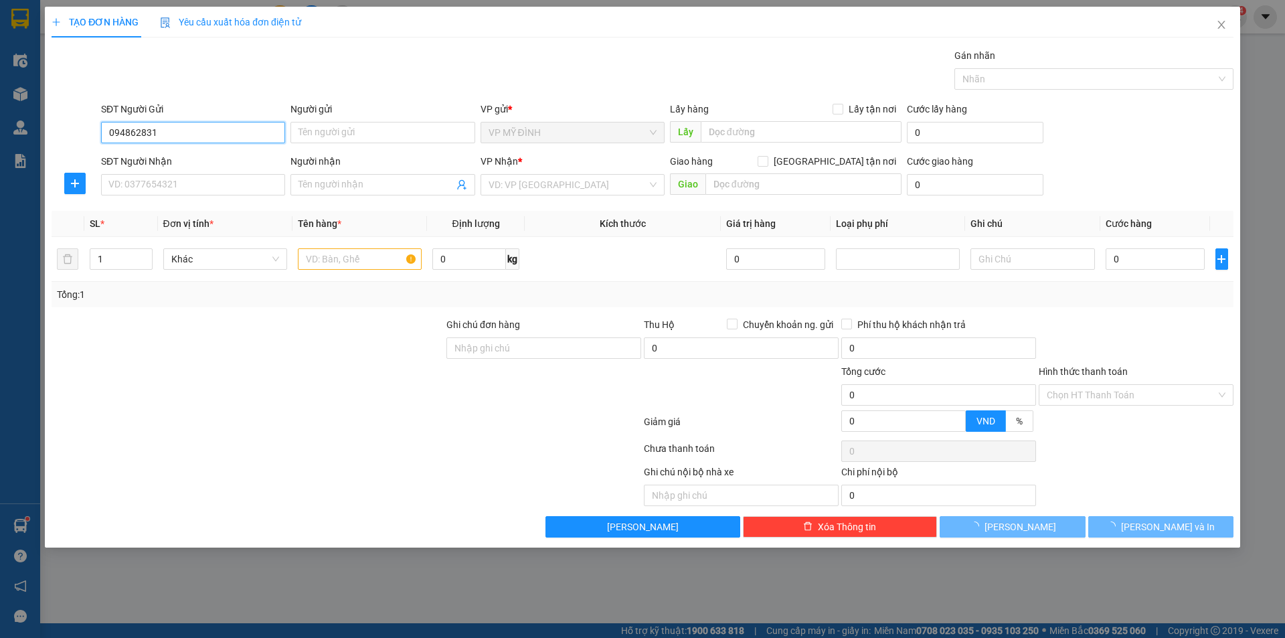
type input "0948628319"
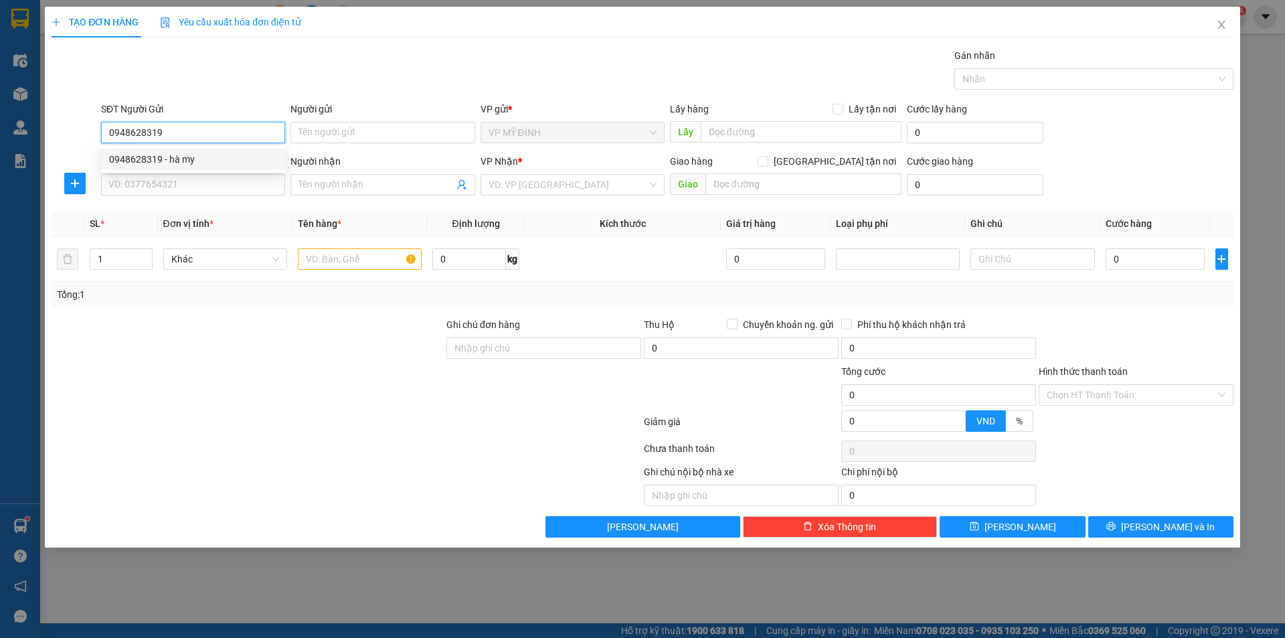
click at [167, 159] on div "0948628319 - hà my" at bounding box center [193, 159] width 168 height 15
type input "hà my"
type input "0948628319"
click at [179, 192] on input "SĐT Người Nhận" at bounding box center [193, 184] width 184 height 21
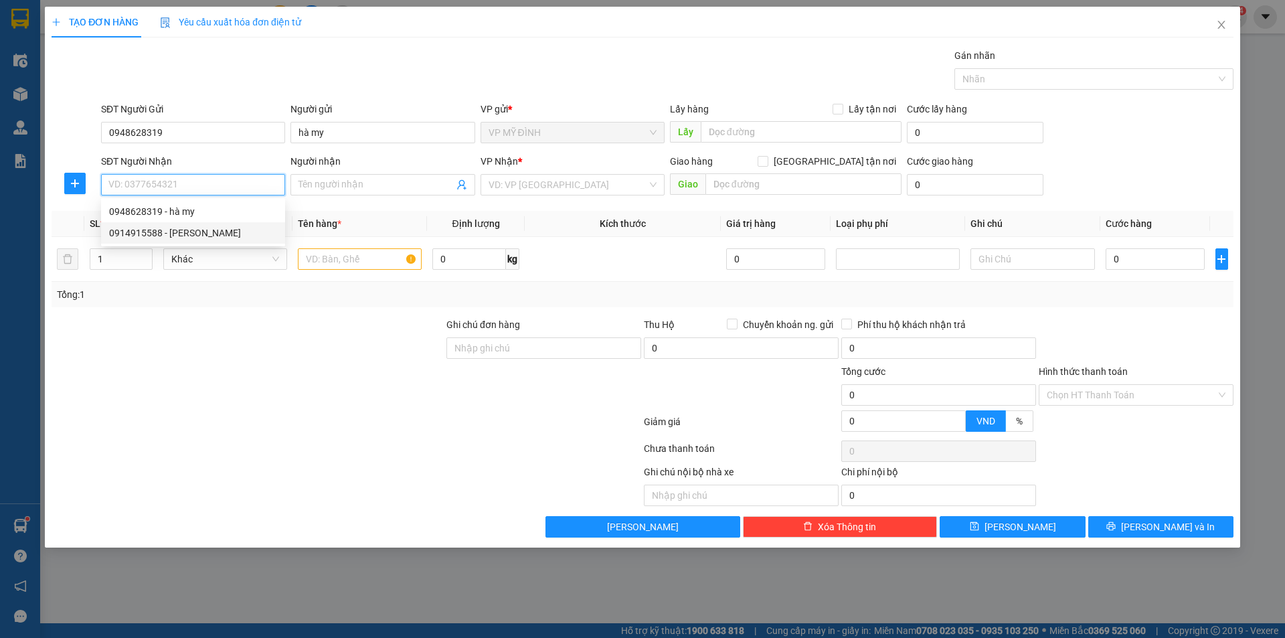
click at [197, 226] on div "0914915588 - [PERSON_NAME]" at bounding box center [193, 233] width 168 height 15
type input "0914915588"
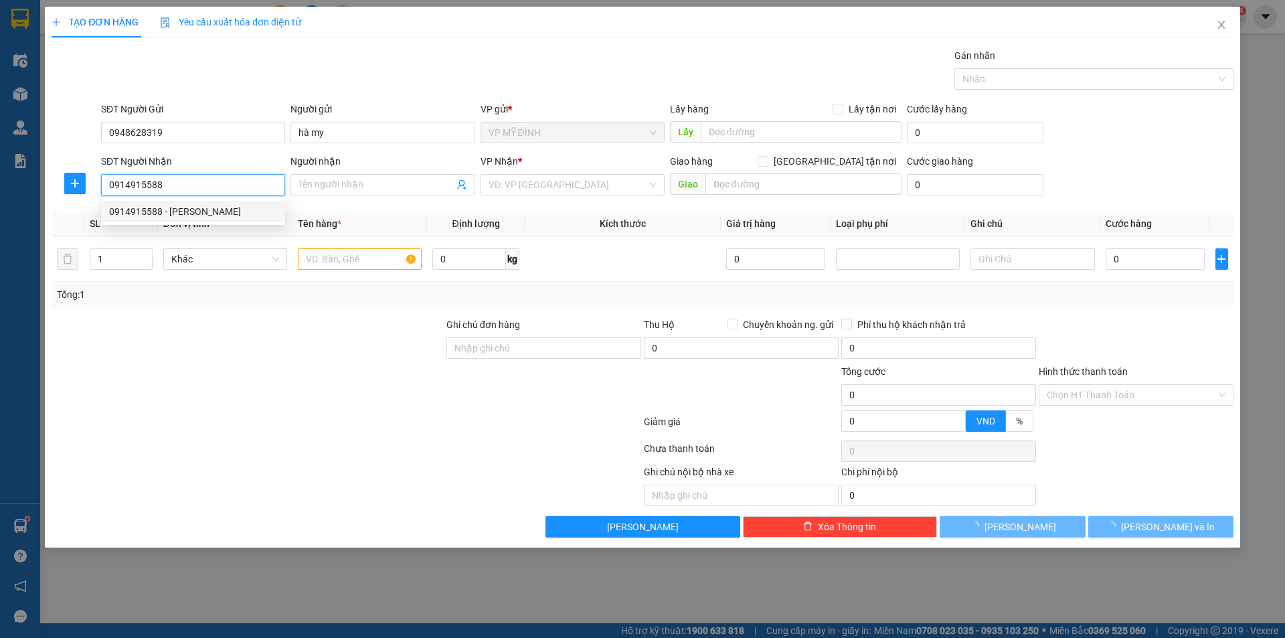
type input "[PERSON_NAME]"
checkbox input "true"
type input "40 thành thái"
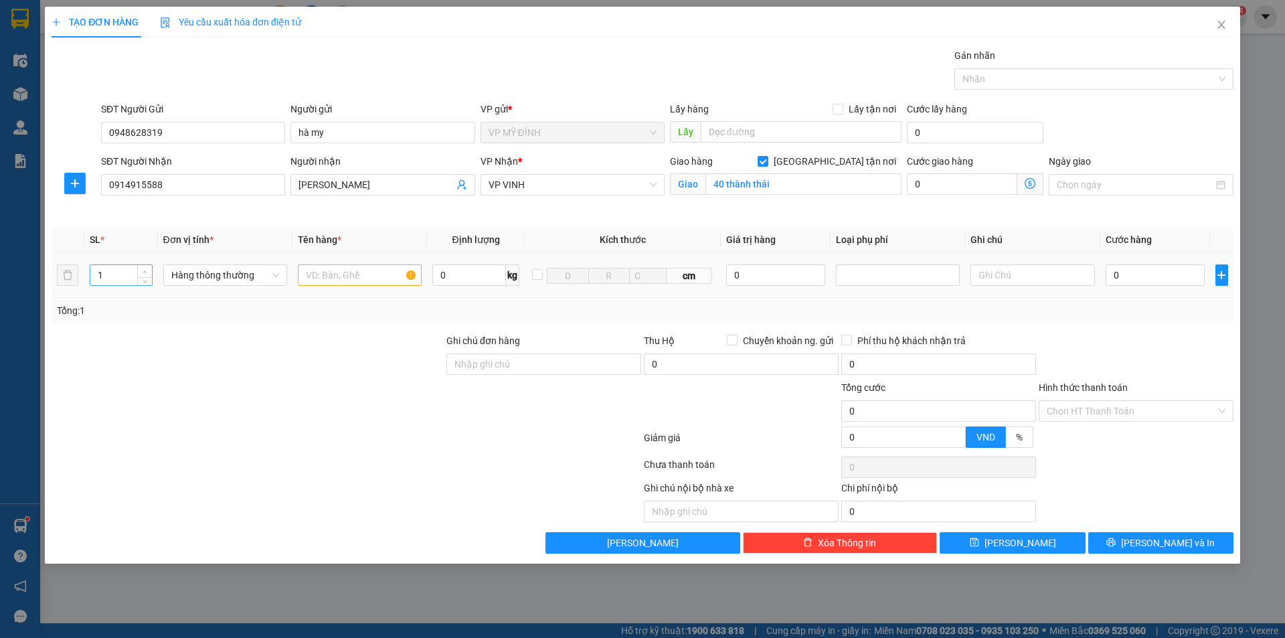
type input "2"
click at [142, 268] on span "up" at bounding box center [145, 272] width 8 height 8
click at [327, 278] on input "text" at bounding box center [360, 274] width 124 height 21
type input "d"
type input "đ"
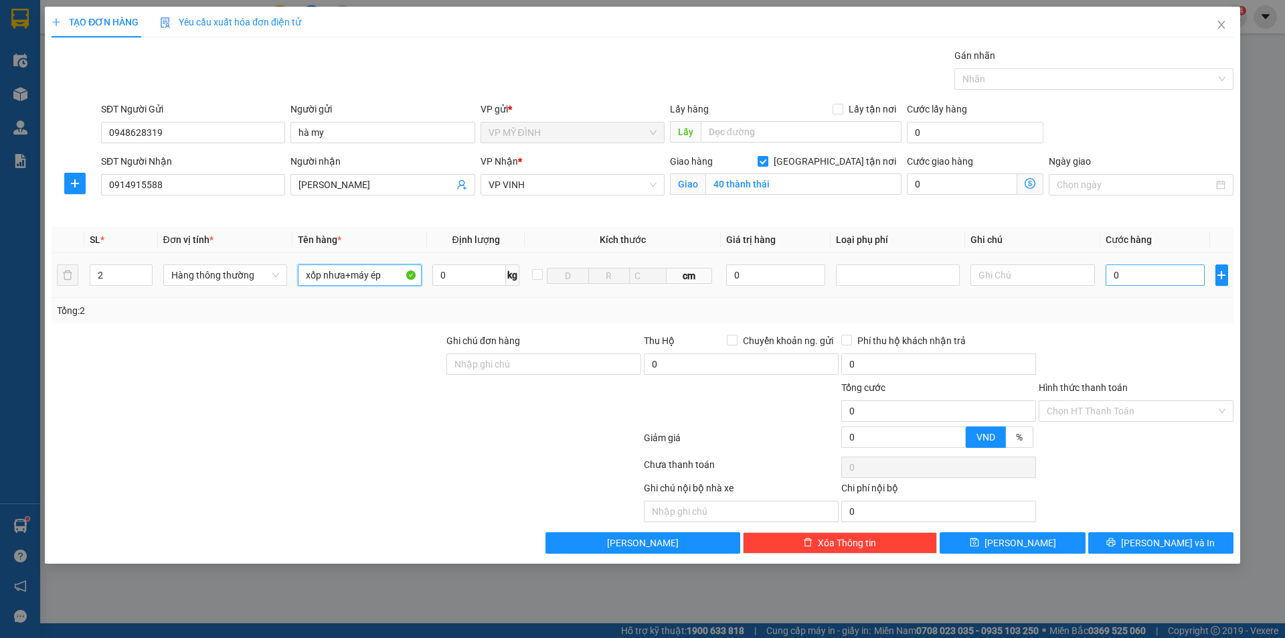
type input "xốp nhưa+máy ép"
click at [1162, 273] on input "0" at bounding box center [1155, 274] width 100 height 21
type input "7"
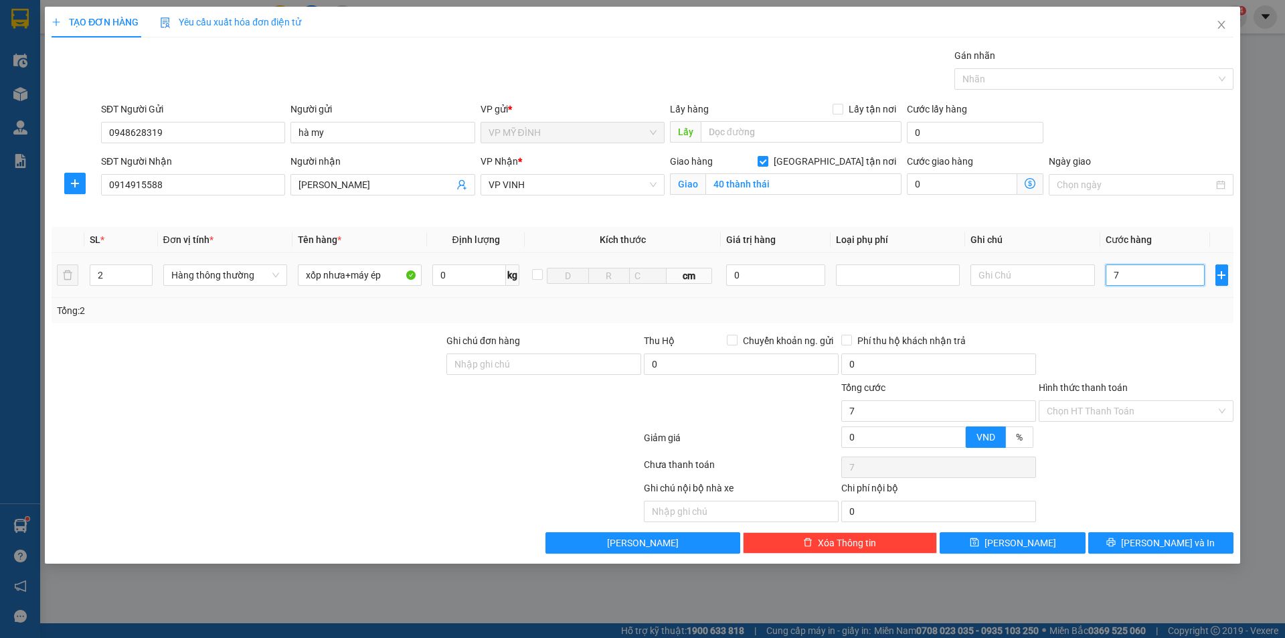
type input "70"
type input "70.000"
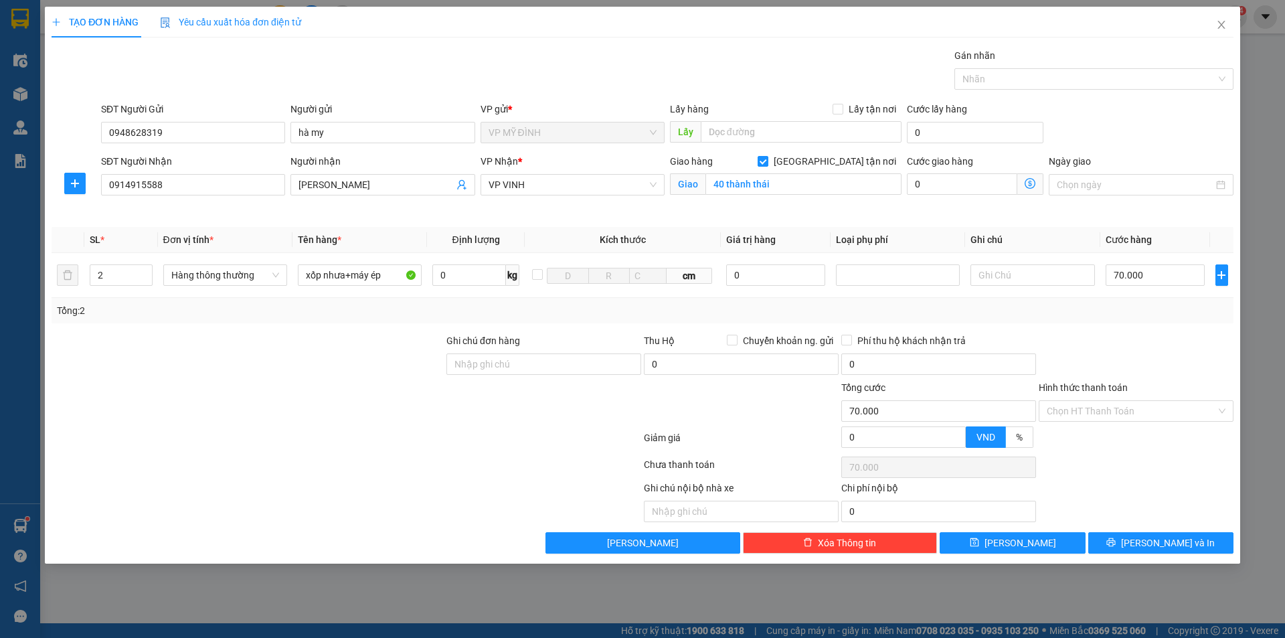
click at [1149, 366] on div at bounding box center [1135, 356] width 197 height 47
click at [1130, 410] on input "Hình thức thanh toán" at bounding box center [1131, 411] width 169 height 20
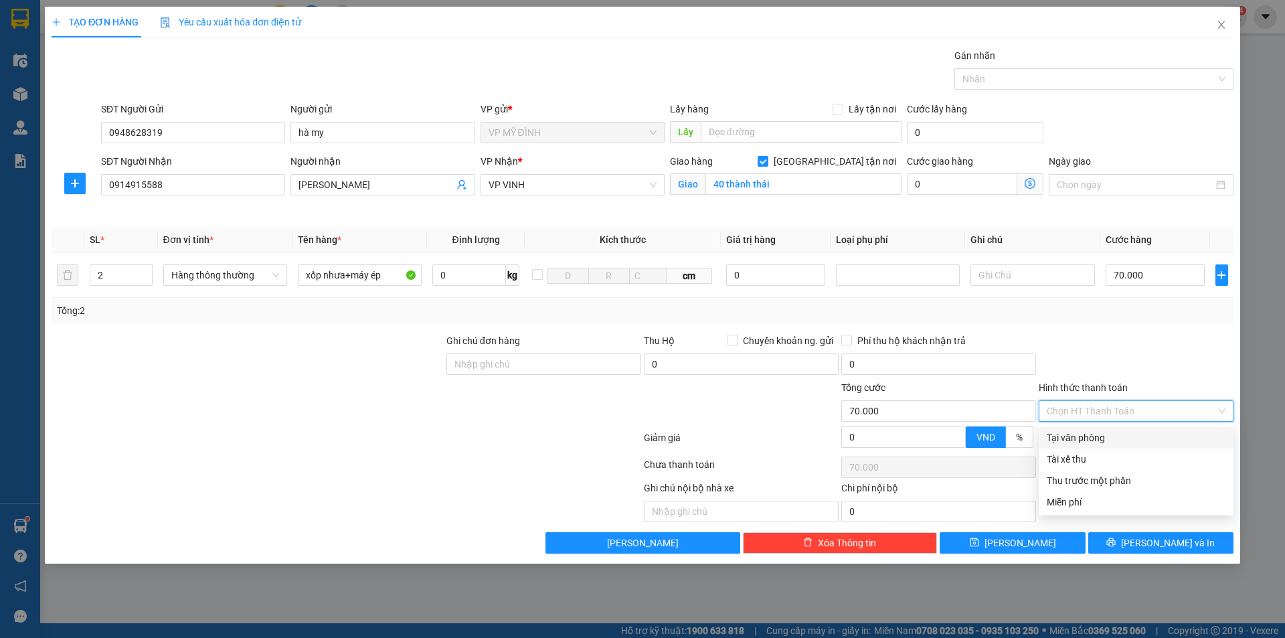
click at [1086, 431] on div "Tại văn phòng" at bounding box center [1136, 437] width 179 height 15
type input "0"
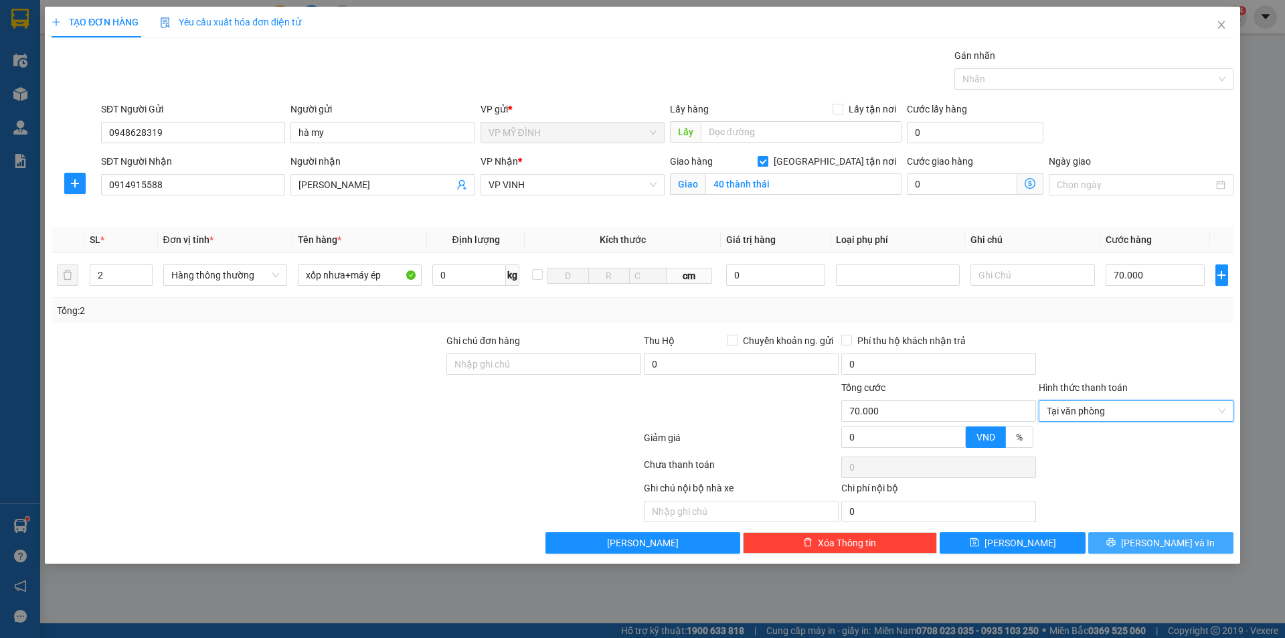
click at [1147, 542] on button "[PERSON_NAME] và In" at bounding box center [1160, 542] width 145 height 21
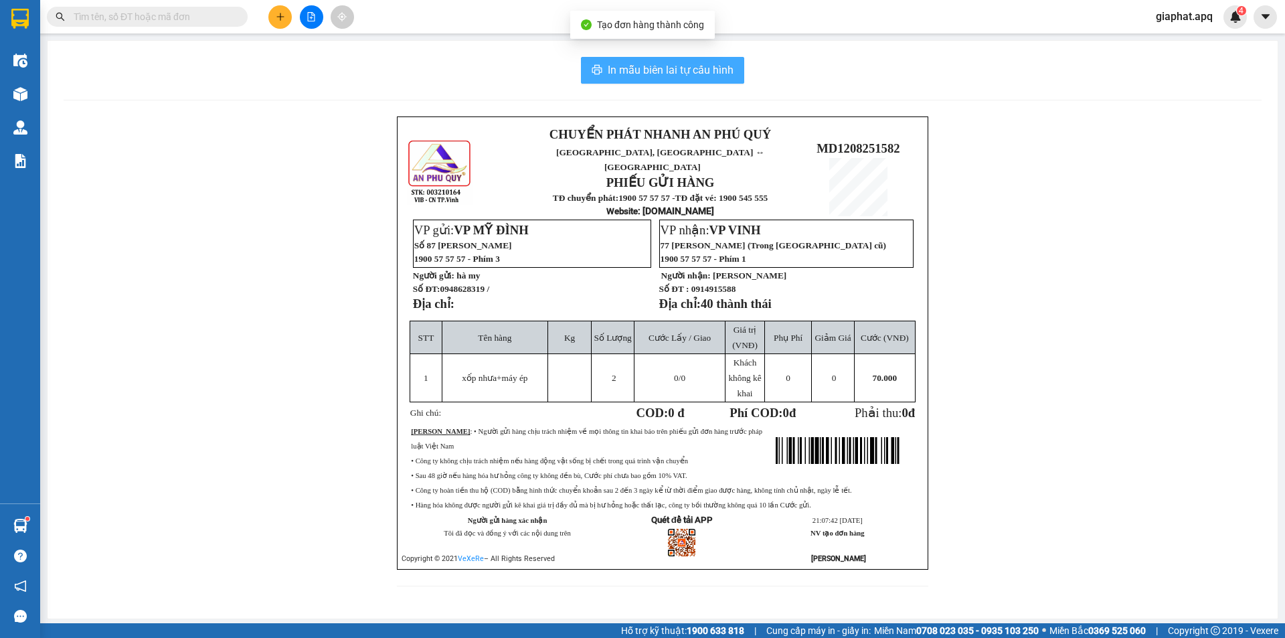
click at [671, 72] on span "In mẫu biên lai tự cấu hình" at bounding box center [671, 70] width 126 height 17
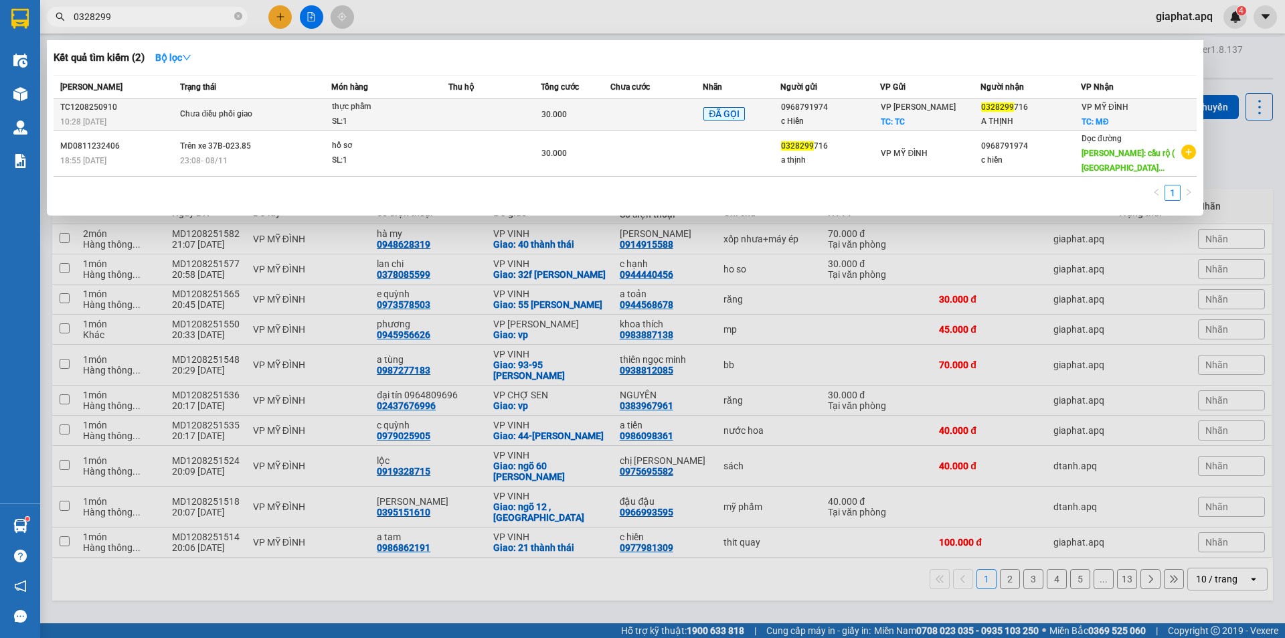
type input "0328299"
click at [410, 125] on div "SL: 1" at bounding box center [382, 121] width 100 height 15
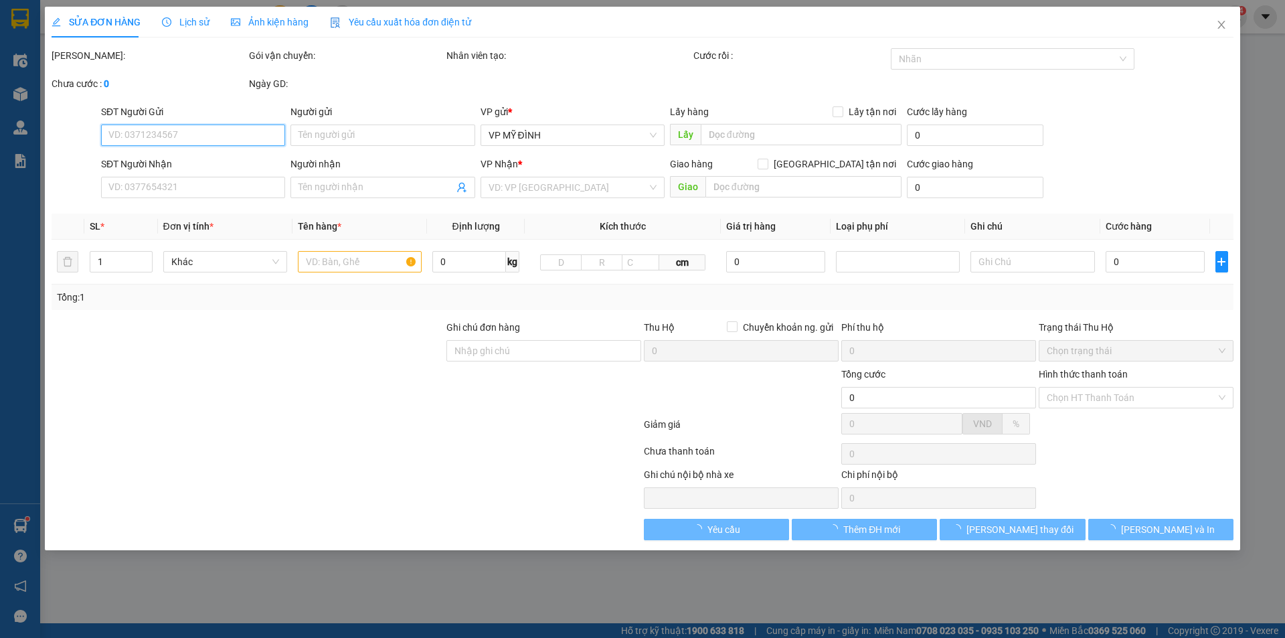
type input "0968791974"
type input "c Hiền"
checkbox input "true"
type input "TC"
type input "0328299716"
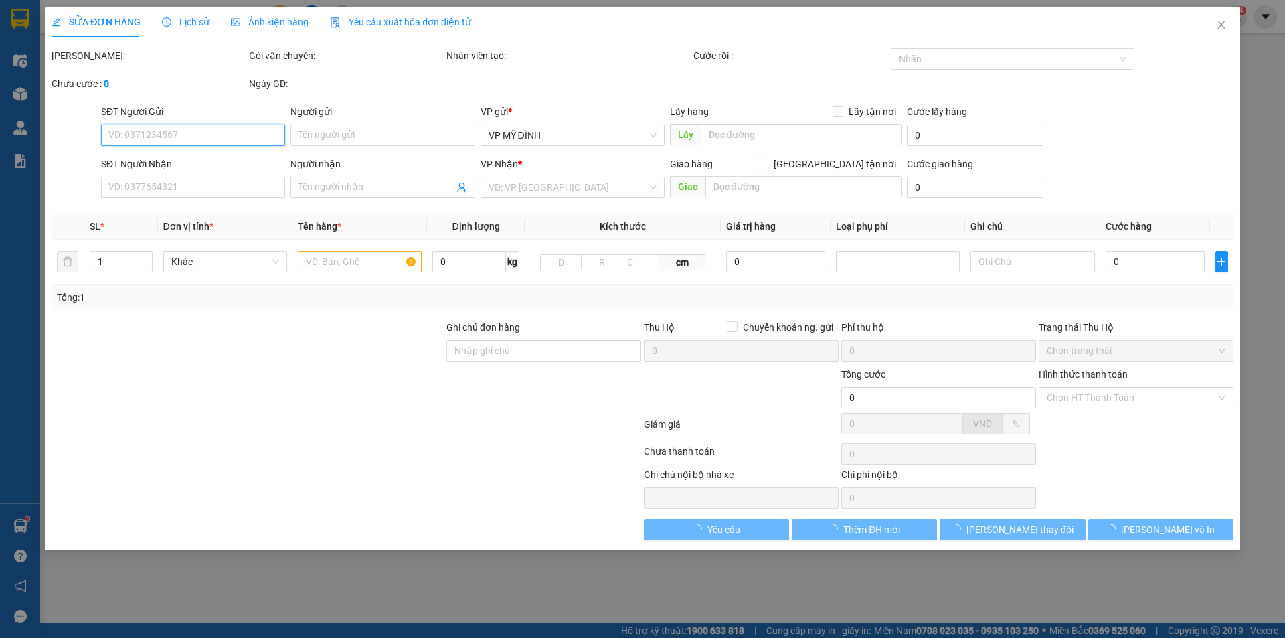
type input "A THỊNH"
checkbox input "true"
type input "MĐ"
type input "30.000"
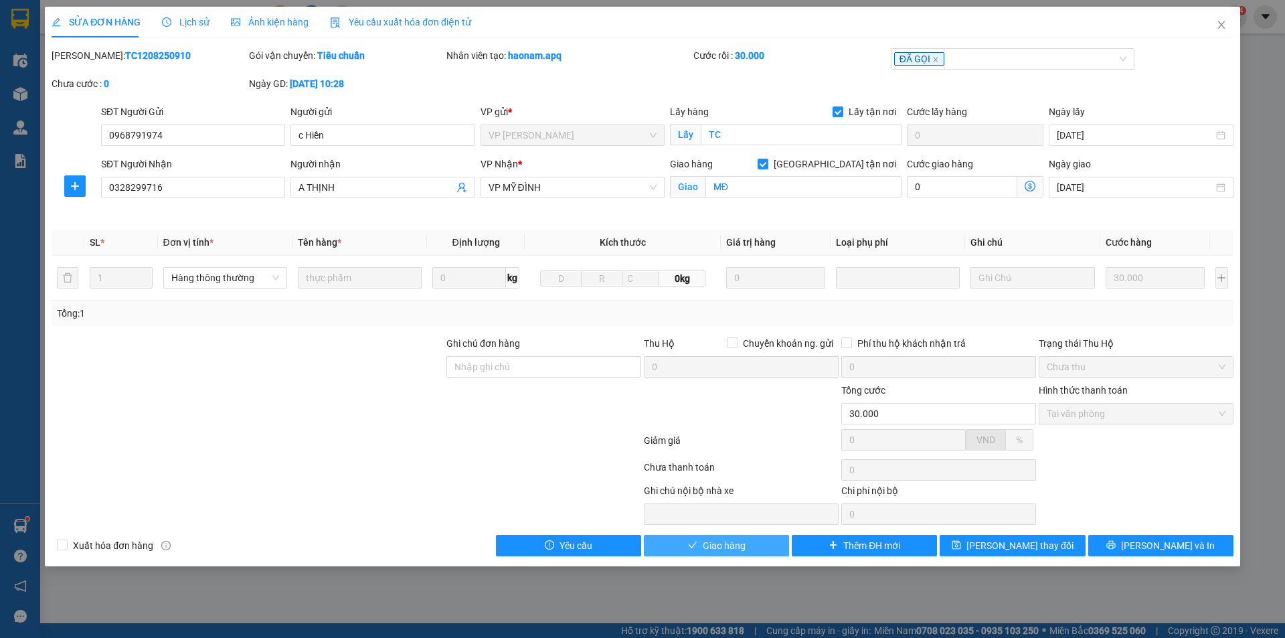
click at [714, 548] on span "Giao hàng" at bounding box center [724, 545] width 43 height 15
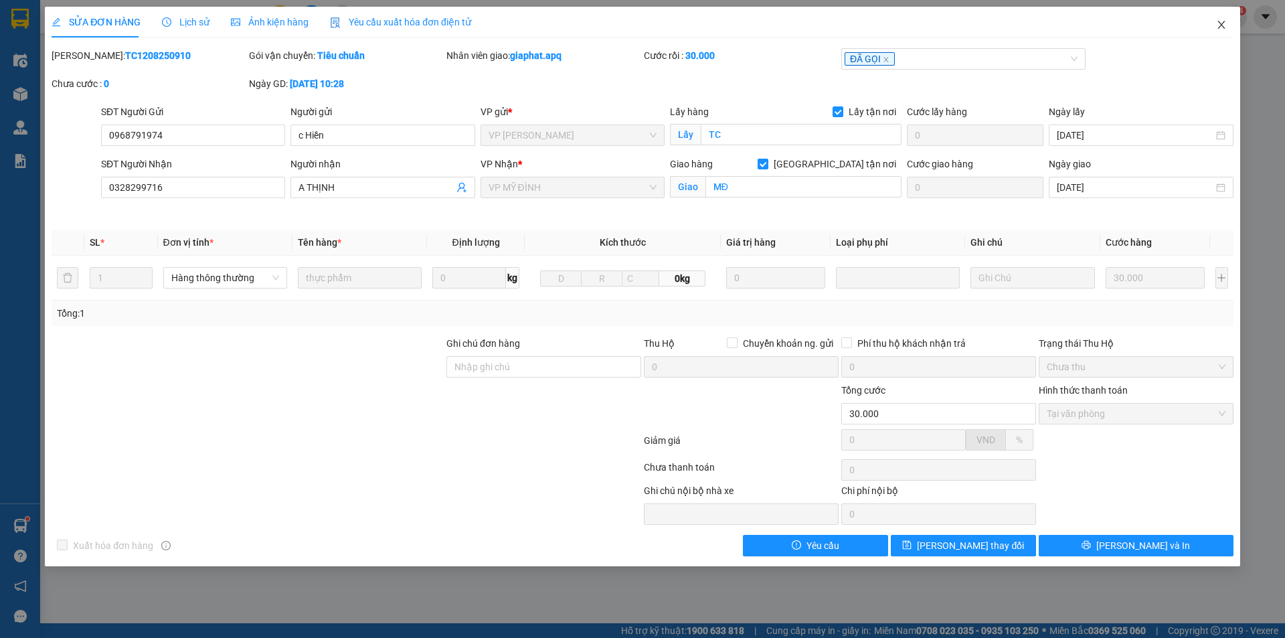
click at [1223, 25] on icon "close" at bounding box center [1221, 24] width 11 height 11
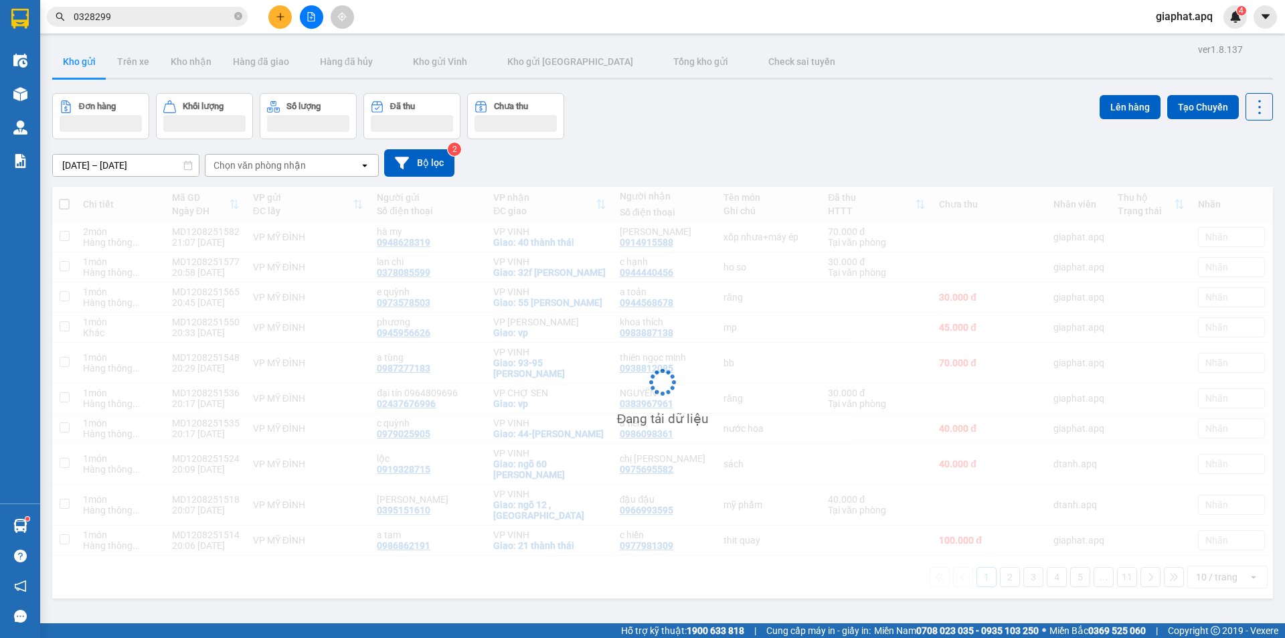
click at [177, 25] on span "0328299" at bounding box center [147, 17] width 201 height 20
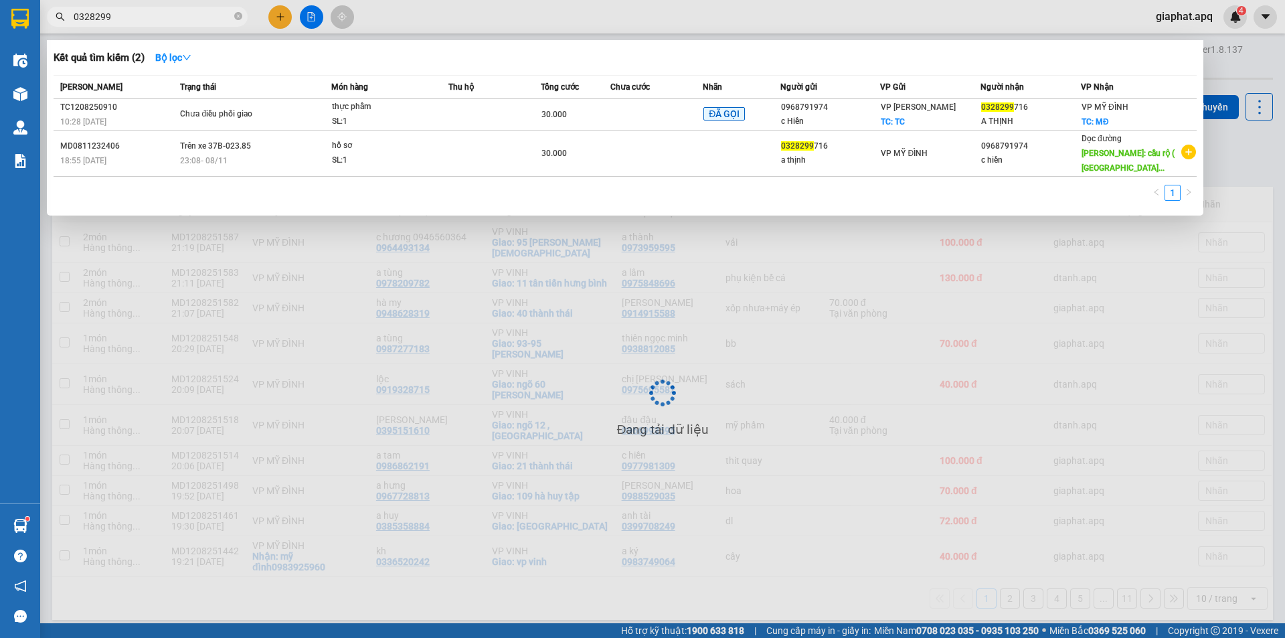
click at [177, 23] on span "0328299" at bounding box center [147, 17] width 201 height 20
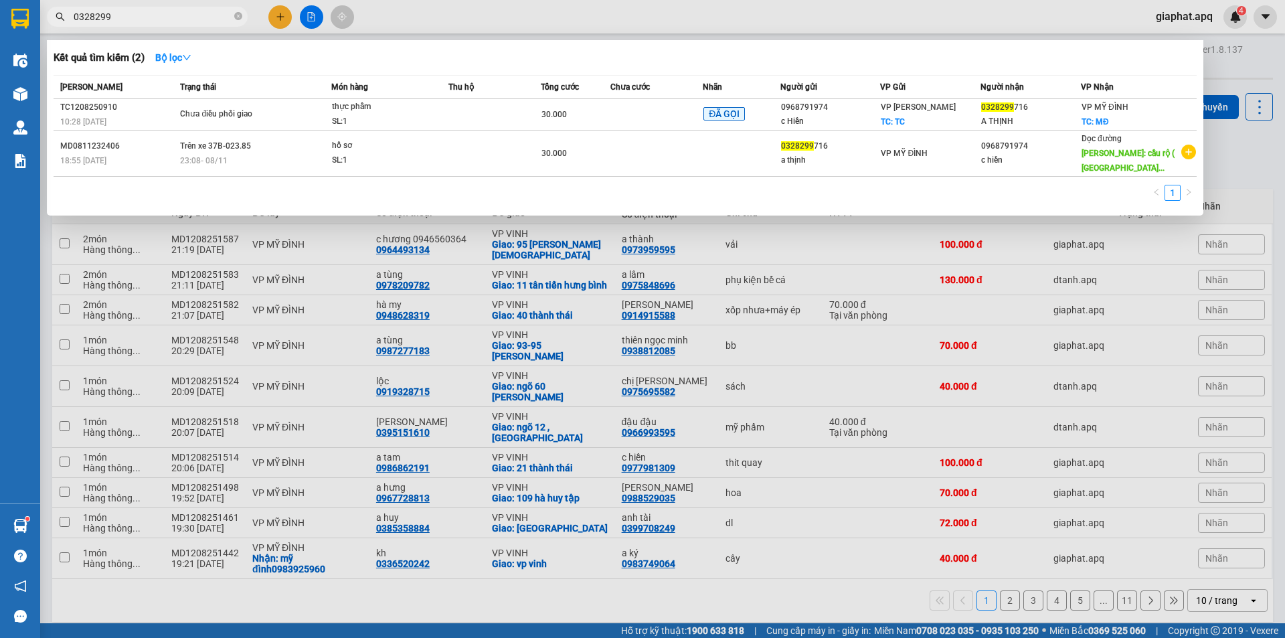
click at [177, 22] on input "0328299" at bounding box center [153, 16] width 158 height 15
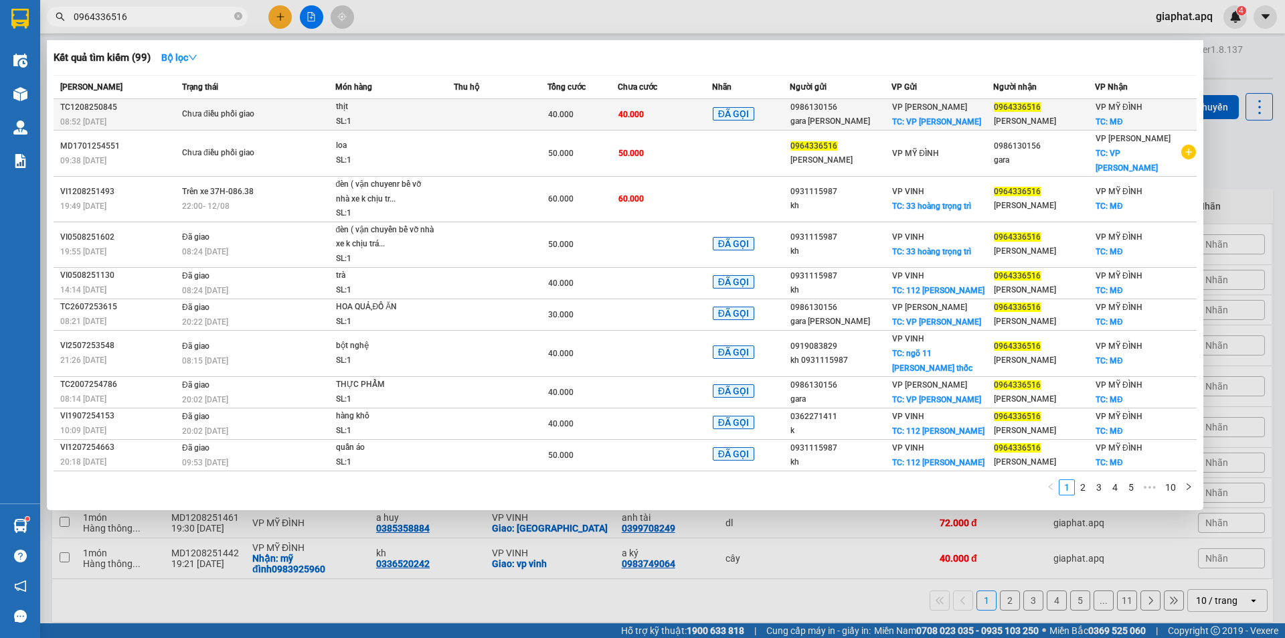
type input "0964336516"
click at [329, 110] on span "Chưa điều phối giao" at bounding box center [258, 114] width 153 height 15
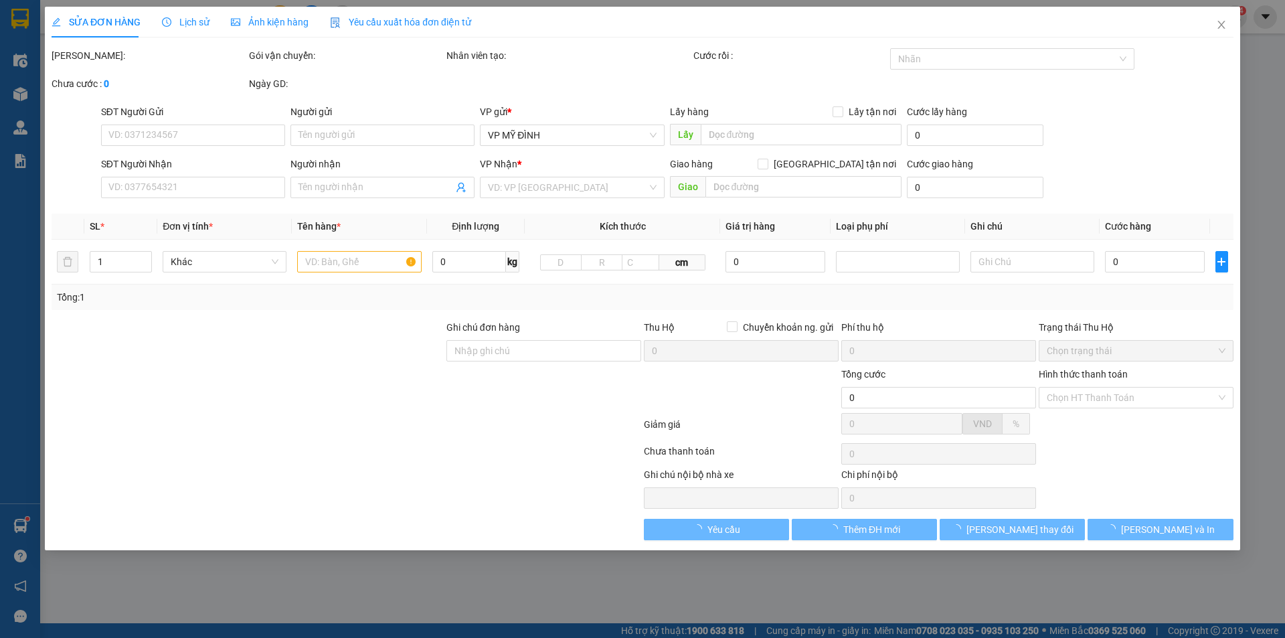
type input "0986130156"
type input "gara [PERSON_NAME]"
checkbox input "true"
type input "VP [PERSON_NAME]"
type input "0964336516"
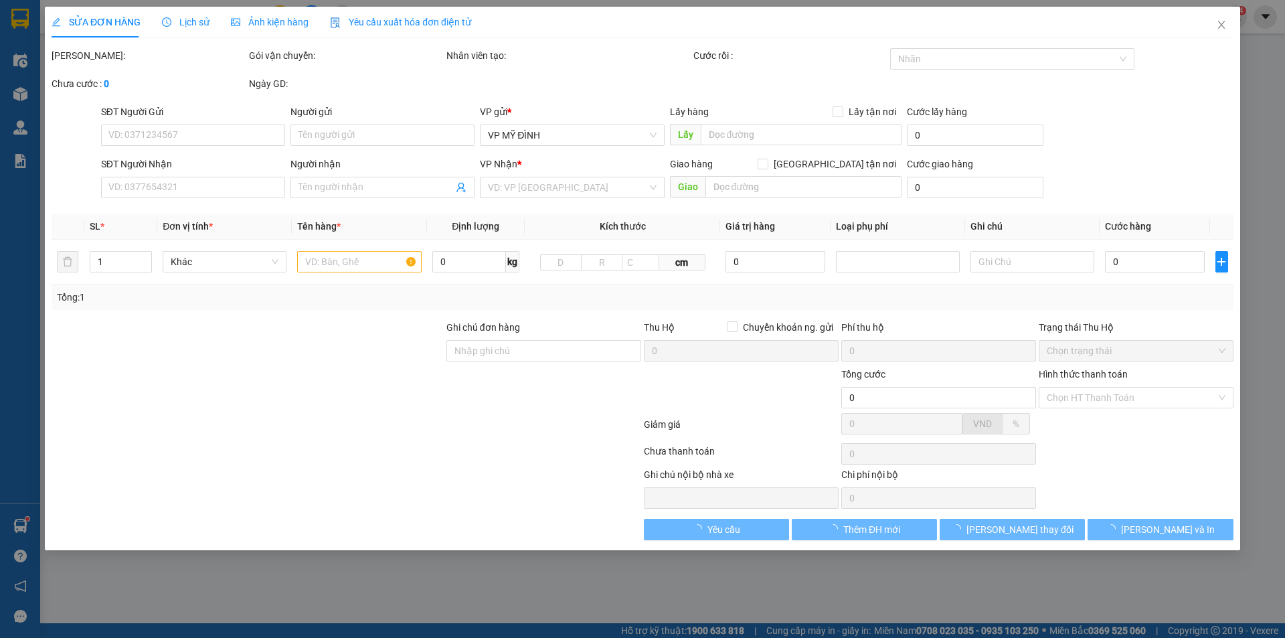
type input "[PERSON_NAME]"
checkbox input "true"
type input "MĐ"
type input "40.000"
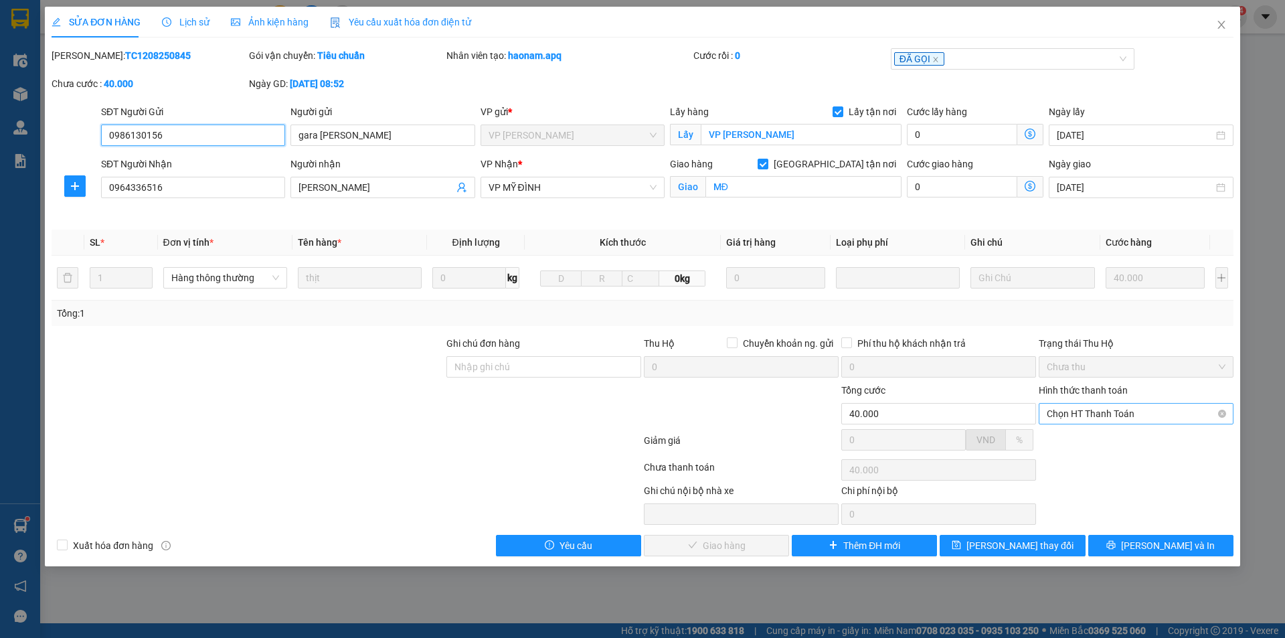
click at [1110, 412] on span "Chọn HT Thanh Toán" at bounding box center [1136, 414] width 179 height 20
click at [1068, 438] on div "Tại văn phòng" at bounding box center [1136, 440] width 179 height 15
type input "0"
drag, startPoint x: 743, startPoint y: 563, endPoint x: 779, endPoint y: 544, distance: 41.0
click at [753, 555] on div "SỬA ĐƠN HÀNG Lịch sử Ảnh kiện hàng Yêu cầu xuất hóa đơn điện tử Total Paid Fee …" at bounding box center [642, 286] width 1195 height 559
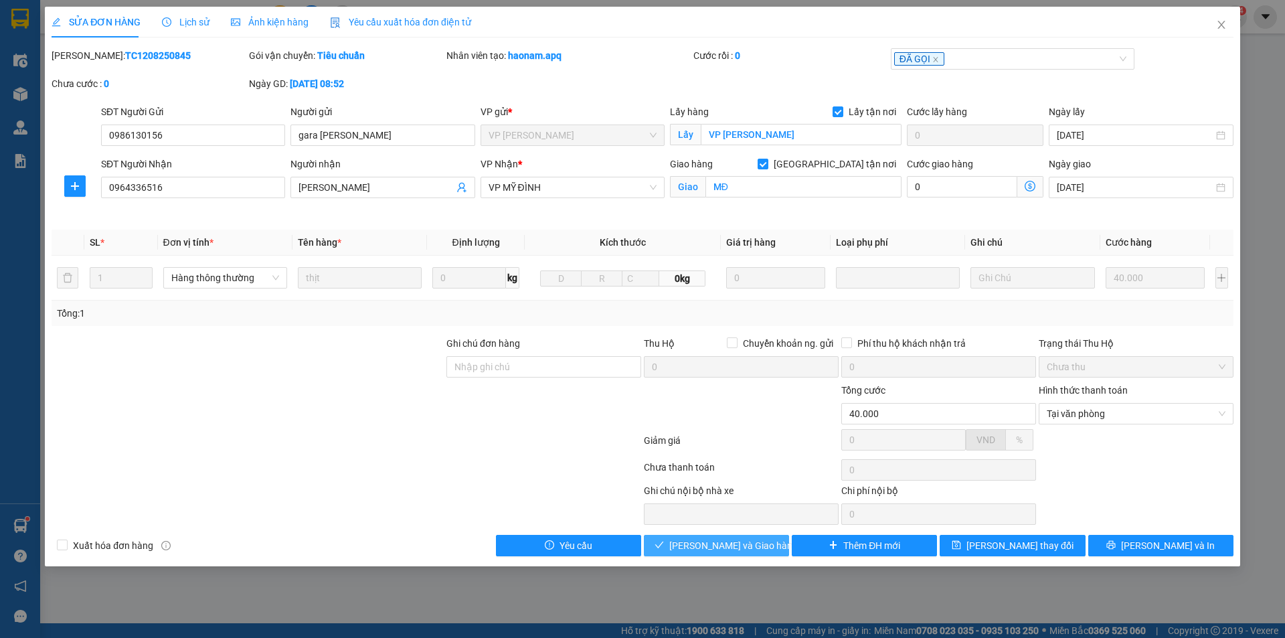
click at [780, 543] on button "[PERSON_NAME] và Giao hàng" at bounding box center [716, 545] width 145 height 21
